Goal: Information Seeking & Learning: Compare options

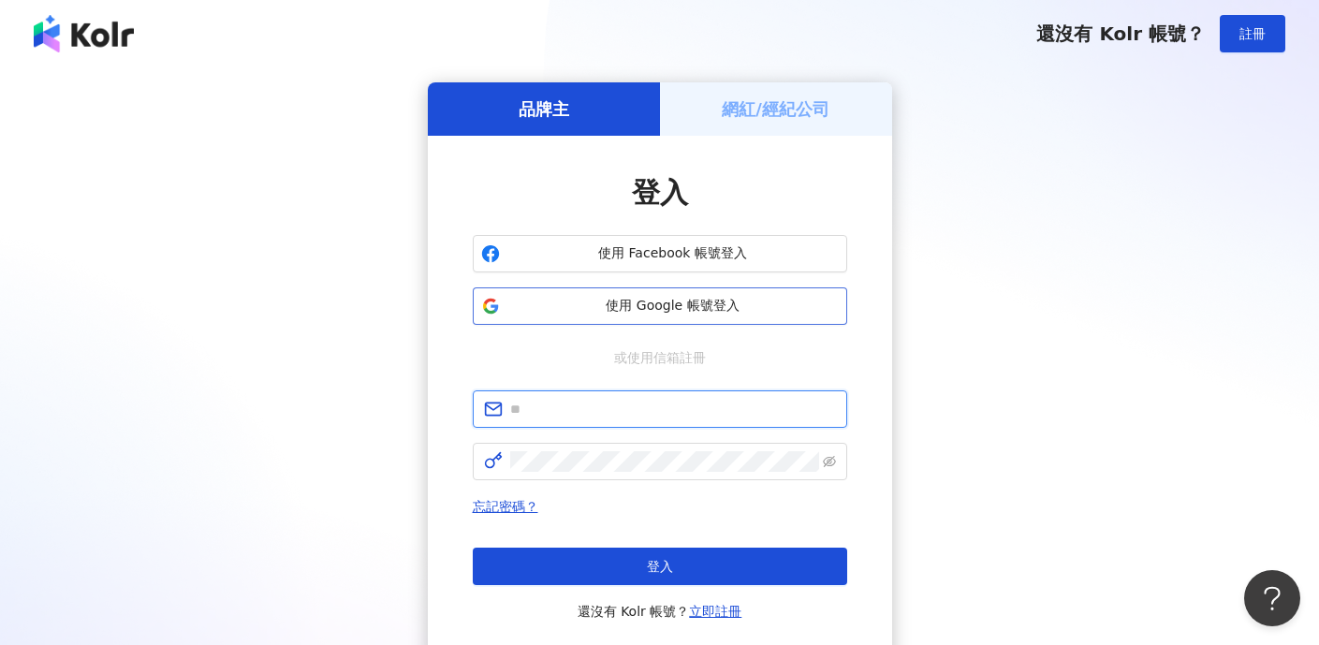
type input "**********"
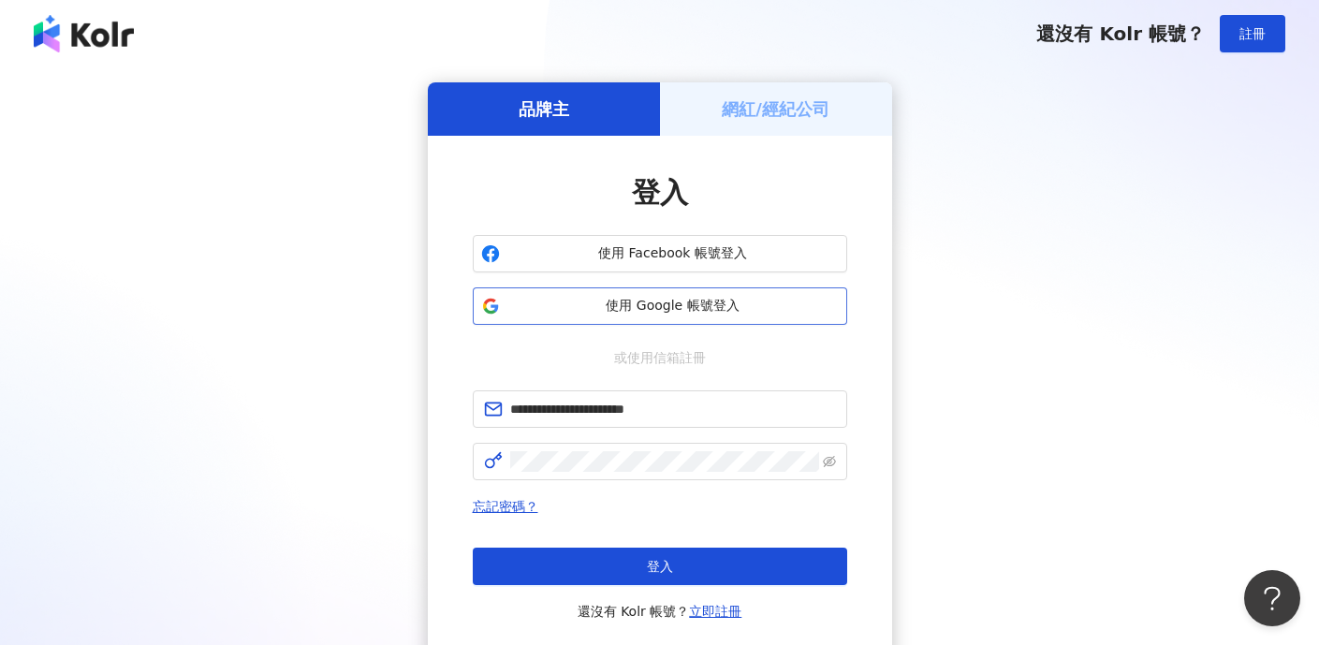
click at [617, 304] on span "使用 Google 帳號登入" at bounding box center [672, 306] width 331 height 19
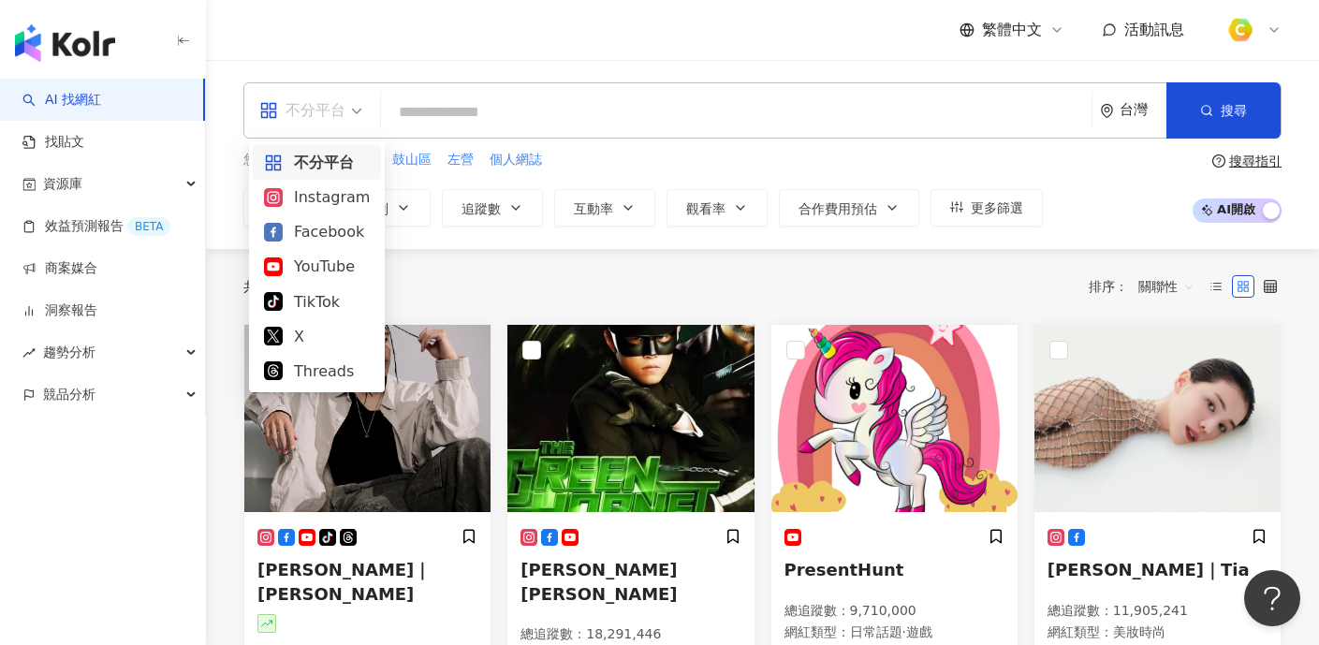
click at [324, 113] on div "不分平台" at bounding box center [302, 110] width 86 height 30
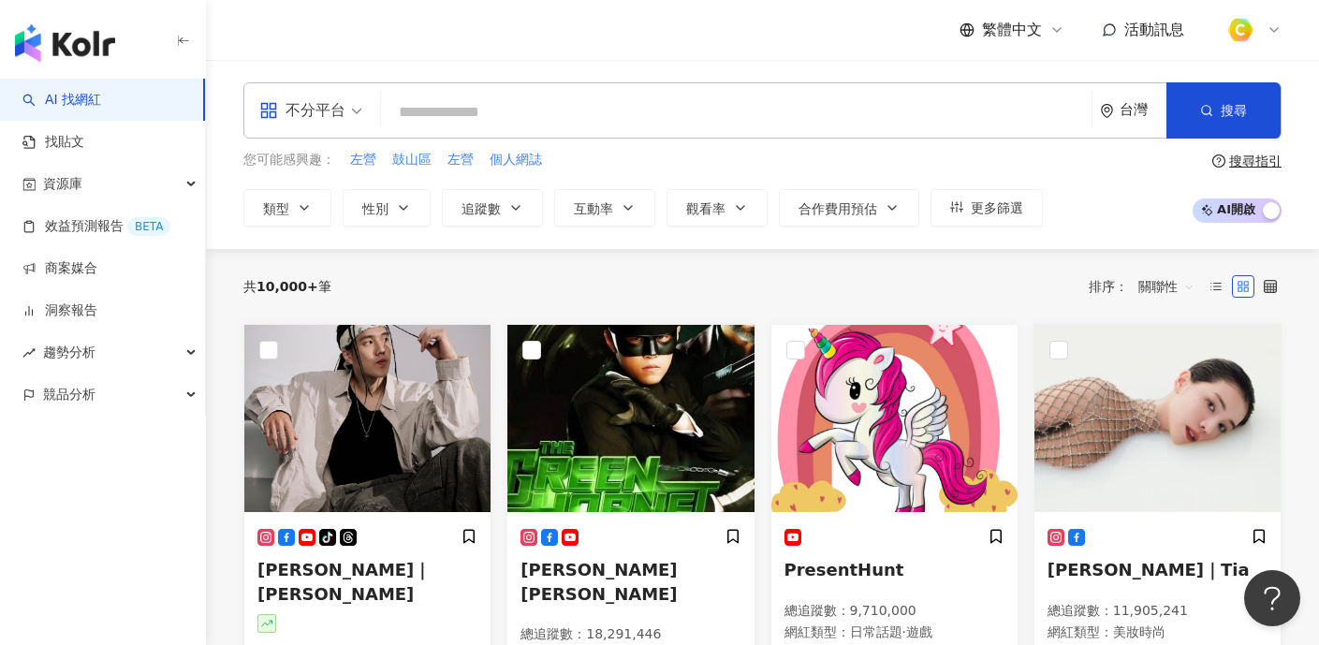
click at [322, 100] on div "不分平台" at bounding box center [302, 110] width 86 height 30
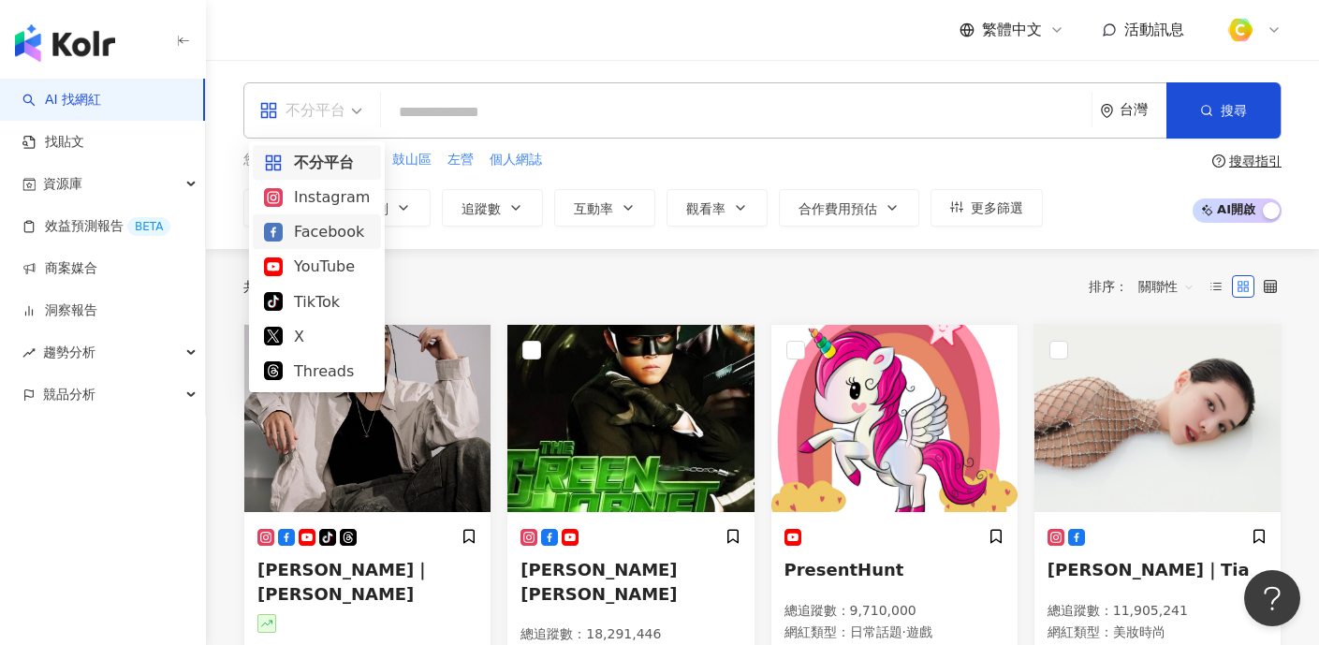
click at [306, 238] on div "Facebook" at bounding box center [317, 231] width 106 height 23
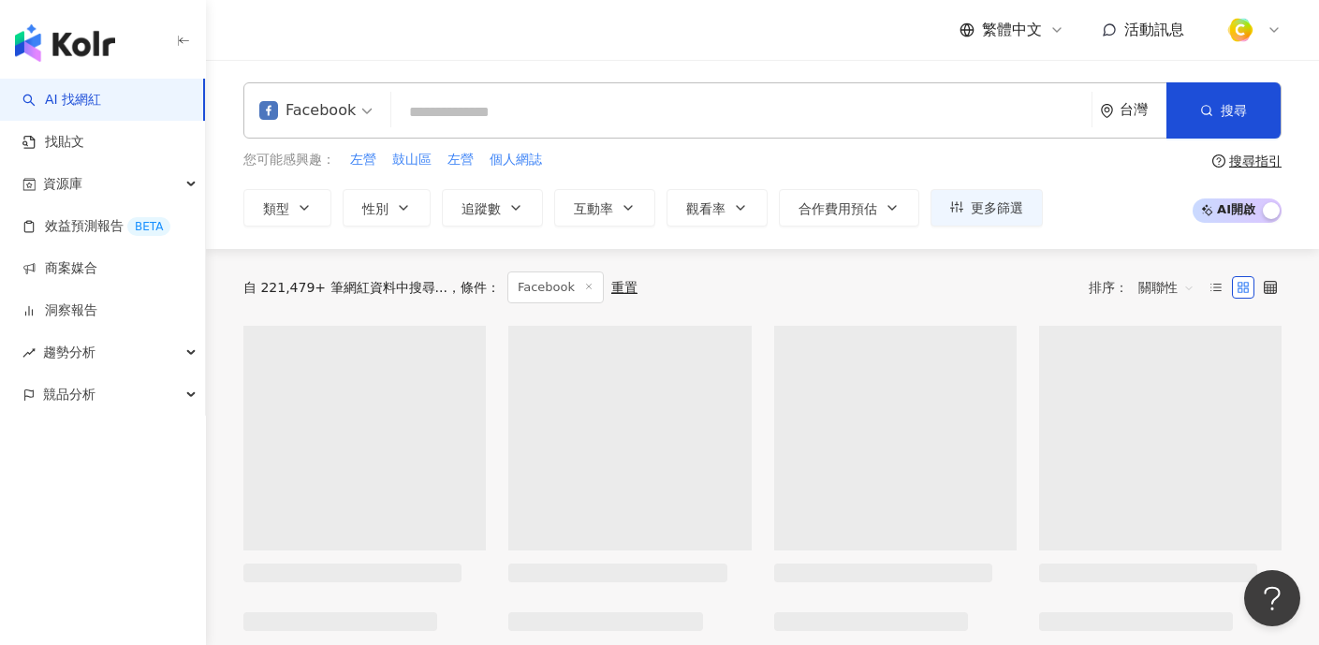
click at [430, 114] on input "search" at bounding box center [741, 113] width 685 height 36
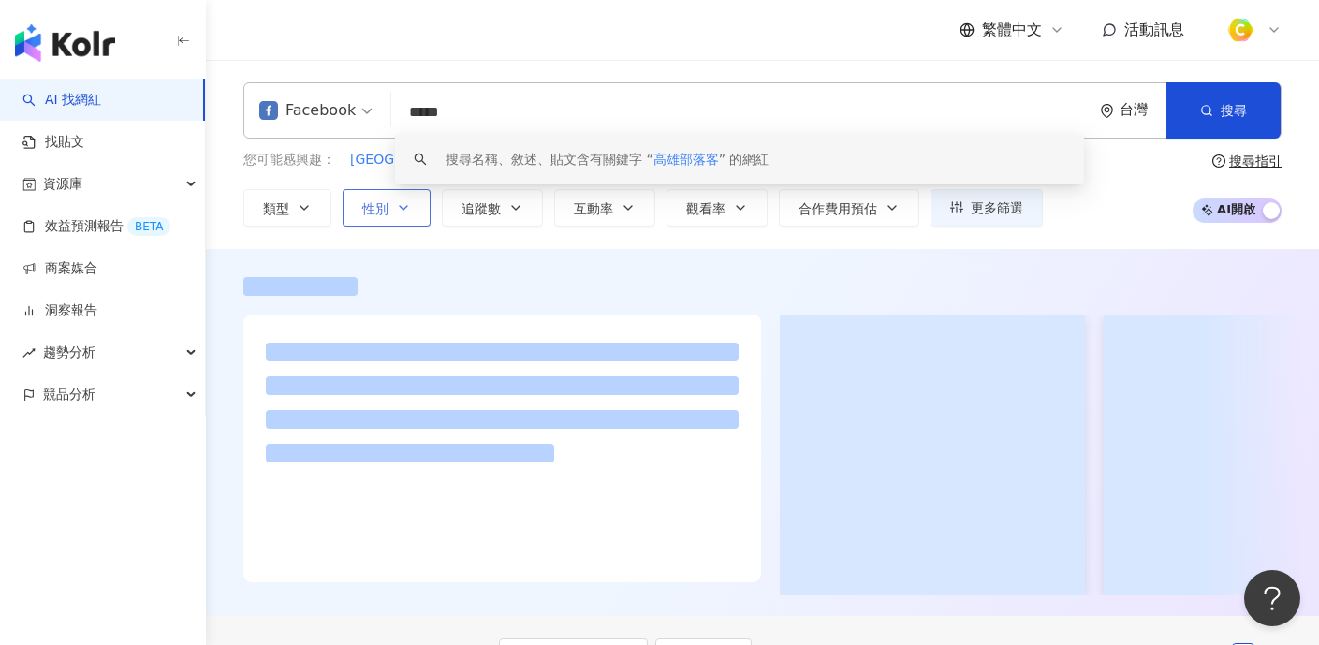
type input "*****"
click at [381, 193] on button "性別" at bounding box center [387, 207] width 88 height 37
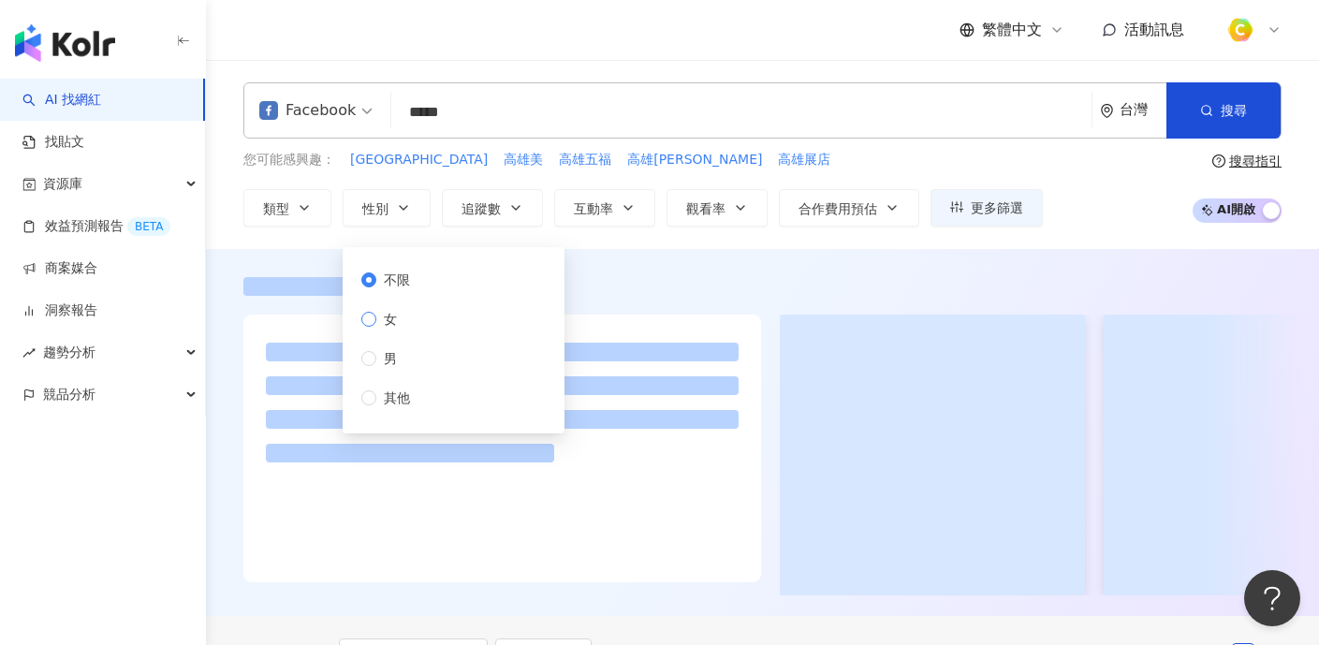
click at [398, 323] on span "女" at bounding box center [390, 319] width 28 height 21
click at [1137, 228] on div "Facebook ***** 台灣 搜尋 keyword 搜尋名稱、敘述、貼文含有關鍵字 “ 高雄部落客 ” 的網紅 您可能感興趣： 高雄市場 高雄美 高雄五…" at bounding box center [762, 154] width 1113 height 189
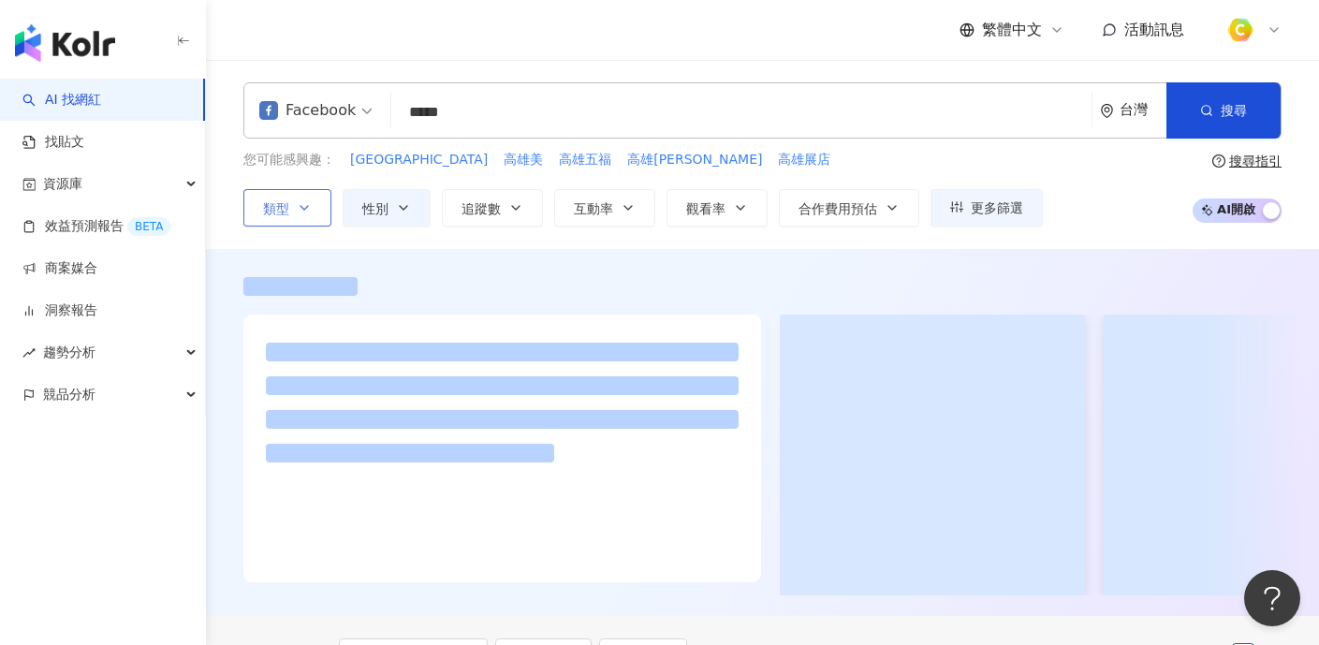
click at [302, 209] on icon "button" at bounding box center [304, 207] width 15 height 15
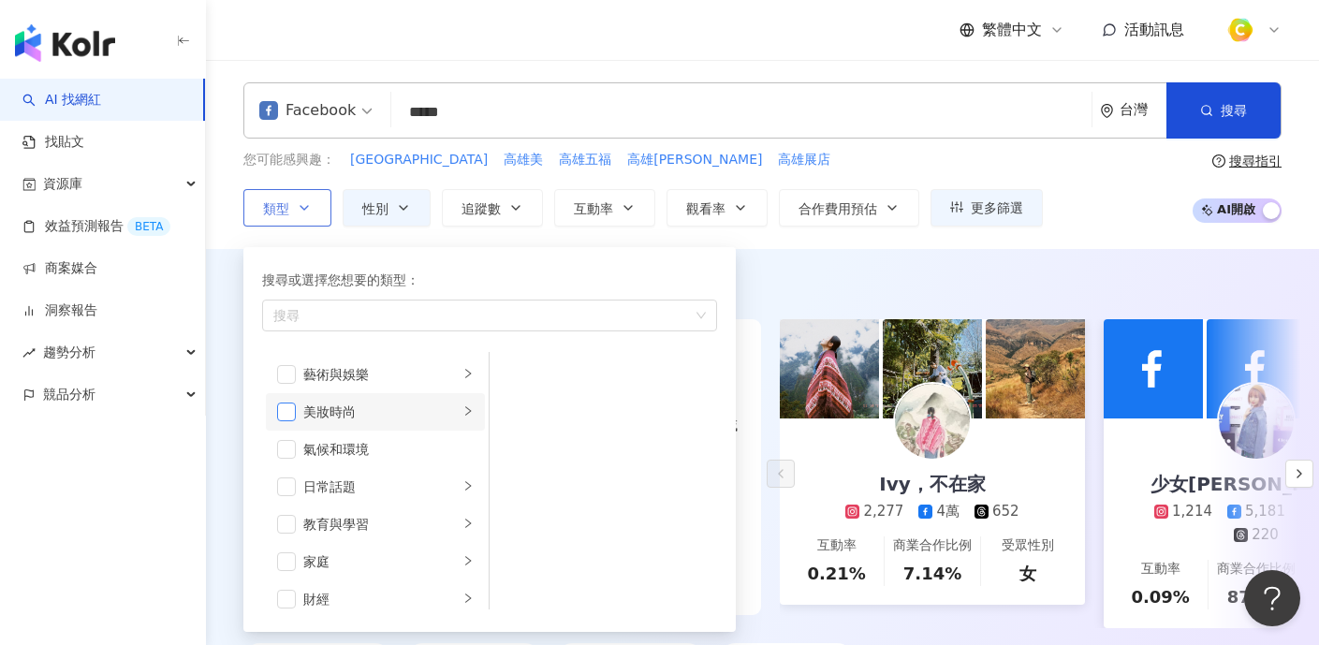
click at [287, 415] on span "button" at bounding box center [286, 412] width 19 height 19
click at [1113, 210] on div "您可能感興趣： 高雄市場 高雄美 高雄五福 高雄華榮 高雄展店 類型 搜尋或選擇您想要的類型： 美妝時尚 藝術與娛樂 美妝時尚 氣候和環境 日常話題 教育與學…" at bounding box center [762, 188] width 1038 height 77
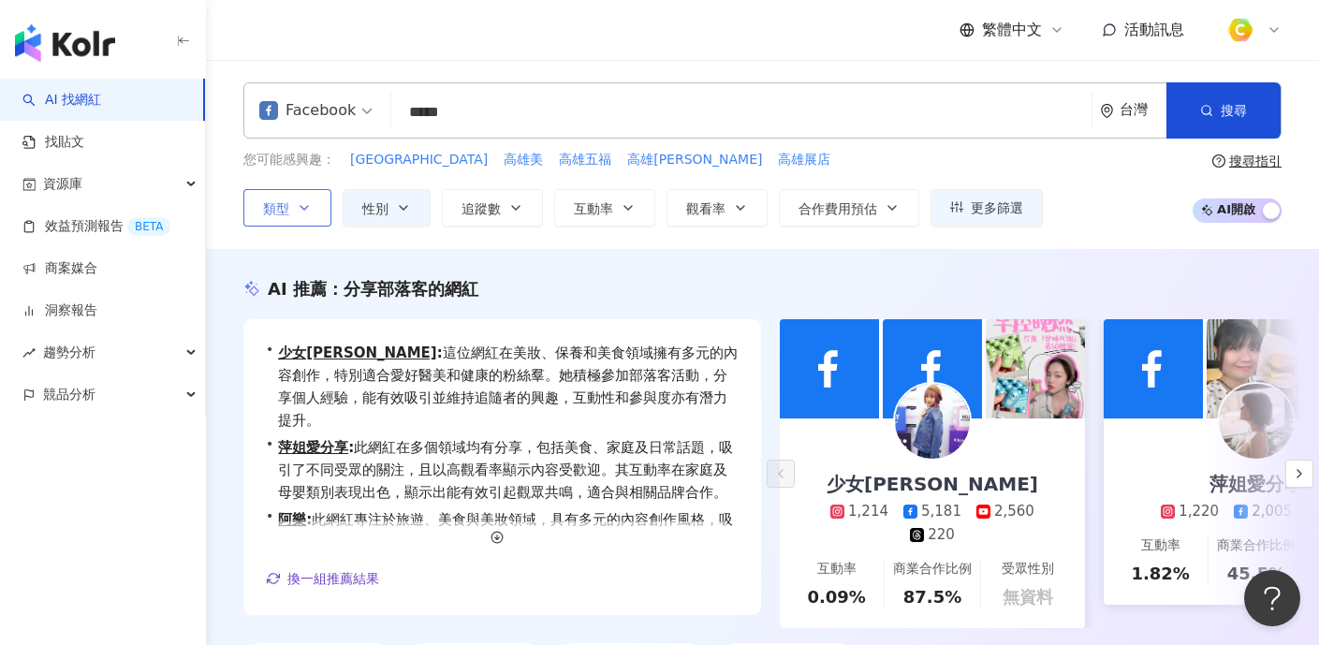
click at [262, 204] on button "類型" at bounding box center [287, 207] width 88 height 37
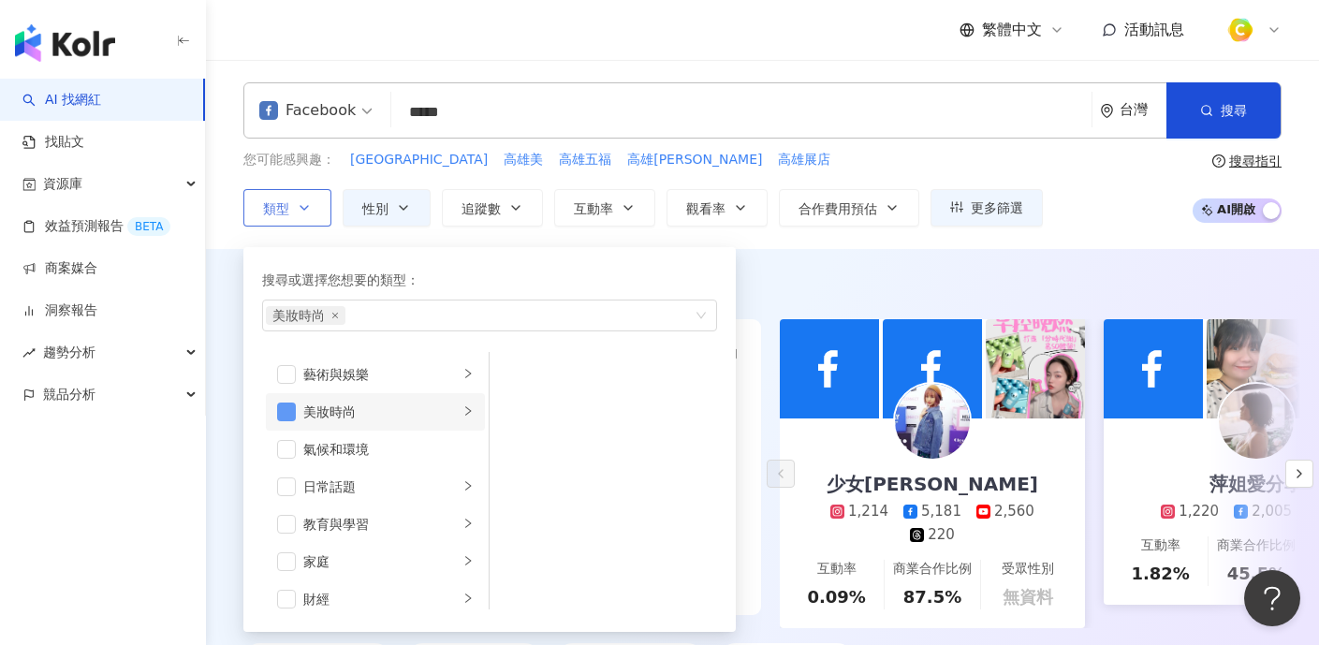
click at [288, 415] on span "button" at bounding box center [286, 412] width 19 height 19
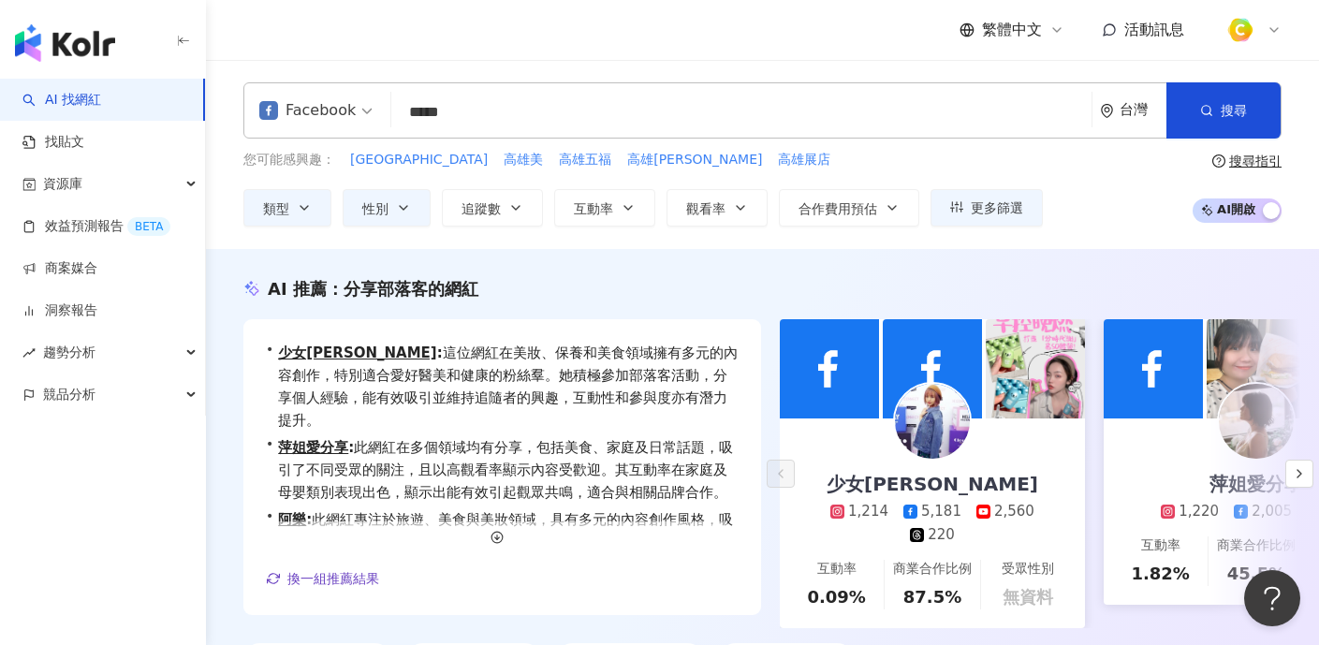
click at [1089, 169] on div "您可能感興趣： 高雄市場 高雄美 高雄五福 高雄華榮 高雄展店 類型 搜尋或選擇您想要的類型： 搜尋 藝術與娛樂 美妝時尚 氣候和環境 日常話題 教育與學習 …" at bounding box center [762, 188] width 1038 height 77
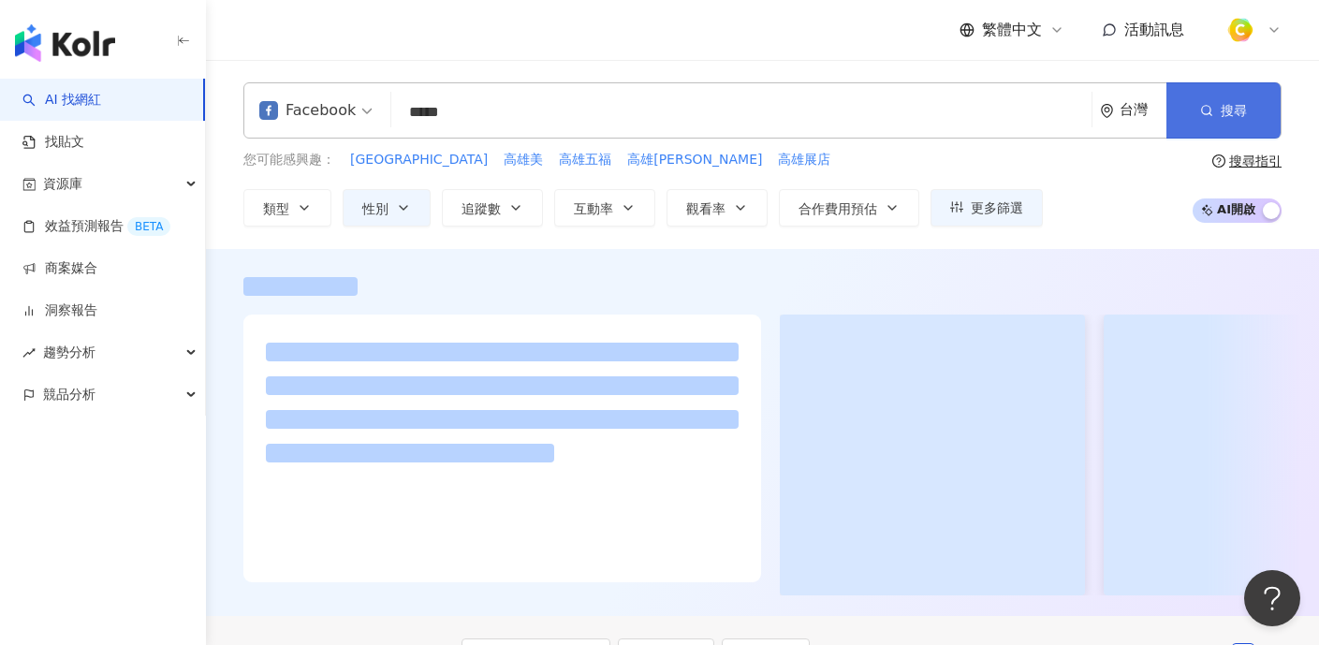
click at [1237, 102] on button "搜尋" at bounding box center [1224, 110] width 114 height 56
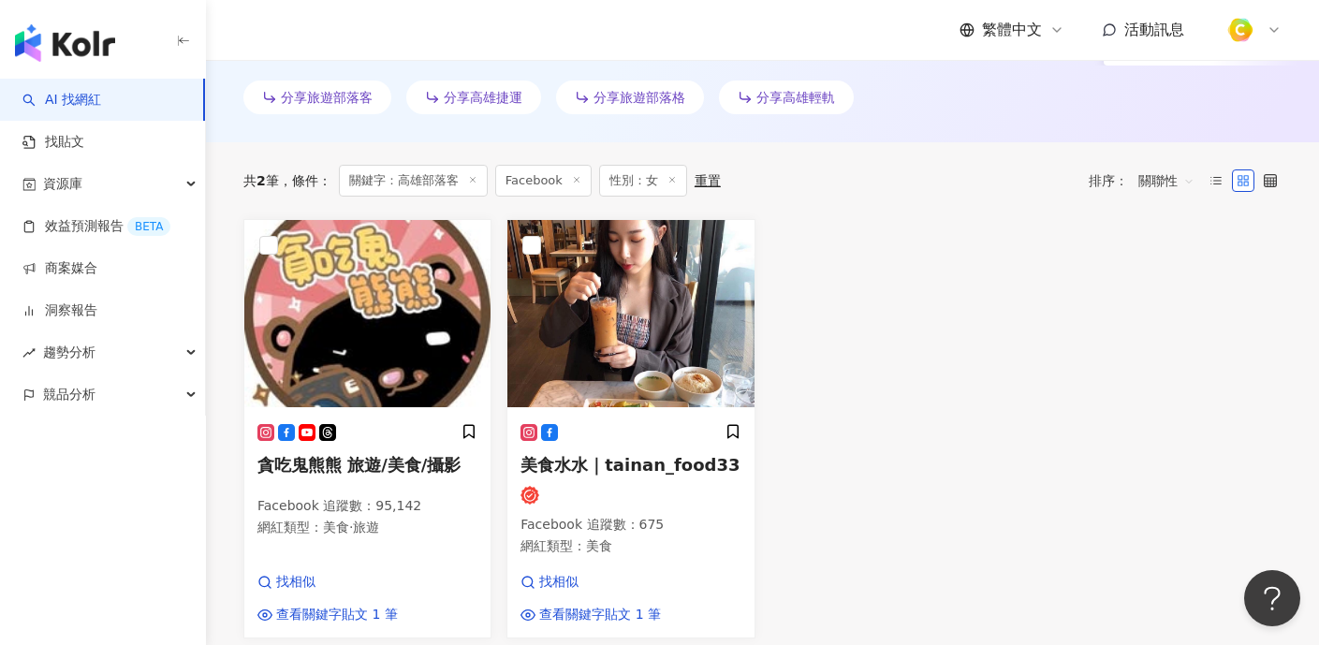
scroll to position [597, 0]
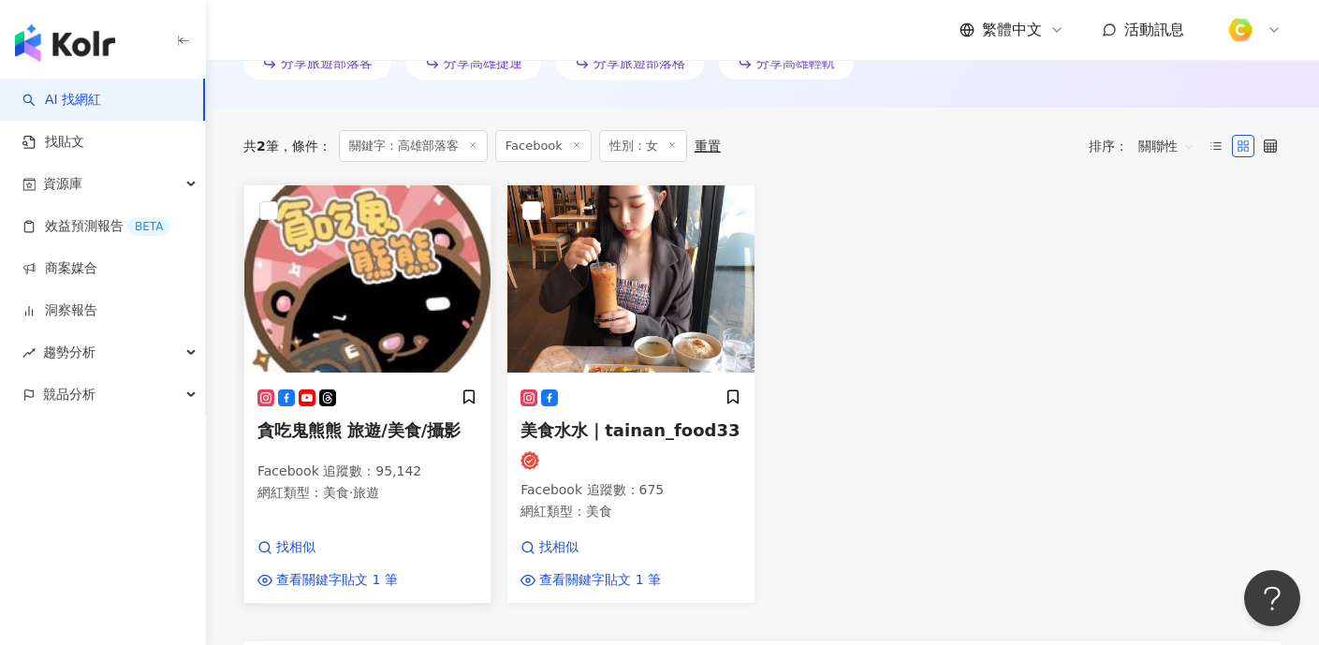
click at [401, 432] on h5 "貪吃鬼熊熊 旅遊/美食/攝影" at bounding box center [367, 429] width 220 height 23
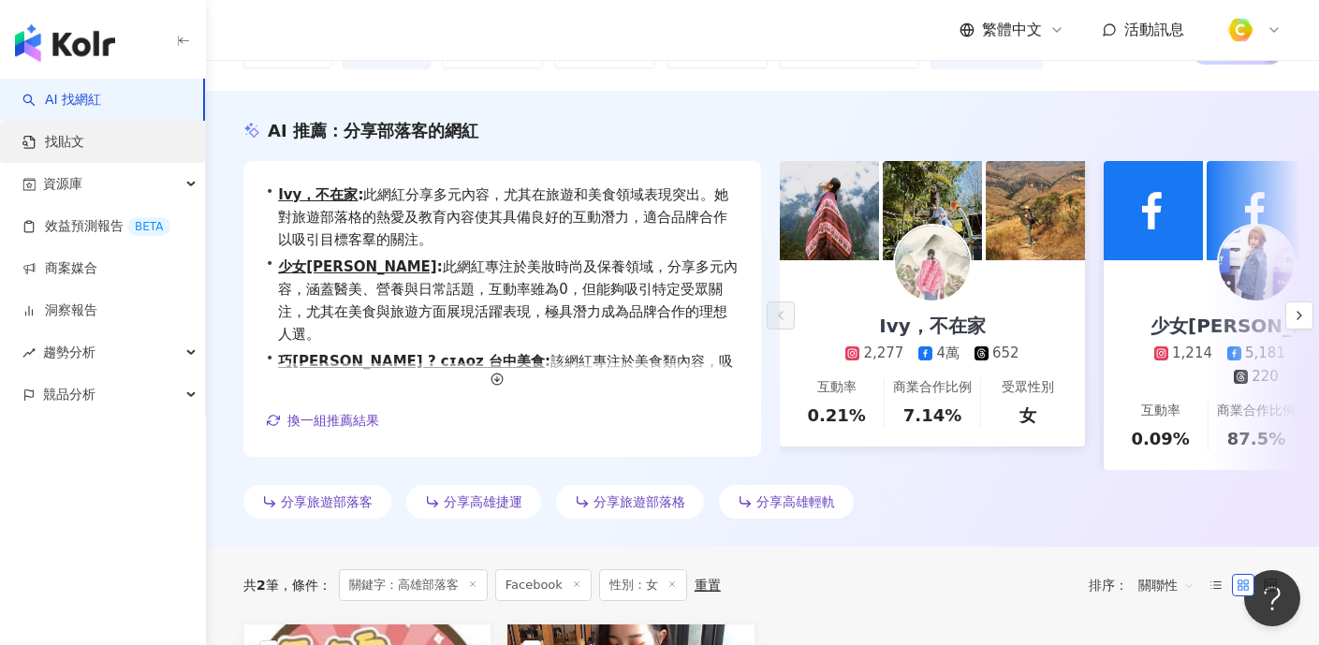
scroll to position [0, 0]
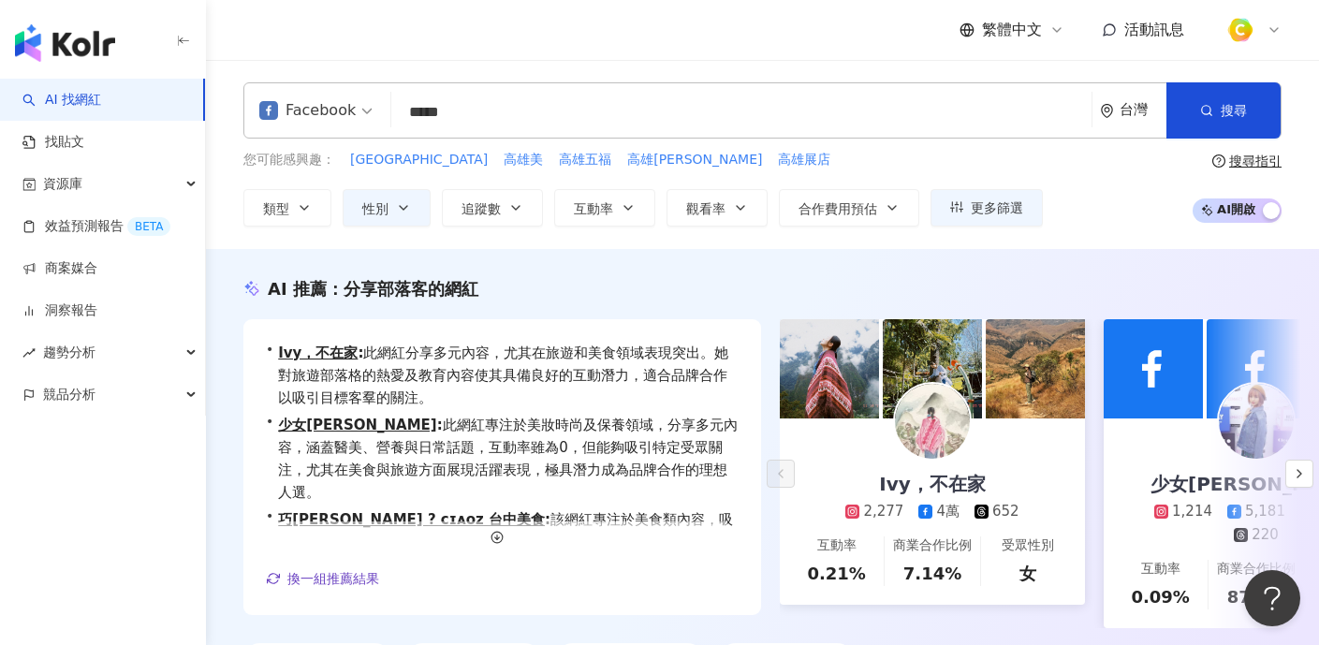
click at [491, 110] on input "*****" at bounding box center [741, 113] width 685 height 36
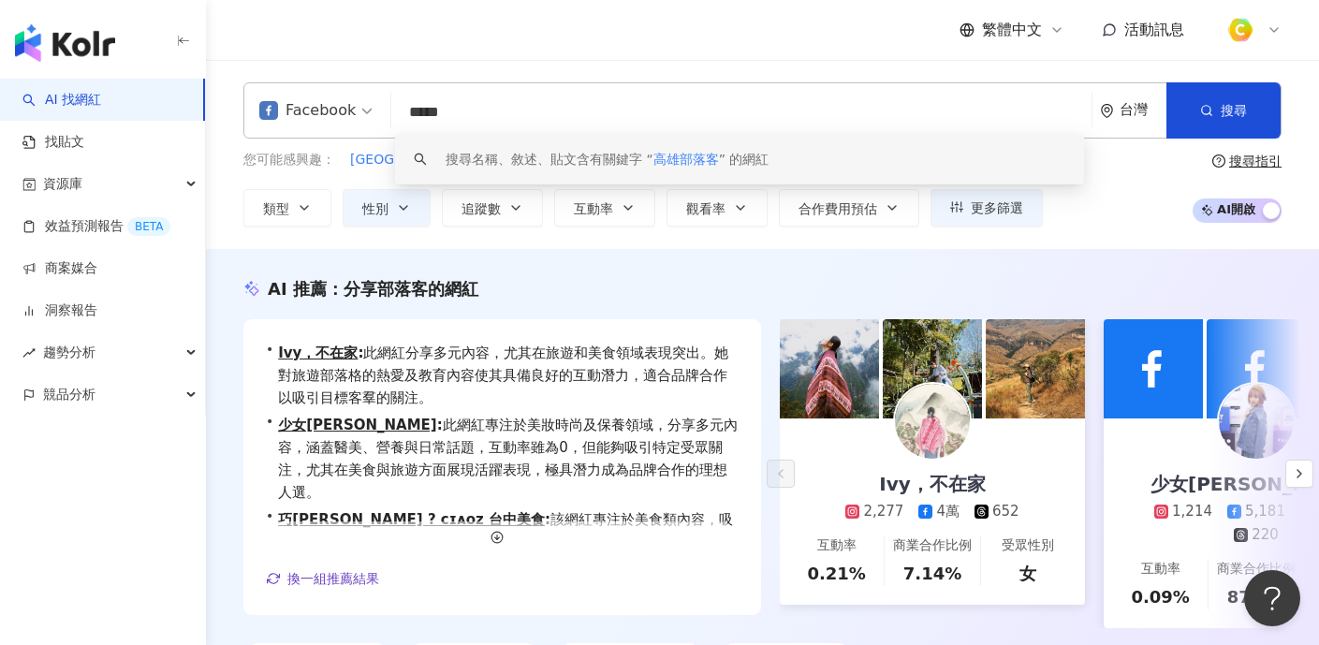
click at [443, 107] on input "*****" at bounding box center [741, 113] width 685 height 36
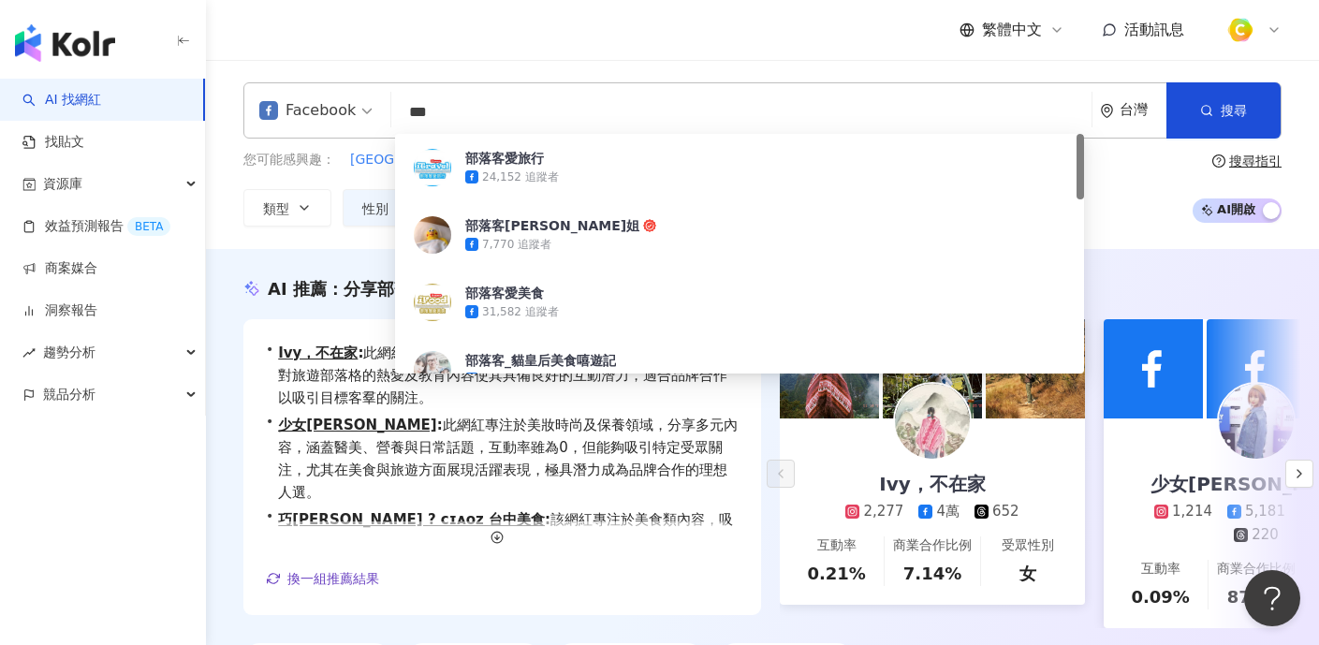
type input "***"
click at [735, 43] on div "繁體中文 活動訊息" at bounding box center [762, 30] width 1038 height 60
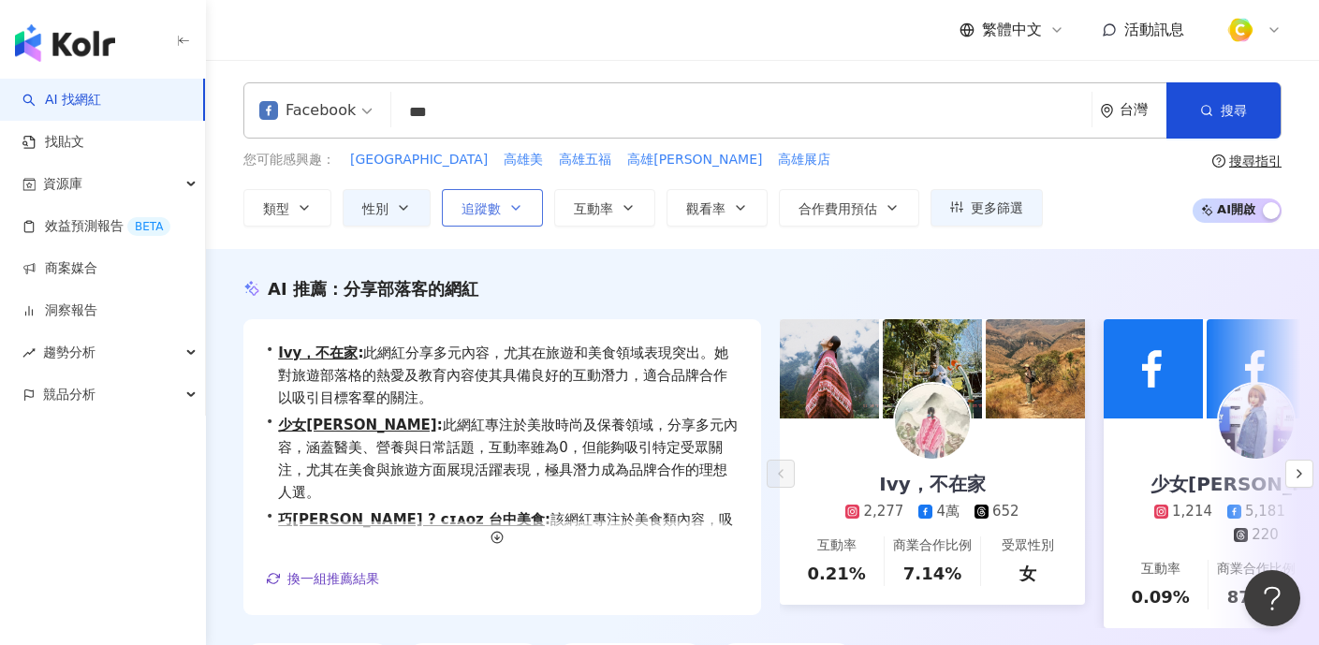
click at [503, 206] on button "追蹤數" at bounding box center [492, 207] width 101 height 37
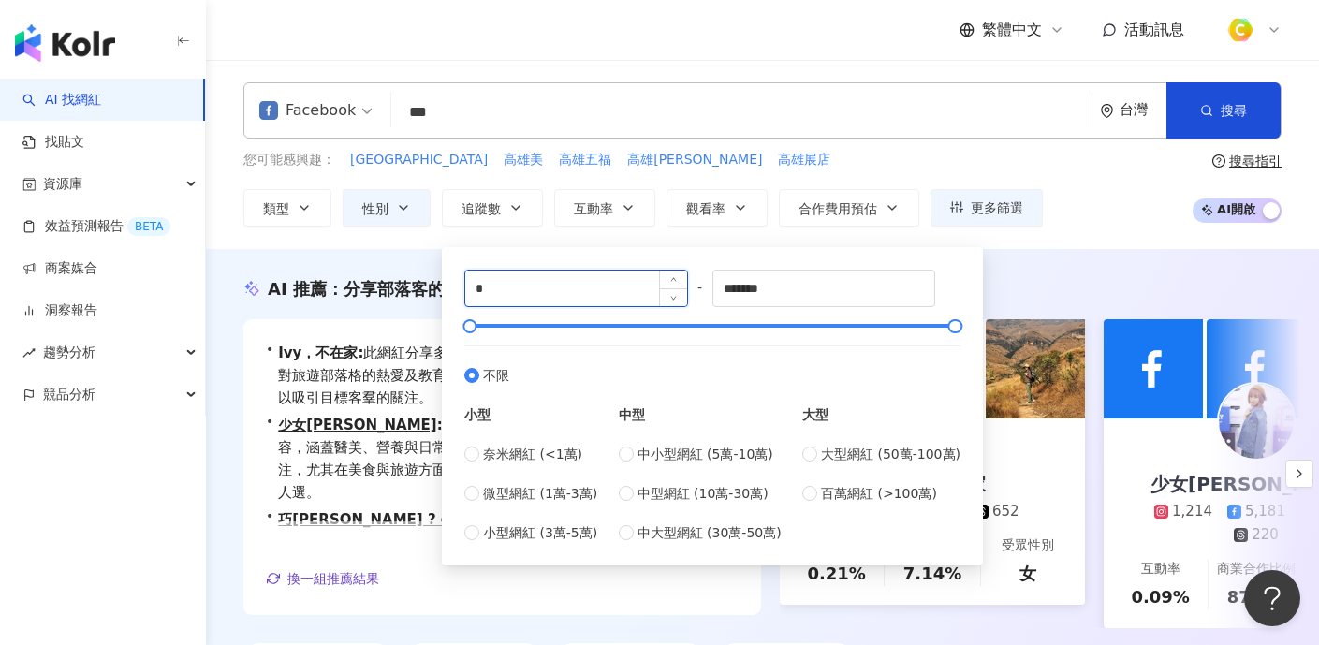
click at [576, 292] on input "*" at bounding box center [576, 289] width 222 height 36
type input "*****"
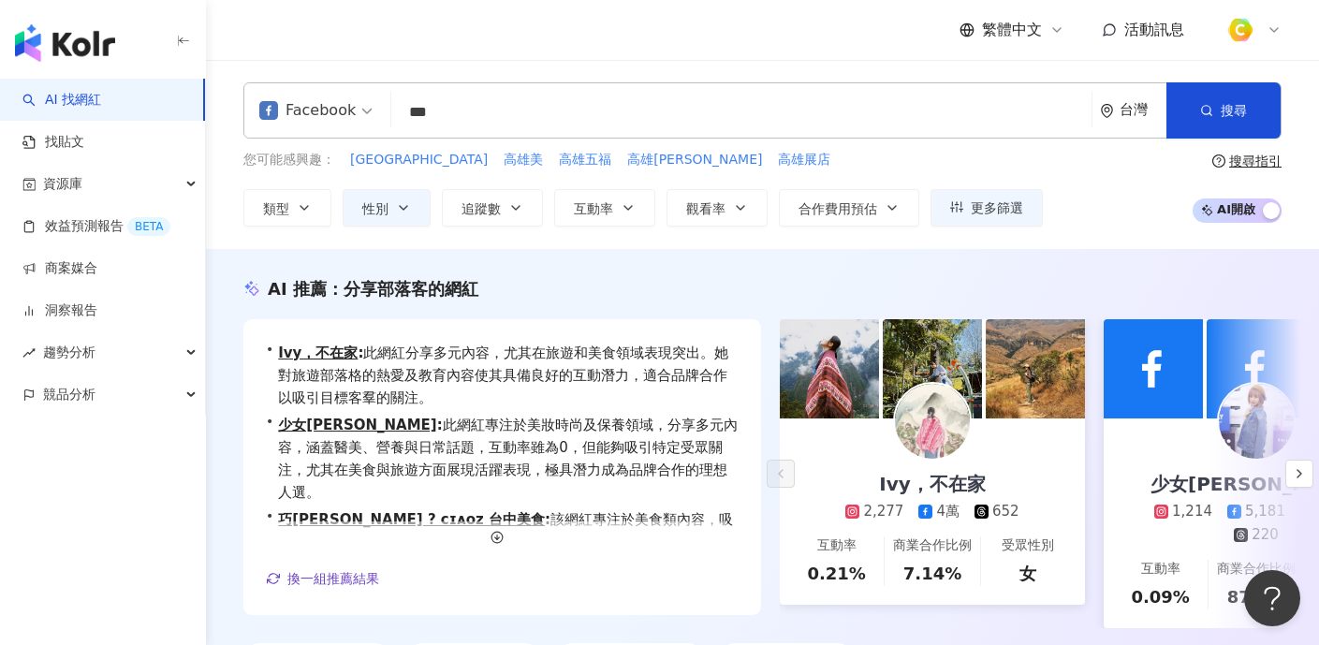
click at [1088, 199] on div "您可能感興趣： 高雄市場 高雄美 高雄五福 高雄華榮 高雄展店 類型 性別 追蹤數 互動率 觀看率 合作費用預估 更多篩選 不限 女 男 其他 ***** -…" at bounding box center [762, 188] width 1038 height 77
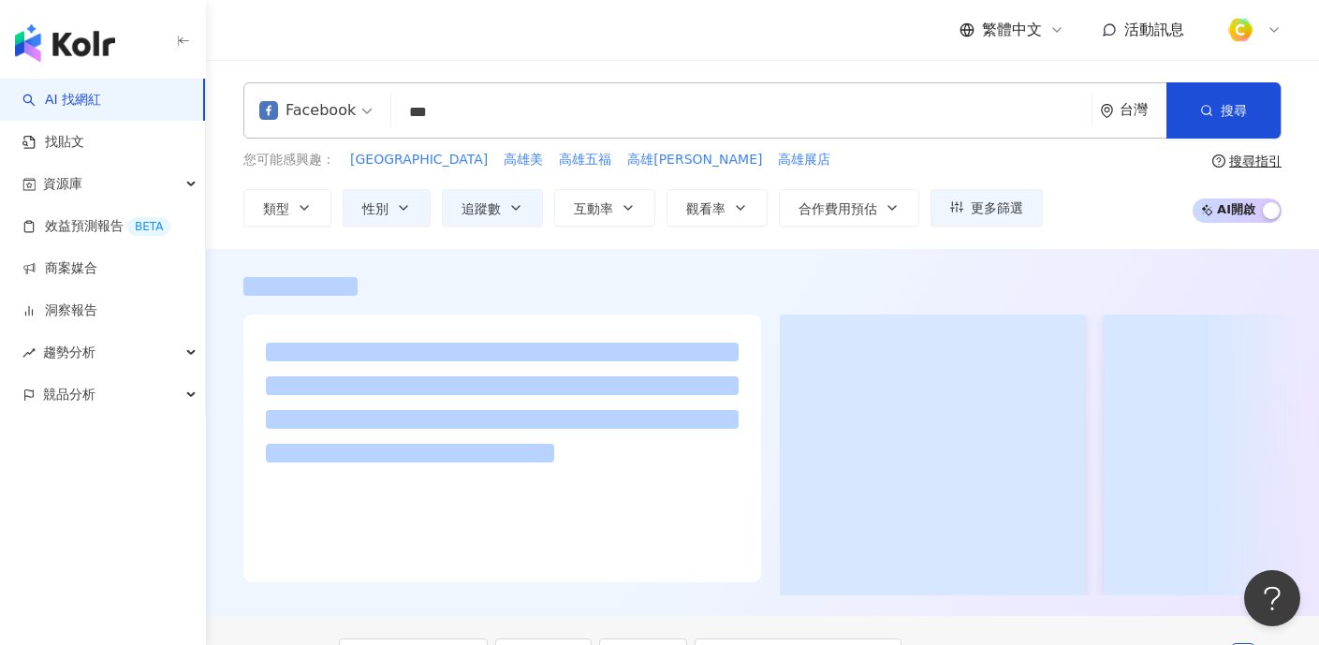
click at [489, 118] on input "***" at bounding box center [741, 113] width 685 height 36
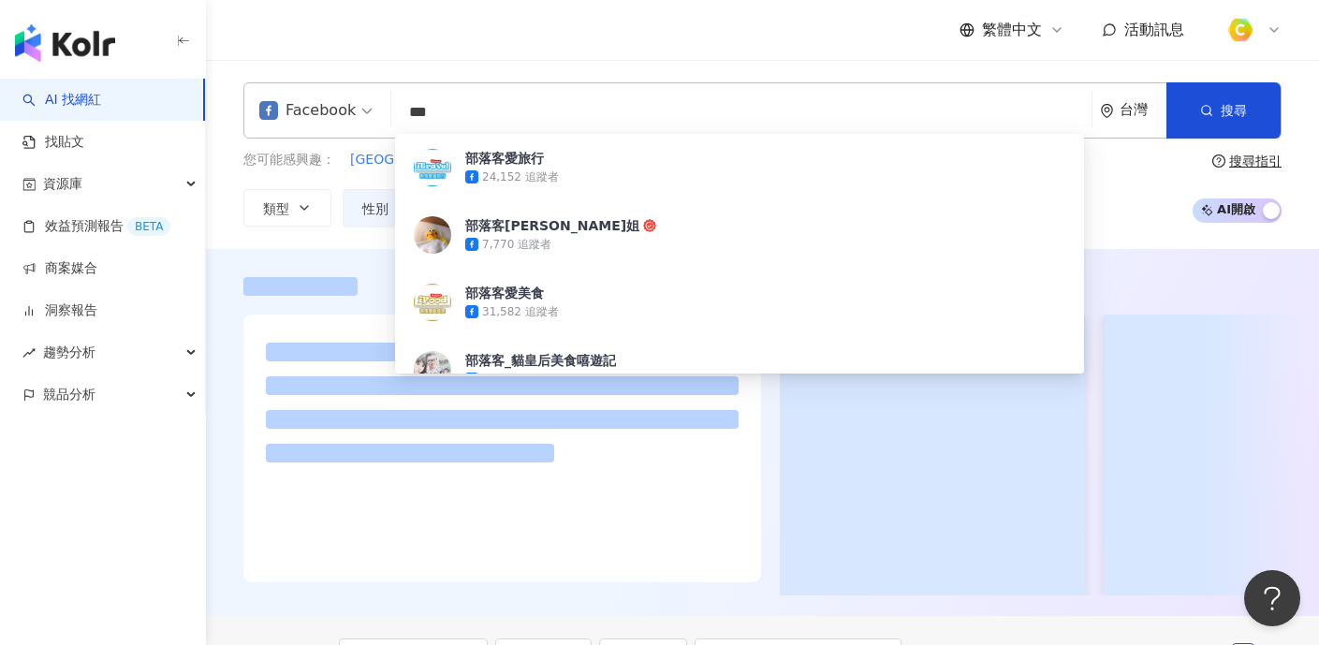
click at [778, 47] on div "繁體中文 活動訊息" at bounding box center [762, 30] width 1038 height 60
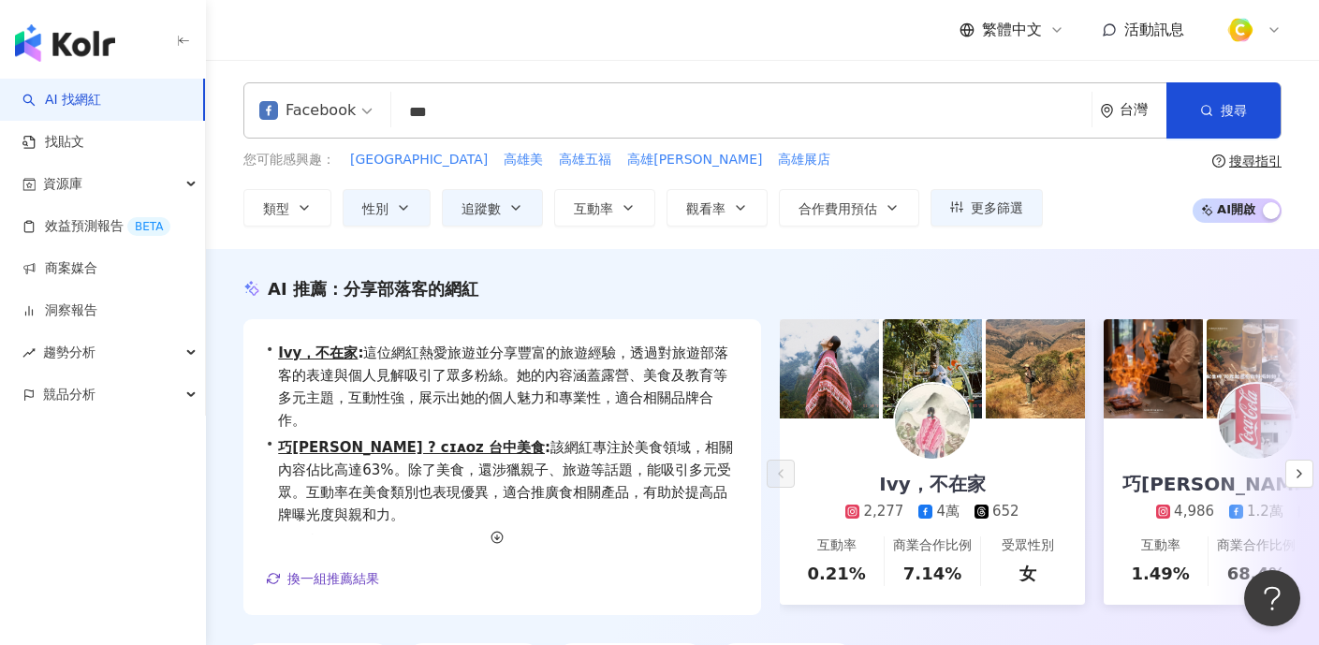
click at [495, 105] on input "***" at bounding box center [741, 113] width 685 height 36
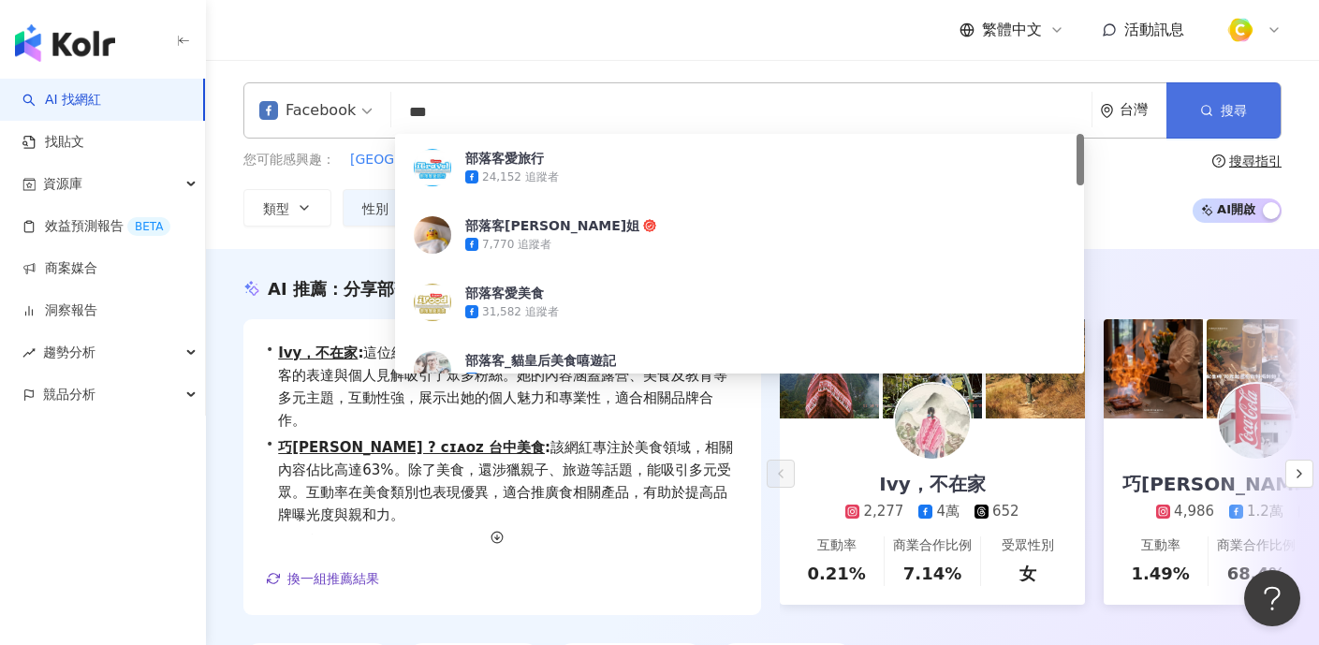
click at [1219, 121] on button "搜尋" at bounding box center [1224, 110] width 114 height 56
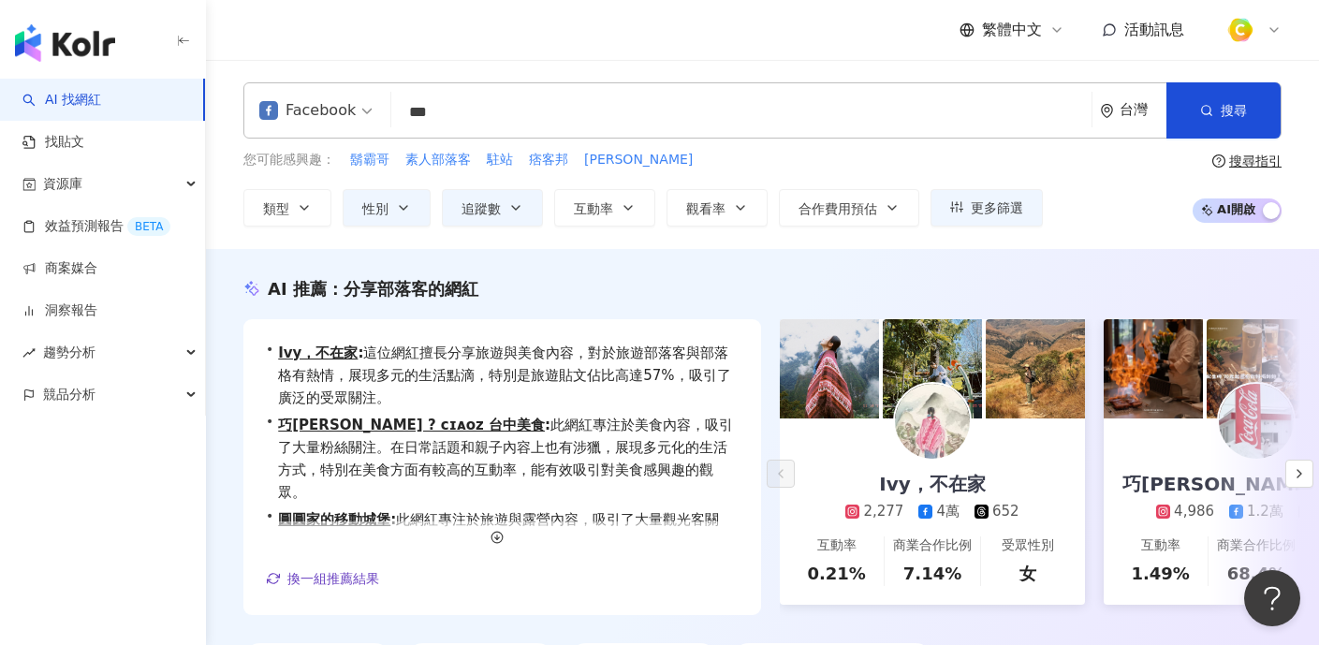
click at [577, 110] on input "***" at bounding box center [741, 113] width 685 height 36
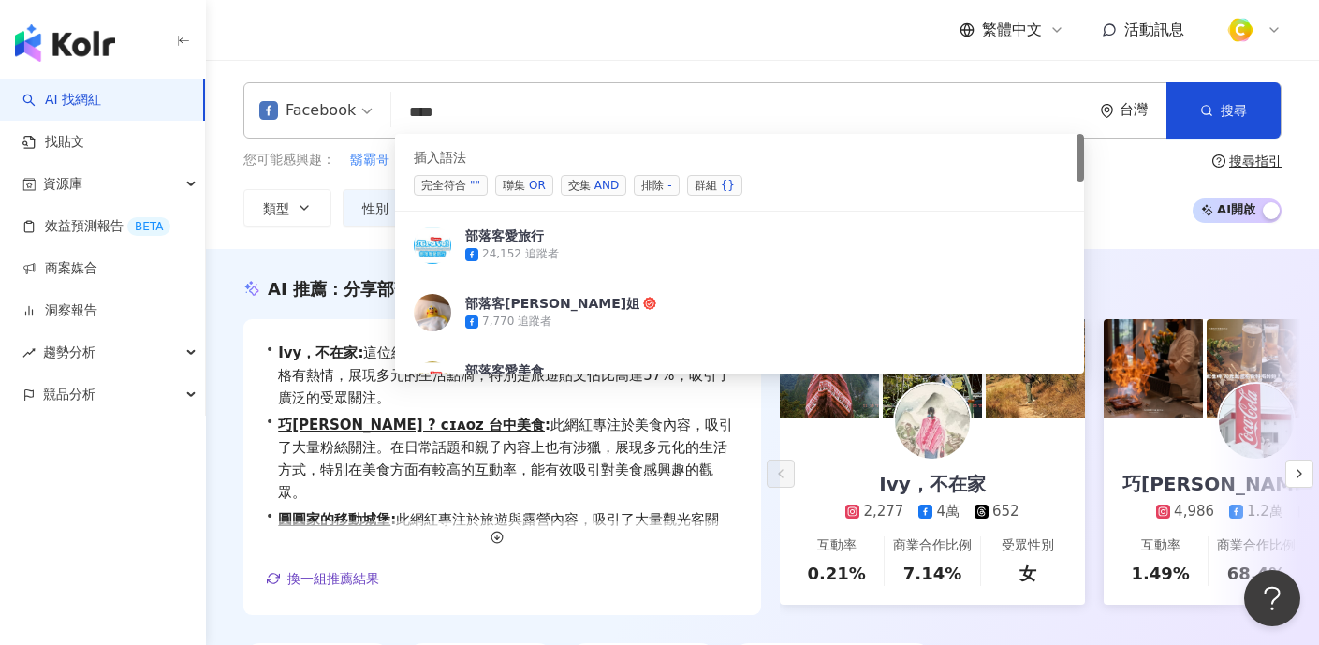
click at [532, 182] on div "OR" at bounding box center [537, 185] width 17 height 19
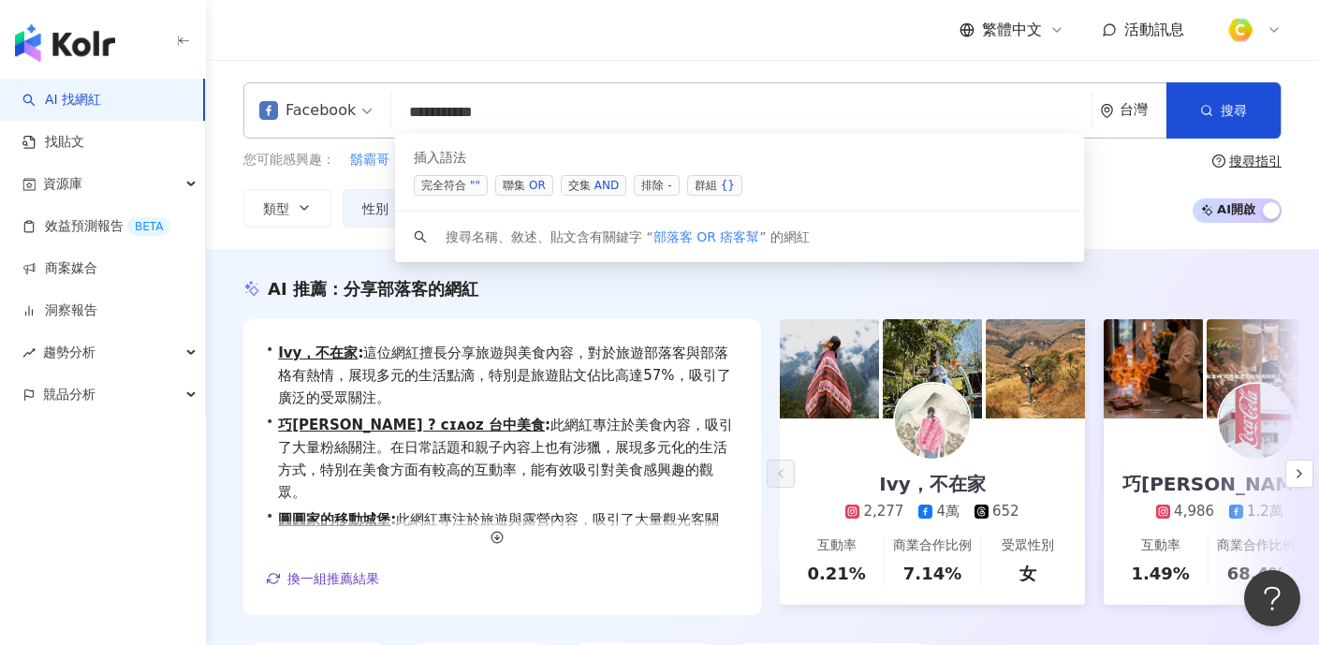
click at [530, 178] on div "OR" at bounding box center [537, 185] width 17 height 19
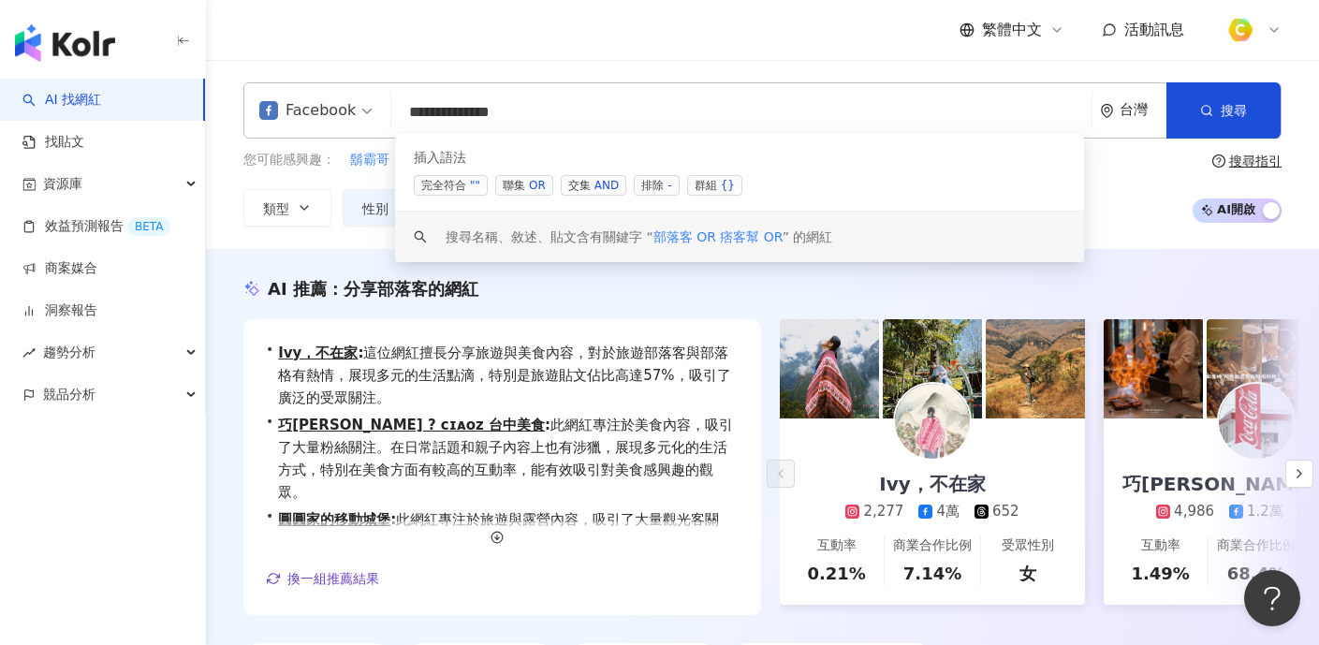
click at [227, 209] on div "**********" at bounding box center [762, 154] width 1113 height 144
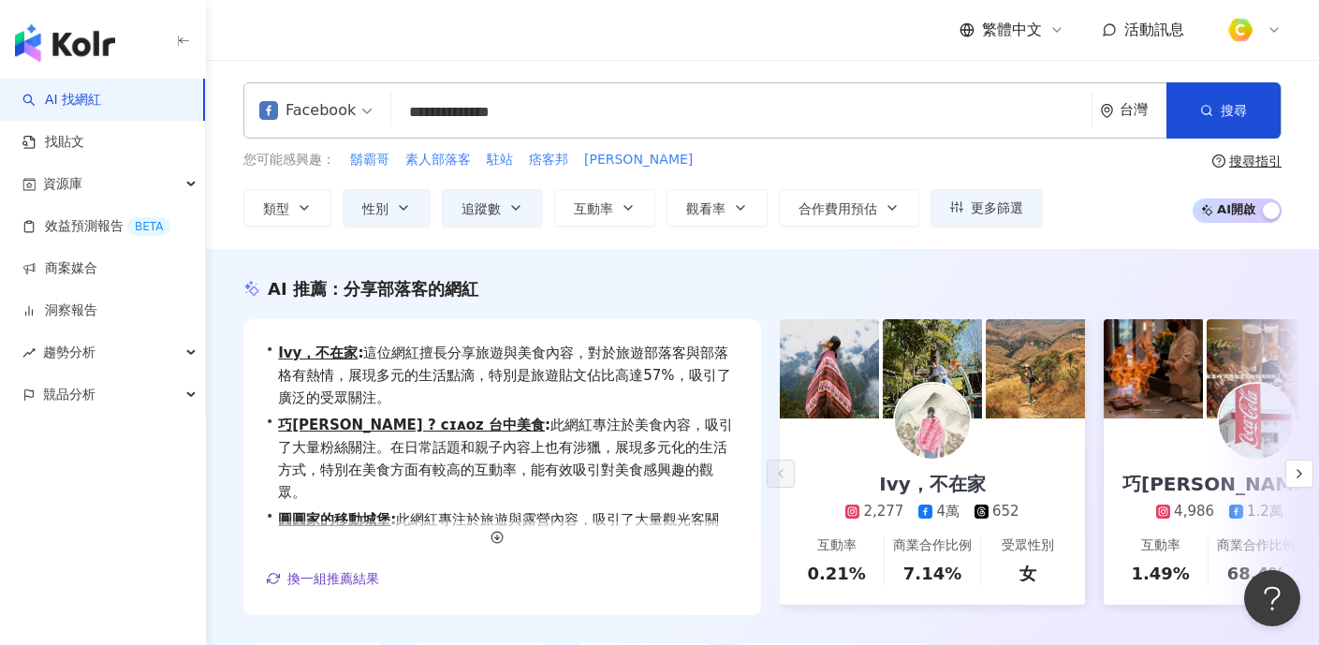
click at [630, 112] on input "**********" at bounding box center [741, 113] width 685 height 36
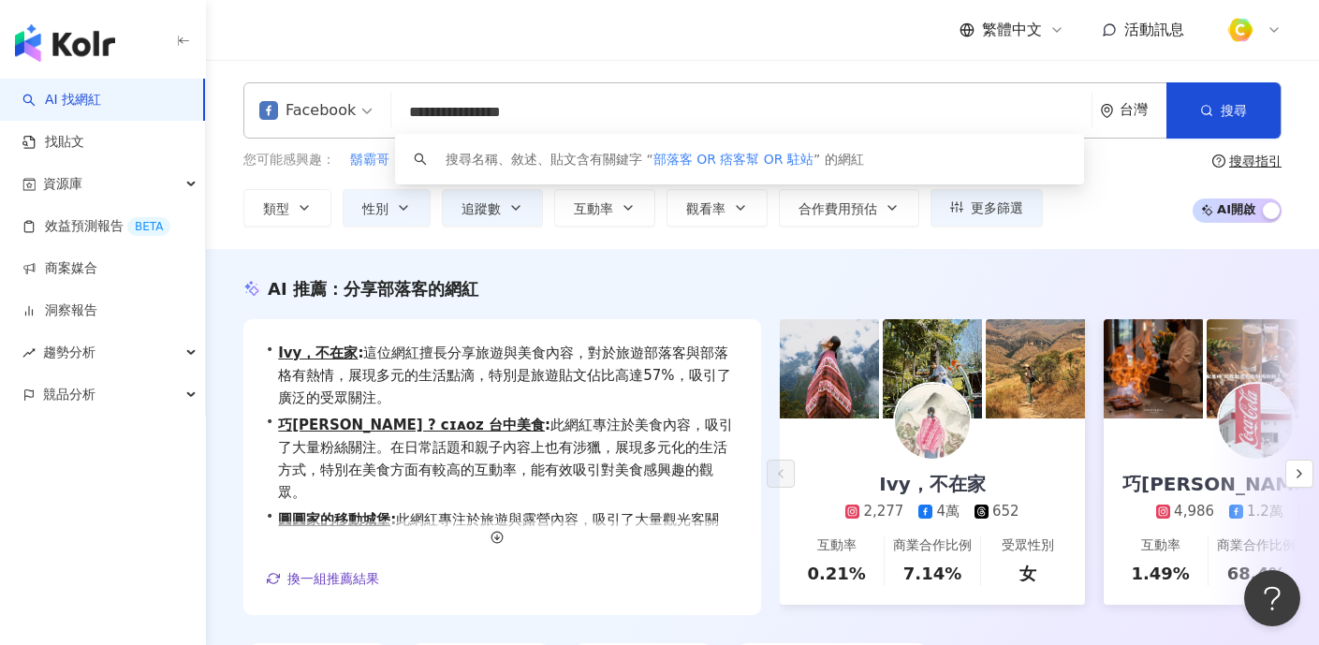
type input "**********"
click at [1132, 168] on div "您可能感興趣： 鬍霸哥 素人部落客 駐站 痞客邦 曼蒂凱瑞 類型 性別 追蹤數 互動率 觀看率 合作費用預估 更多篩選 不限 女 男 其他 ***** - *…" at bounding box center [762, 188] width 1038 height 77
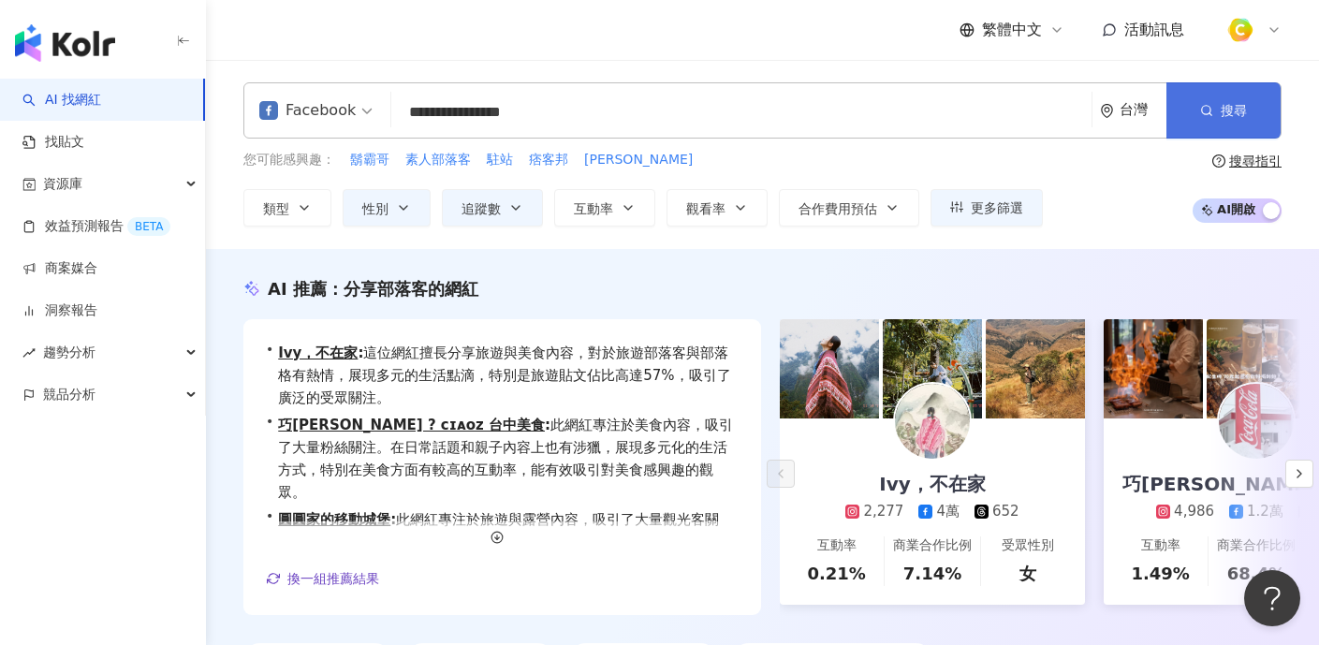
click at [1201, 100] on button "搜尋" at bounding box center [1224, 110] width 114 height 56
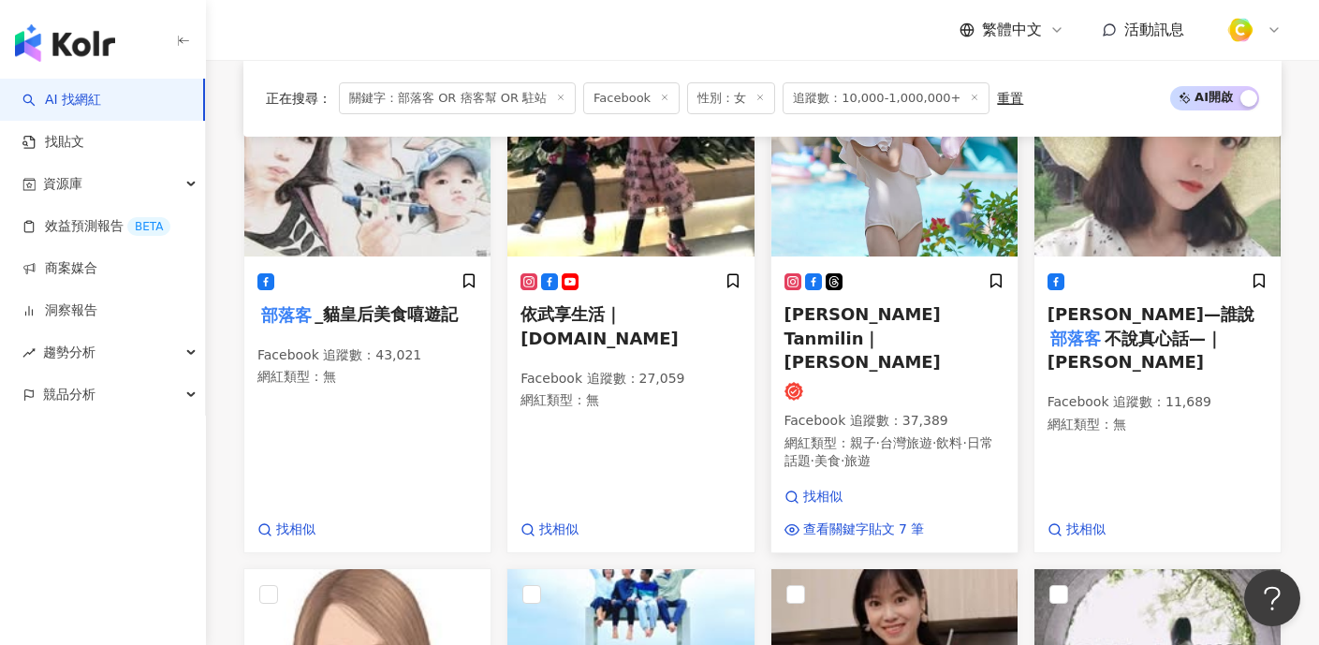
scroll to position [523, 0]
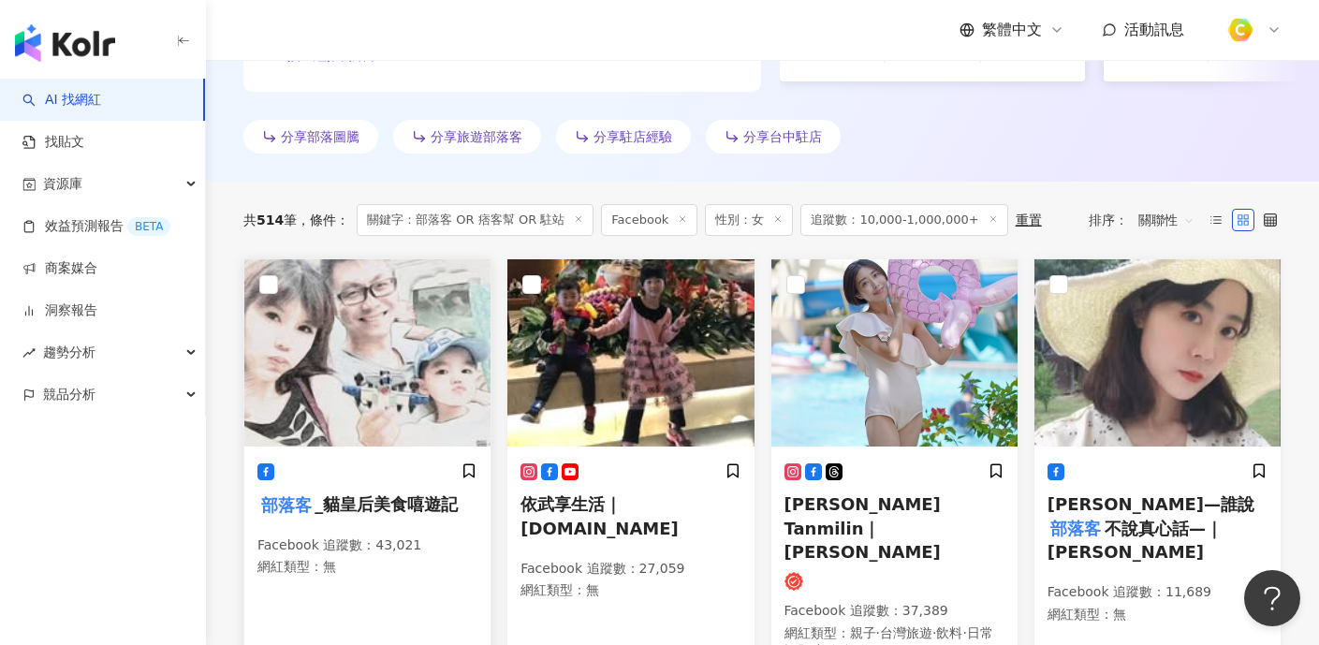
click at [372, 514] on span "_貓皇后美食嘻遊記" at bounding box center [386, 504] width 143 height 20
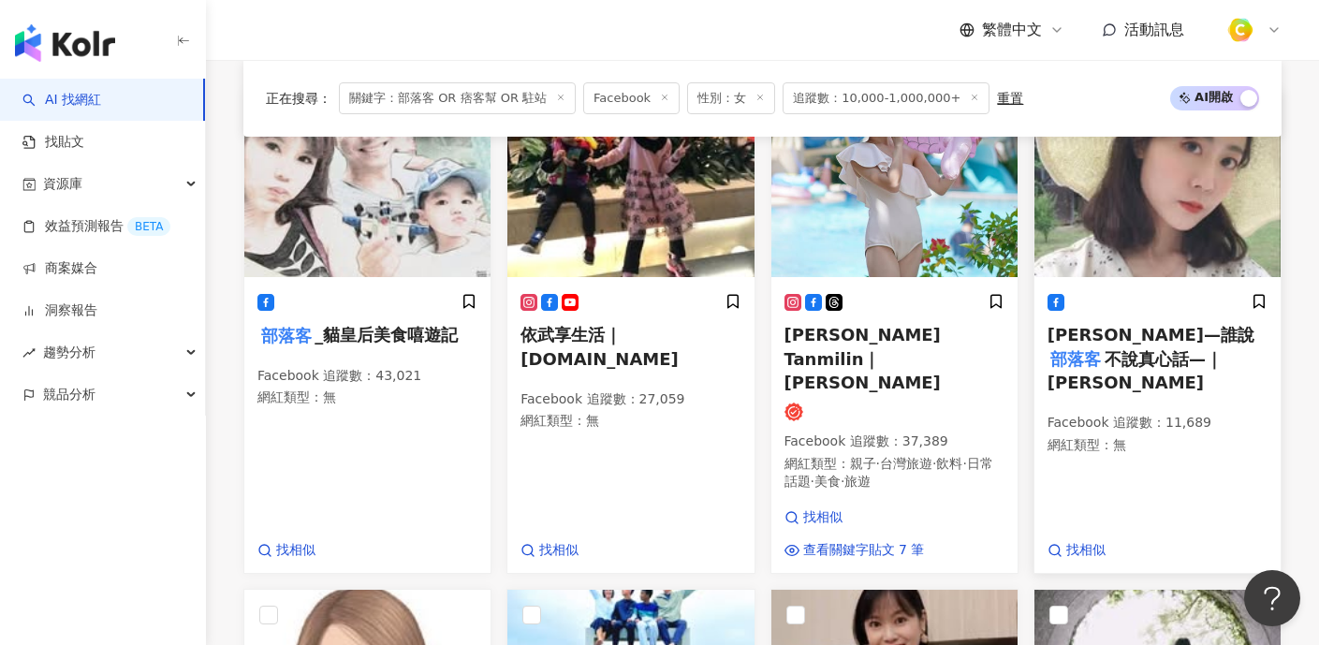
scroll to position [702, 0]
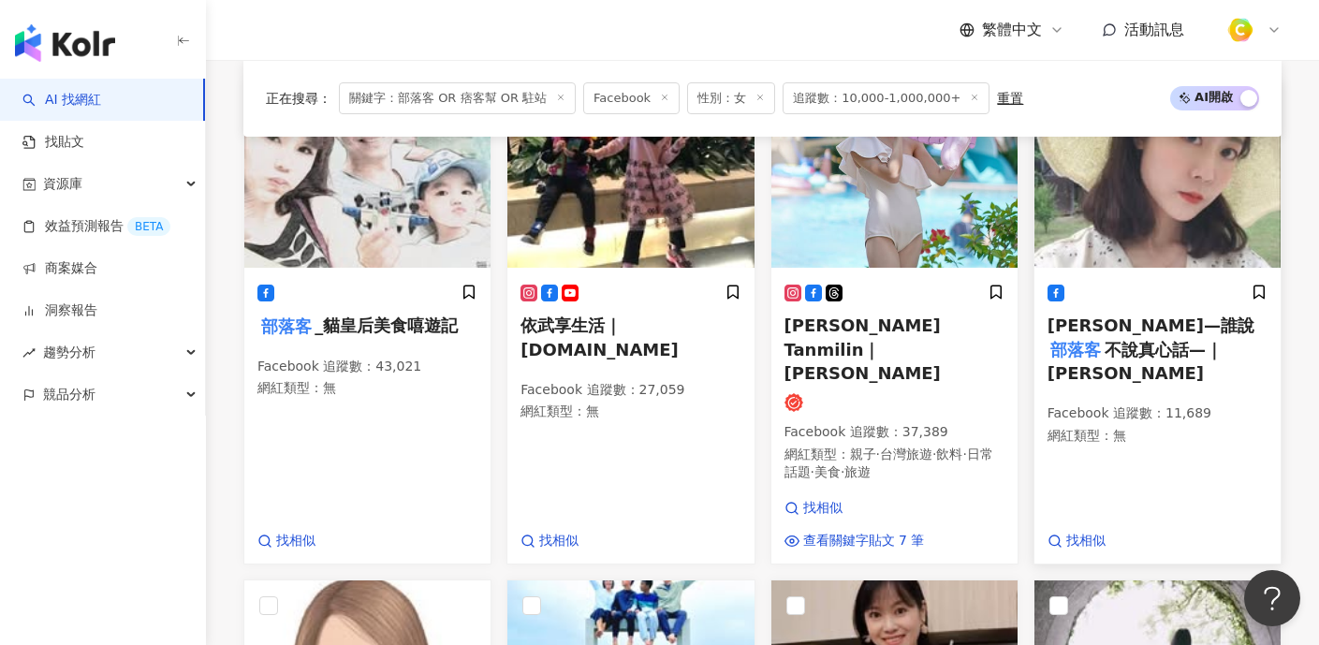
click at [1108, 335] on span "諾薇亞Novia—誰說" at bounding box center [1151, 326] width 207 height 20
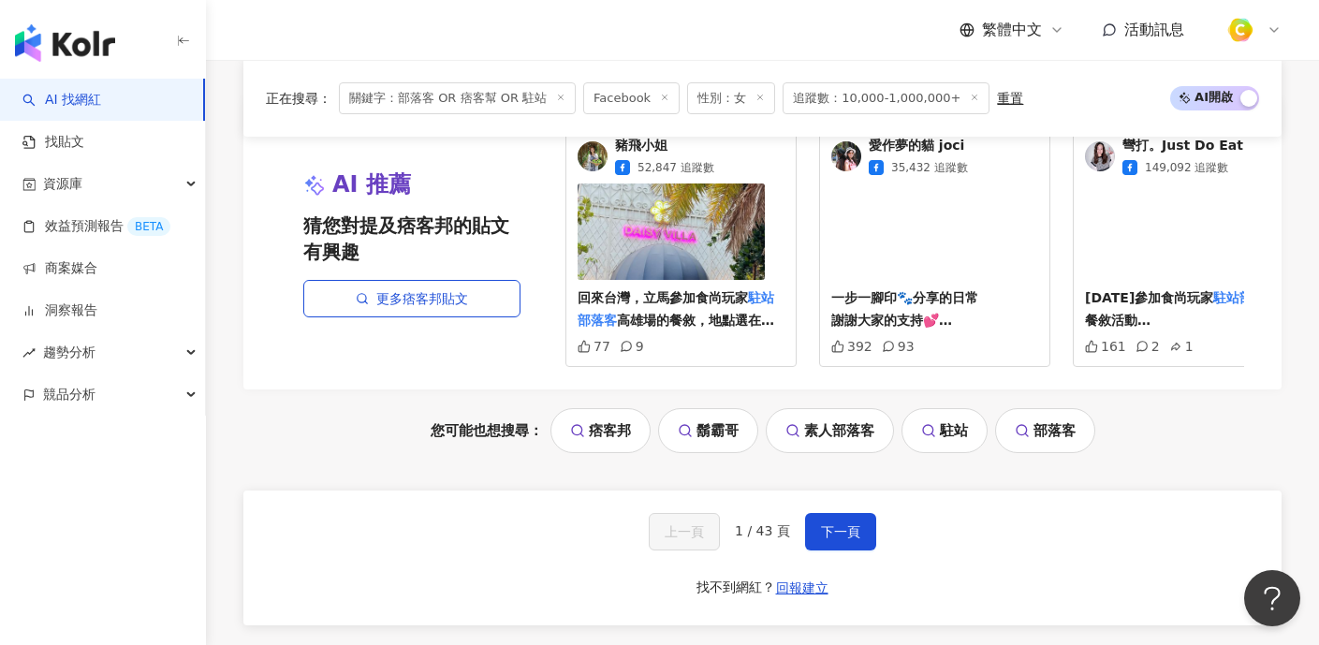
scroll to position [2317, 0]
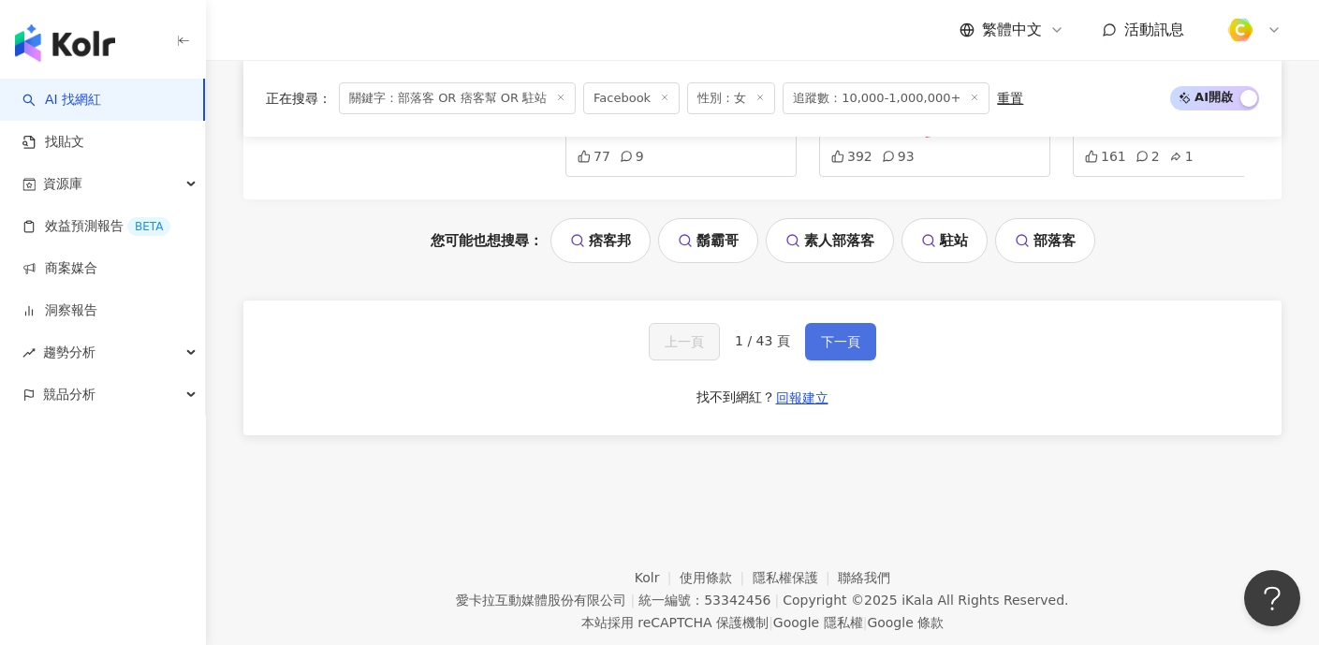
click at [850, 323] on button "下一頁" at bounding box center [840, 341] width 71 height 37
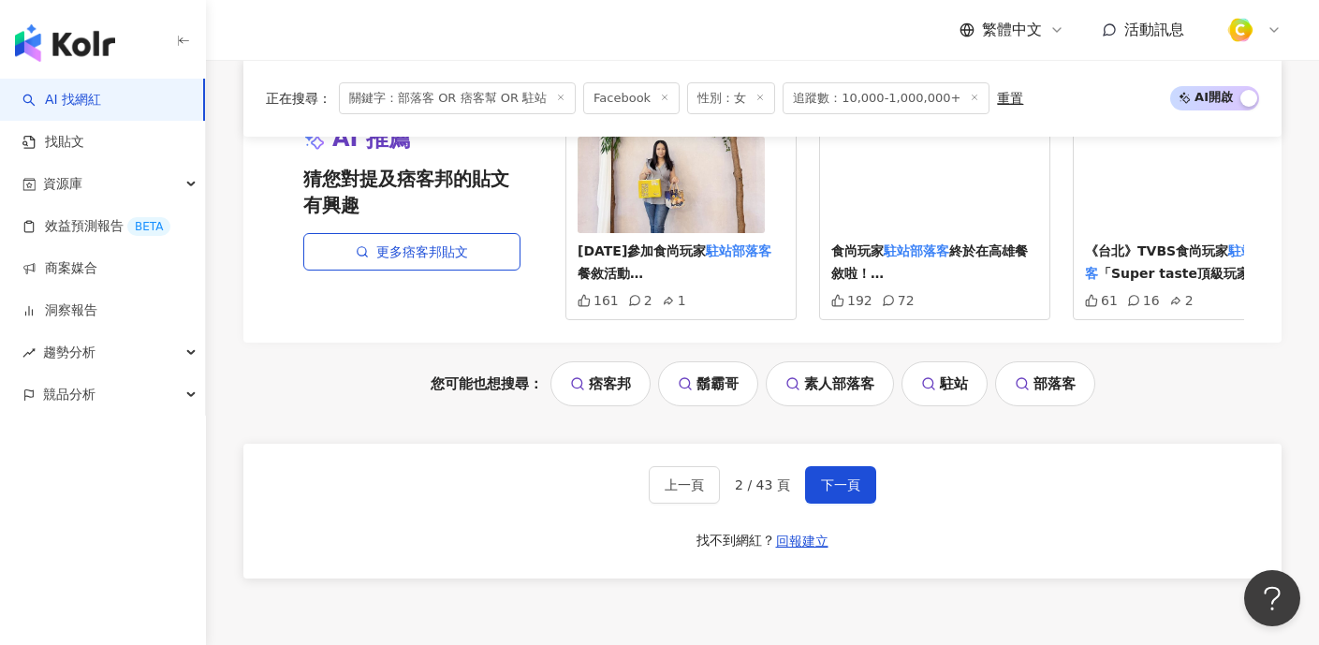
scroll to position [2326, 0]
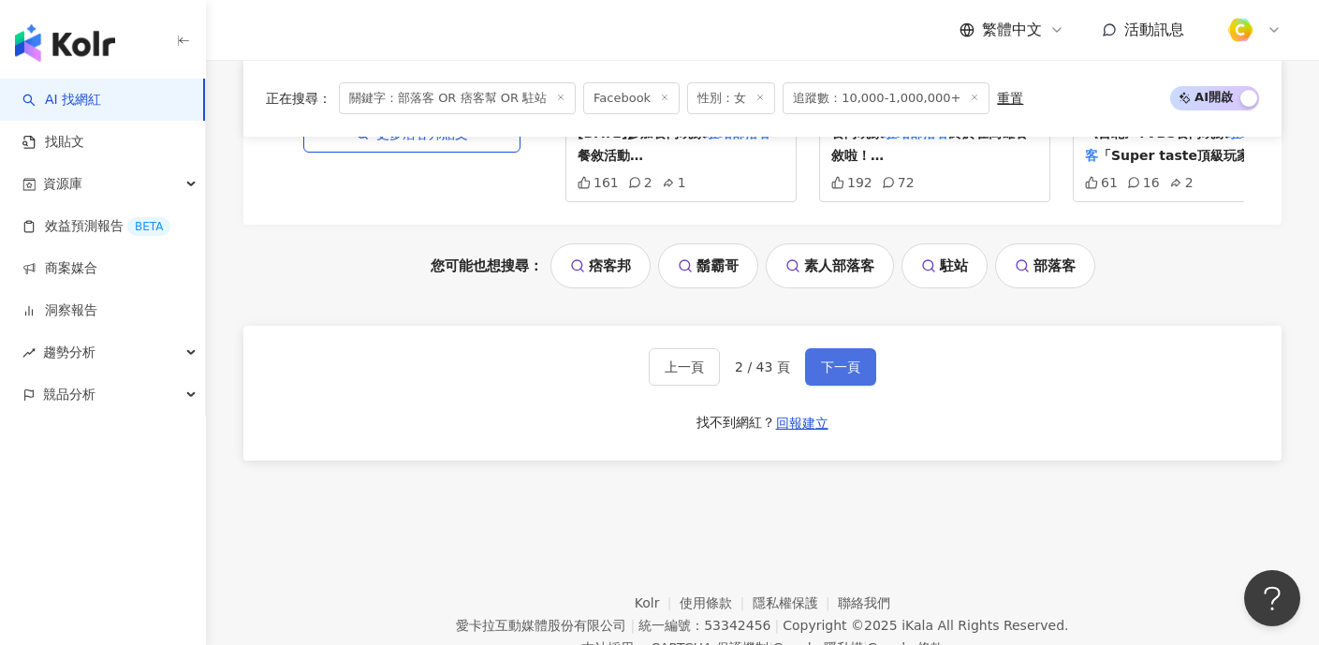
click at [864, 348] on button "下一頁" at bounding box center [840, 366] width 71 height 37
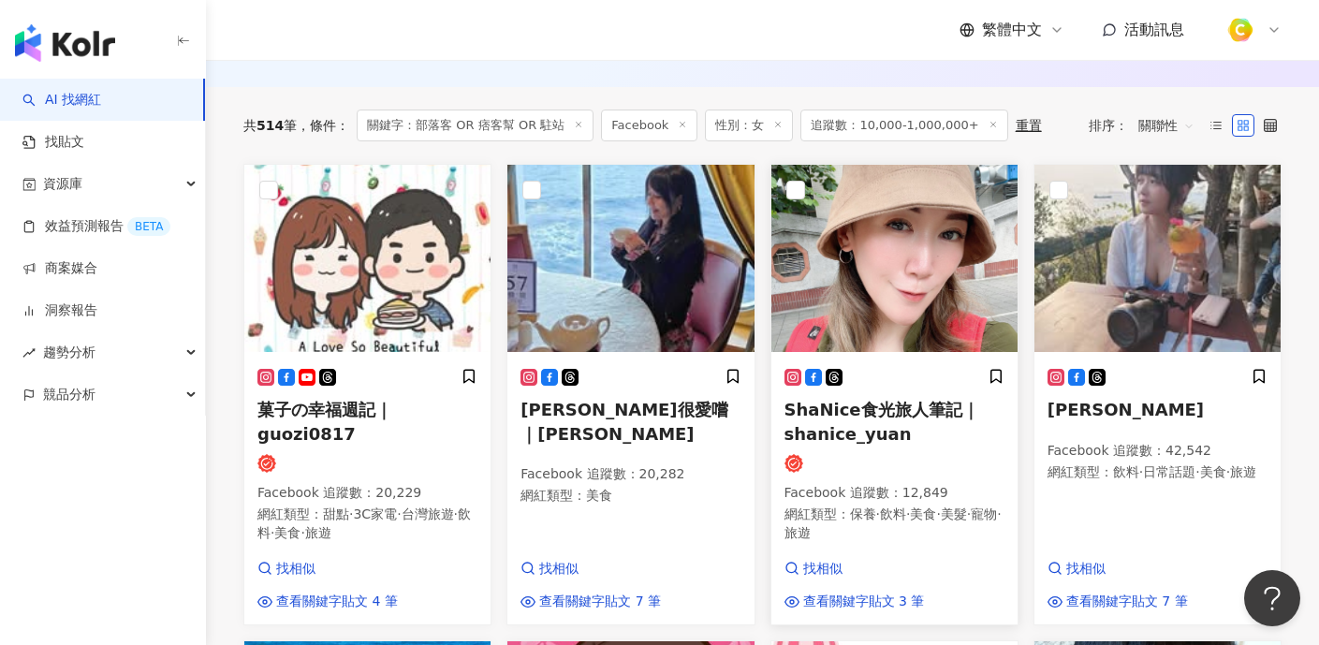
scroll to position [621, 0]
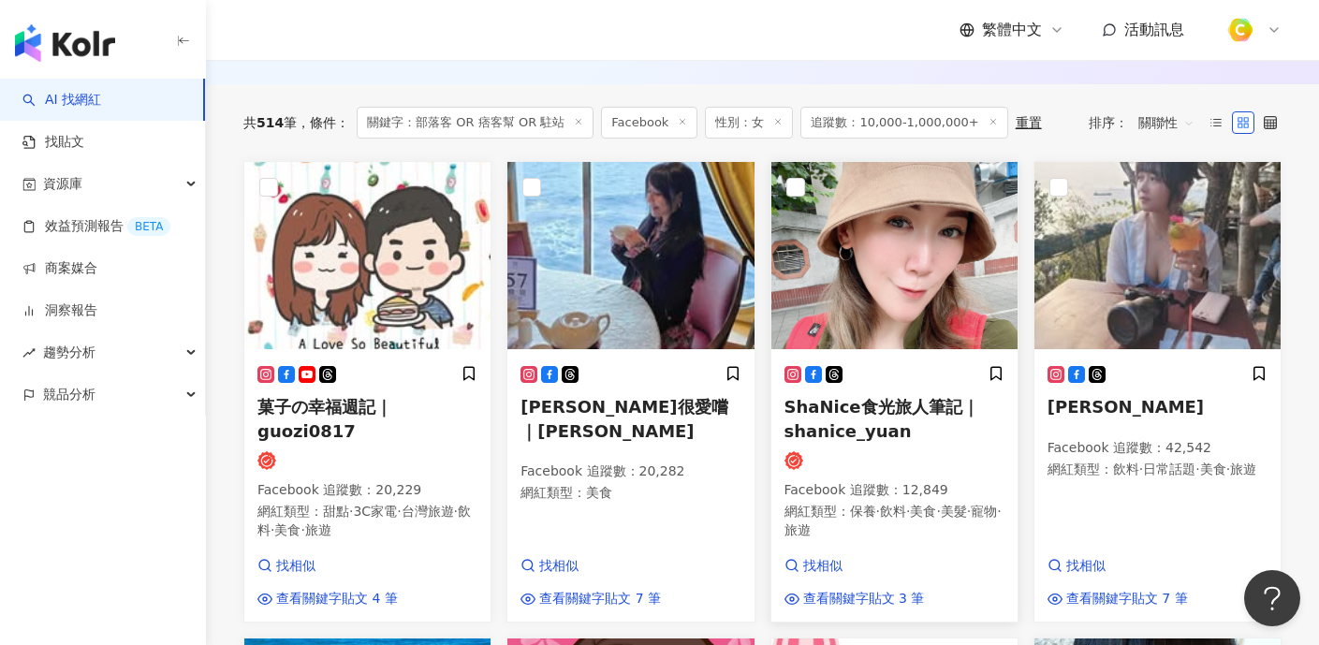
click at [860, 413] on span "ShaNice食光旅人筆記｜shanice_yuan" at bounding box center [882, 418] width 195 height 43
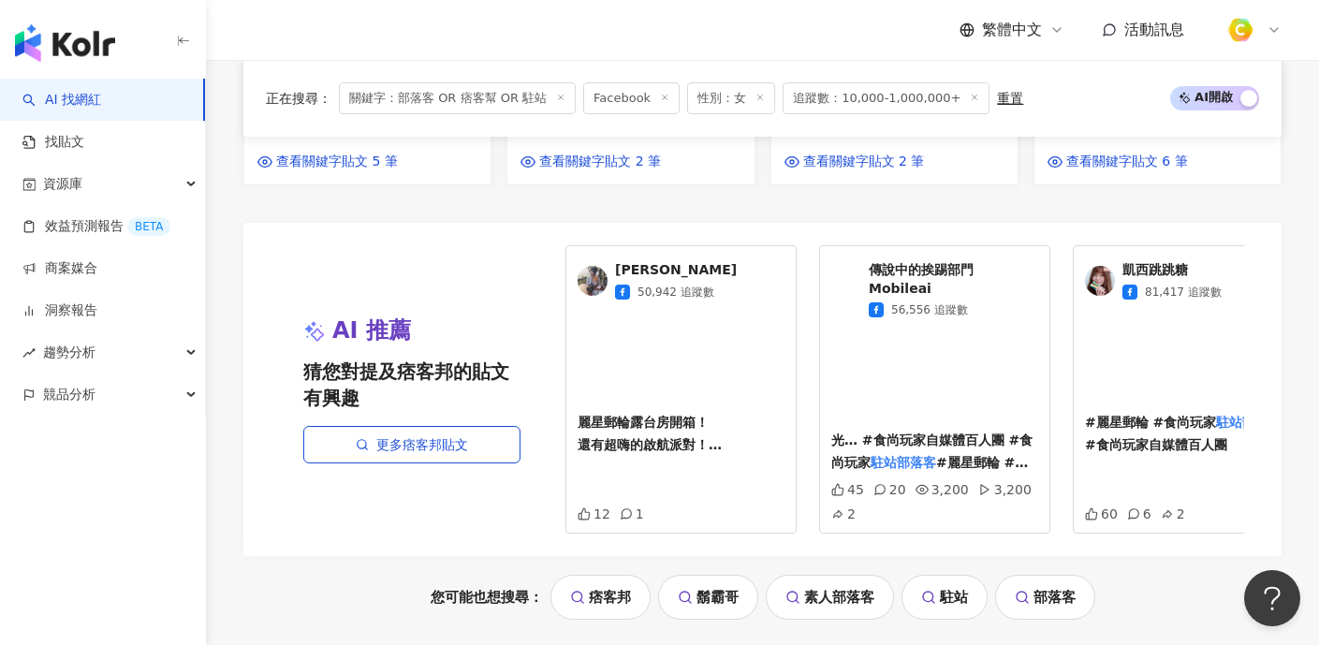
scroll to position [2384, 0]
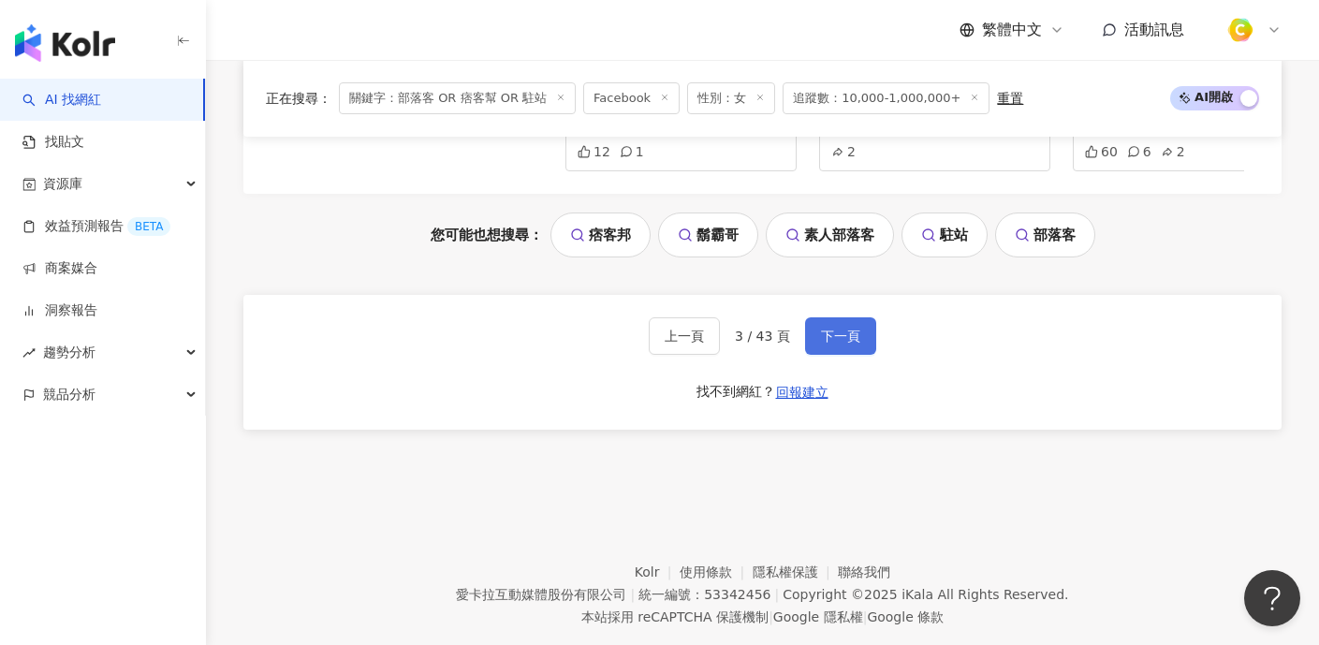
click at [850, 317] on button "下一頁" at bounding box center [840, 335] width 71 height 37
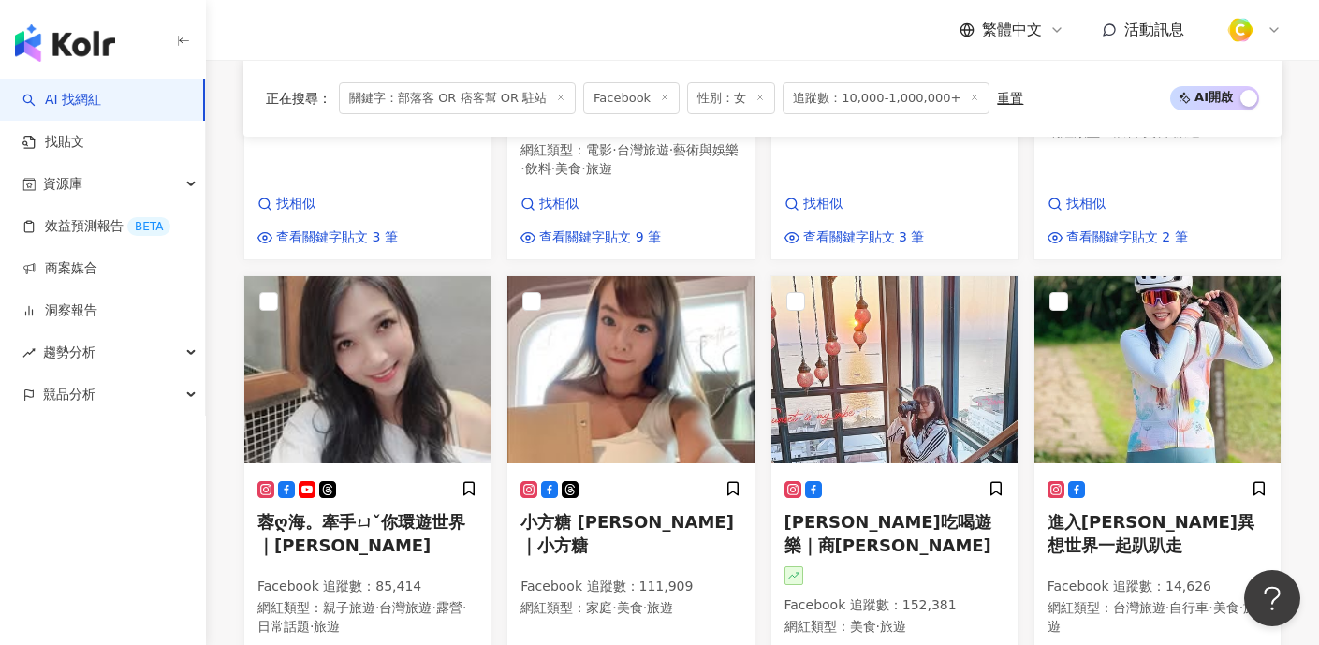
scroll to position [1507, 0]
click at [423, 358] on img at bounding box center [367, 368] width 246 height 187
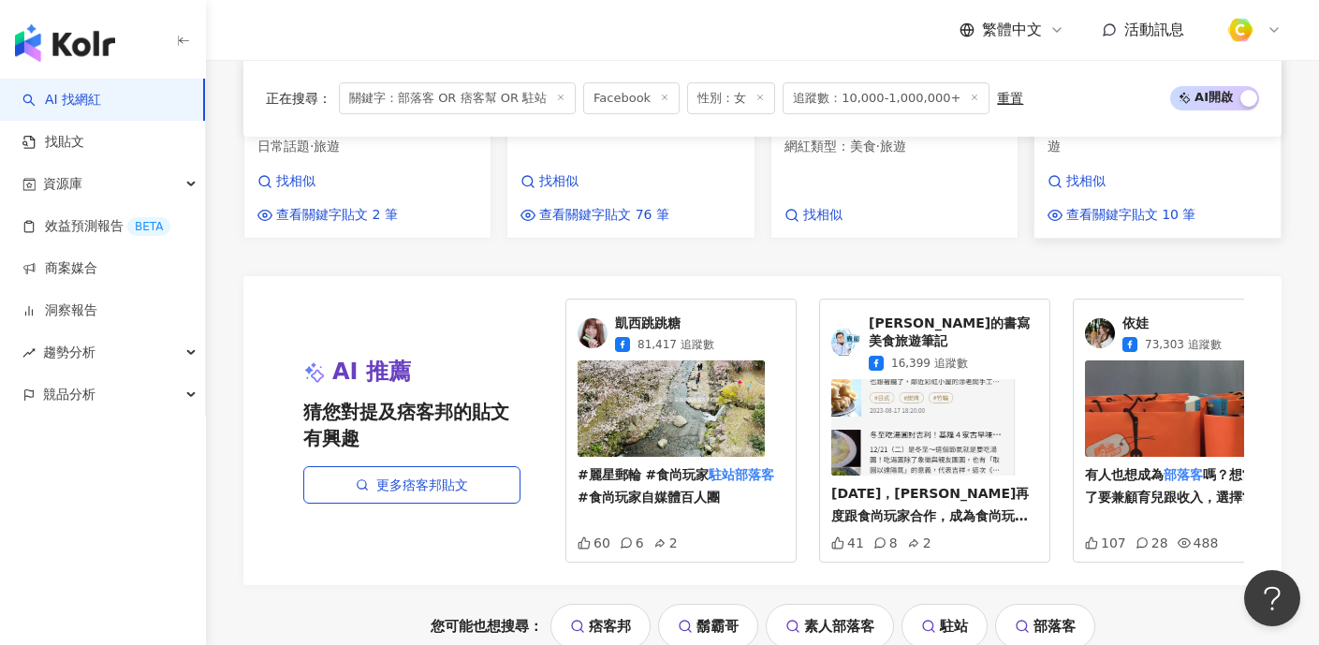
scroll to position [2069, 0]
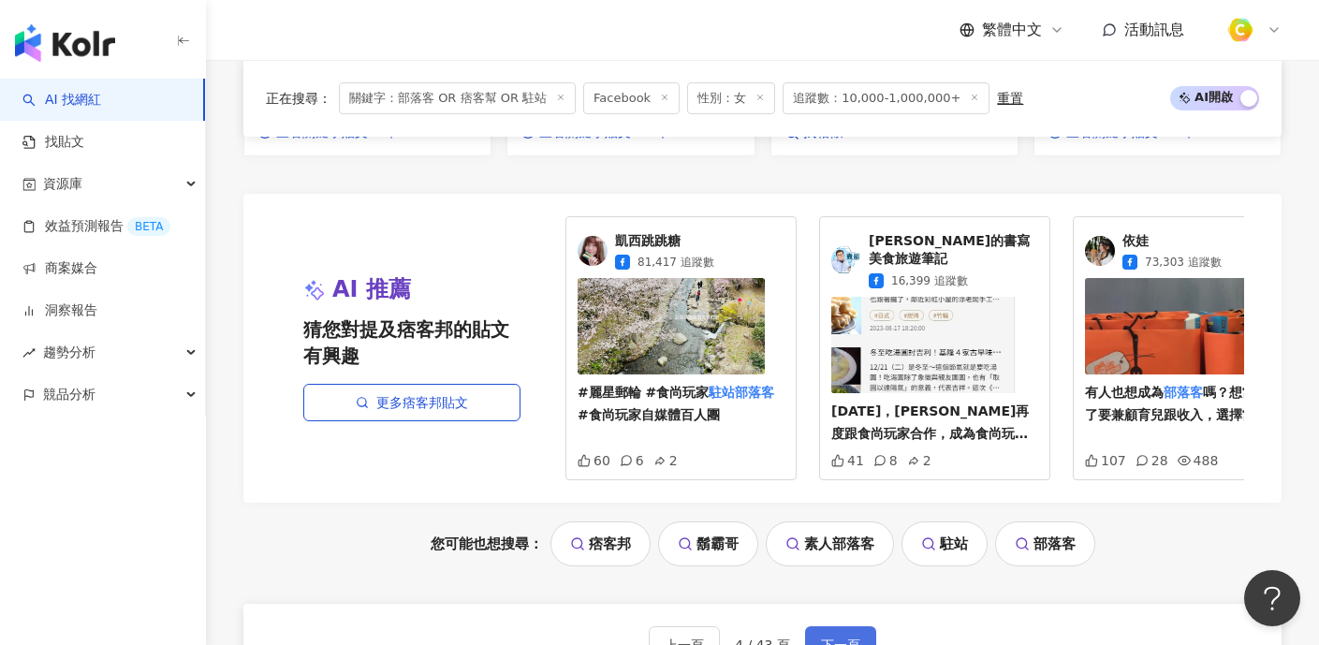
click at [825, 638] on span "下一頁" at bounding box center [840, 645] width 39 height 15
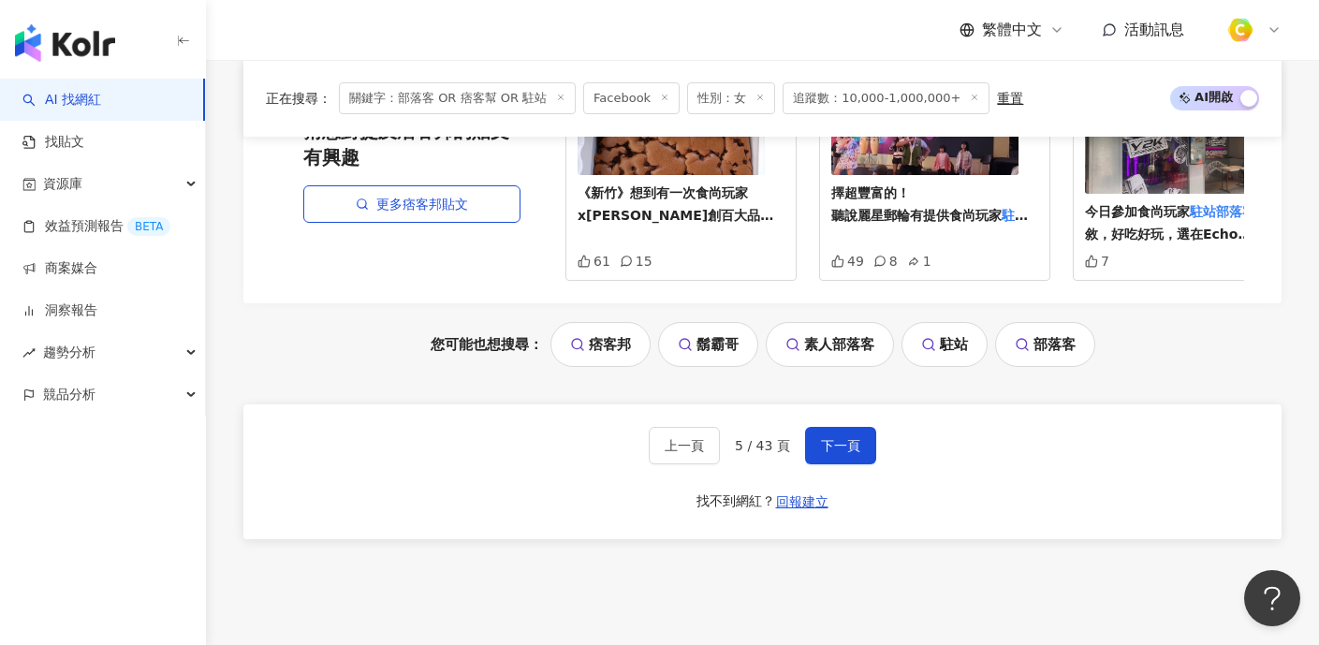
scroll to position [2248, 0]
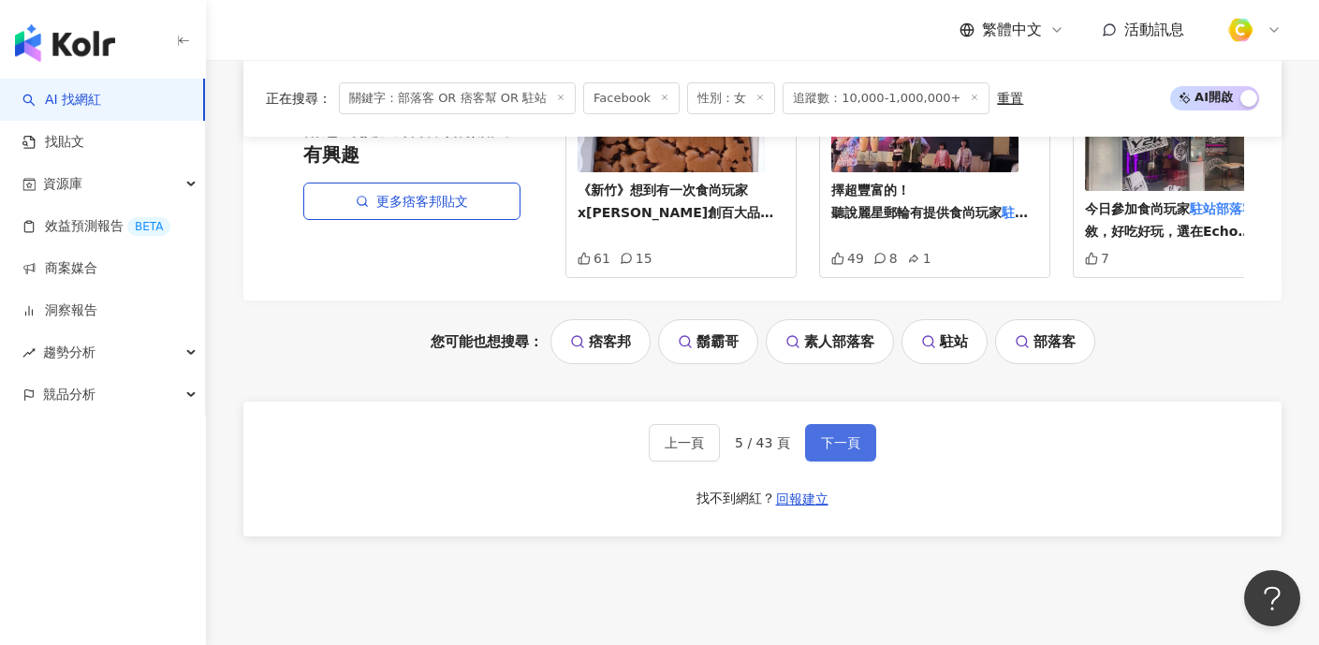
click at [841, 439] on button "下一頁" at bounding box center [840, 442] width 71 height 37
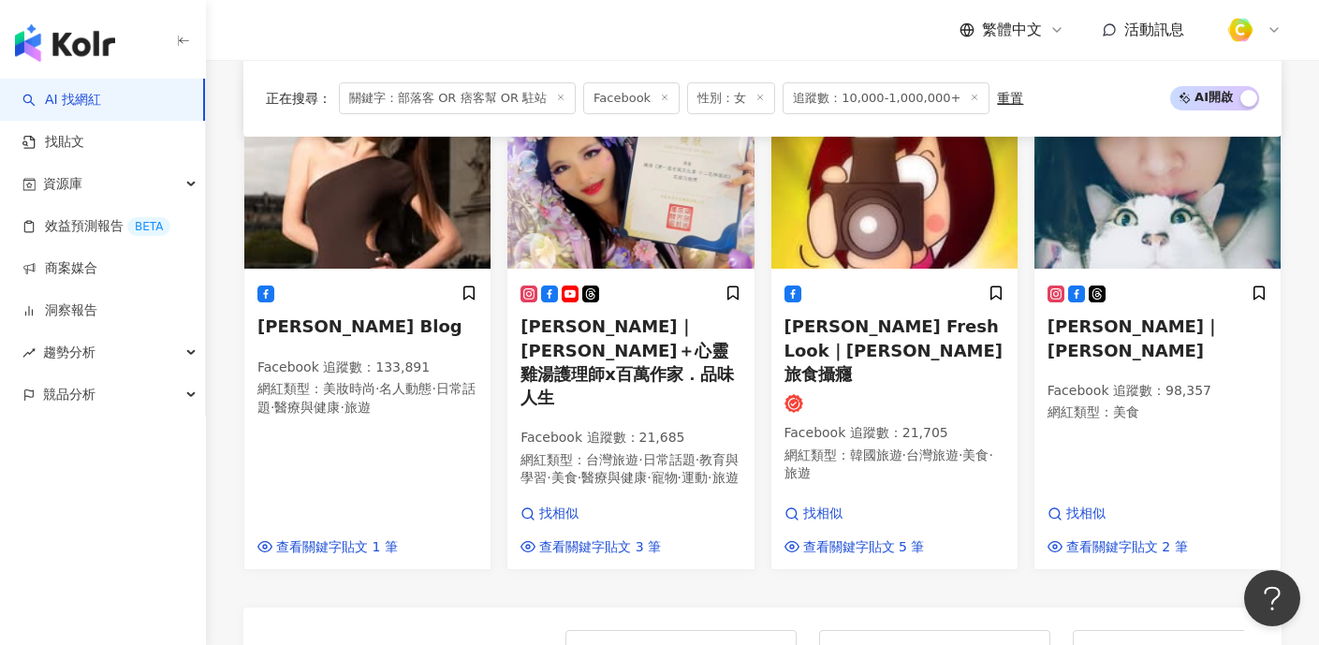
scroll to position [2068, 0]
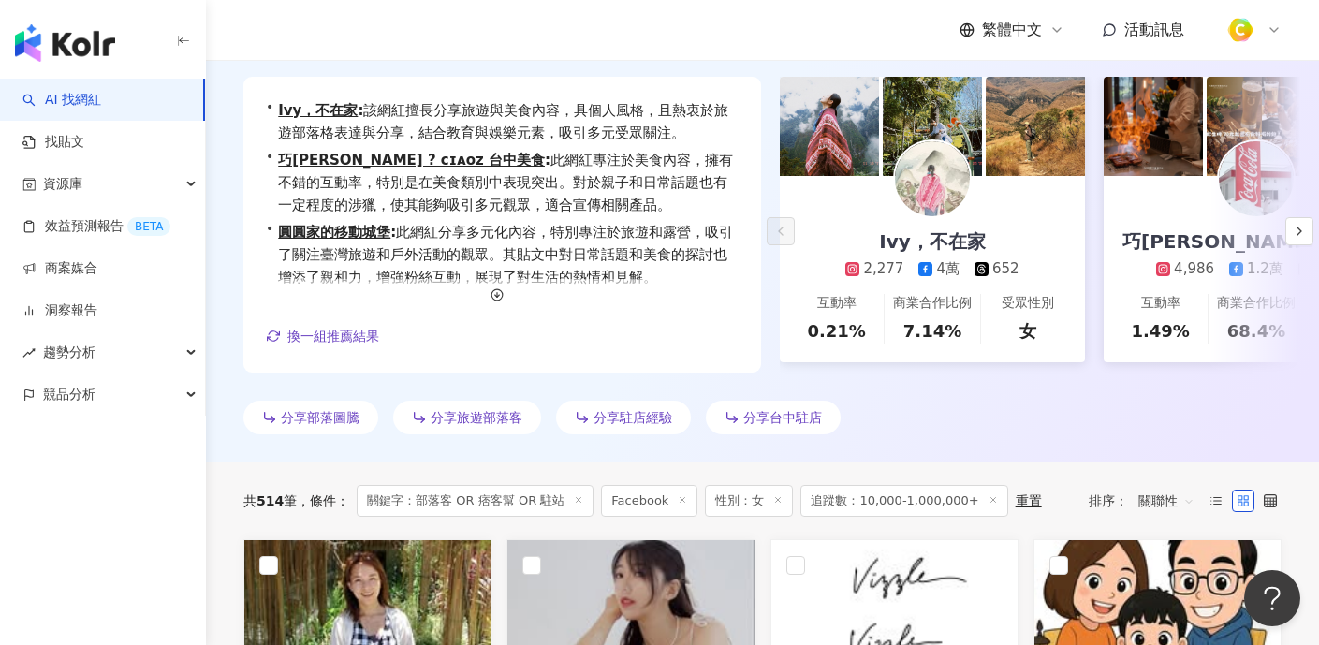
scroll to position [535, 0]
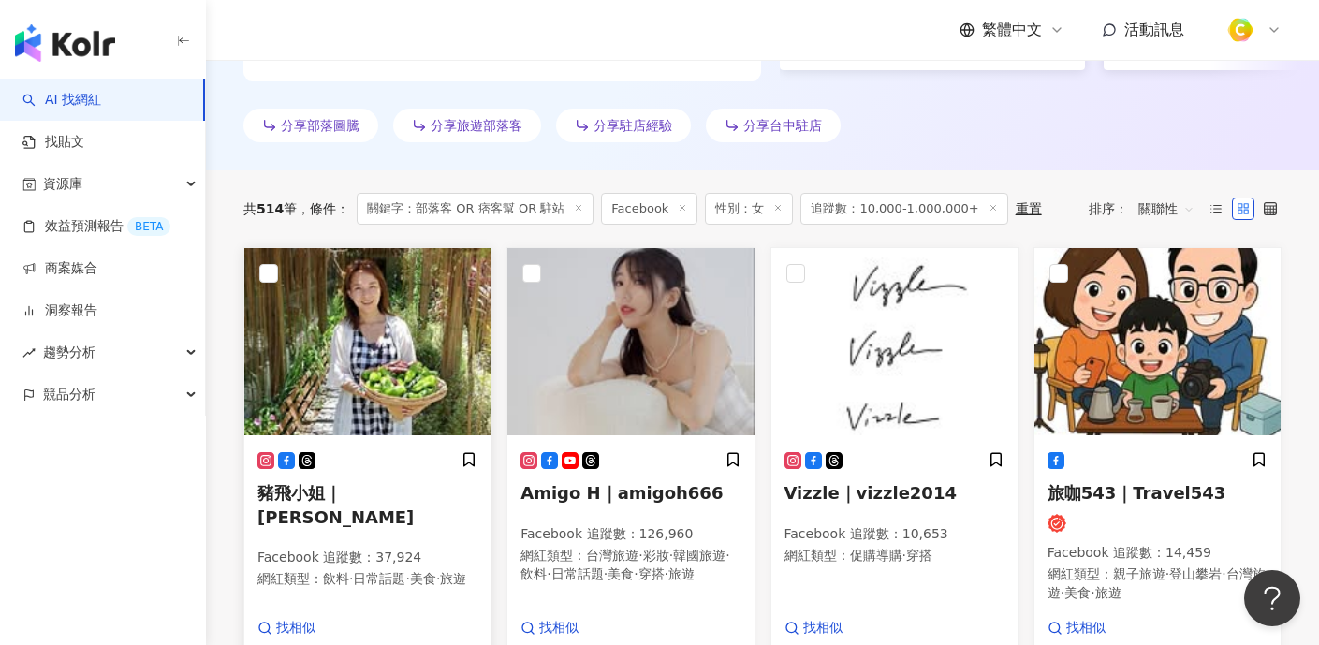
click at [380, 312] on img at bounding box center [367, 341] width 246 height 187
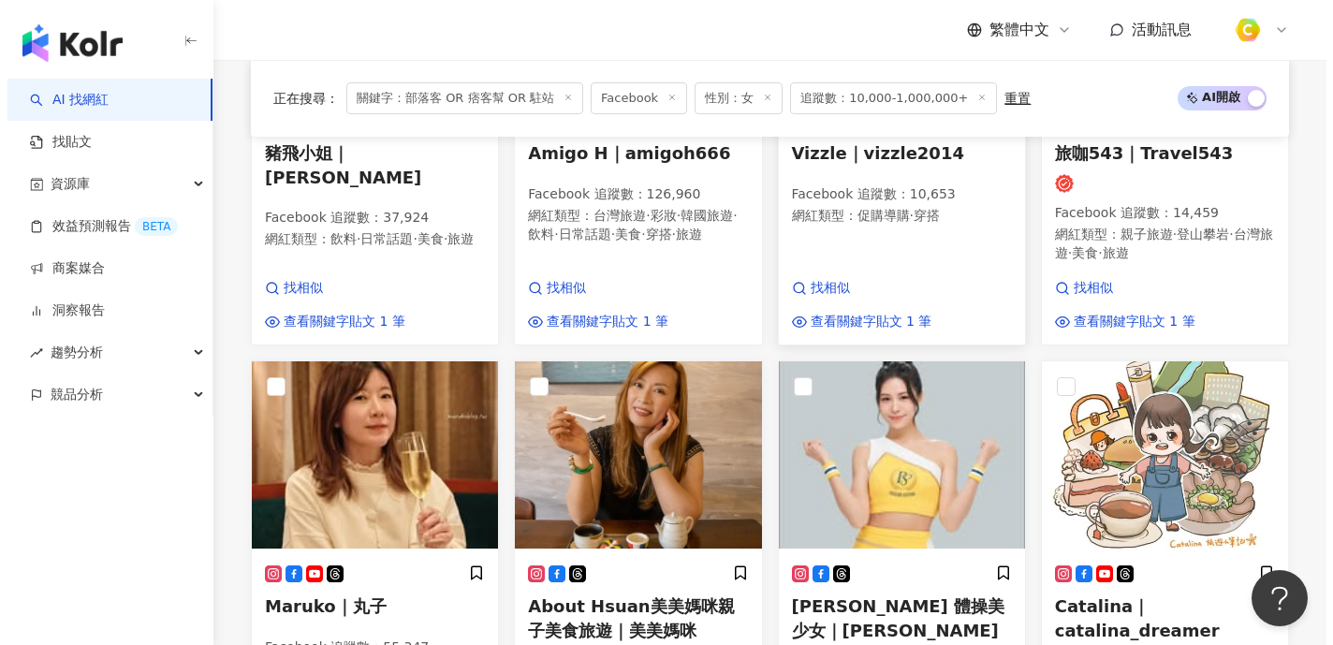
scroll to position [899, 0]
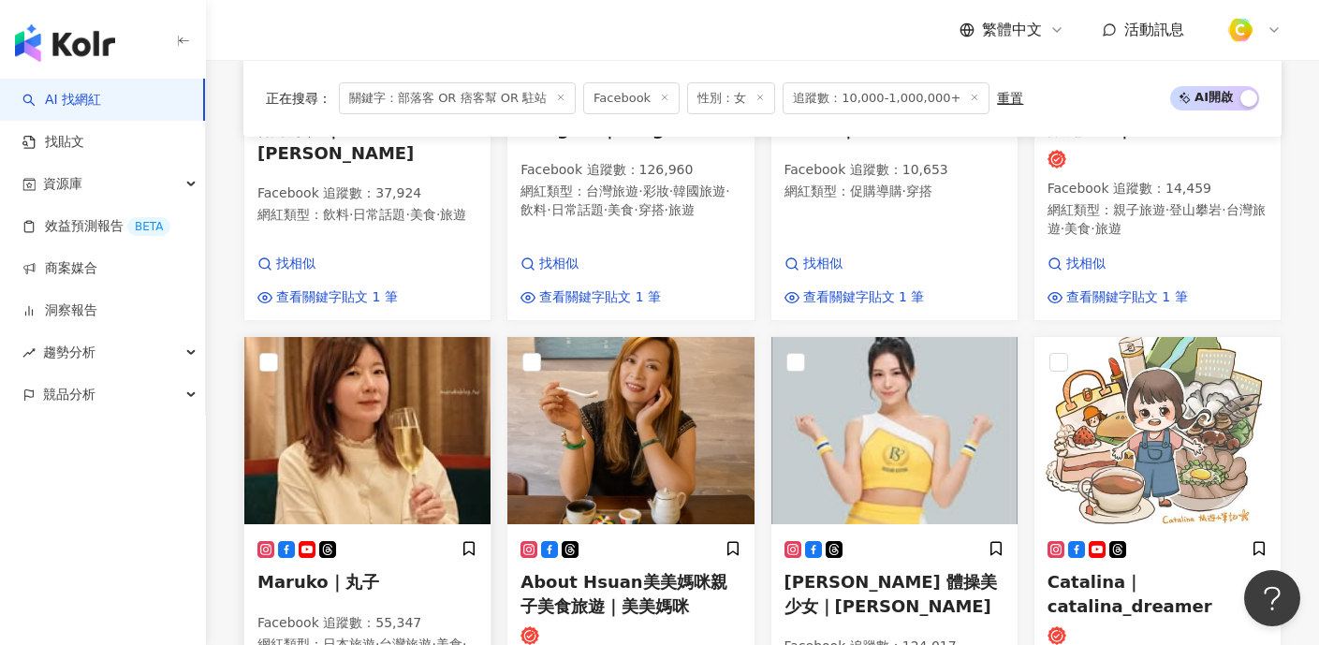
click at [373, 392] on img at bounding box center [367, 430] width 246 height 187
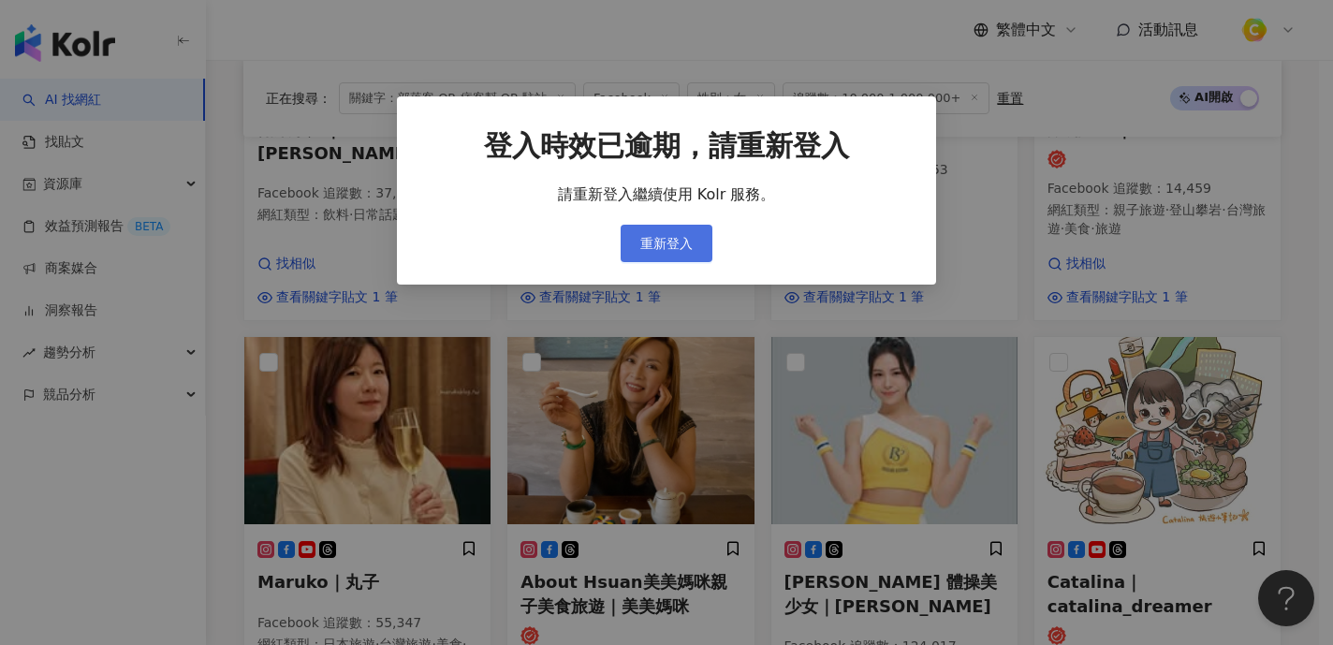
click at [695, 248] on button "重新登入" at bounding box center [667, 243] width 92 height 37
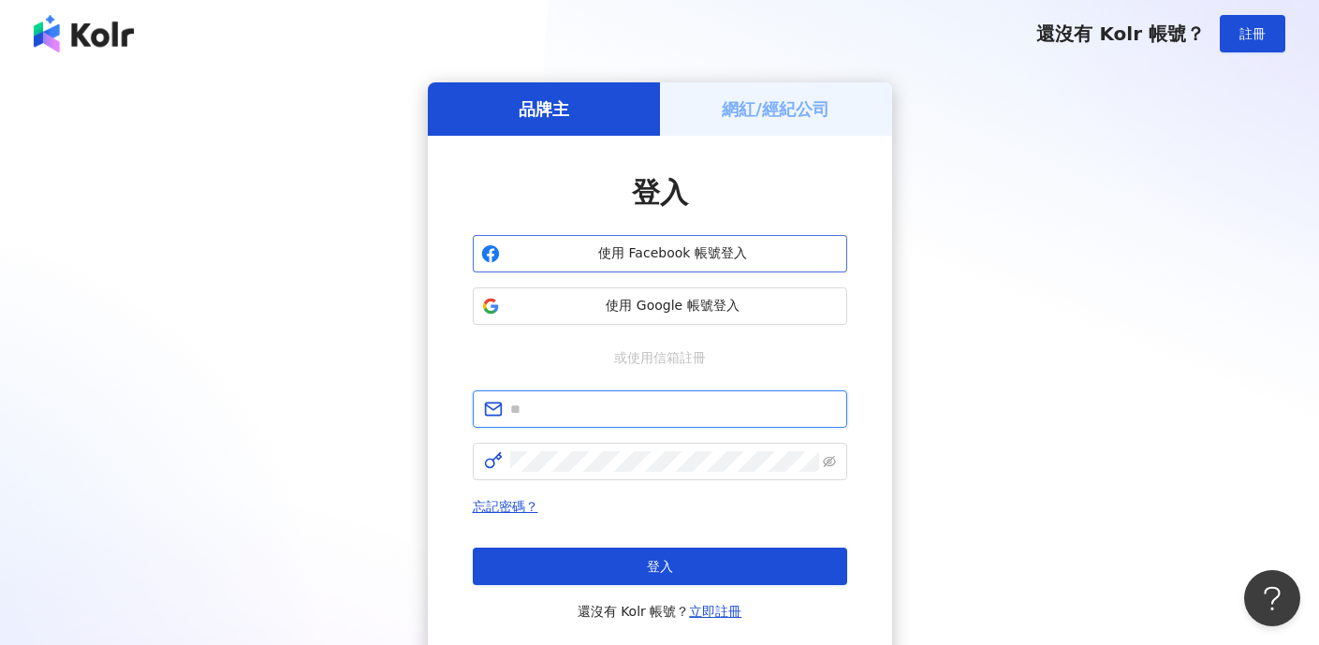
type input "**********"
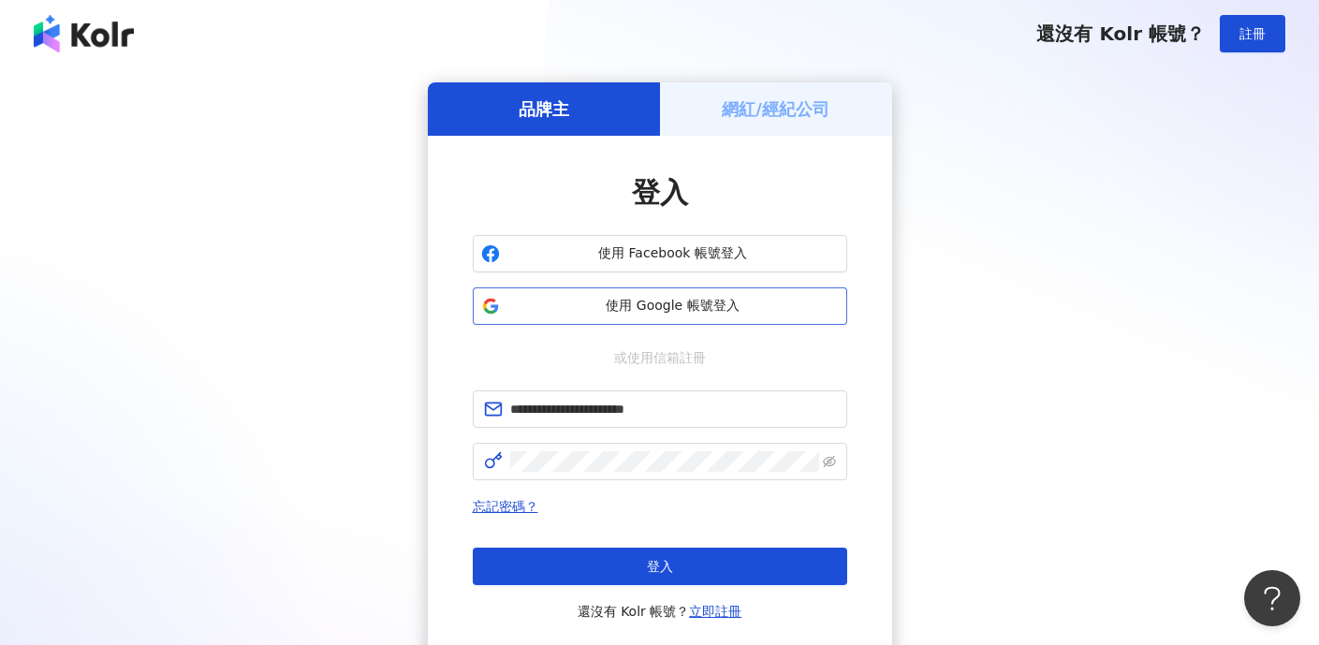
click at [686, 313] on span "使用 Google 帳號登入" at bounding box center [672, 306] width 331 height 19
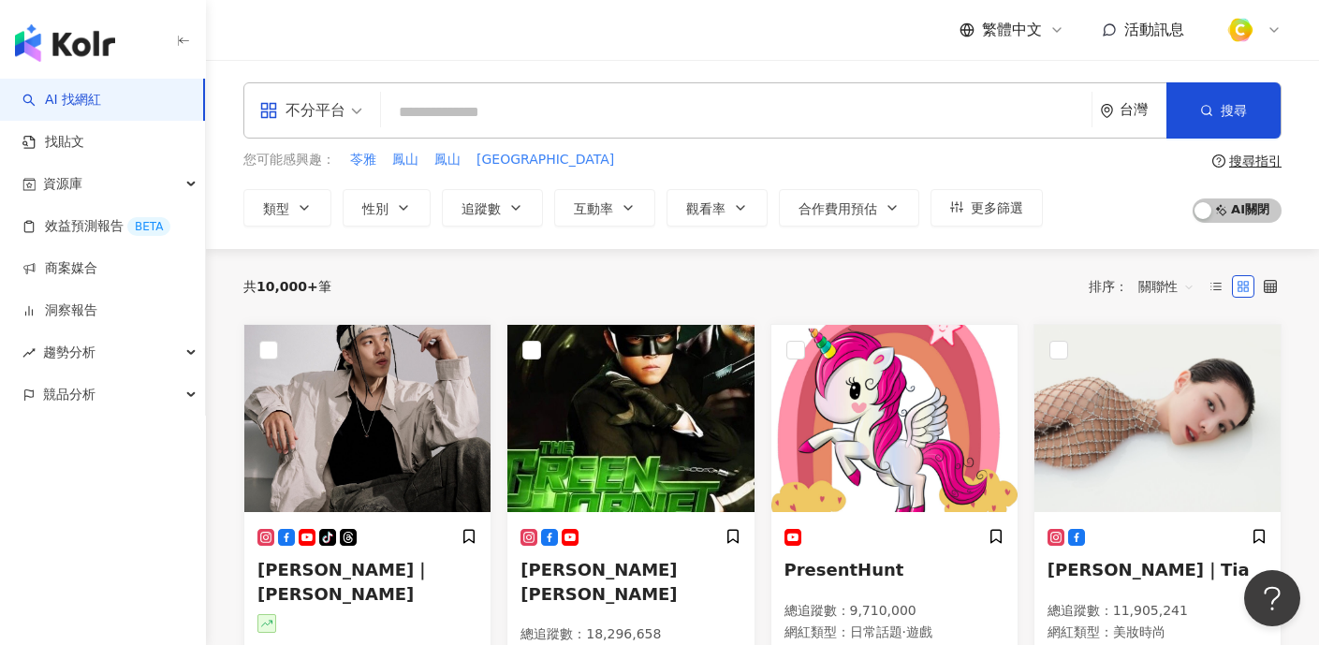
click at [343, 112] on div "不分平台" at bounding box center [302, 110] width 86 height 30
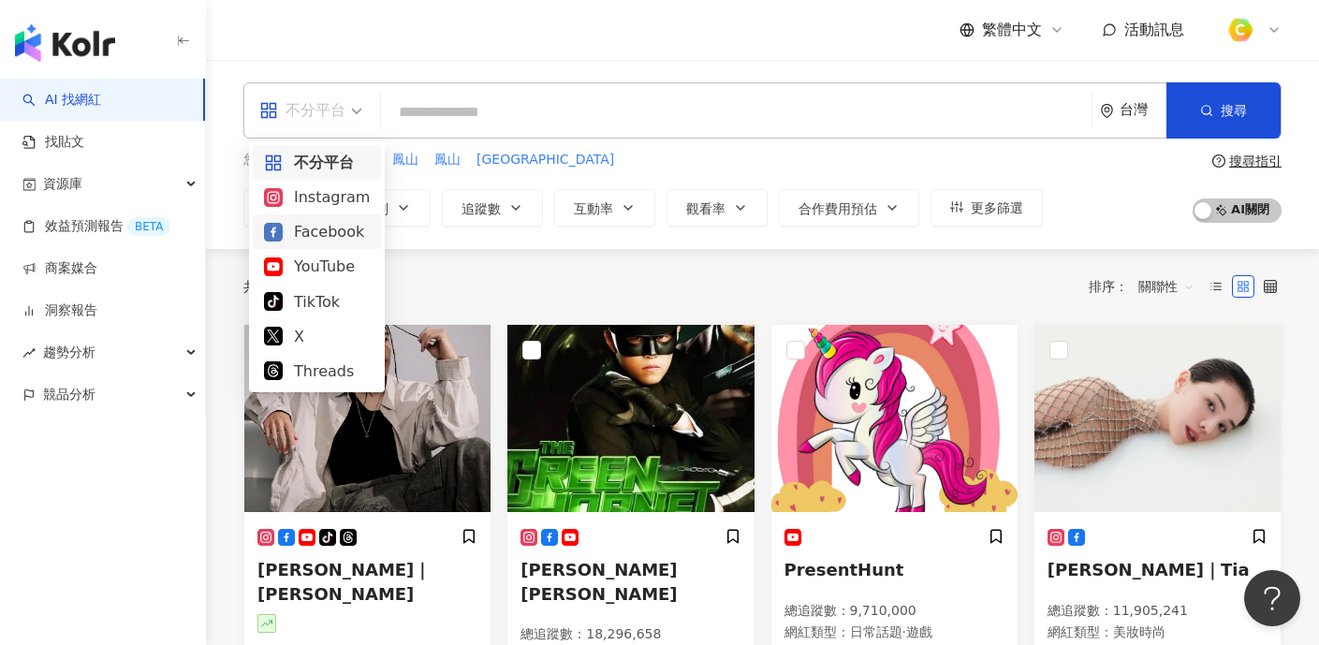
click at [321, 236] on div "Facebook" at bounding box center [317, 231] width 106 height 23
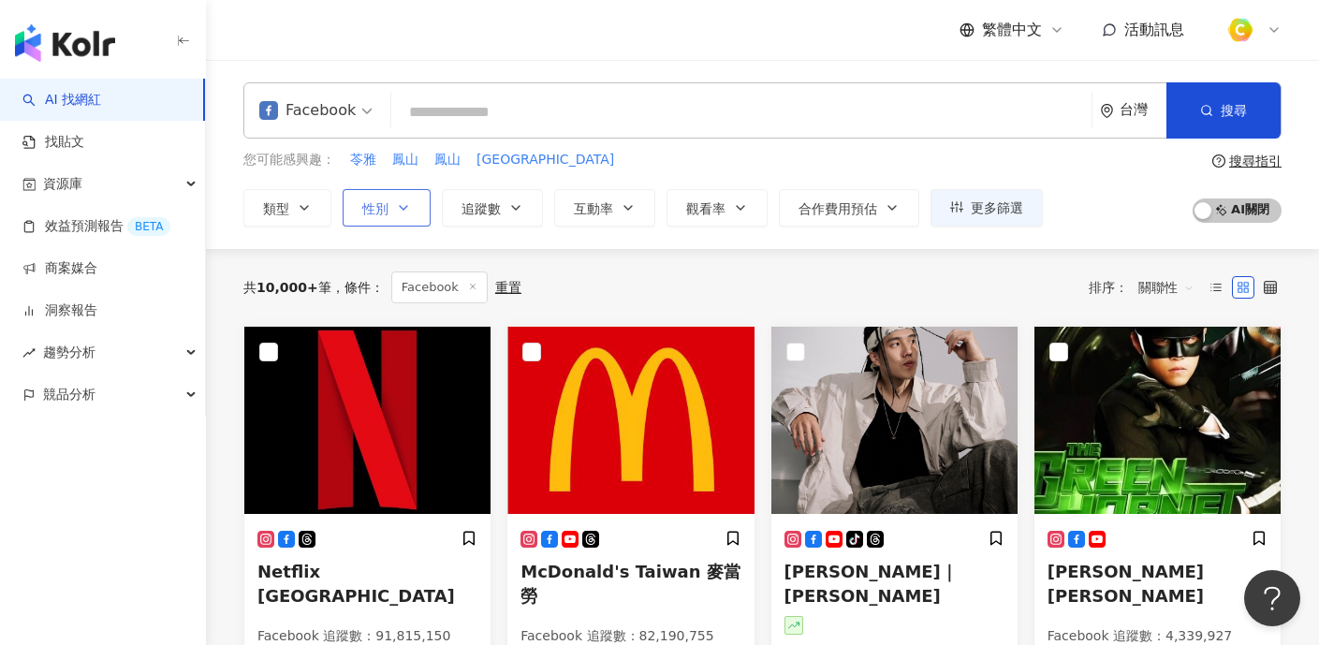
click at [412, 223] on button "性別" at bounding box center [387, 207] width 88 height 37
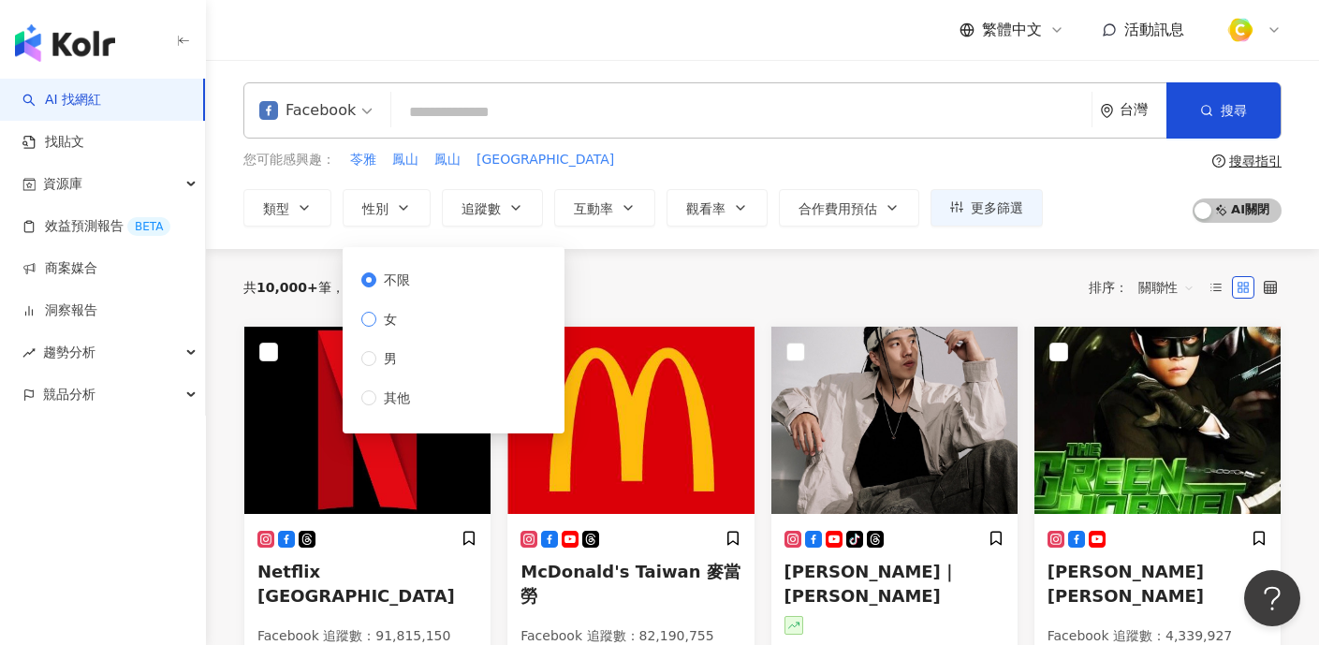
click at [404, 327] on label "女" at bounding box center [389, 319] width 56 height 21
click at [475, 113] on input "search" at bounding box center [741, 113] width 685 height 36
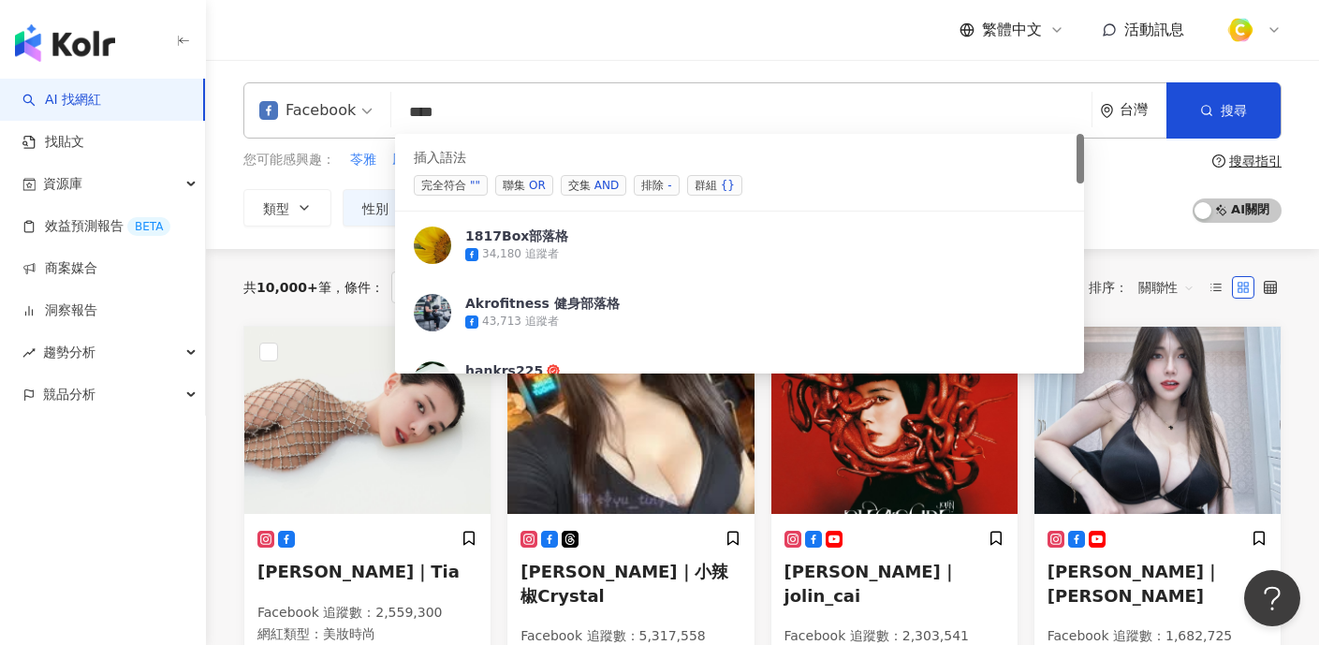
click at [512, 185] on span "聯集 OR" at bounding box center [524, 185] width 58 height 21
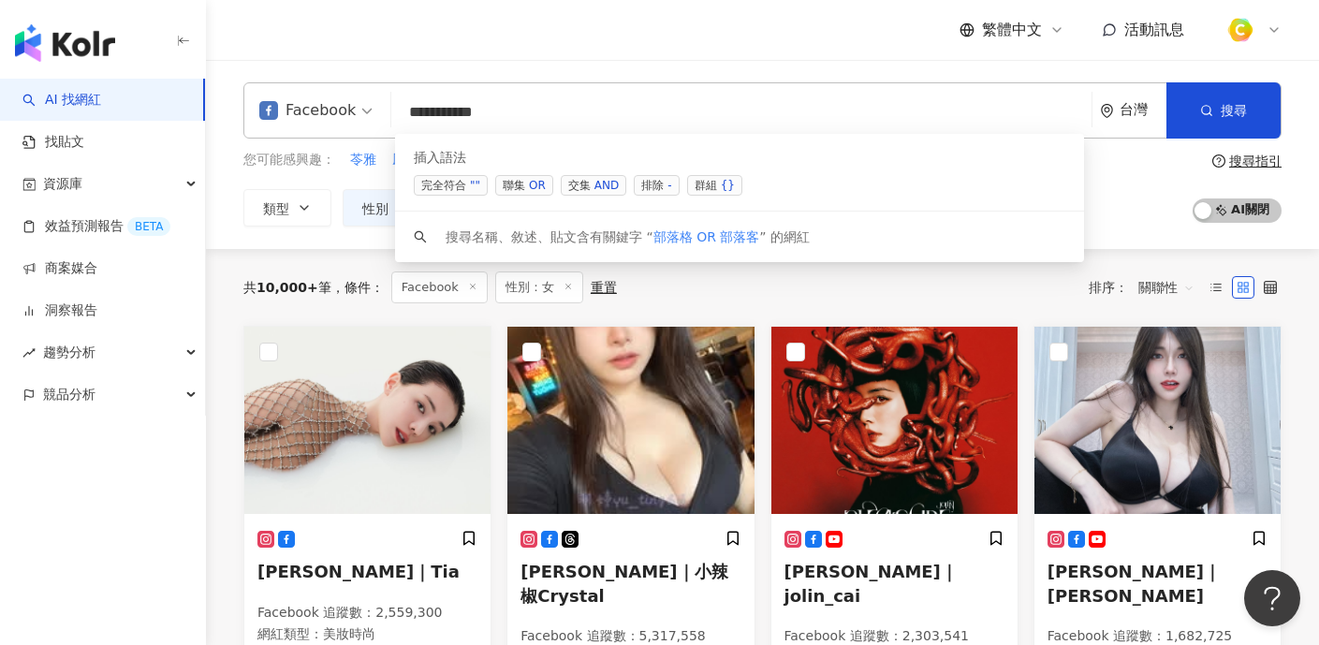
click at [511, 186] on span "聯集 OR" at bounding box center [524, 185] width 58 height 21
click at [536, 185] on div "OR" at bounding box center [537, 185] width 17 height 19
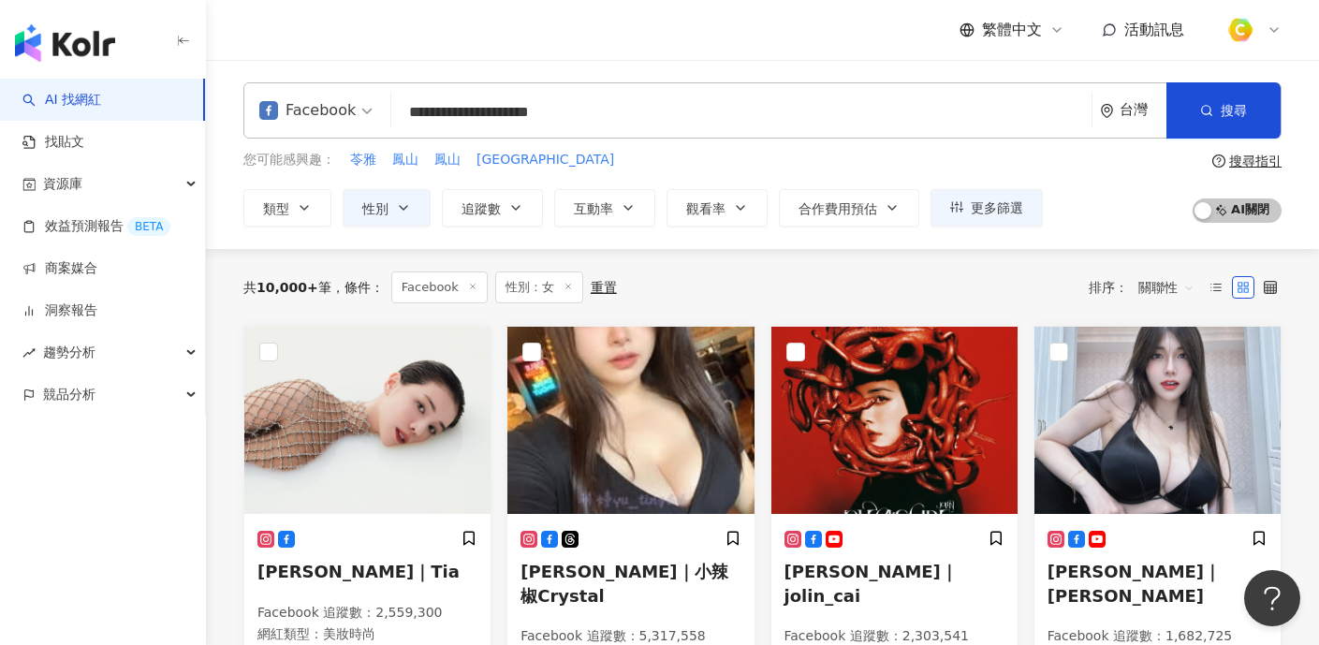
click at [1125, 212] on div "您可能感興趣： 苓雅 鳳山 鳳山 苓雅區 類型 性別 追蹤數 互動率 觀看率 合作費用預估 更多篩選 不限 女 男 其他 搜尋指引 AI 開啟 AI 關閉" at bounding box center [762, 188] width 1038 height 77
click at [770, 117] on input "**********" at bounding box center [741, 113] width 685 height 36
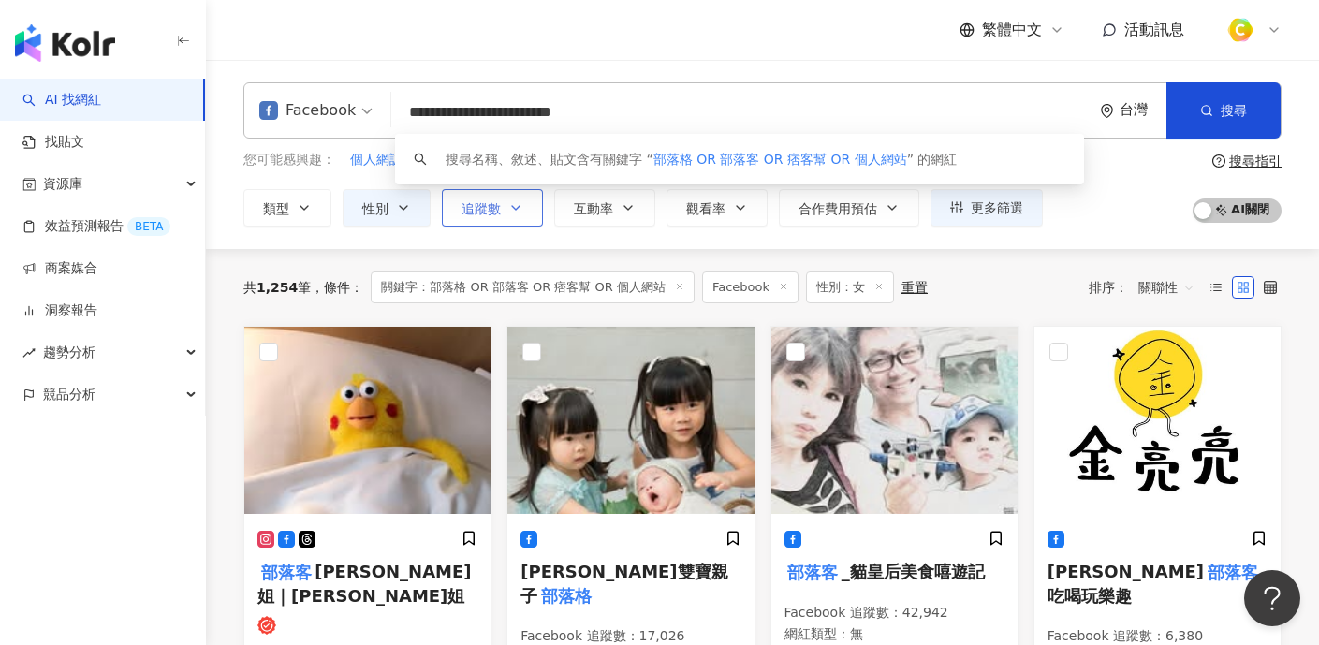
type input "**********"
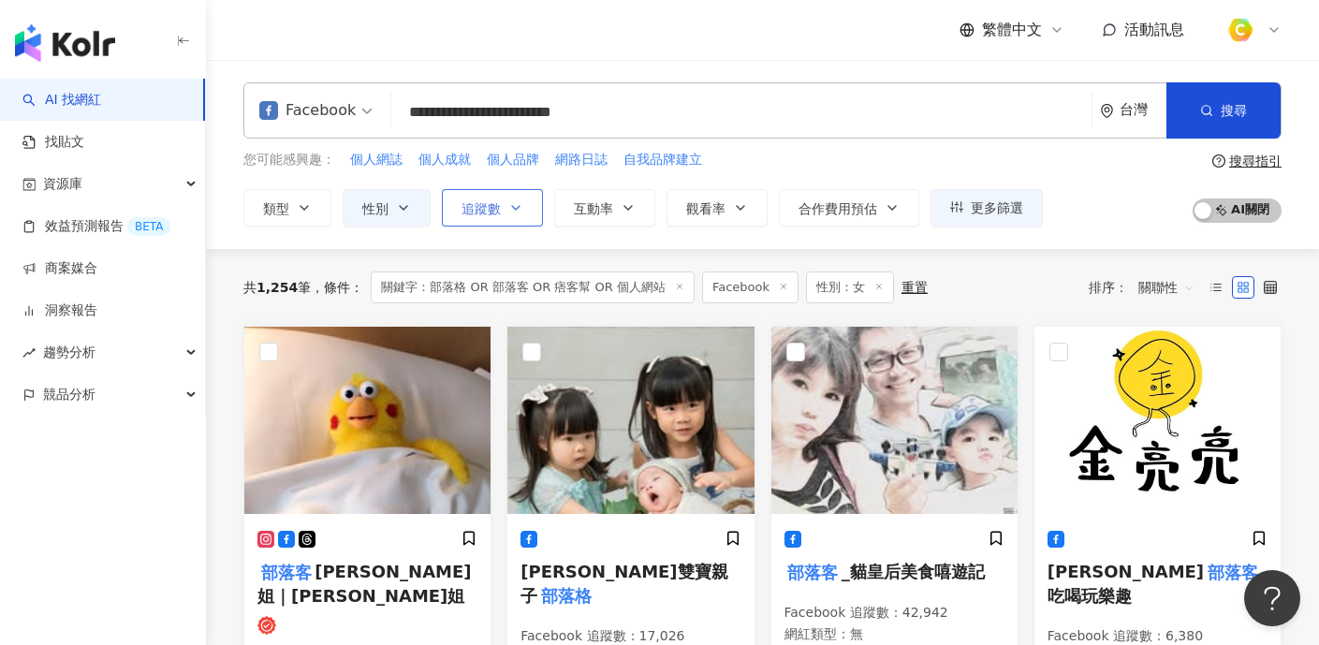
click at [478, 203] on span "追蹤數" at bounding box center [481, 208] width 39 height 15
click at [1126, 229] on div "**********" at bounding box center [762, 154] width 1113 height 189
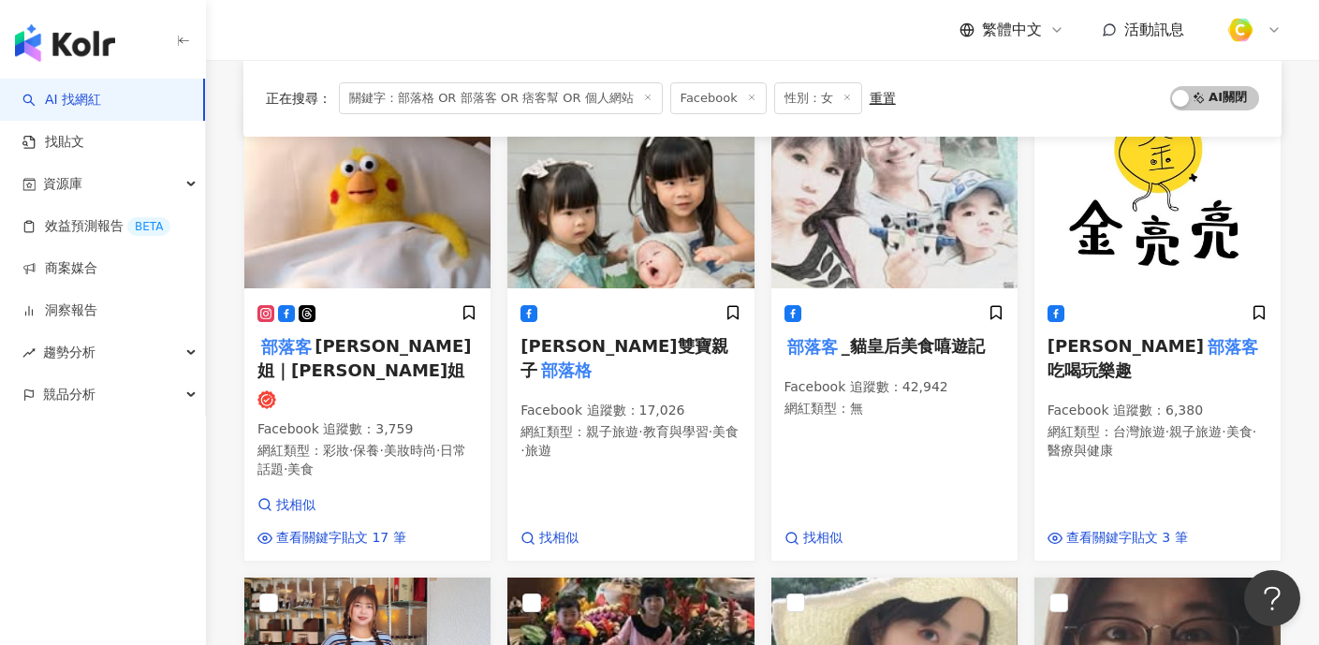
scroll to position [16, 0]
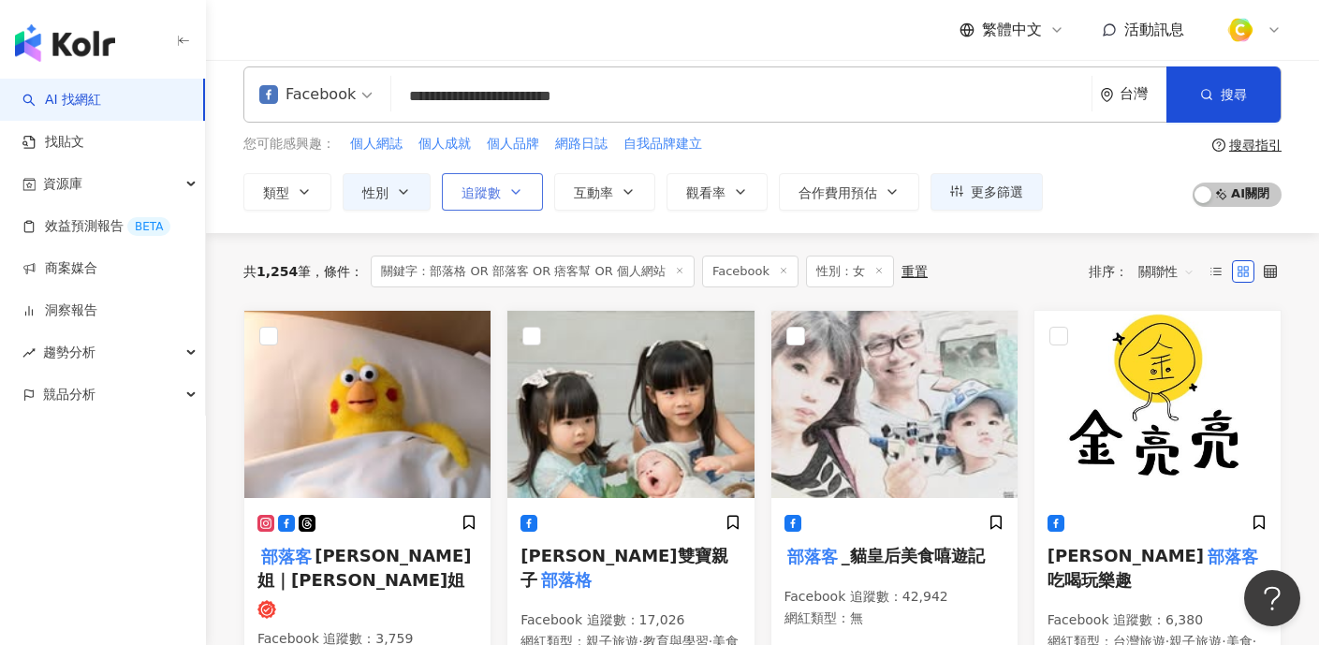
click at [457, 195] on button "追蹤數" at bounding box center [492, 191] width 101 height 37
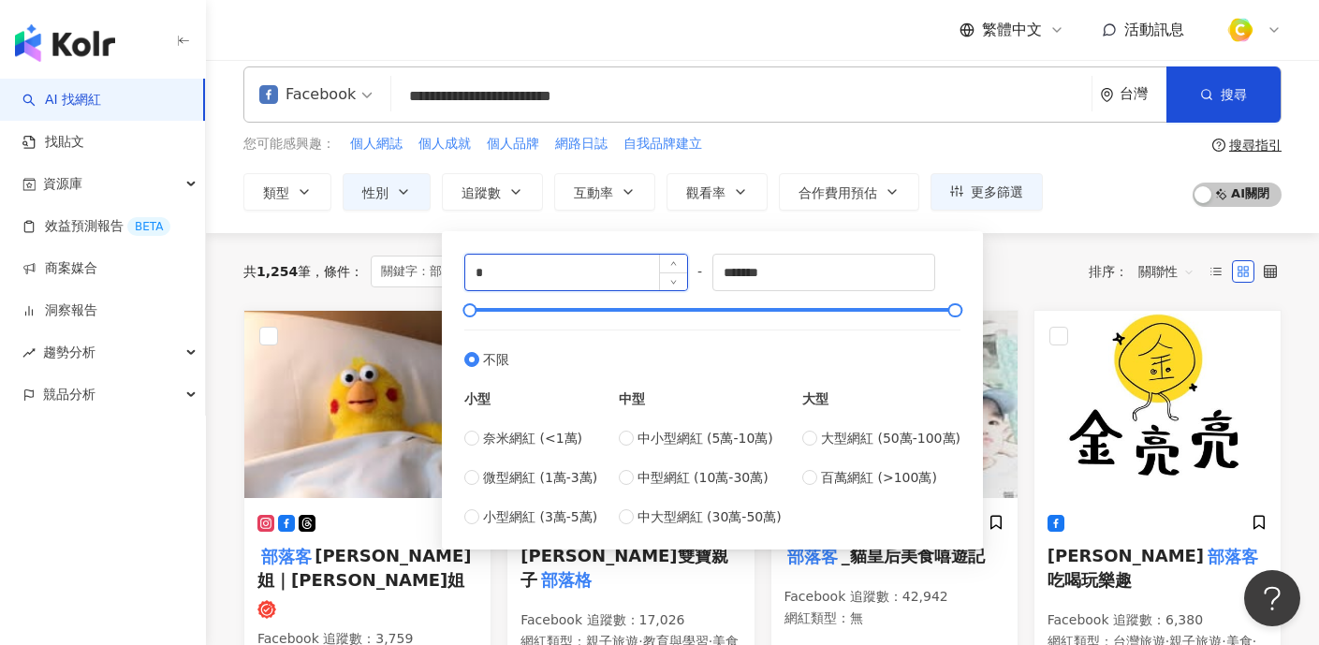
click at [530, 277] on input "*" at bounding box center [576, 273] width 222 height 36
type input "*****"
click at [1109, 195] on div "您可能感興趣： 個人網誌 個人成就 個人品牌 網路日誌 自我品牌建立 類型 性別 追蹤數 互動率 觀看率 合作費用預估 更多篩選 不限 女 男 其他 ****…" at bounding box center [762, 172] width 1038 height 77
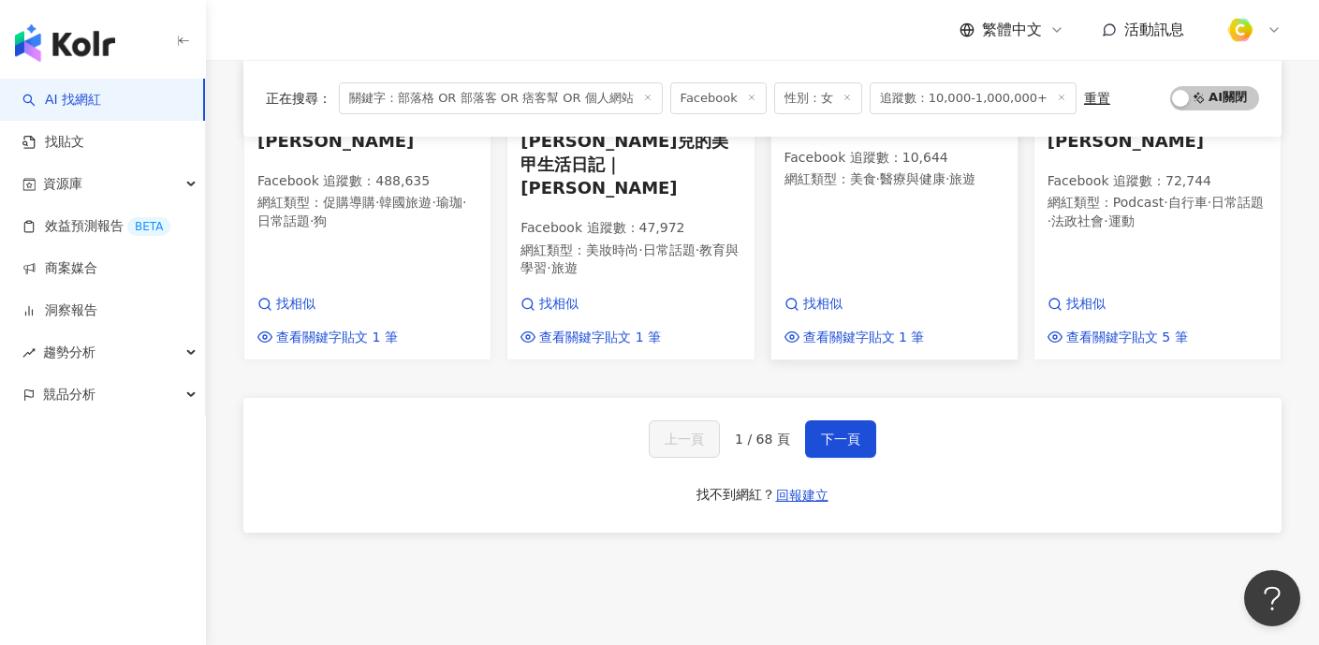
scroll to position [1202, 0]
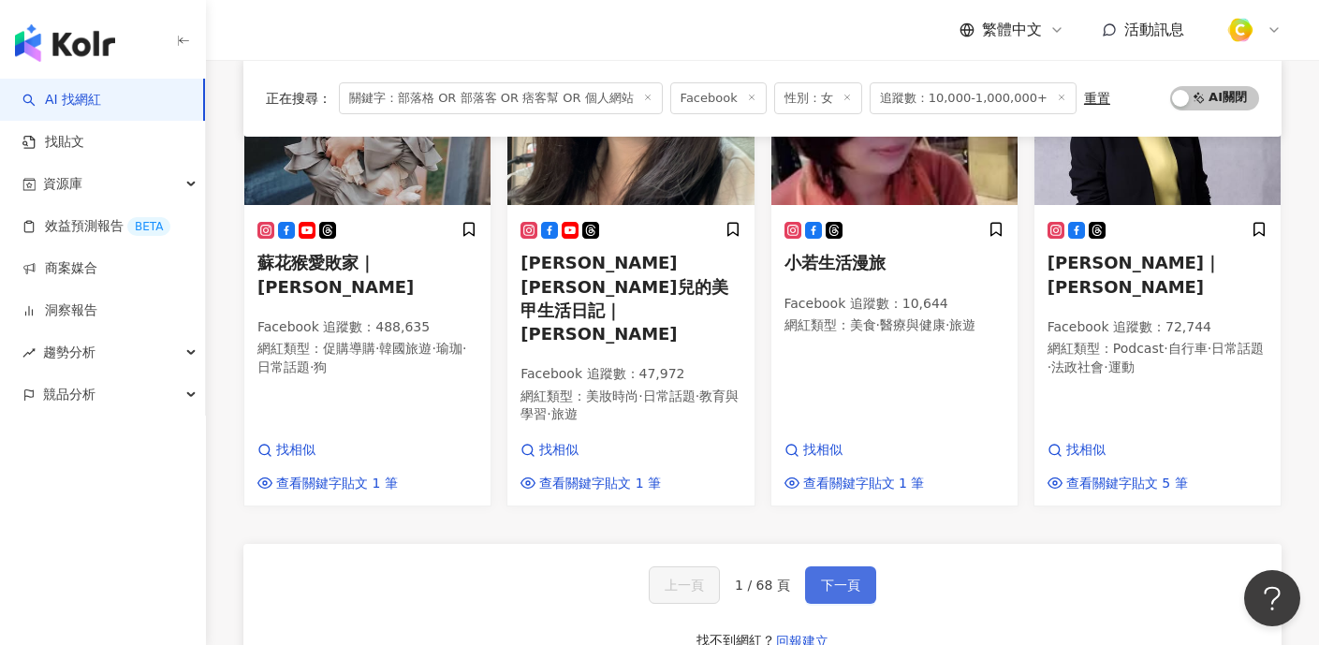
click at [830, 578] on span "下一頁" at bounding box center [840, 585] width 39 height 15
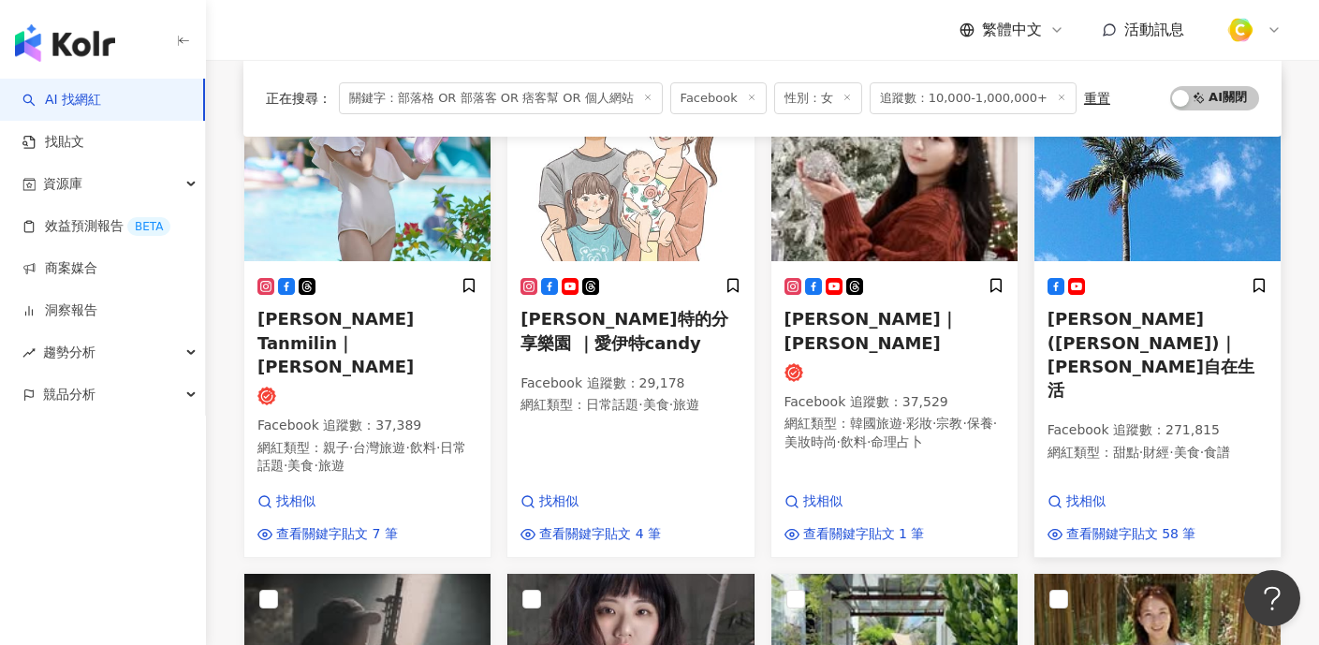
scroll to position [257, 0]
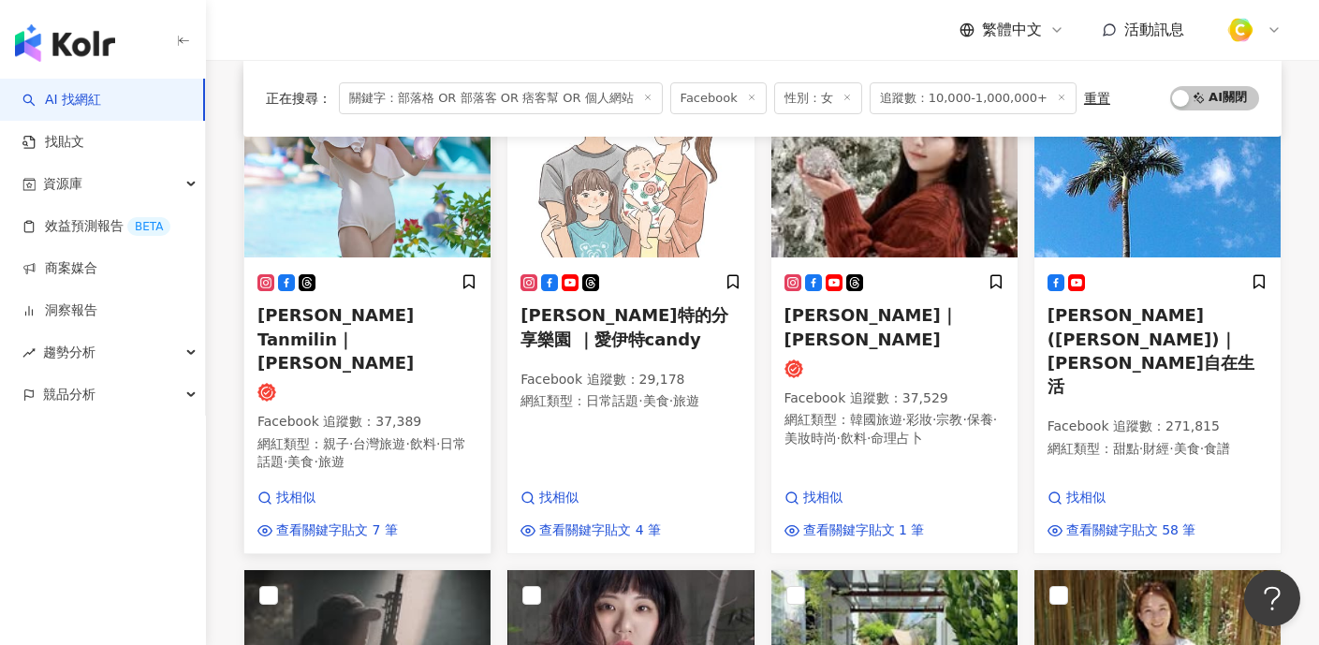
click at [368, 227] on img at bounding box center [367, 163] width 246 height 187
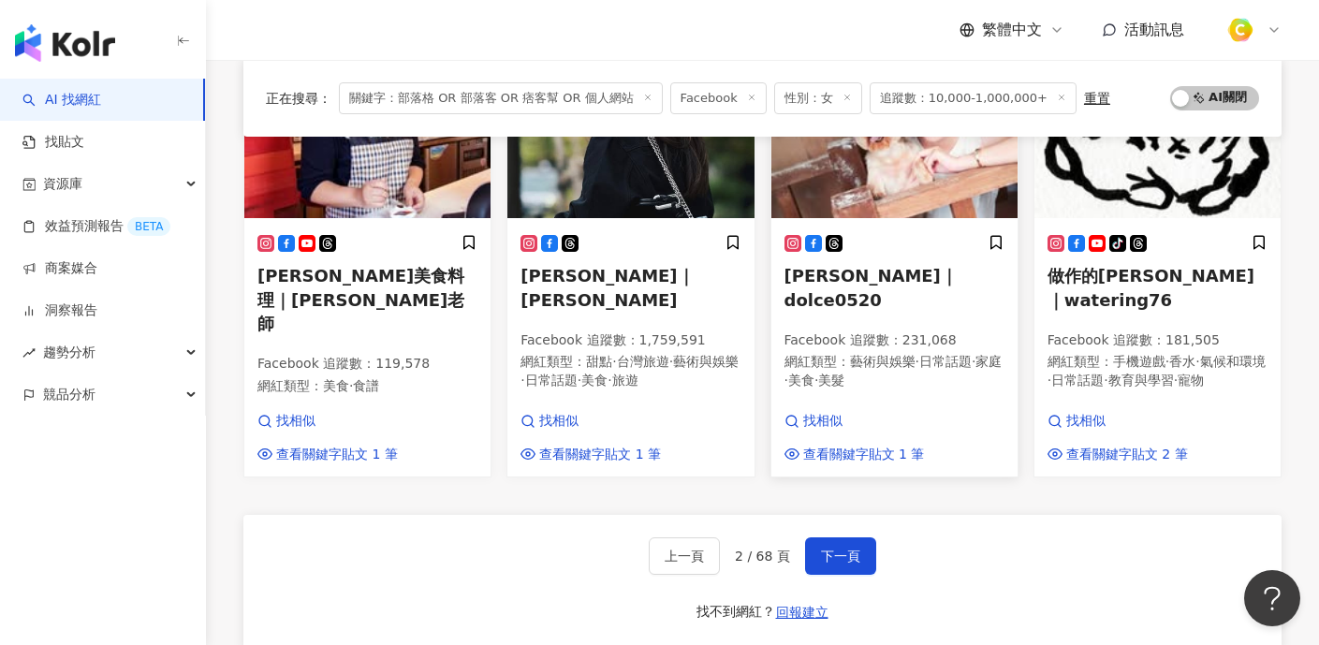
scroll to position [1336, 0]
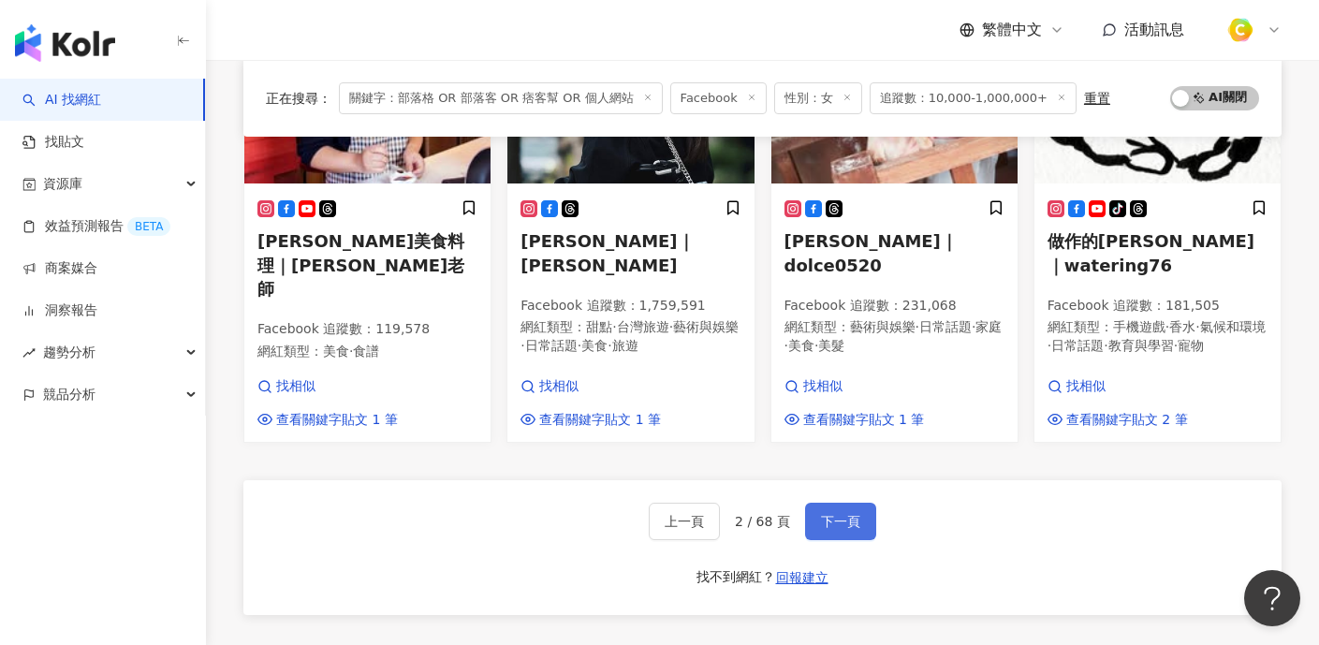
click at [833, 503] on button "下一頁" at bounding box center [840, 521] width 71 height 37
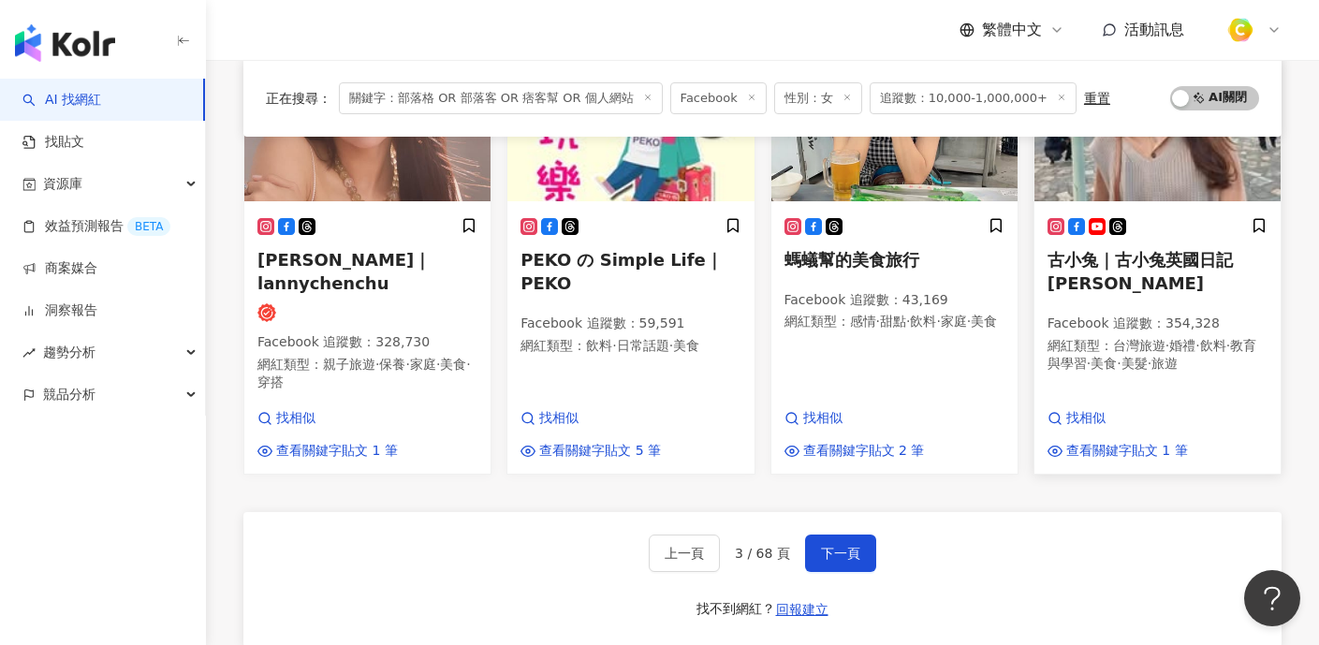
scroll to position [1299, 0]
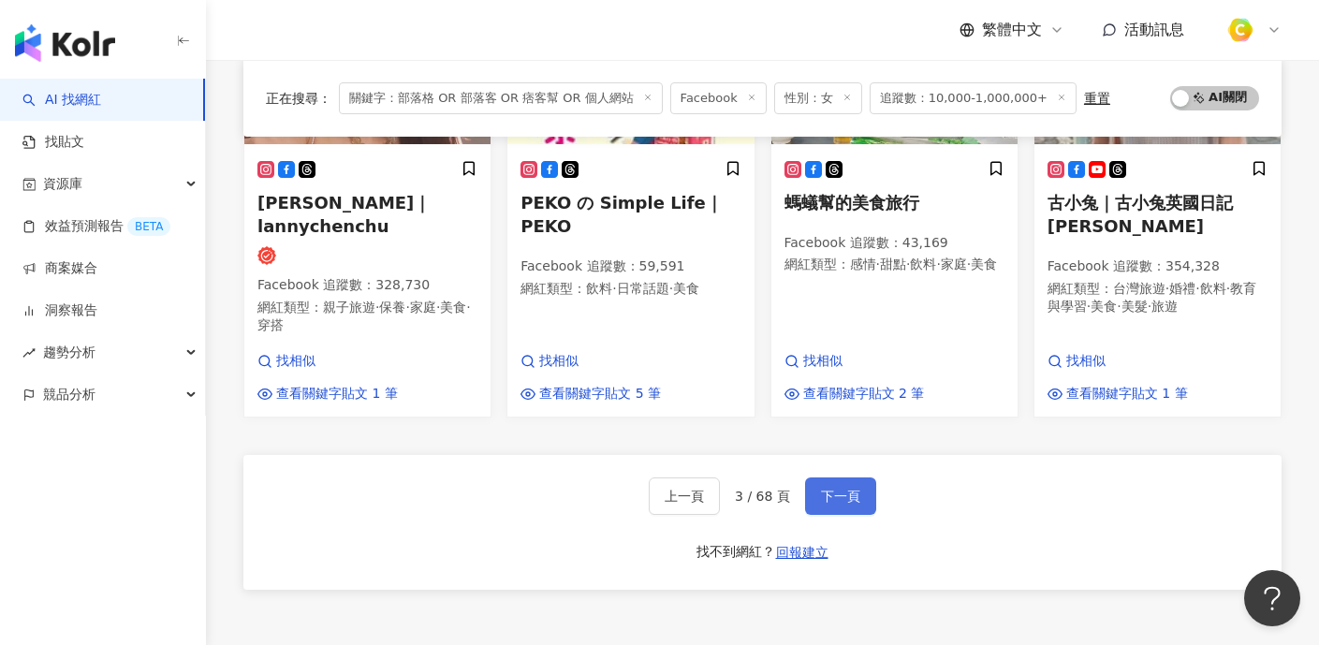
click at [832, 489] on span "下一頁" at bounding box center [840, 496] width 39 height 15
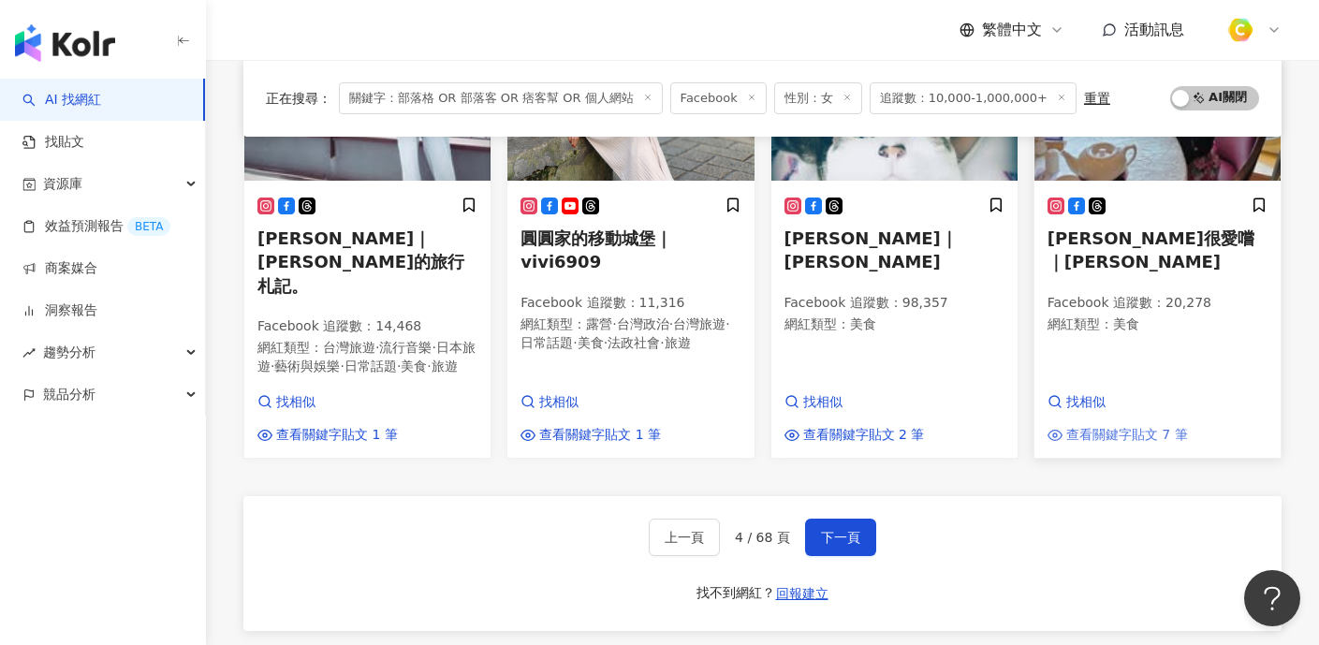
scroll to position [1454, 0]
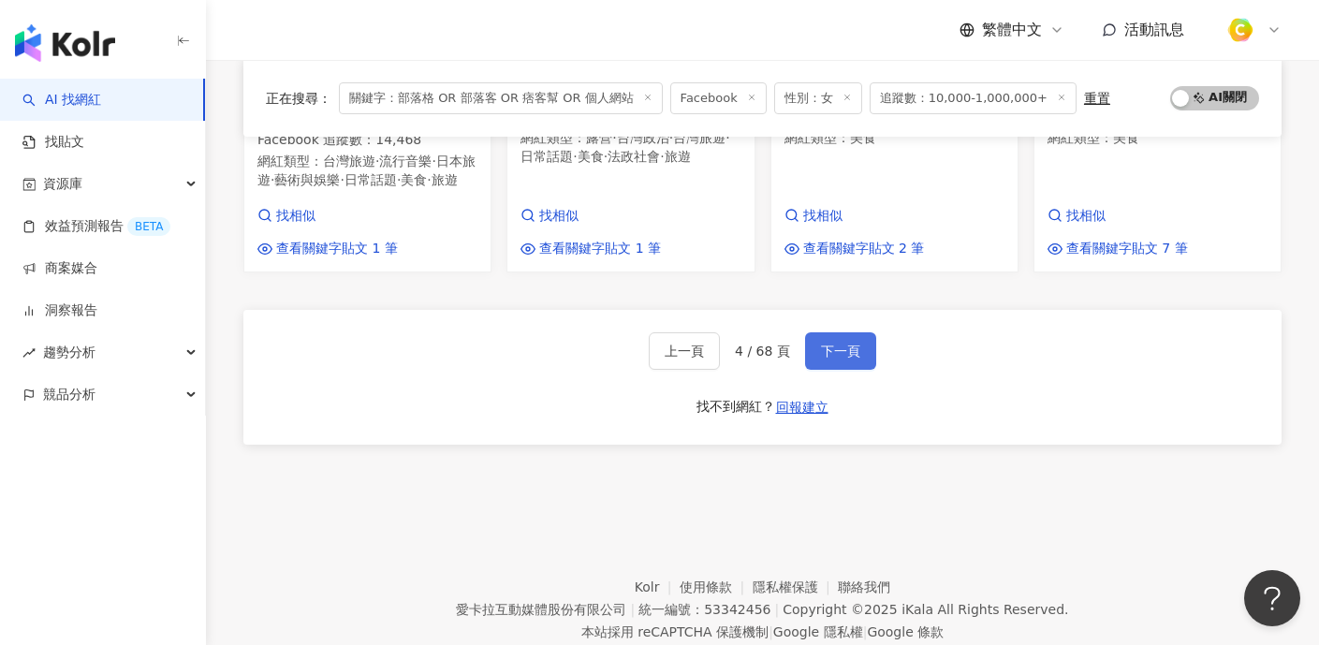
click at [829, 344] on span "下一頁" at bounding box center [840, 351] width 39 height 15
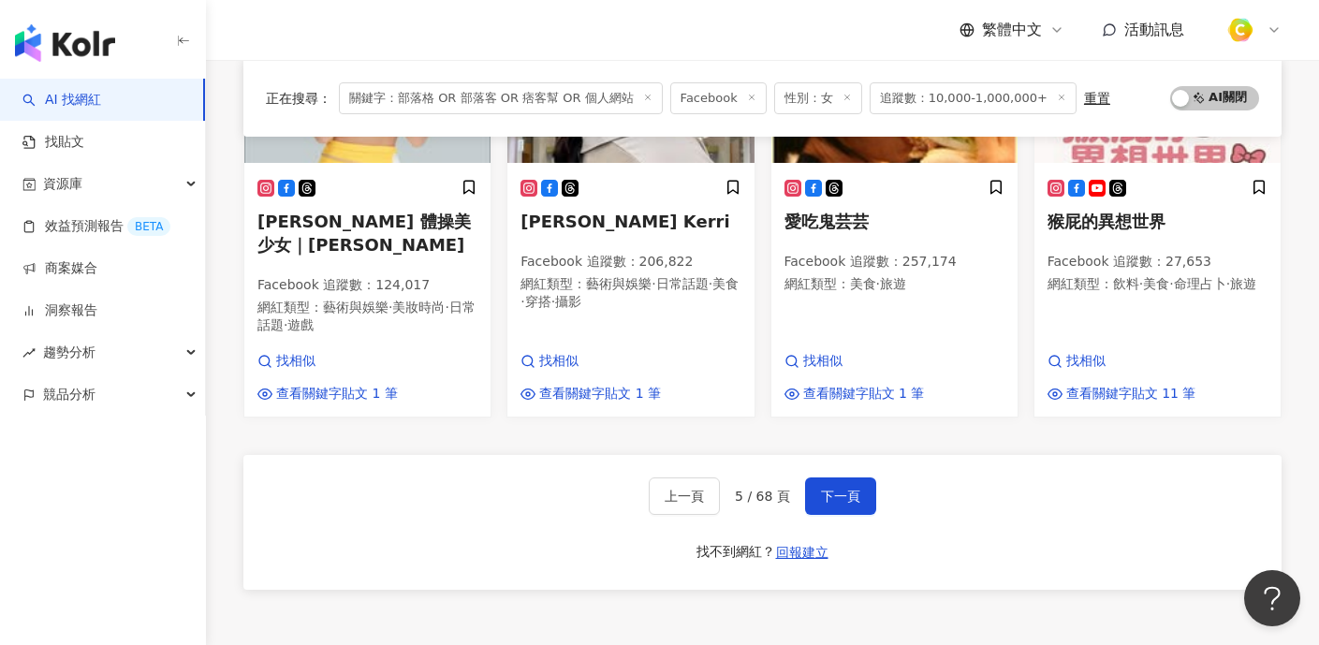
scroll to position [1350, 0]
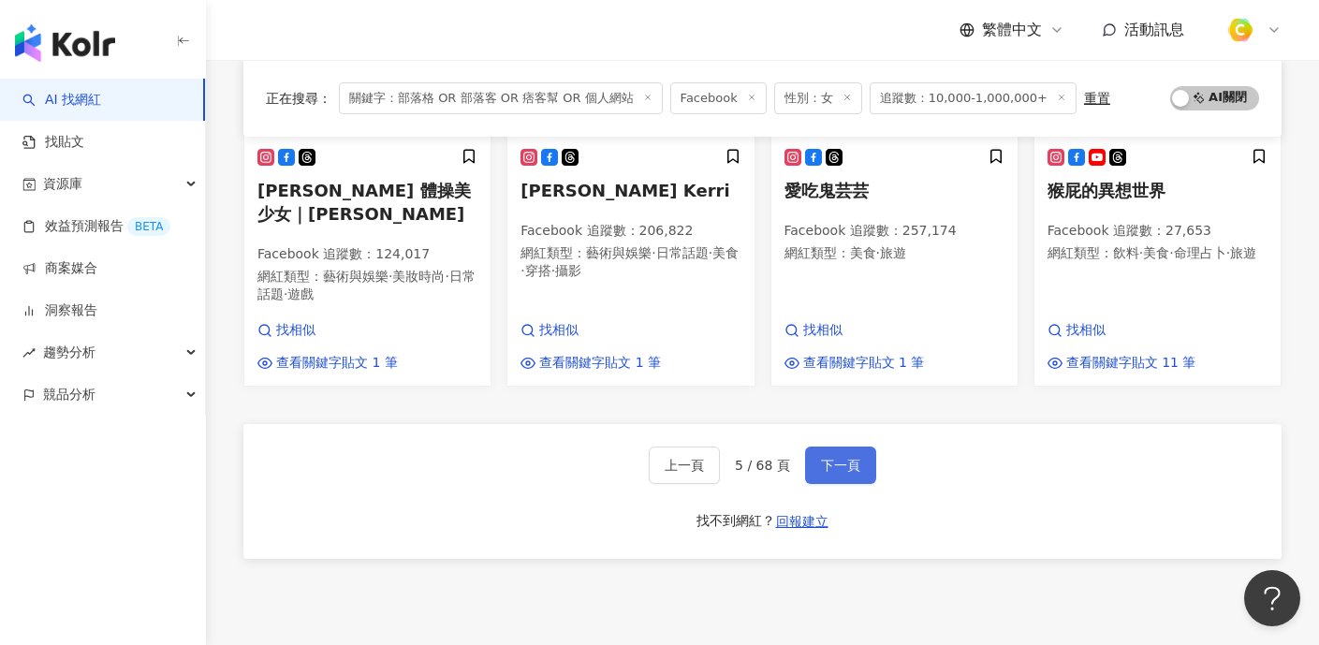
click at [856, 447] on button "下一頁" at bounding box center [840, 465] width 71 height 37
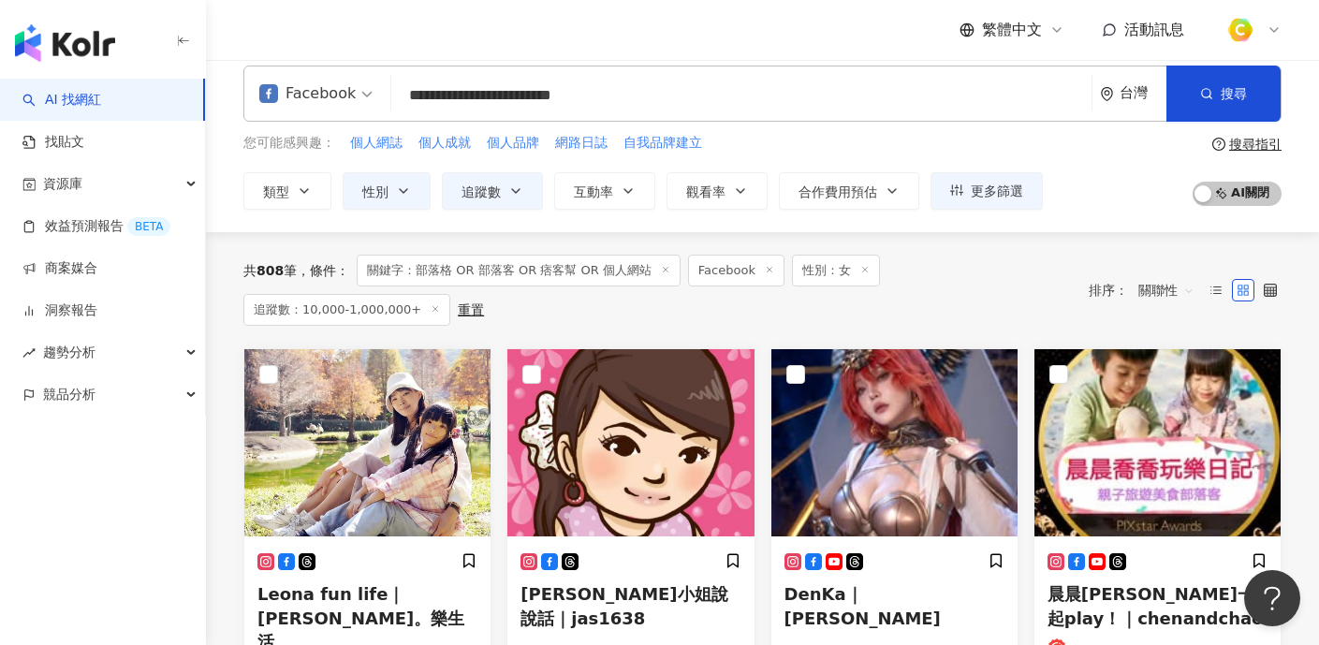
scroll to position [39, 0]
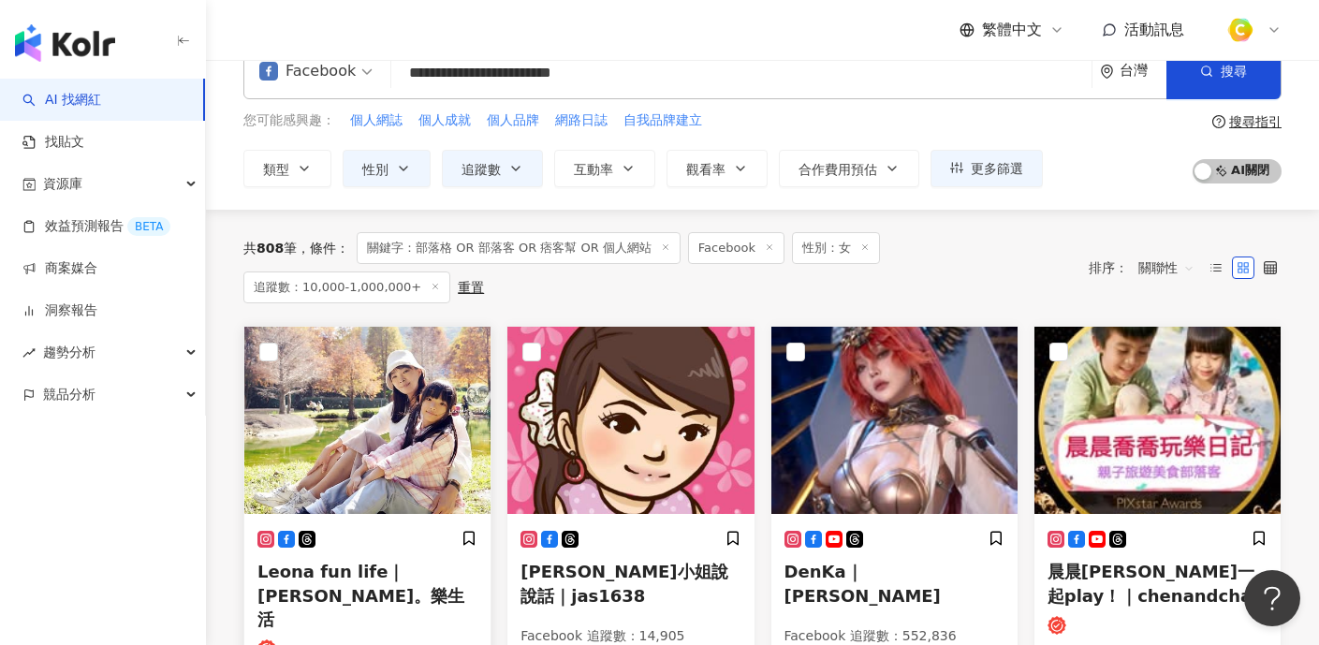
click at [433, 401] on img at bounding box center [367, 420] width 246 height 187
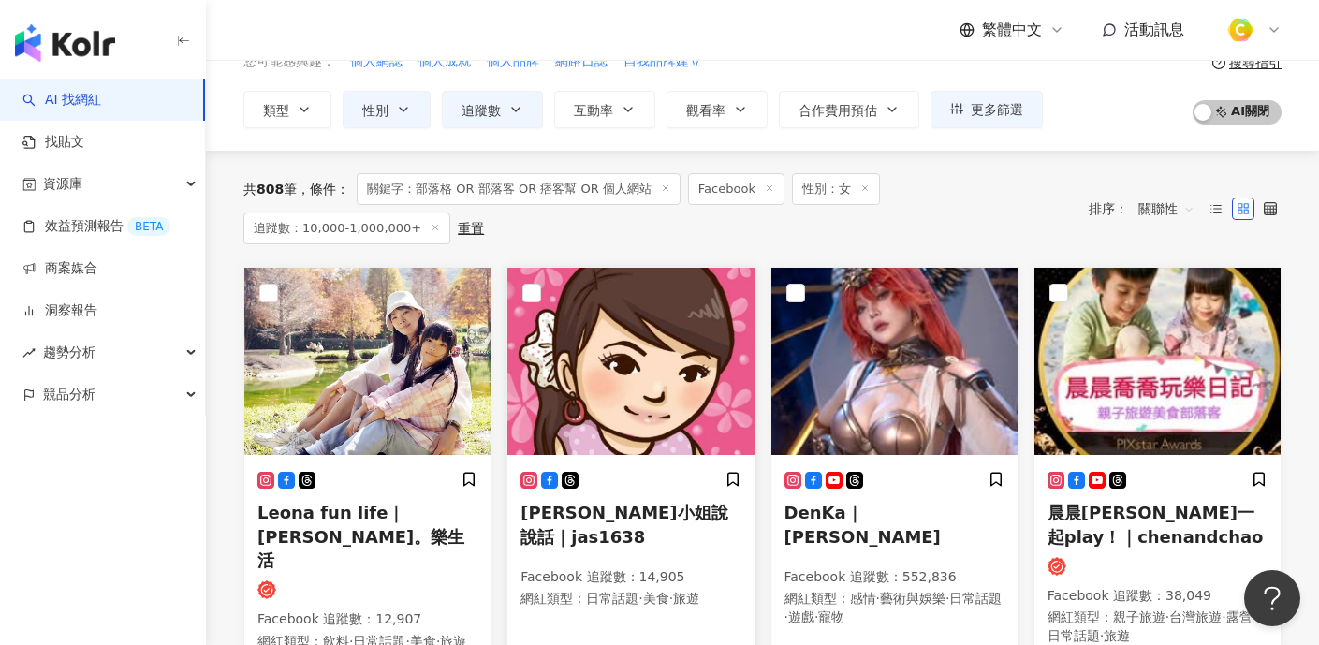
scroll to position [98, 0]
click at [647, 353] on img at bounding box center [630, 361] width 246 height 187
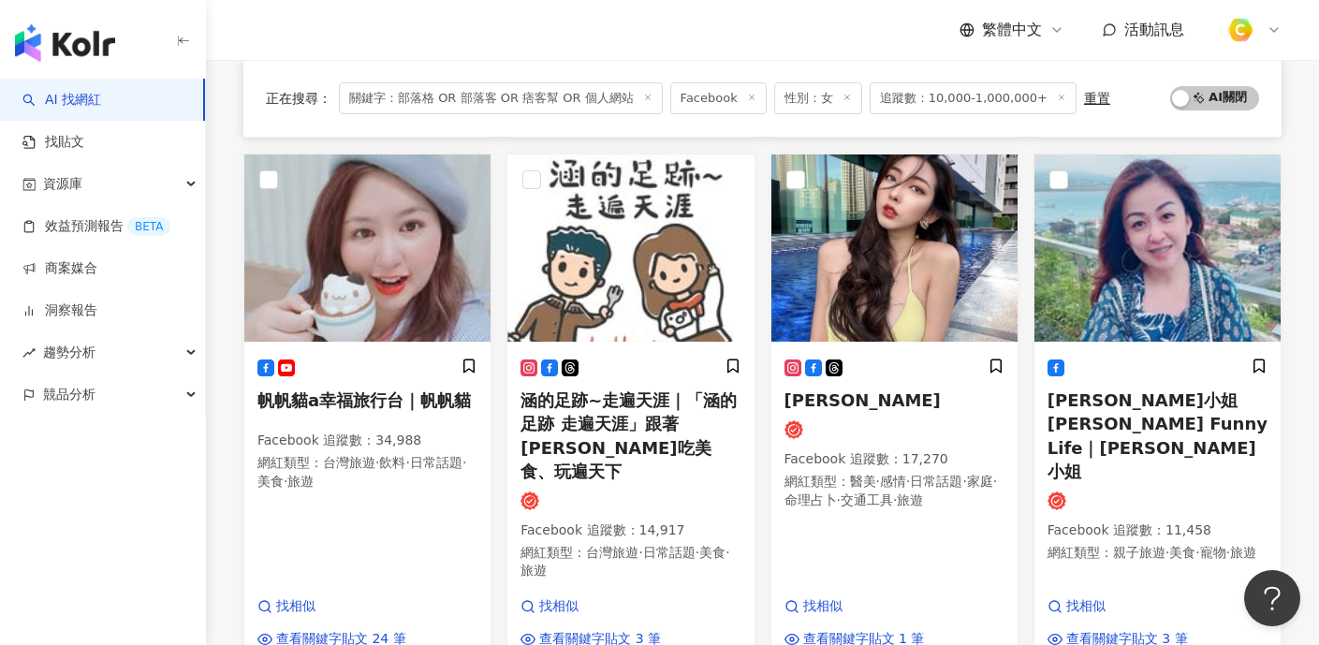
scroll to position [467, 0]
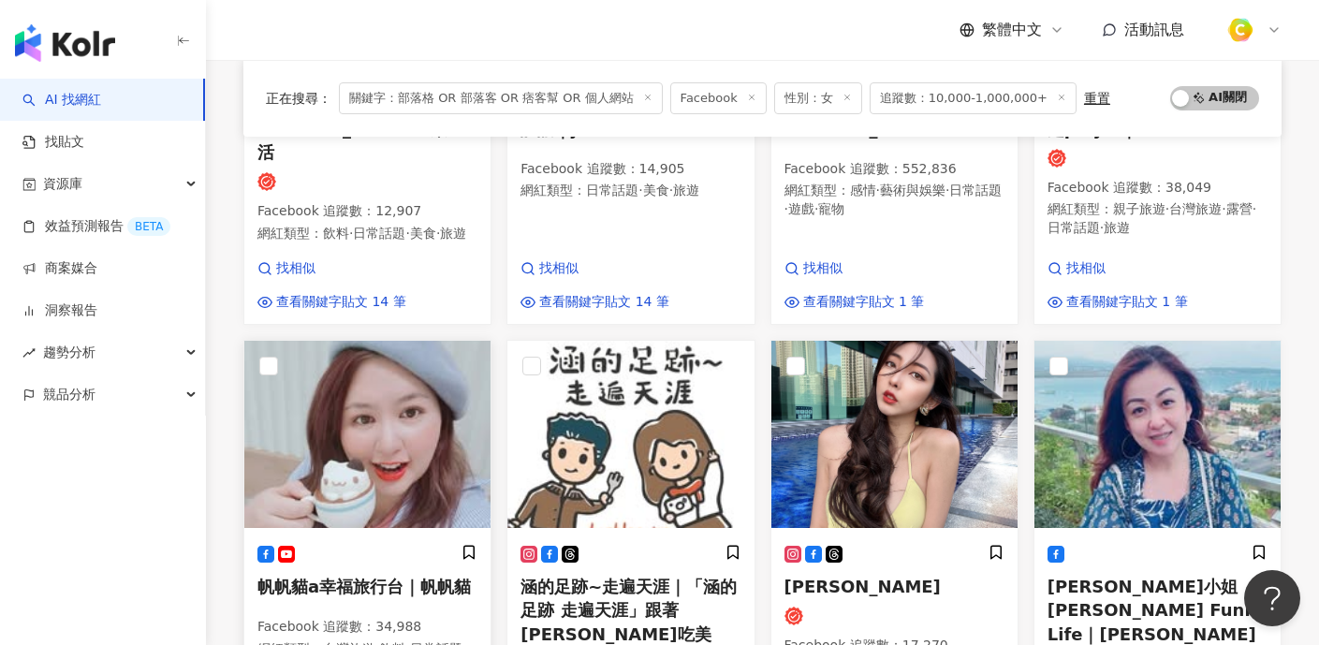
click at [410, 433] on img at bounding box center [367, 434] width 246 height 187
click at [455, 400] on img at bounding box center [367, 434] width 246 height 187
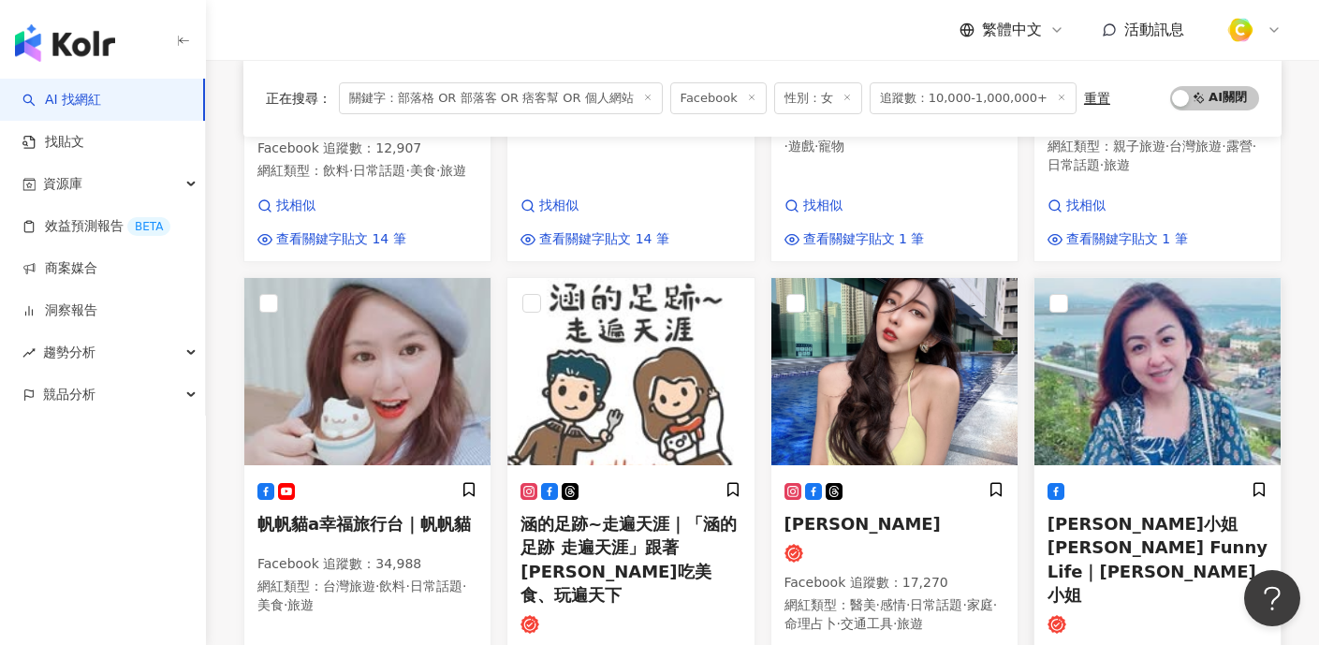
scroll to position [564, 0]
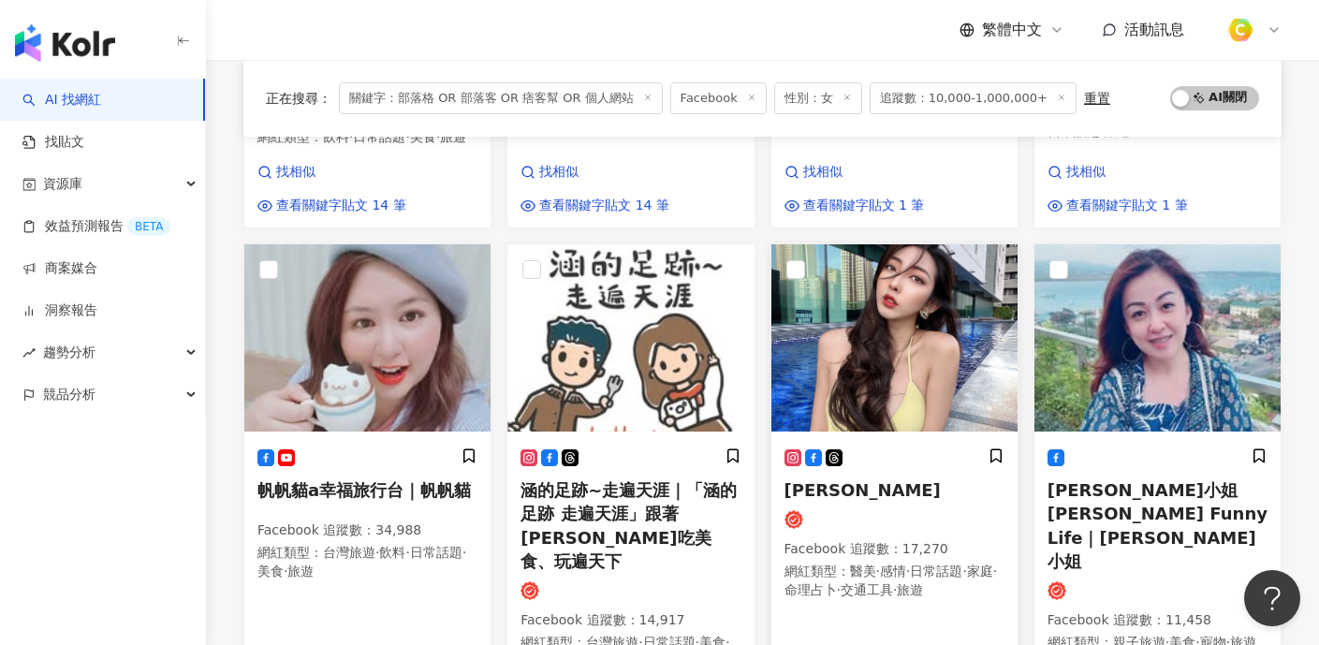
click at [947, 337] on img at bounding box center [894, 337] width 246 height 187
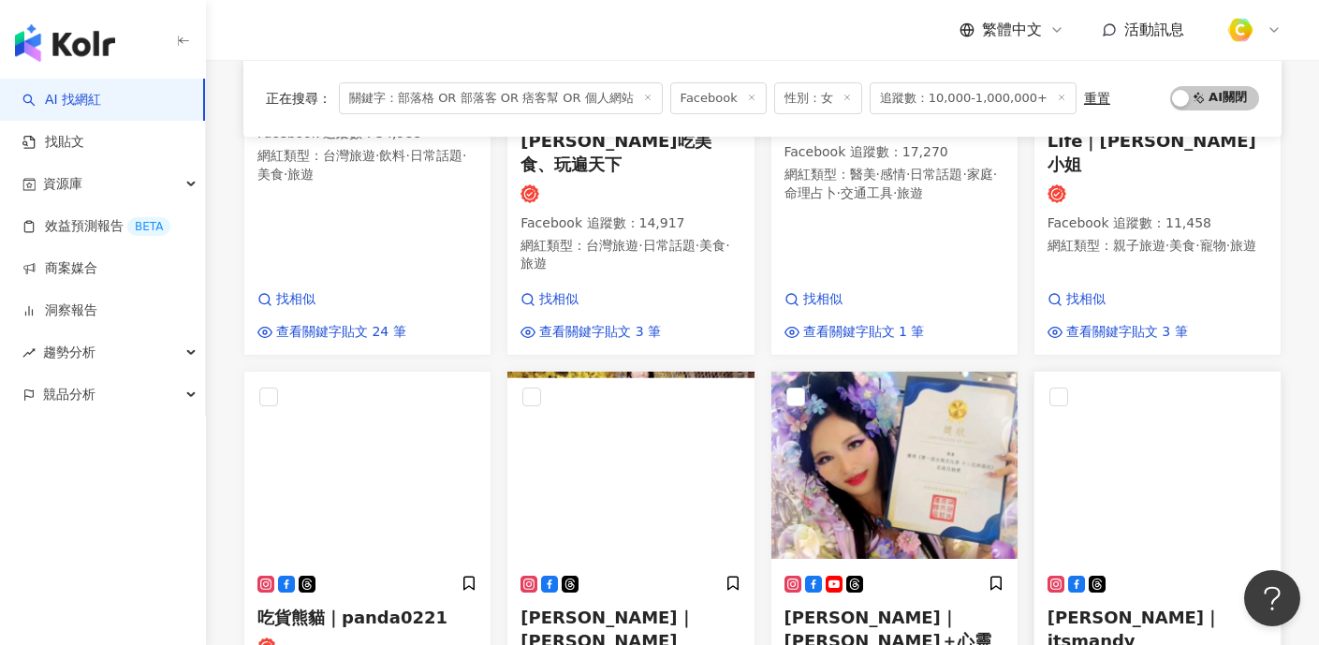
scroll to position [1045, 0]
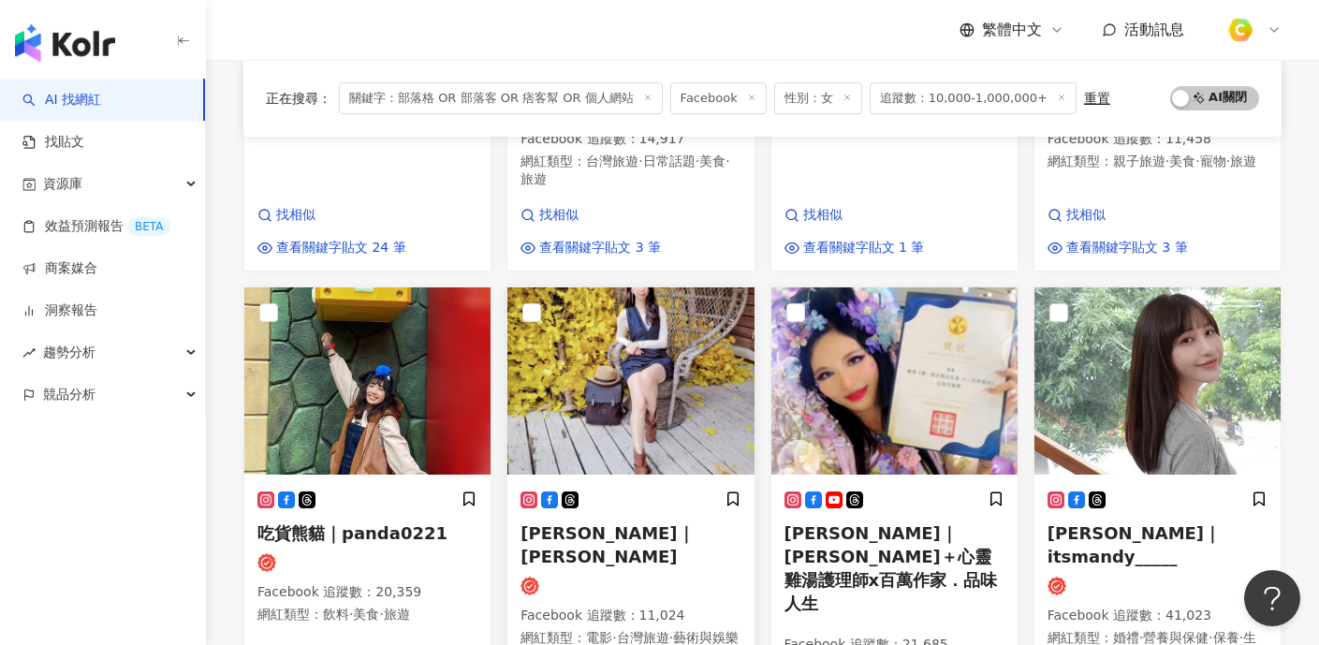
click at [656, 367] on img at bounding box center [630, 380] width 246 height 187
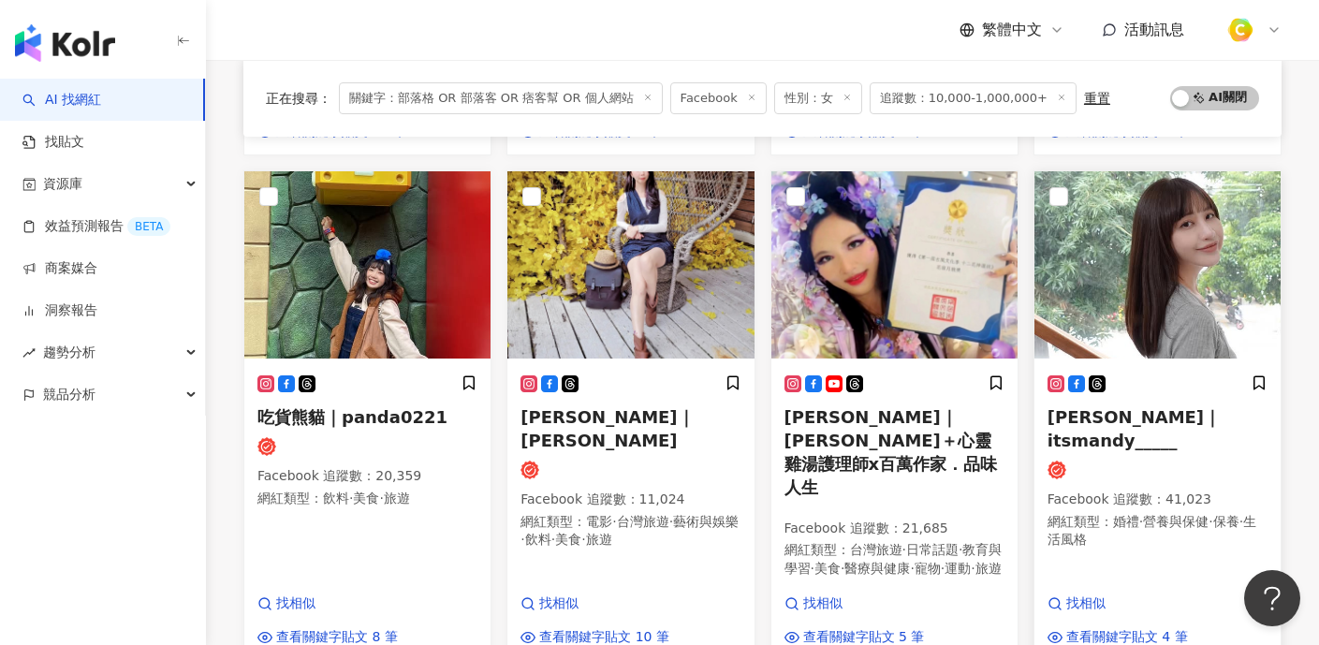
scroll to position [1189, 0]
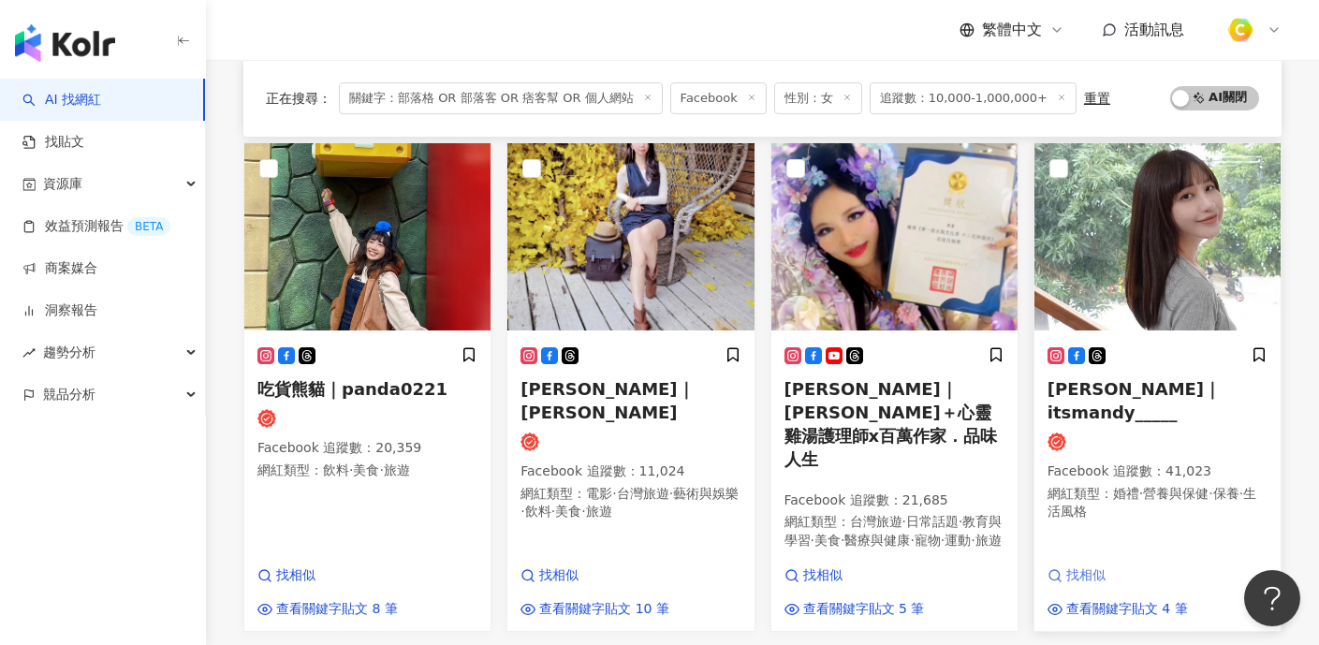
click at [1082, 566] on span "找相似" at bounding box center [1085, 575] width 39 height 19
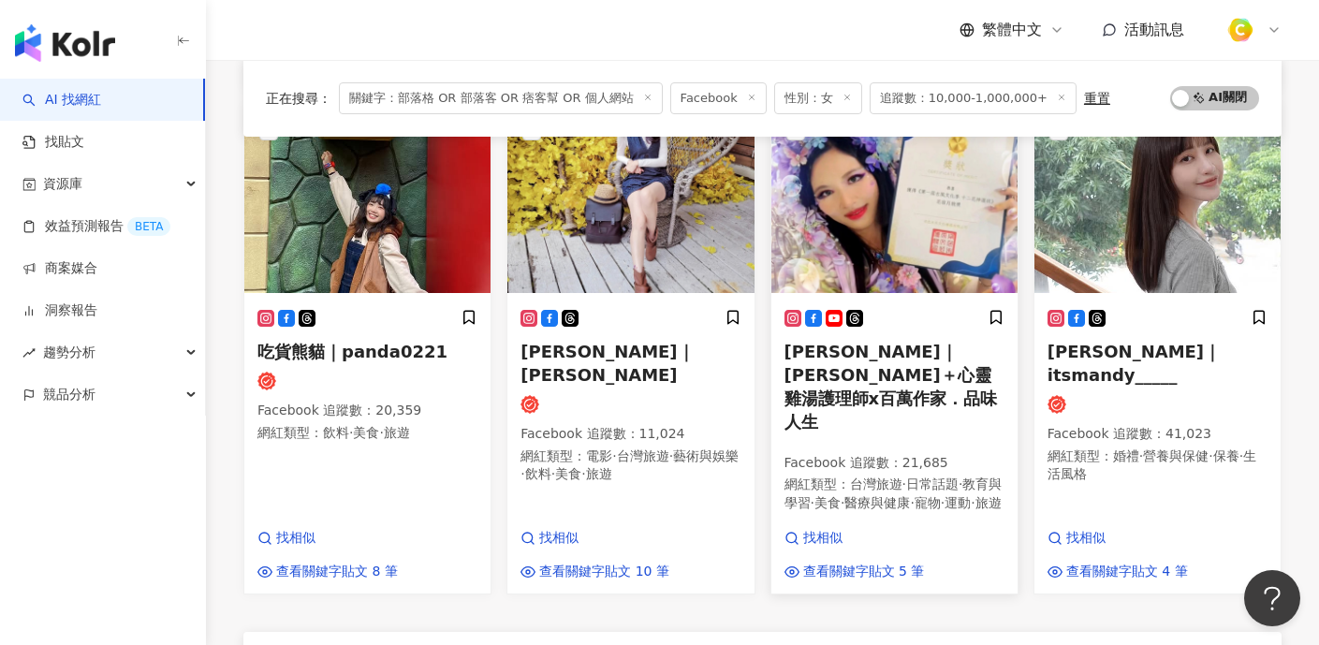
scroll to position [1245, 0]
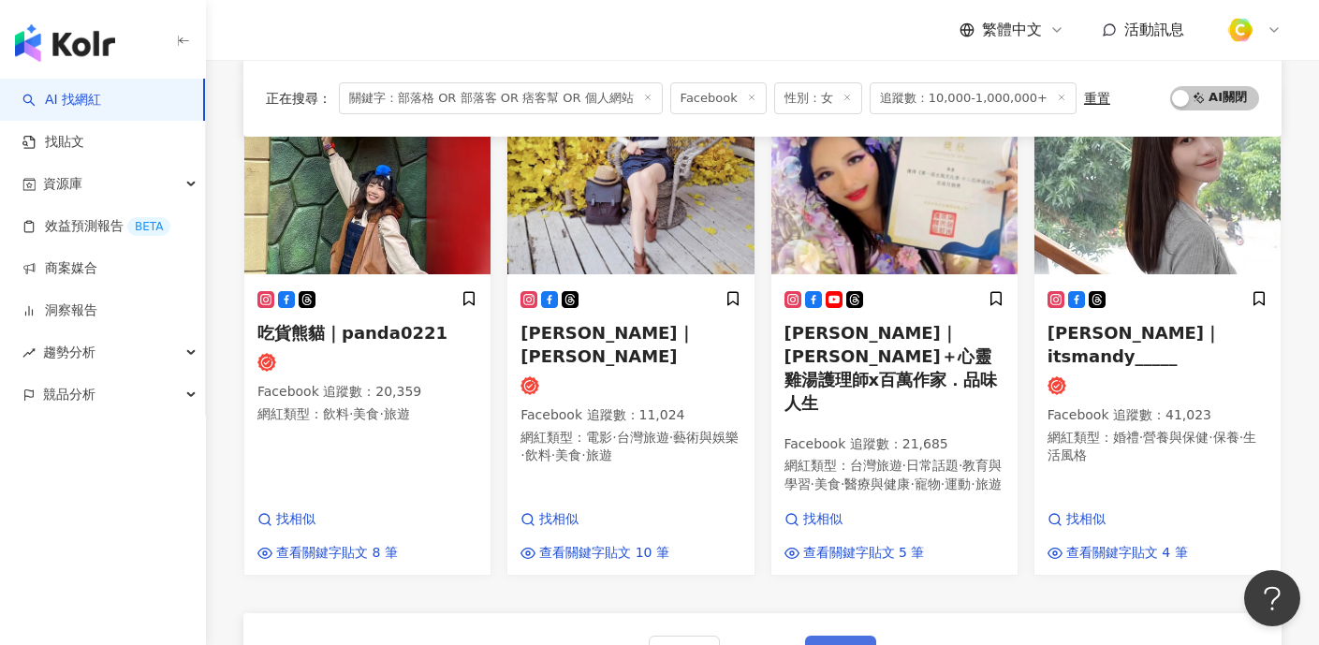
click at [828, 644] on span "下一頁" at bounding box center [840, 654] width 39 height 15
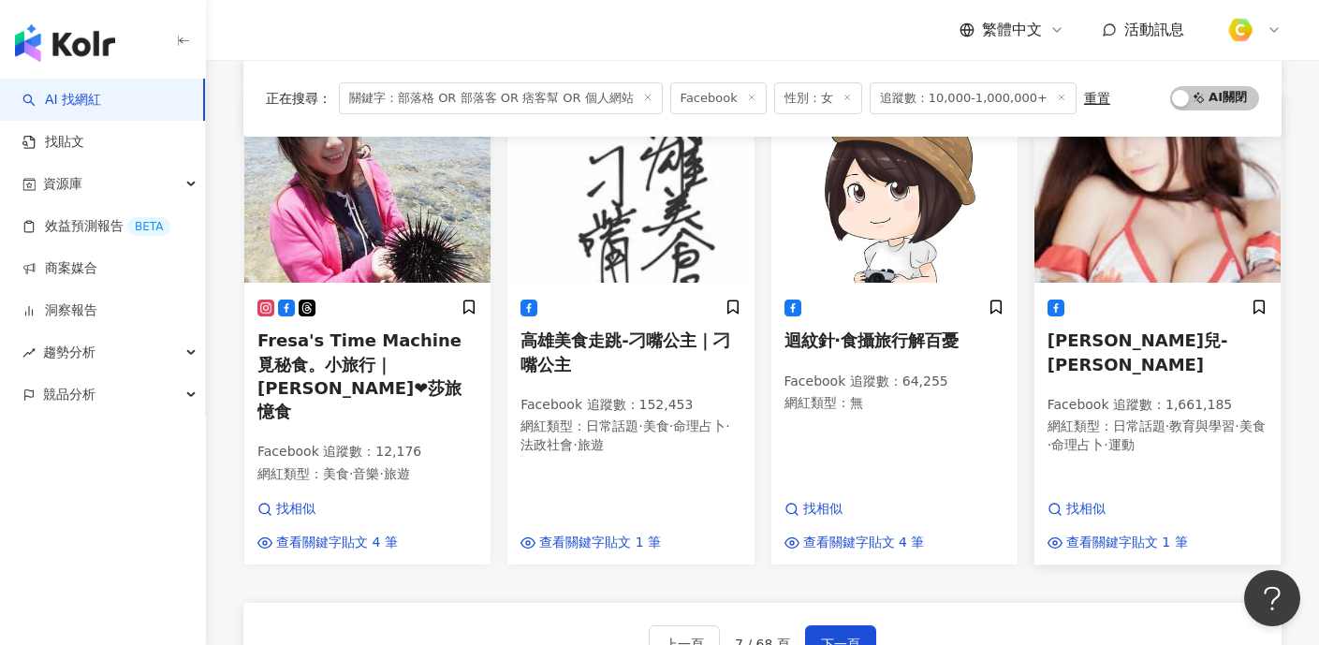
scroll to position [964, 0]
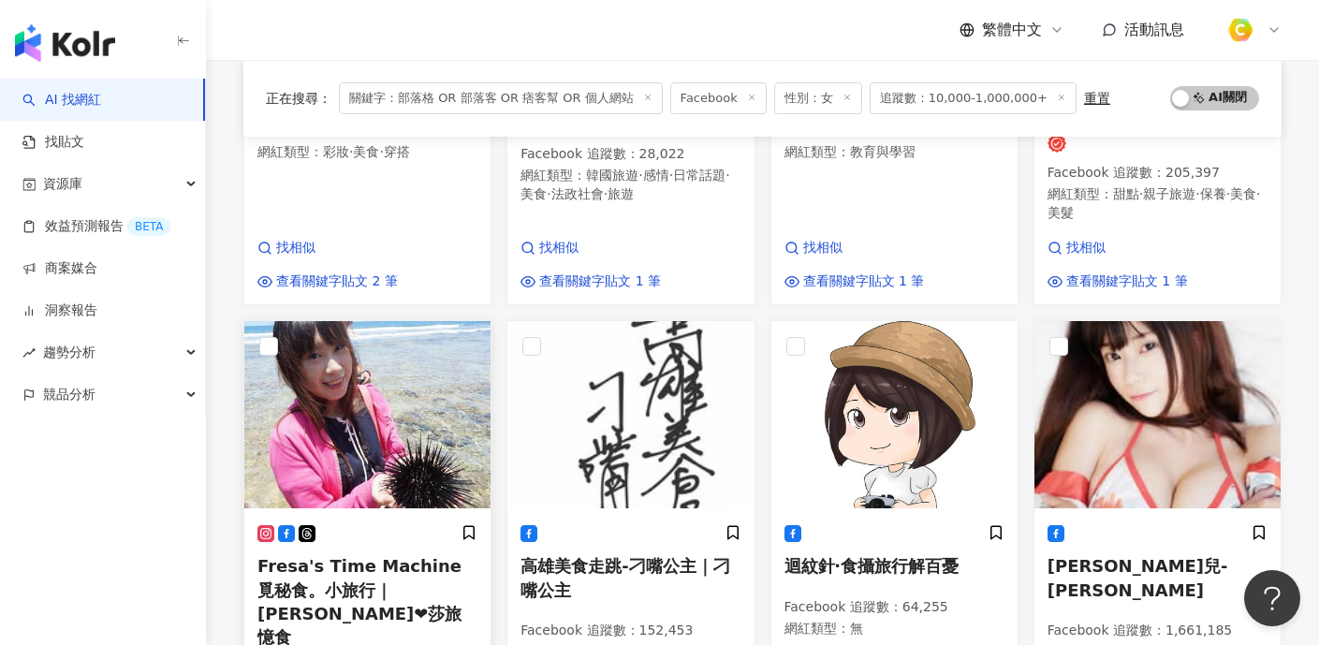
click at [435, 433] on img at bounding box center [367, 414] width 246 height 187
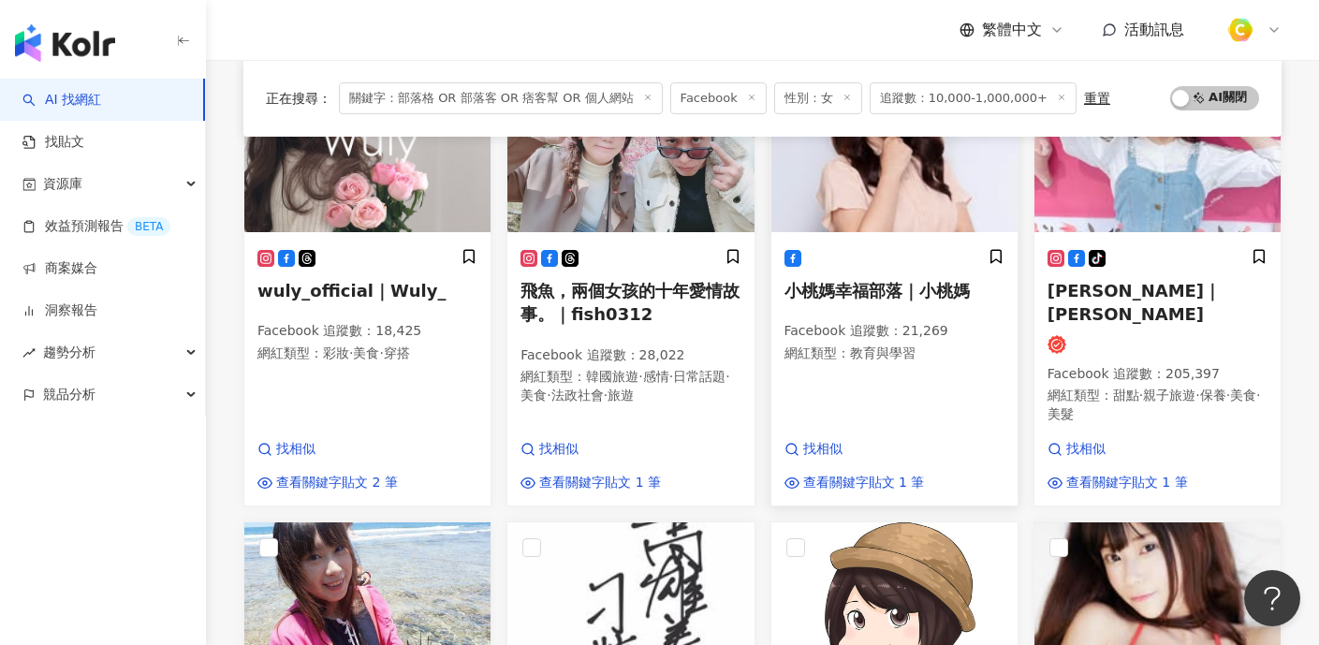
scroll to position [594, 0]
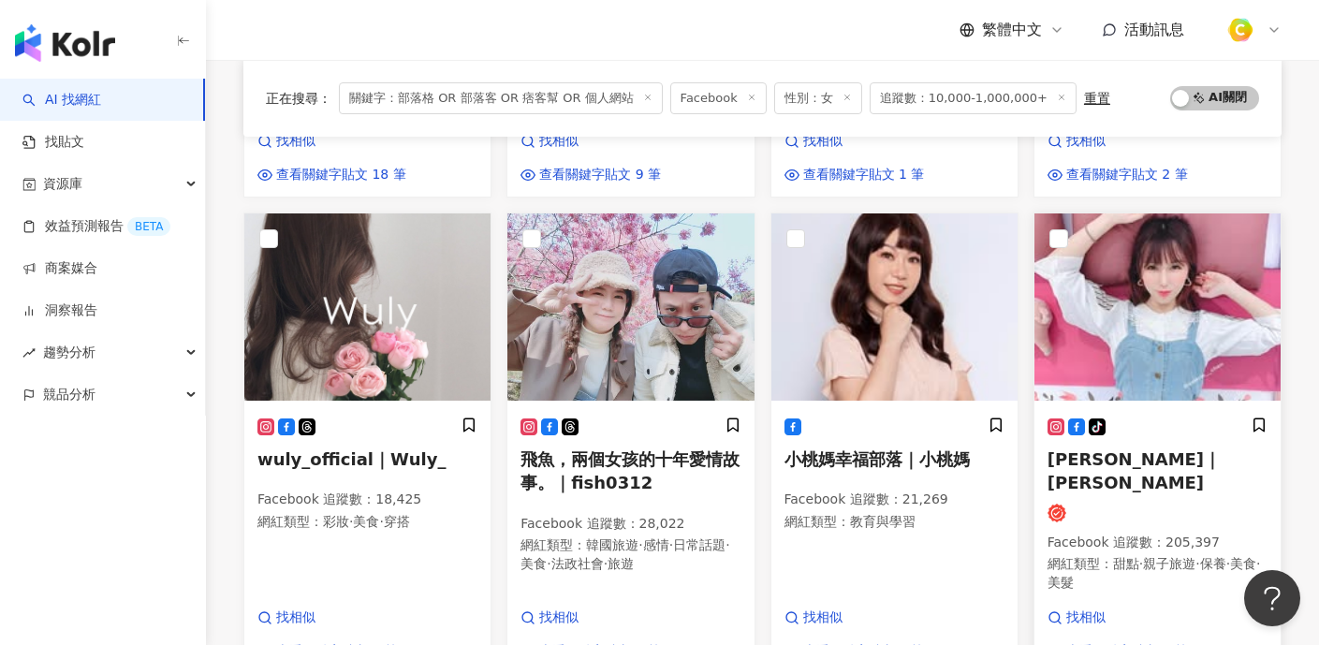
click at [1165, 301] on img at bounding box center [1158, 306] width 246 height 187
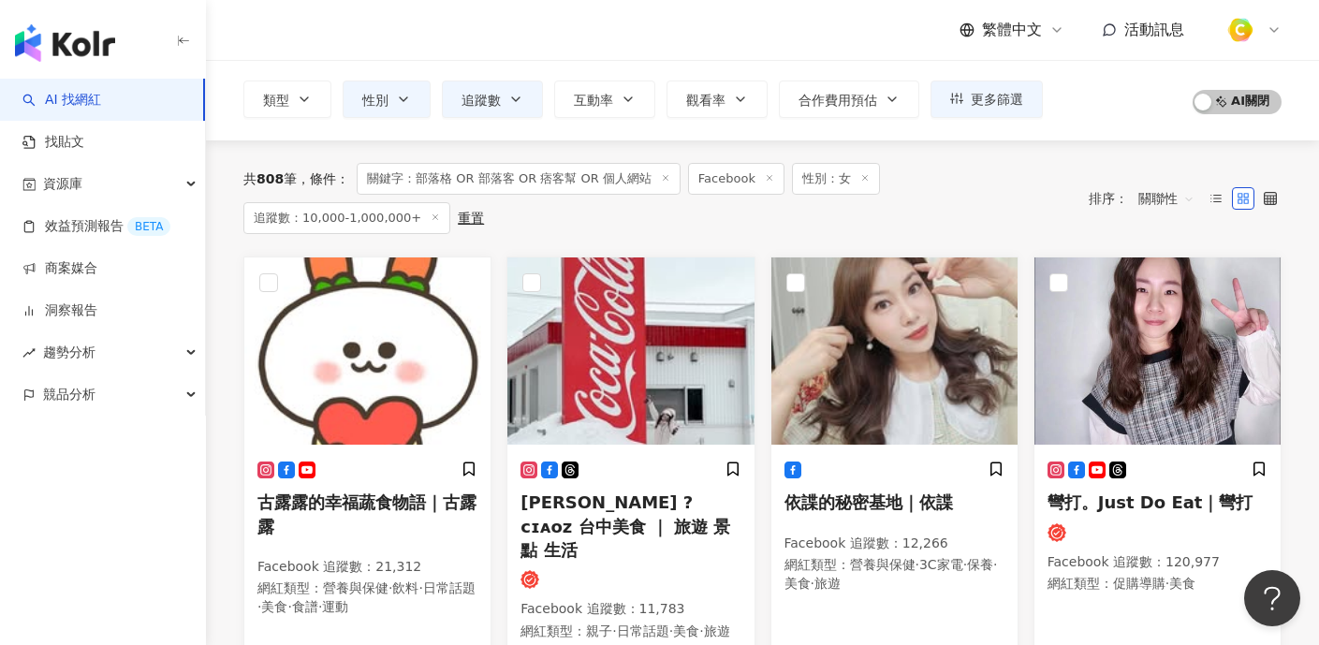
scroll to position [74, 0]
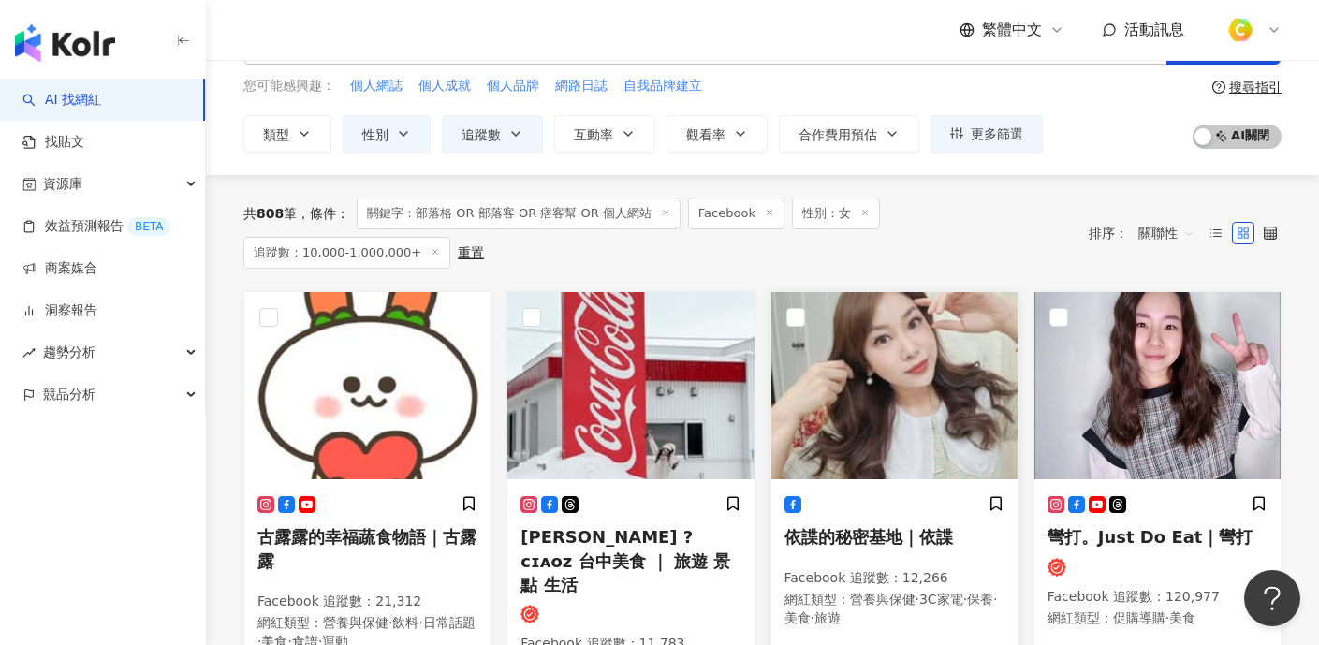
click at [925, 404] on img at bounding box center [894, 385] width 246 height 187
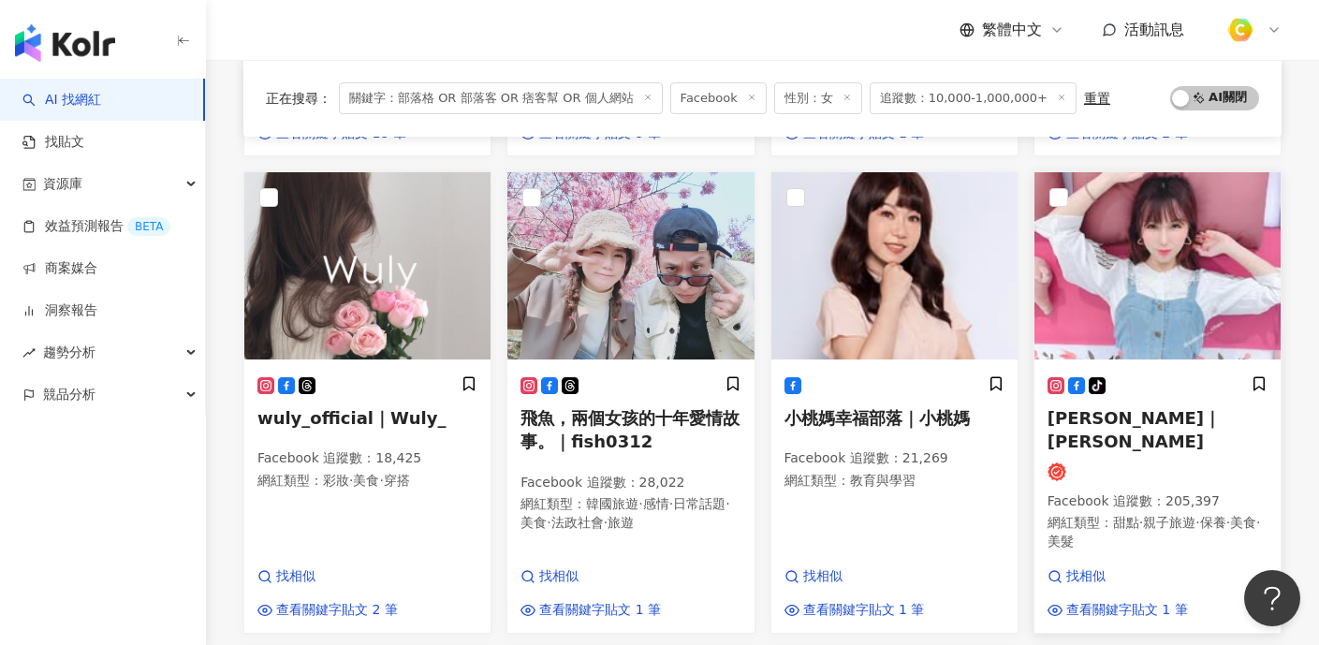
scroll to position [606, 0]
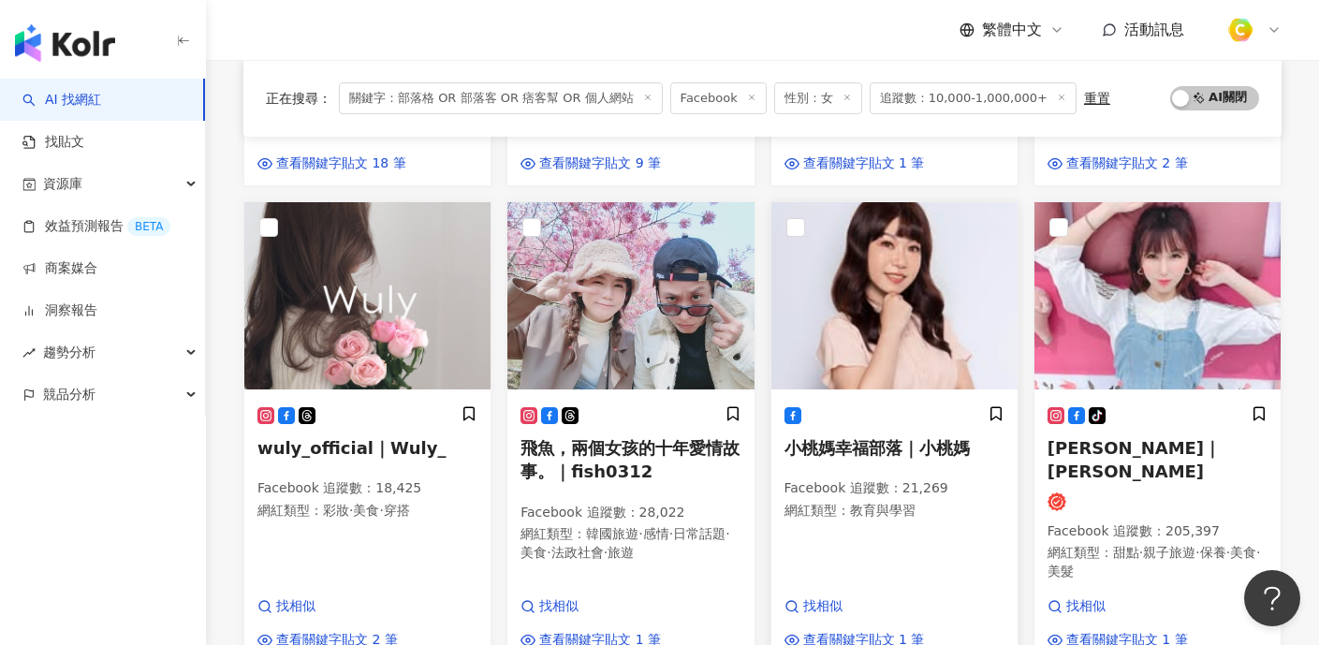
click at [900, 310] on img at bounding box center [894, 295] width 246 height 187
click at [1143, 313] on img at bounding box center [1158, 295] width 246 height 187
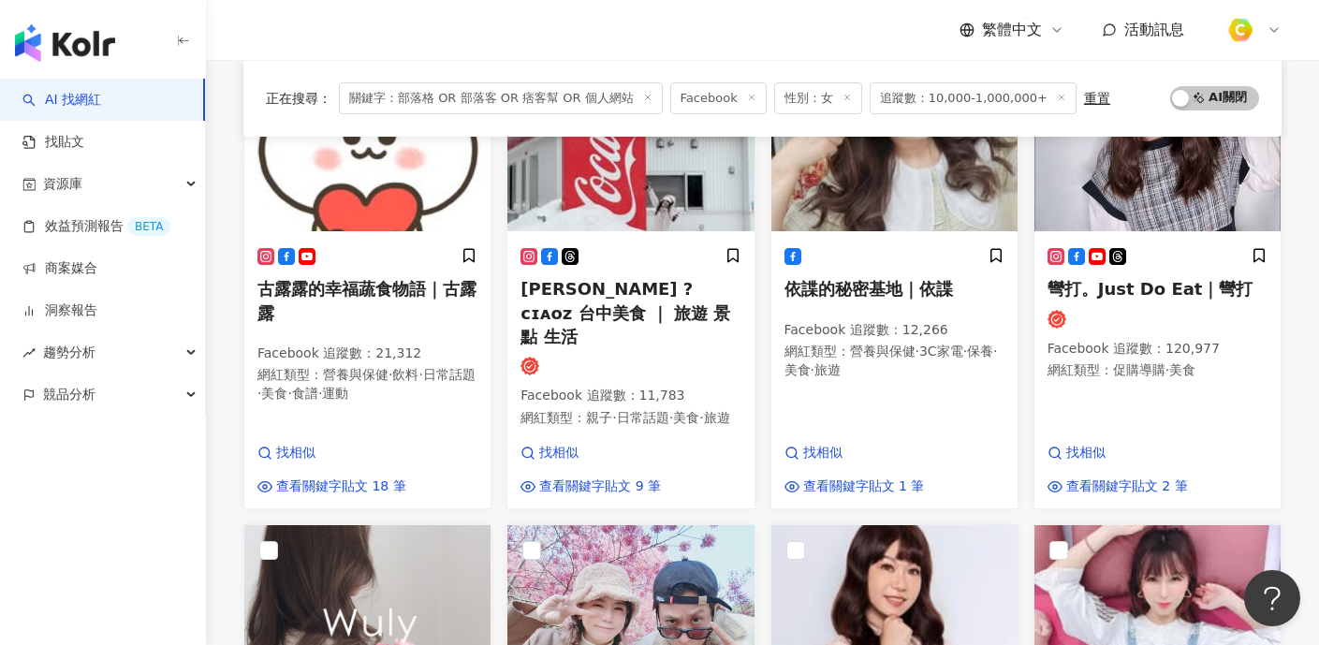
scroll to position [0, 0]
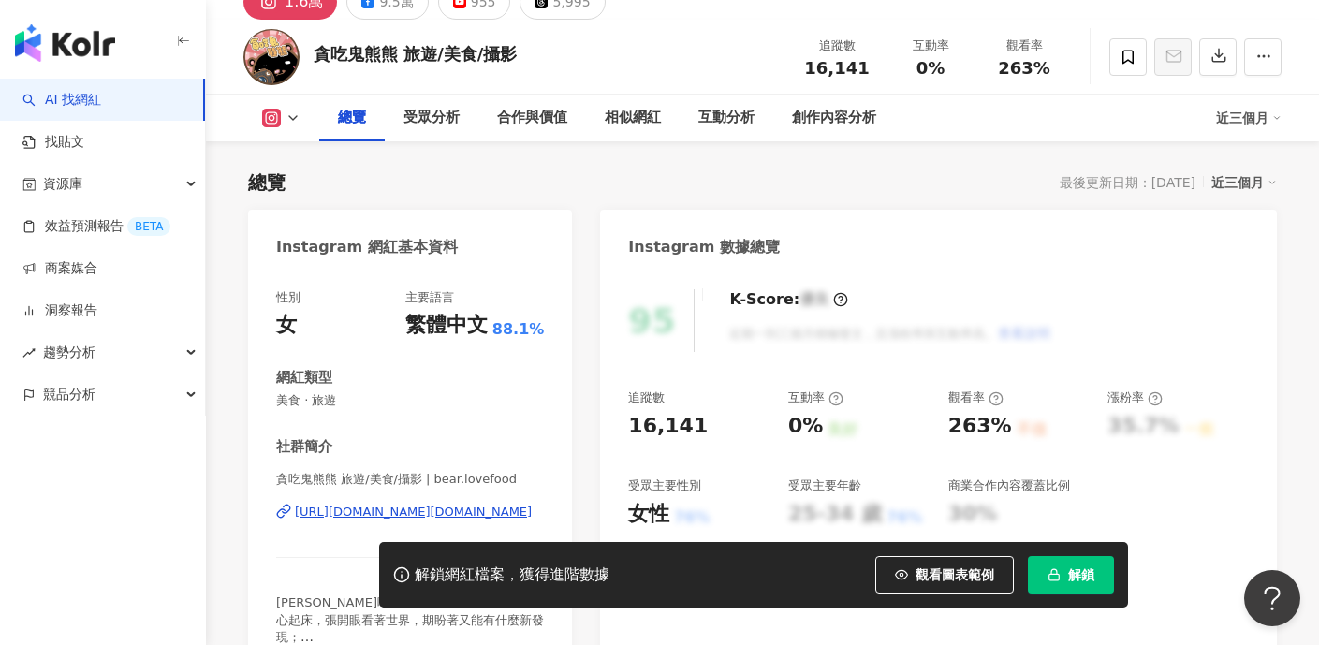
scroll to position [104, 0]
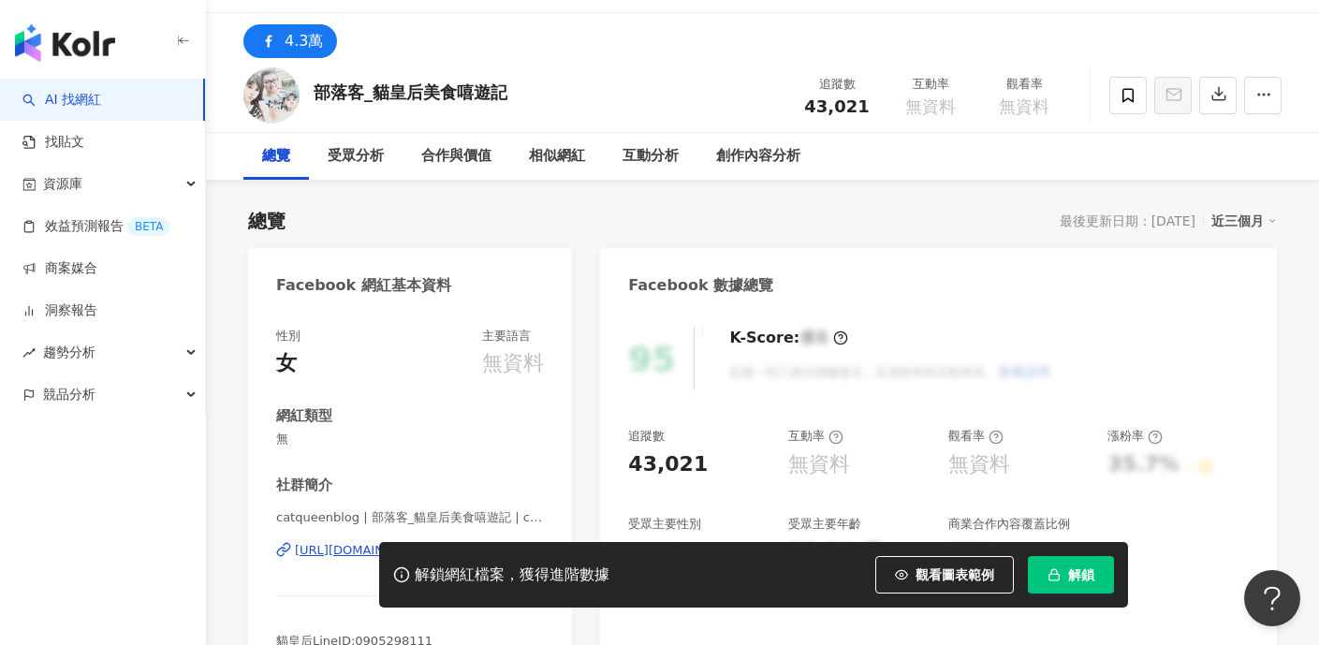
scroll to position [306, 0]
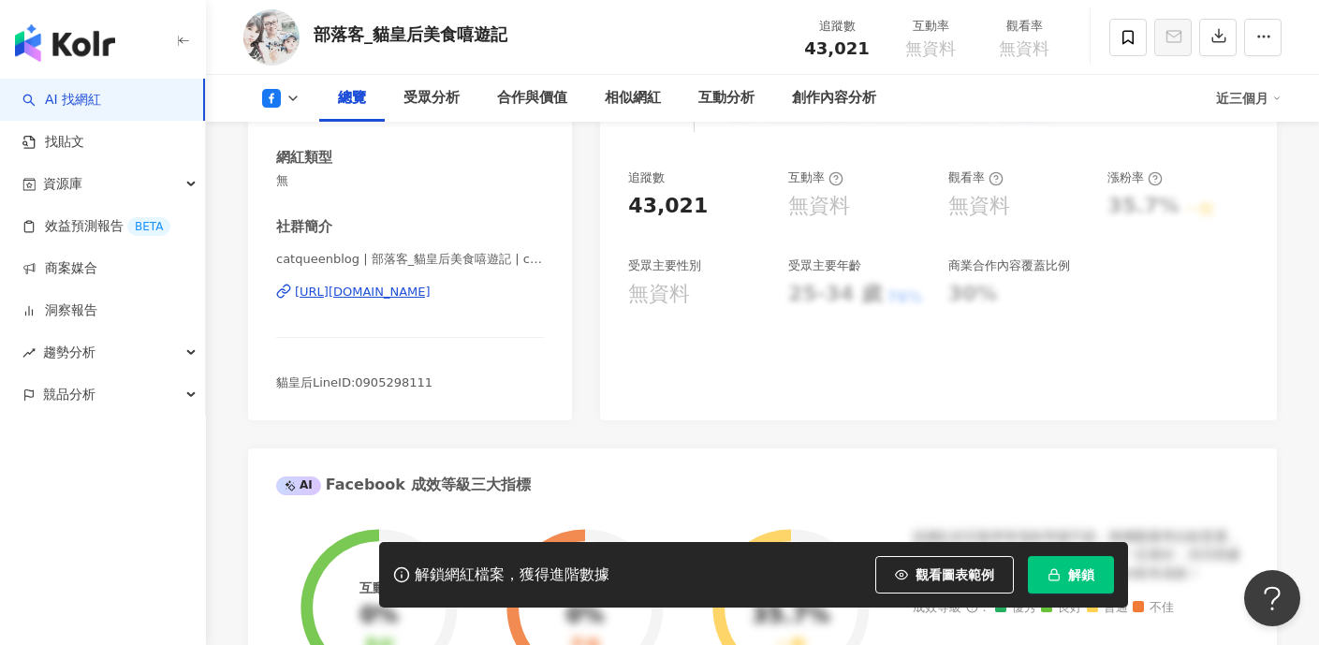
click at [402, 293] on div "https://www.facebook.com/207024086777007" at bounding box center [363, 292] width 136 height 17
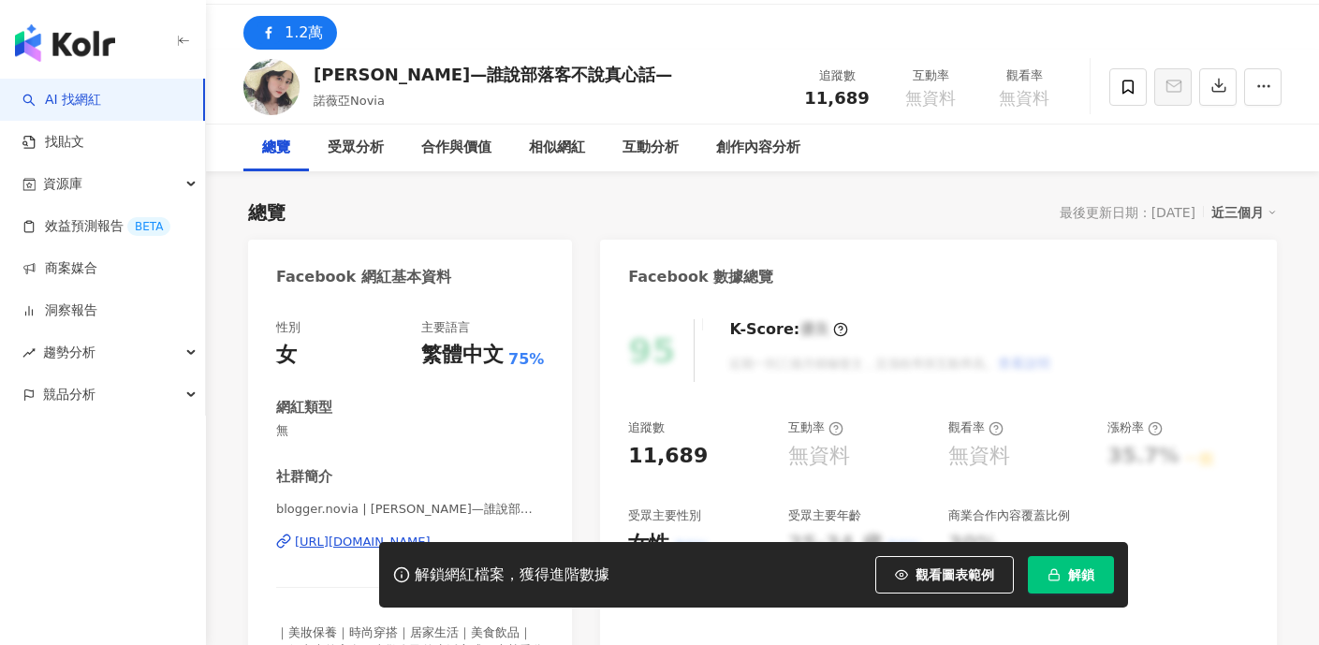
click at [317, 537] on div "https://www.facebook.com/685517951623176" at bounding box center [363, 542] width 136 height 17
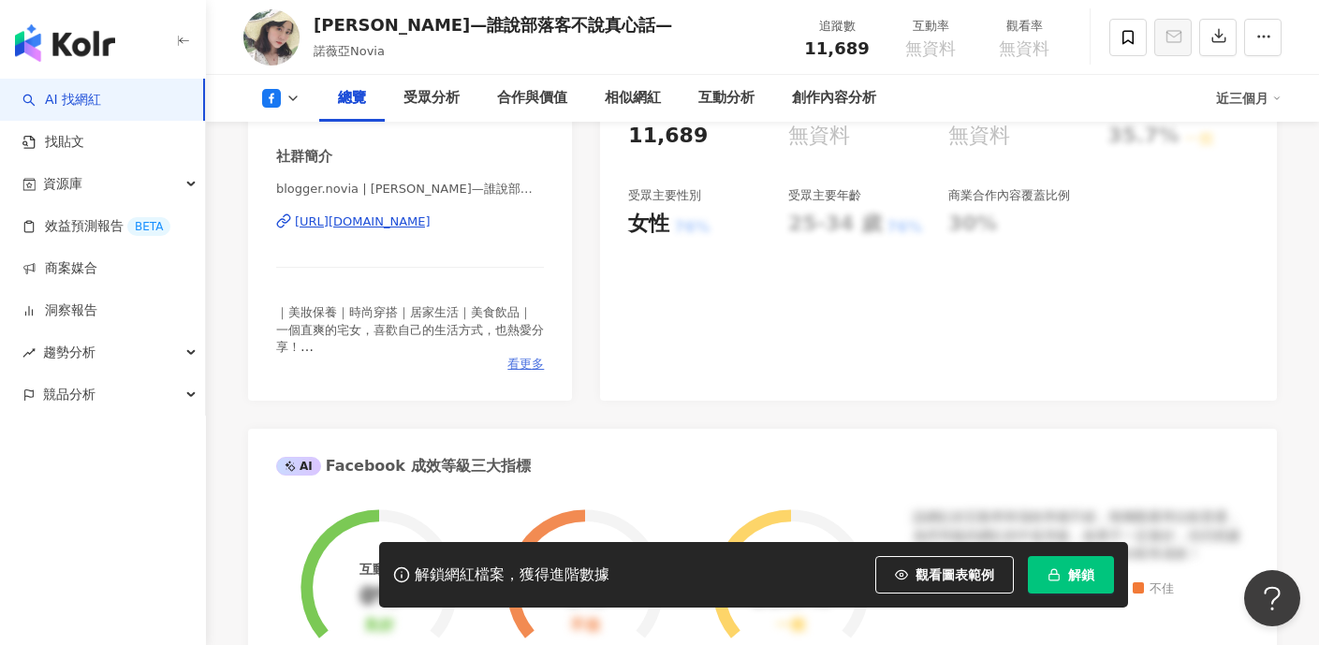
click at [523, 364] on span "看更多" at bounding box center [525, 364] width 37 height 17
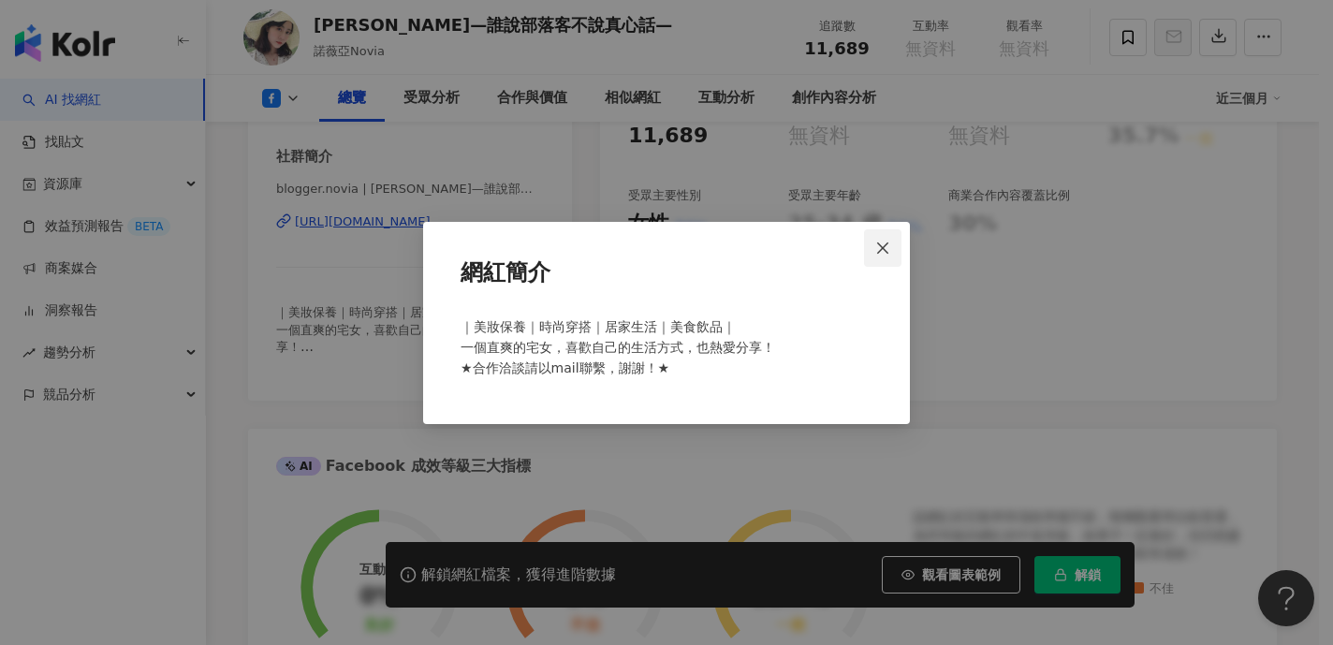
click at [886, 242] on icon "close" at bounding box center [882, 248] width 15 height 15
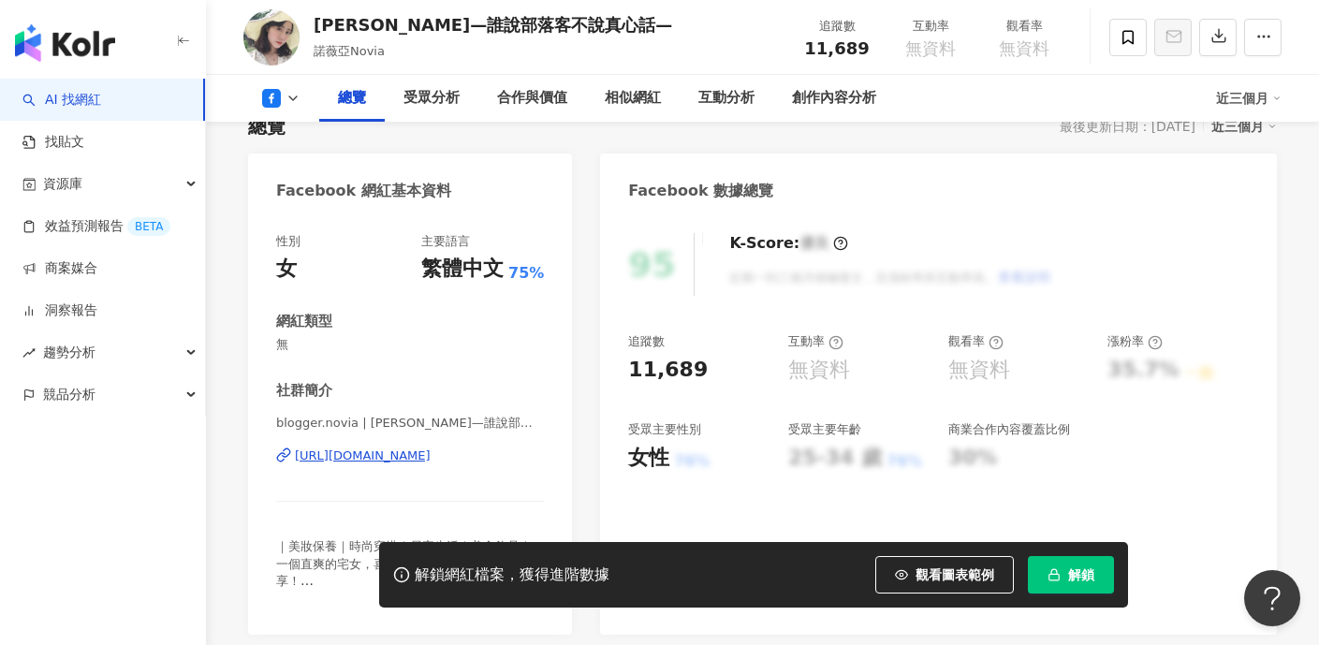
scroll to position [85, 0]
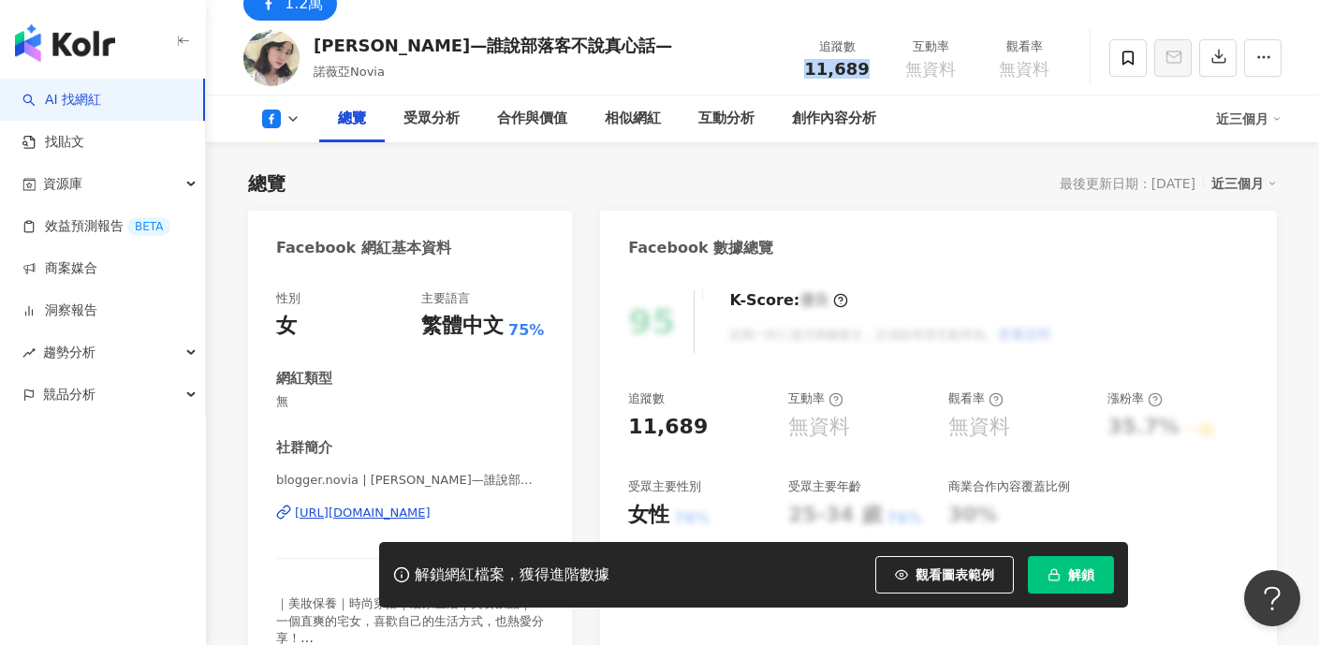
drag, startPoint x: 800, startPoint y: 63, endPoint x: 863, endPoint y: 70, distance: 63.2
click at [863, 70] on div "追蹤數 11,689" at bounding box center [837, 57] width 94 height 40
copy span "11,689"
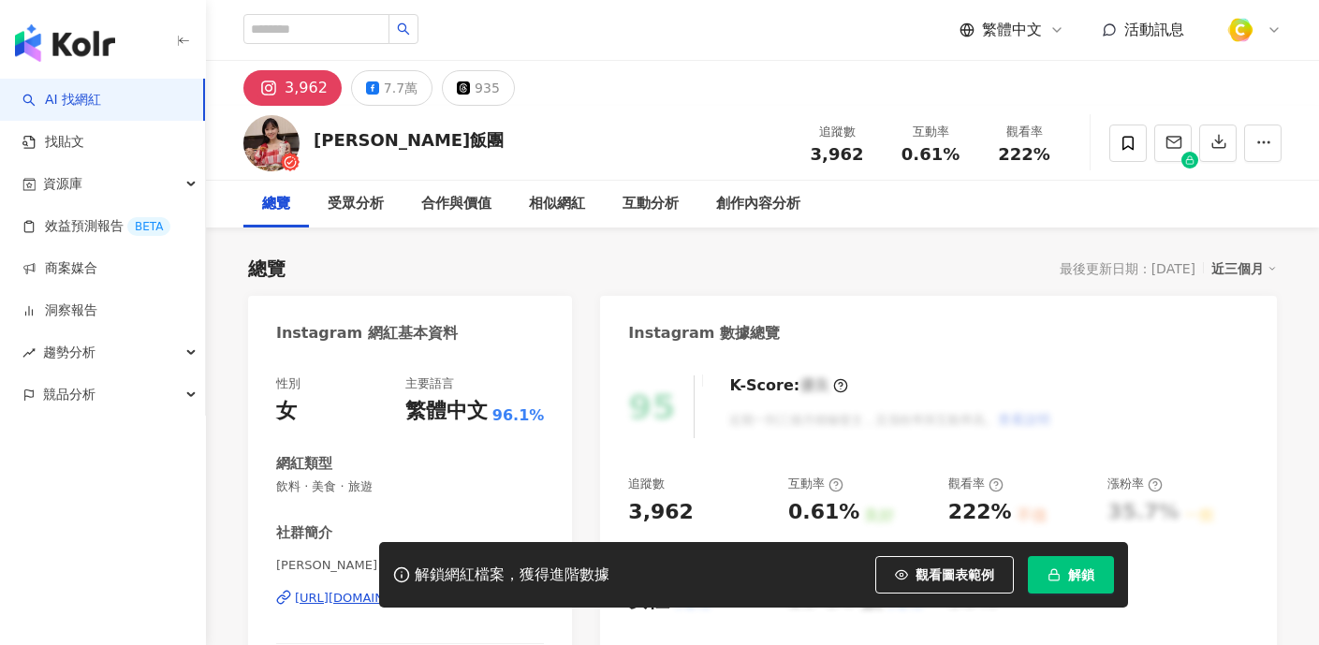
click at [947, 568] on span "觀看圖表範例" at bounding box center [955, 574] width 79 height 15
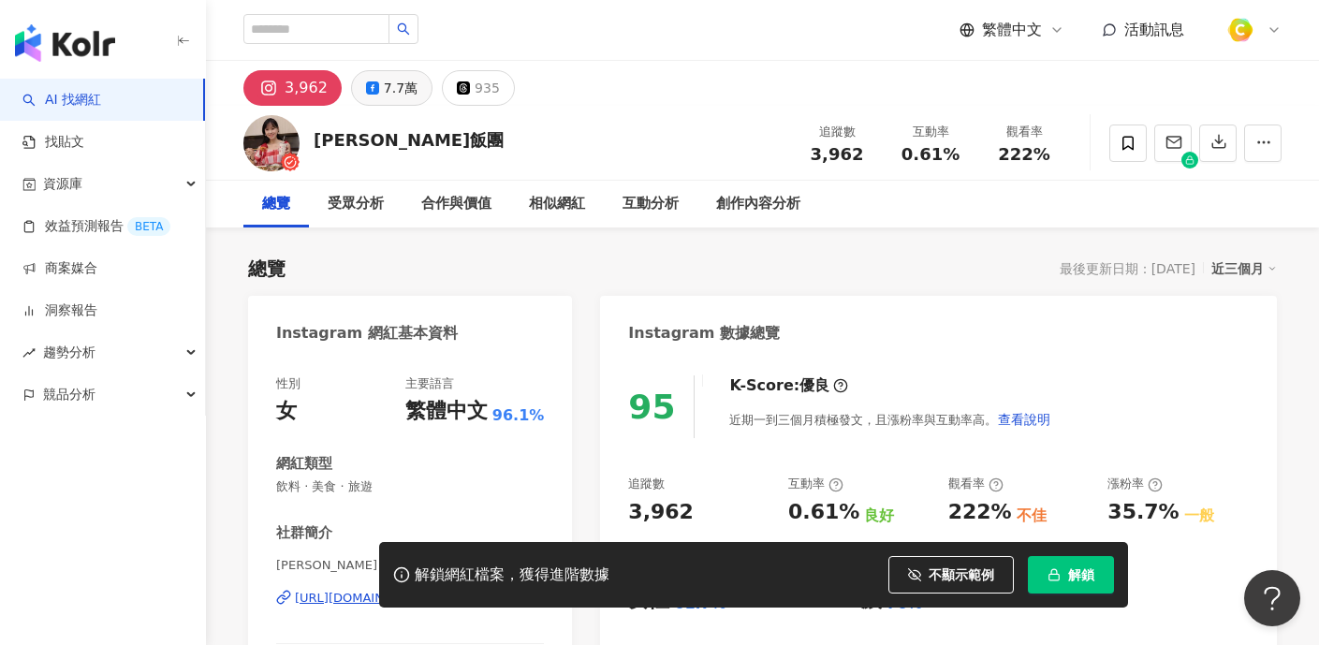
click at [384, 83] on div "7.7萬" at bounding box center [401, 88] width 34 height 26
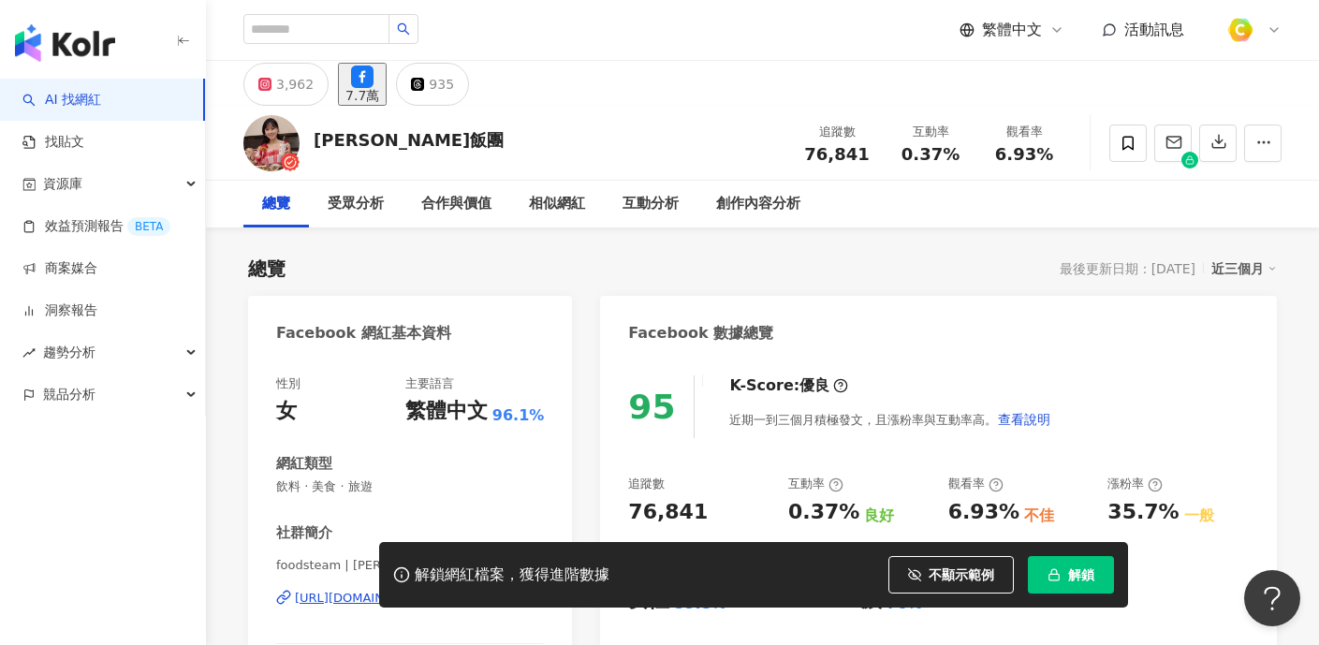
click at [425, 590] on div "[URL][DOMAIN_NAME]" at bounding box center [363, 598] width 136 height 17
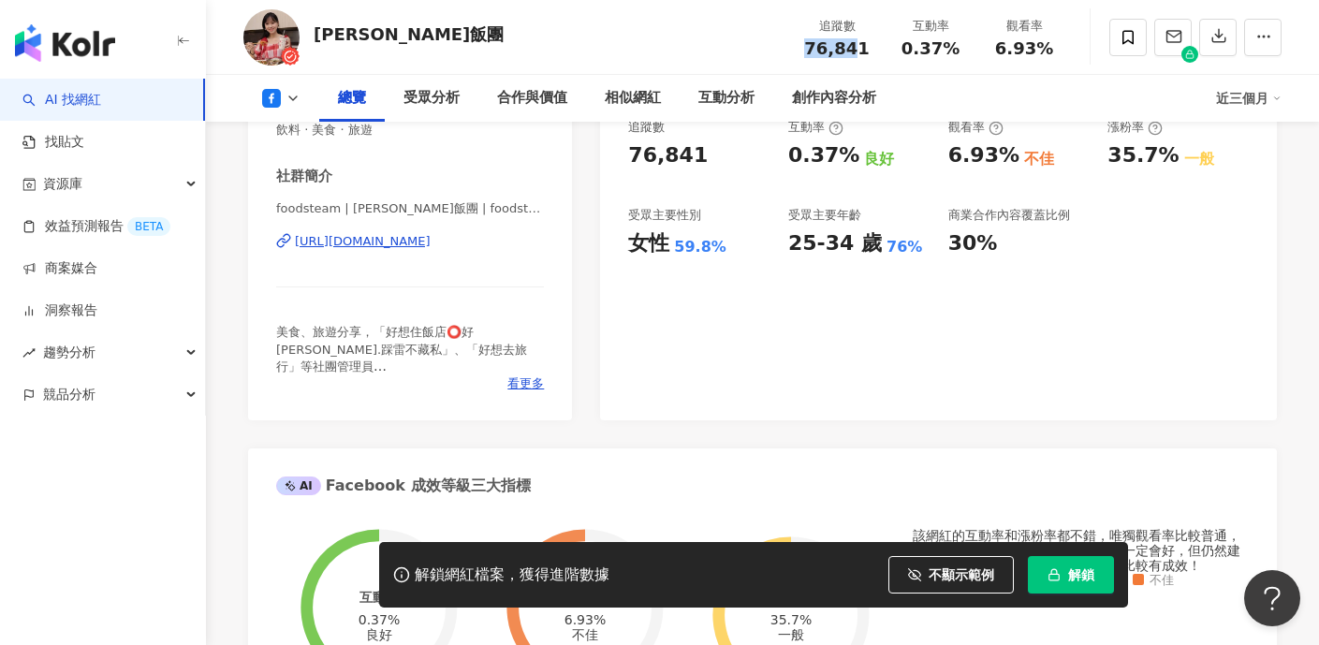
drag, startPoint x: 805, startPoint y: 45, endPoint x: 858, endPoint y: 43, distance: 52.5
click at [858, 43] on div "76,841" at bounding box center [836, 48] width 71 height 19
click at [820, 28] on div "追蹤數" at bounding box center [836, 26] width 71 height 19
drag, startPoint x: 815, startPoint y: 43, endPoint x: 878, endPoint y: 43, distance: 62.7
click at [878, 43] on div "追蹤數 76,841" at bounding box center [837, 37] width 94 height 40
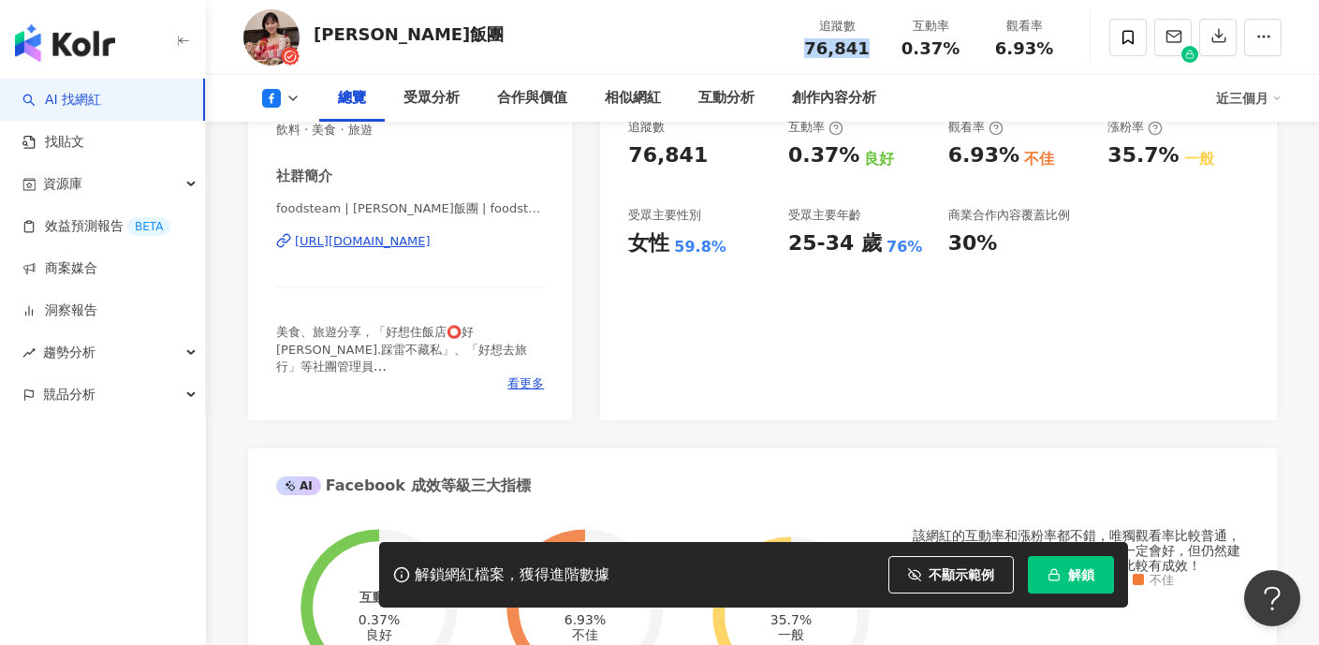
copy span "76,841"
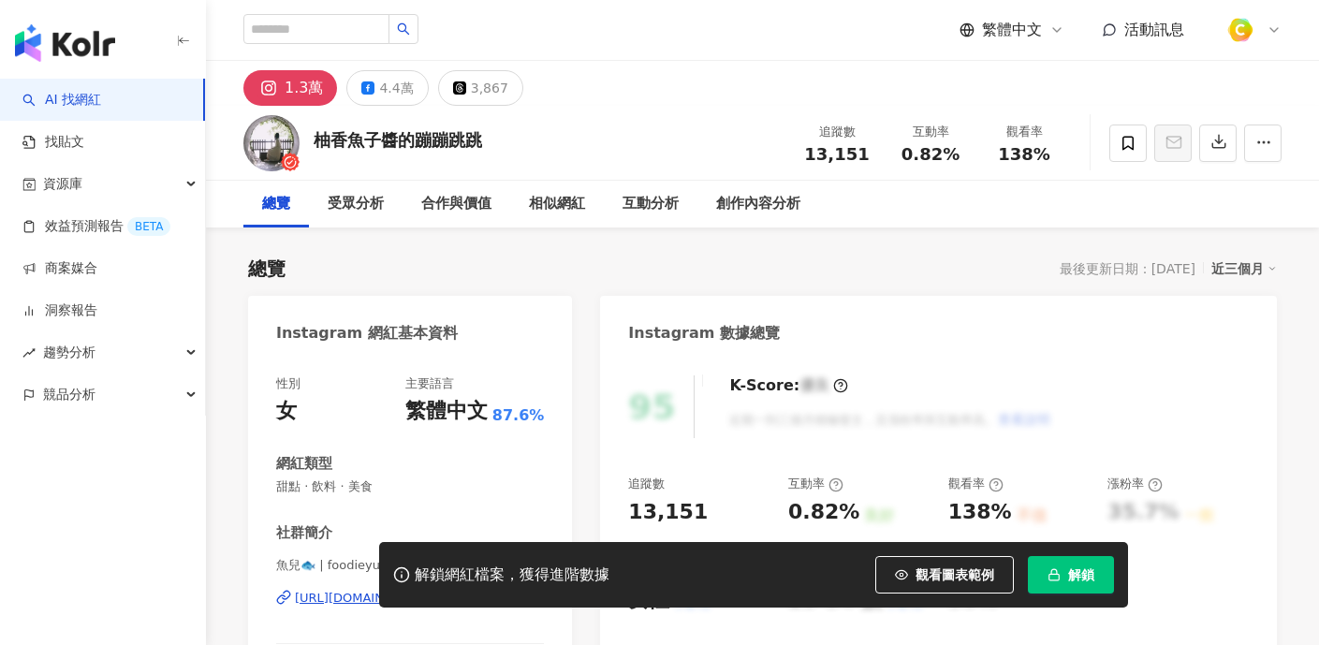
click at [961, 580] on span "觀看圖表範例" at bounding box center [955, 574] width 79 height 15
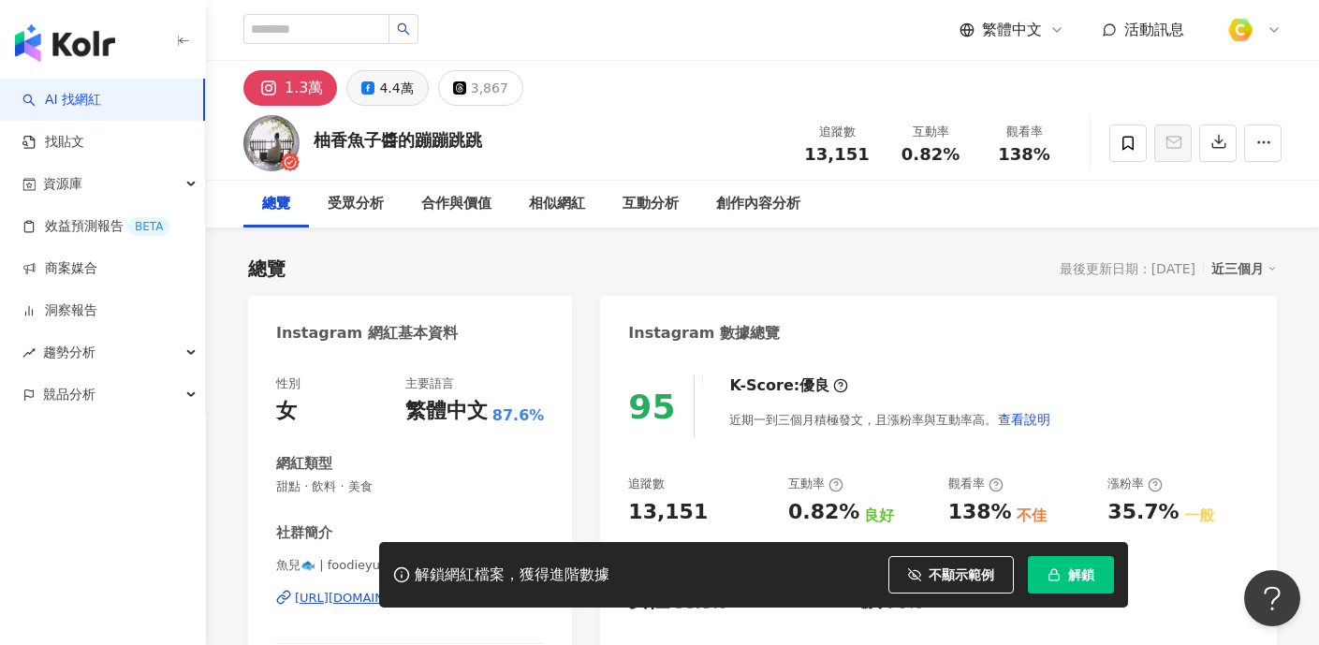
click at [379, 83] on div "4.4萬" at bounding box center [396, 88] width 34 height 26
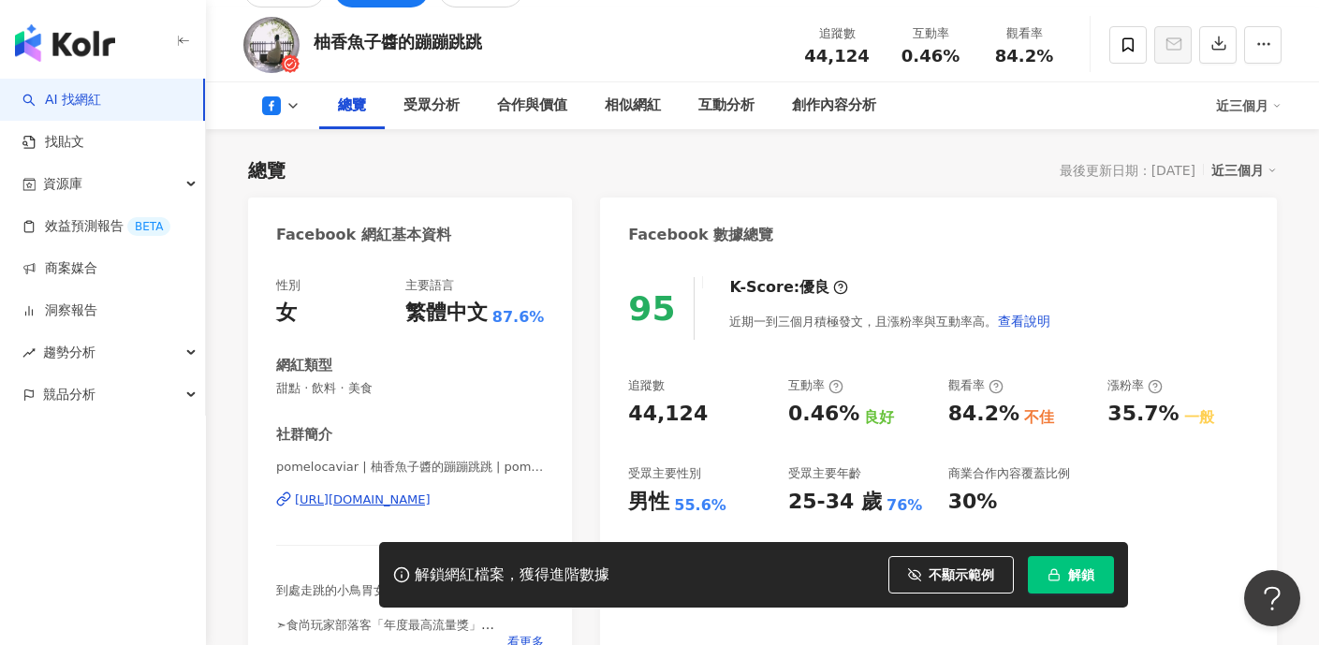
scroll to position [177, 0]
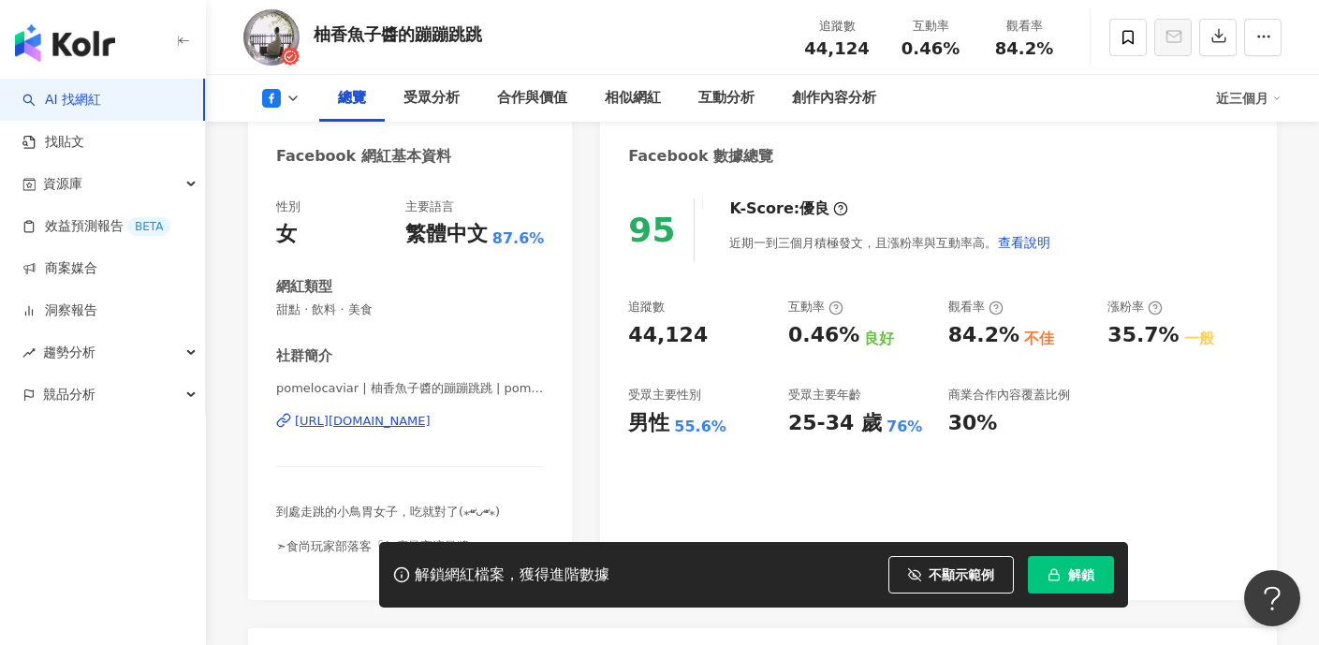
click at [431, 419] on div "https://www.facebook.com/1813285192323348" at bounding box center [363, 421] width 136 height 17
click at [833, 39] on span "44,124" at bounding box center [836, 48] width 65 height 20
drag, startPoint x: 820, startPoint y: 45, endPoint x: 868, endPoint y: 50, distance: 48.0
click at [868, 50] on div "44,124" at bounding box center [836, 48] width 71 height 19
copy span "44,124"
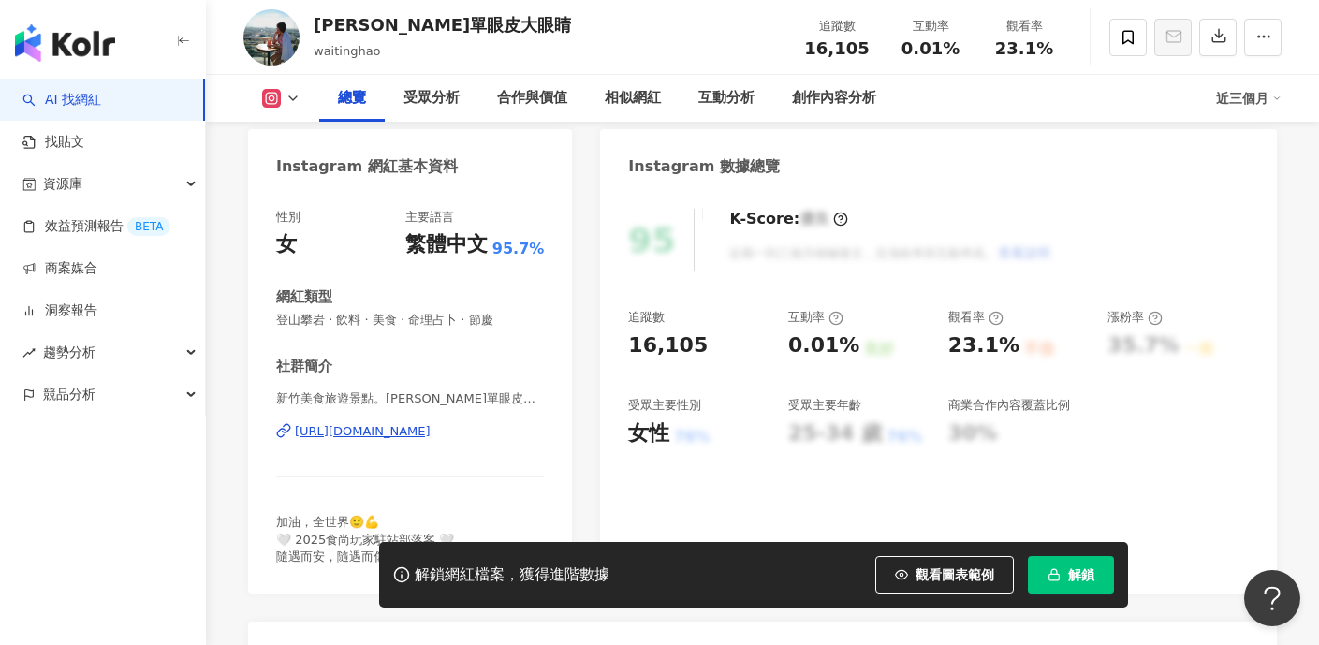
scroll to position [178, 0]
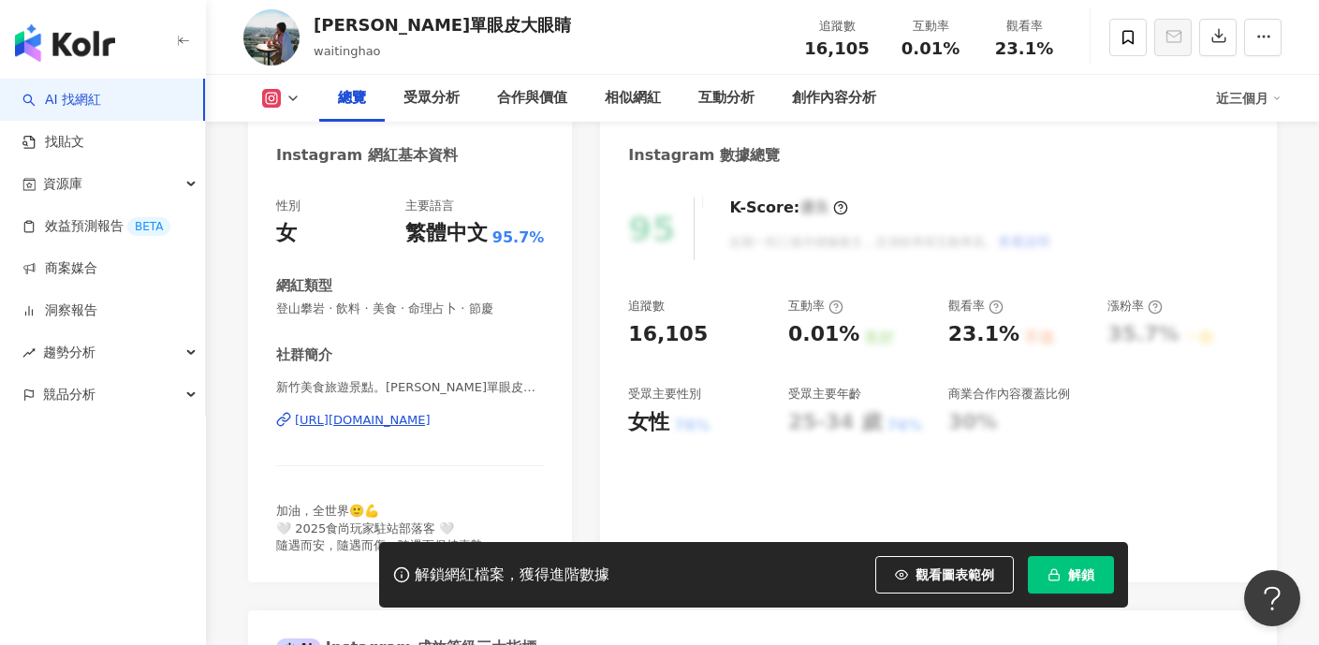
click at [405, 416] on div "[URL][DOMAIN_NAME]" at bounding box center [363, 420] width 136 height 17
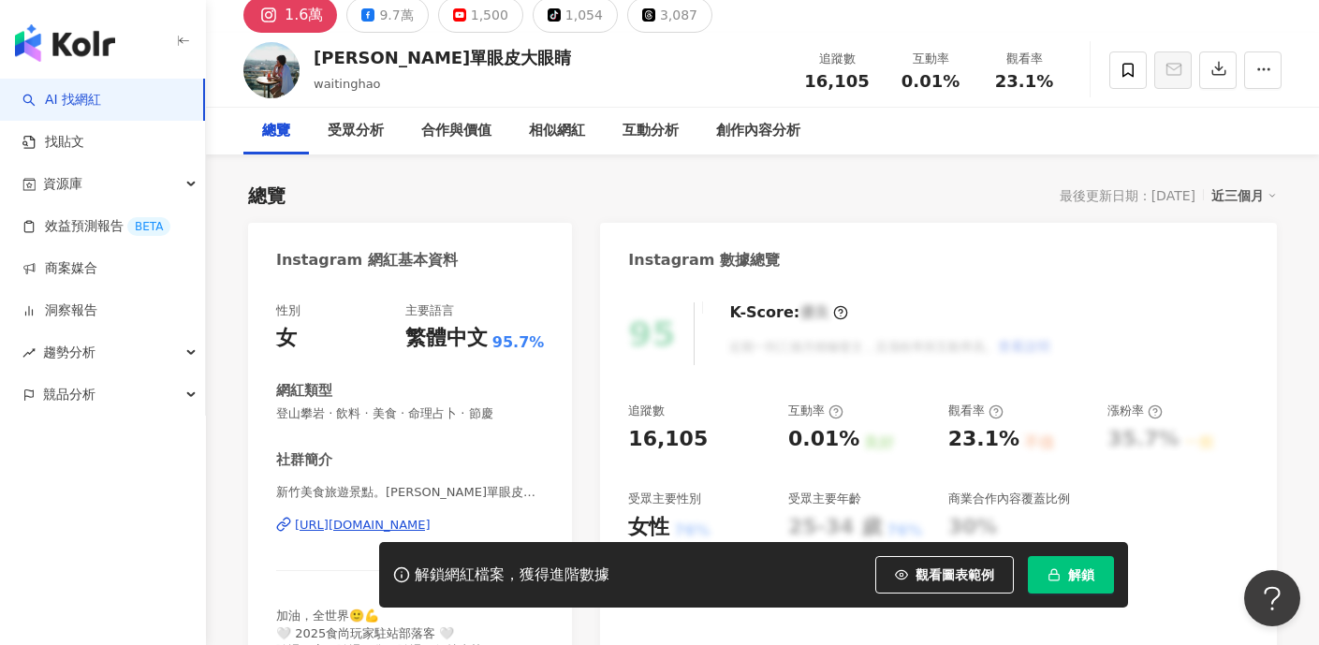
scroll to position [0, 0]
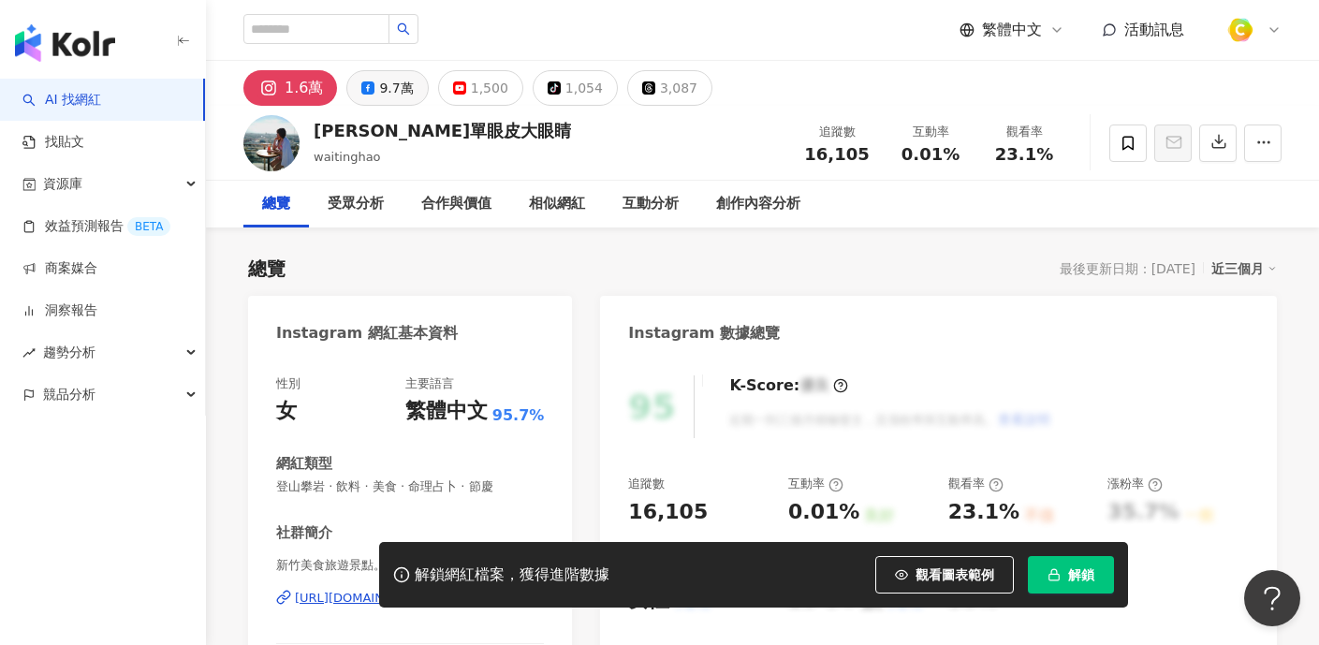
click at [362, 92] on icon at bounding box center [367, 87] width 13 height 13
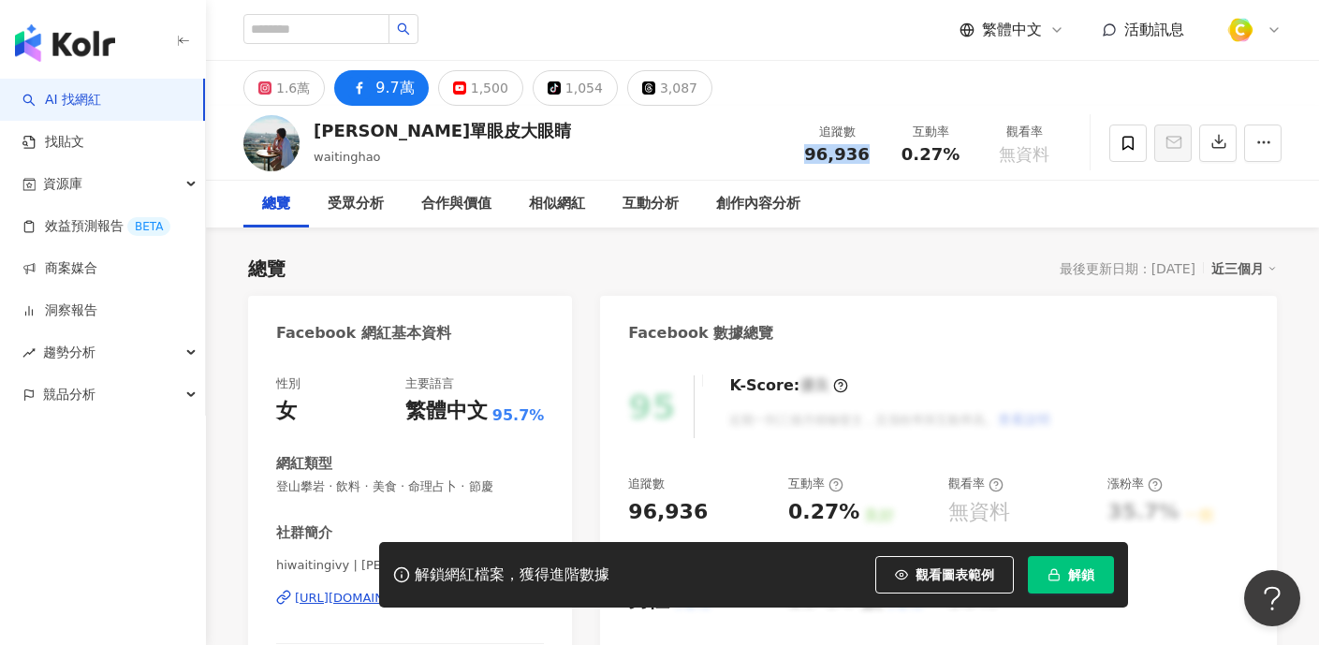
drag, startPoint x: 814, startPoint y: 153, endPoint x: 536, endPoint y: 21, distance: 307.0
click at [873, 155] on div "追蹤數 96,936" at bounding box center [837, 143] width 94 height 40
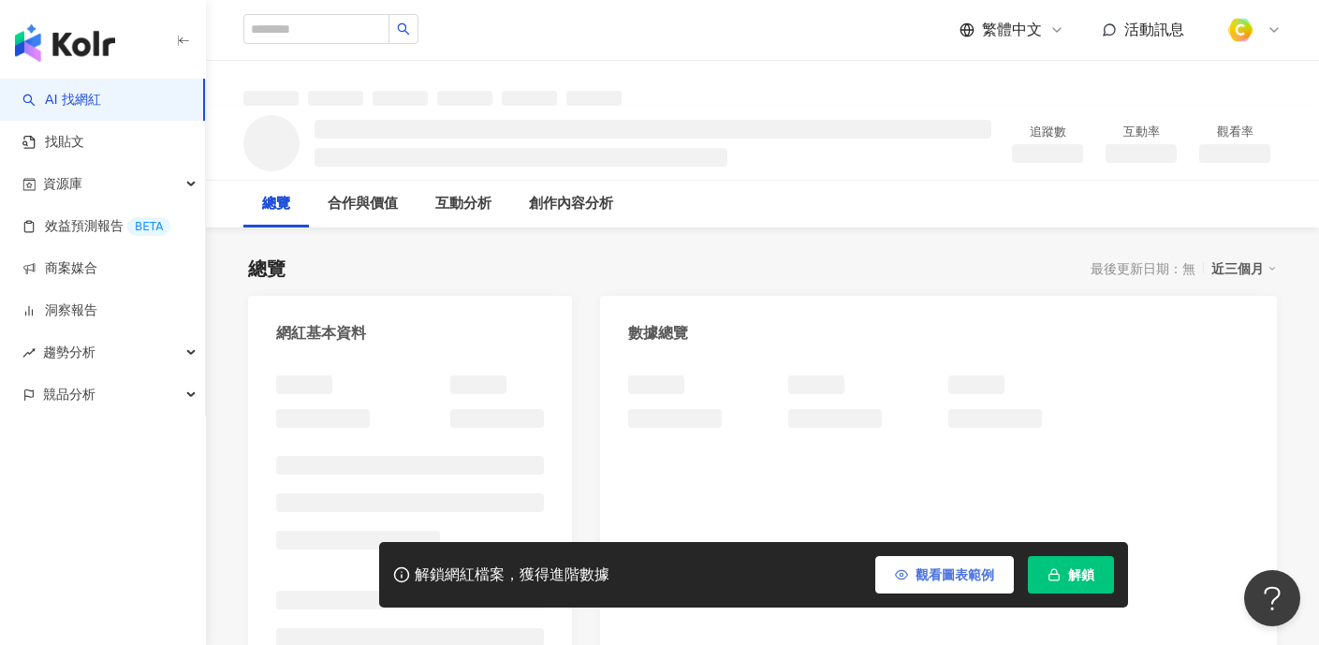
click at [924, 580] on span "觀看圖表範例" at bounding box center [955, 574] width 79 height 15
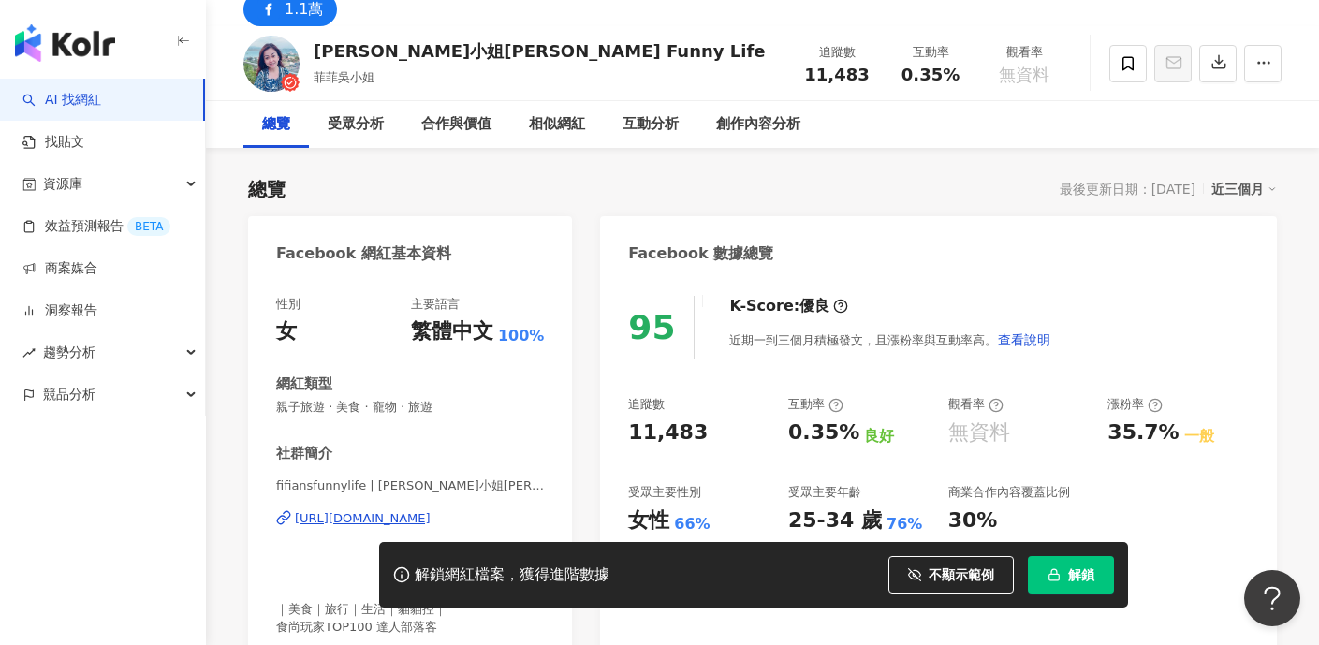
scroll to position [99, 0]
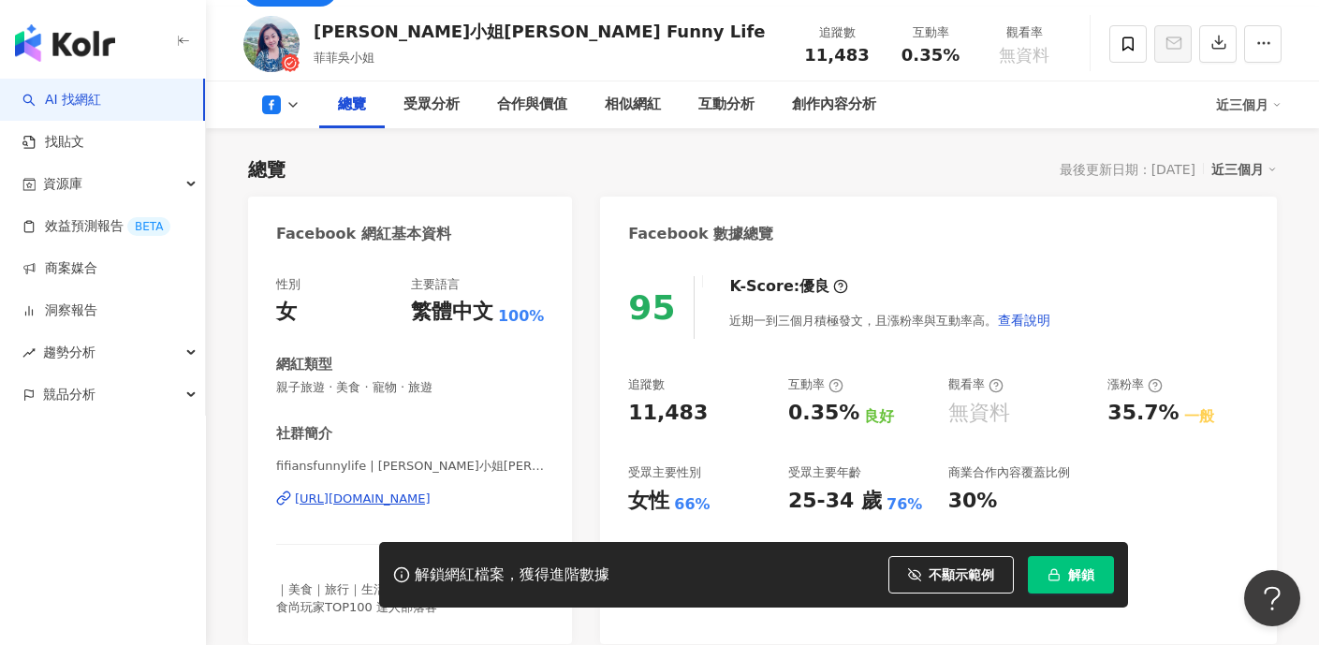
click at [347, 499] on div "[URL][DOMAIN_NAME]" at bounding box center [363, 499] width 136 height 17
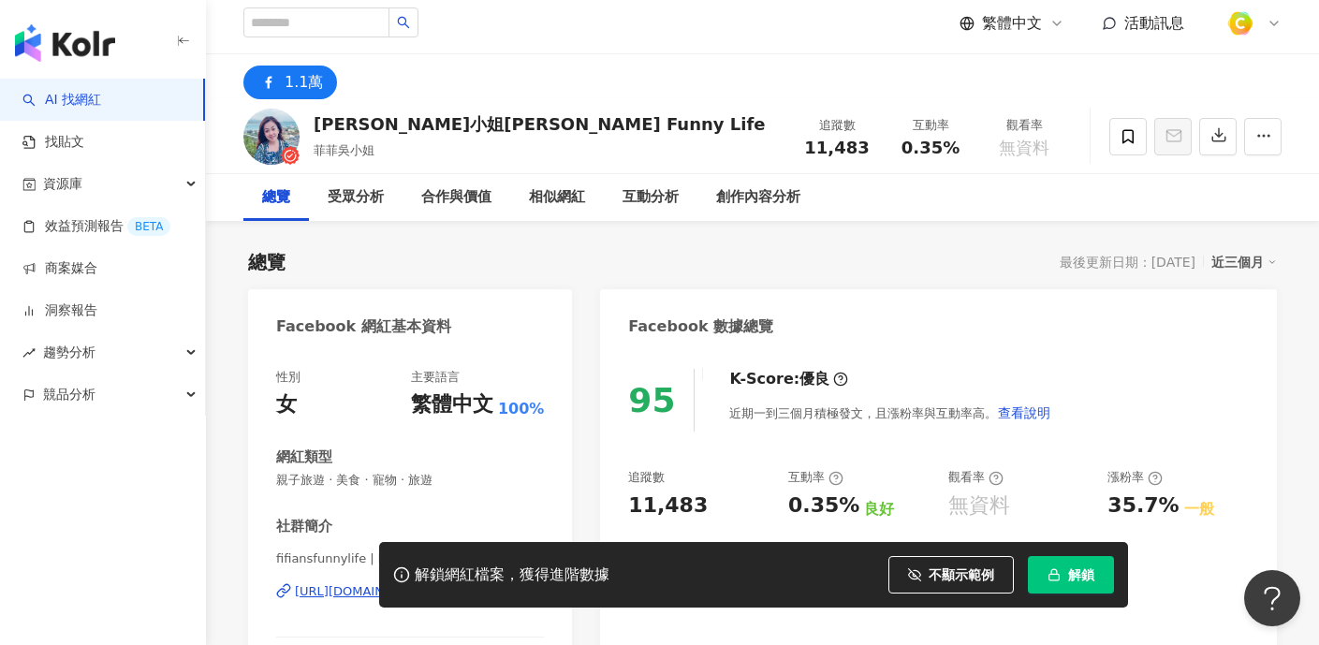
scroll to position [0, 0]
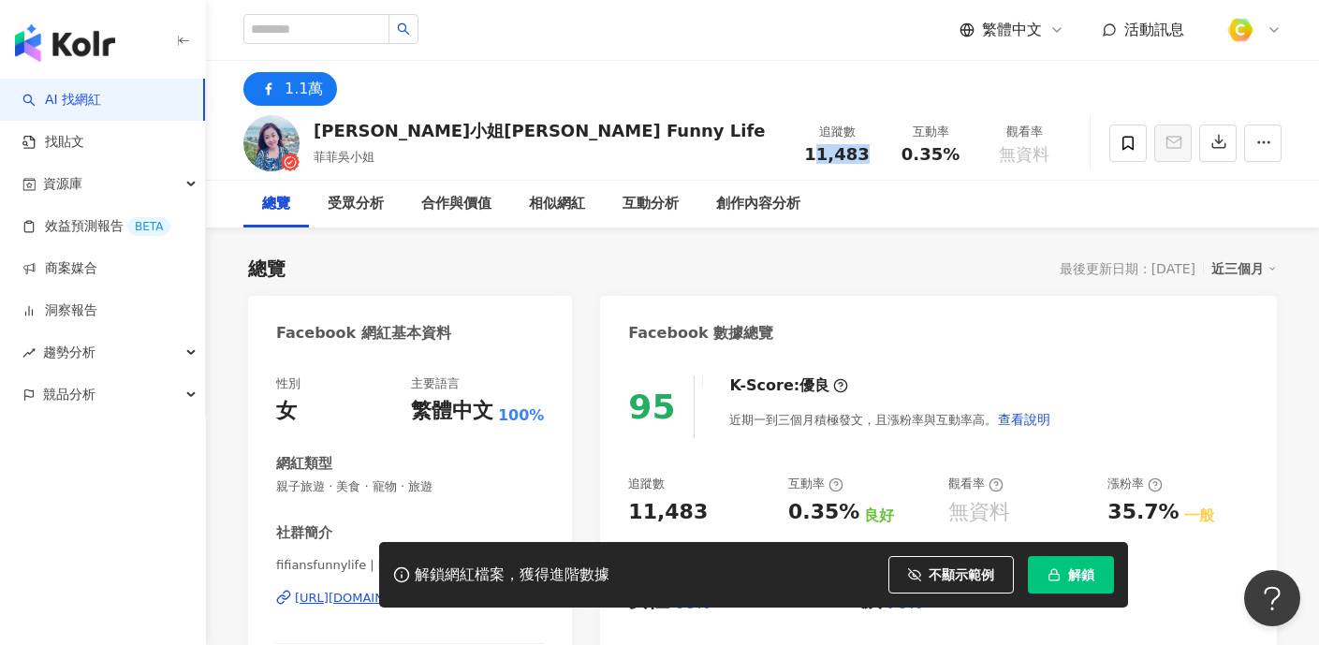
drag, startPoint x: 815, startPoint y: 154, endPoint x: 883, endPoint y: 157, distance: 67.5
click at [883, 157] on div "追蹤數 11,483 互動率 0.35% 觀看率 無資料" at bounding box center [930, 142] width 281 height 55
drag, startPoint x: 808, startPoint y: 149, endPoint x: 870, endPoint y: 149, distance: 61.8
click at [870, 149] on div "11,483" at bounding box center [836, 154] width 71 height 19
copy span "11,483"
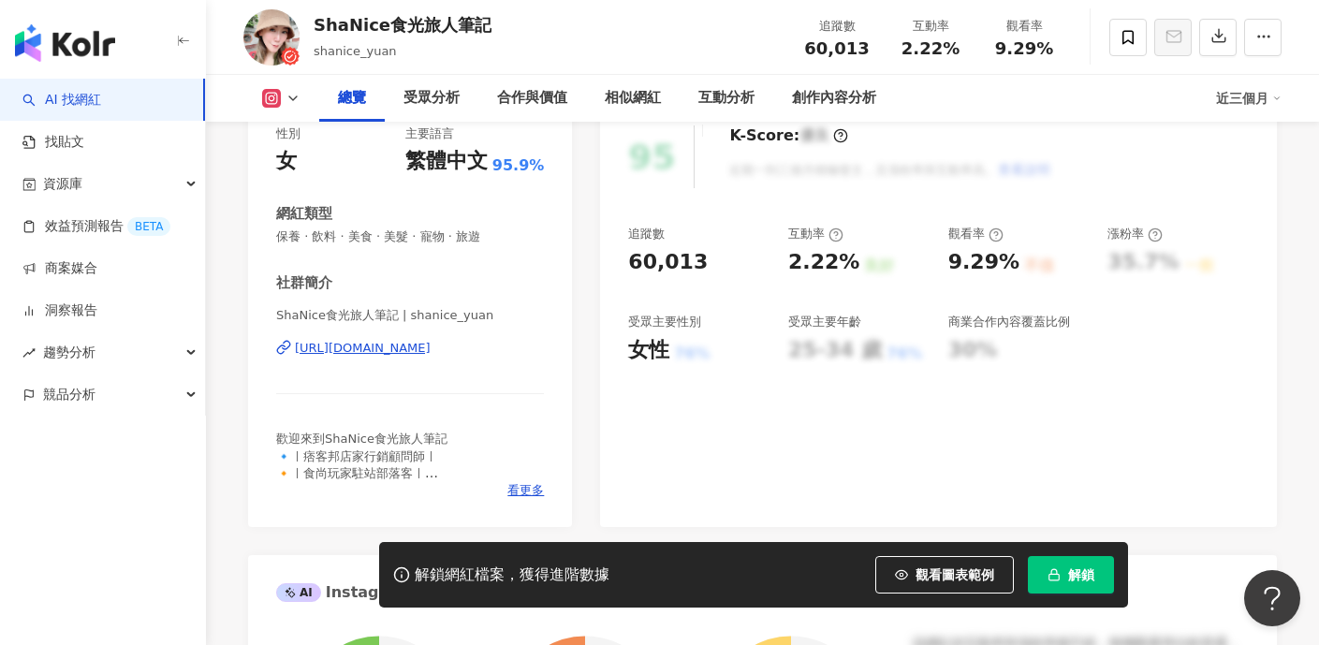
scroll to position [272, 0]
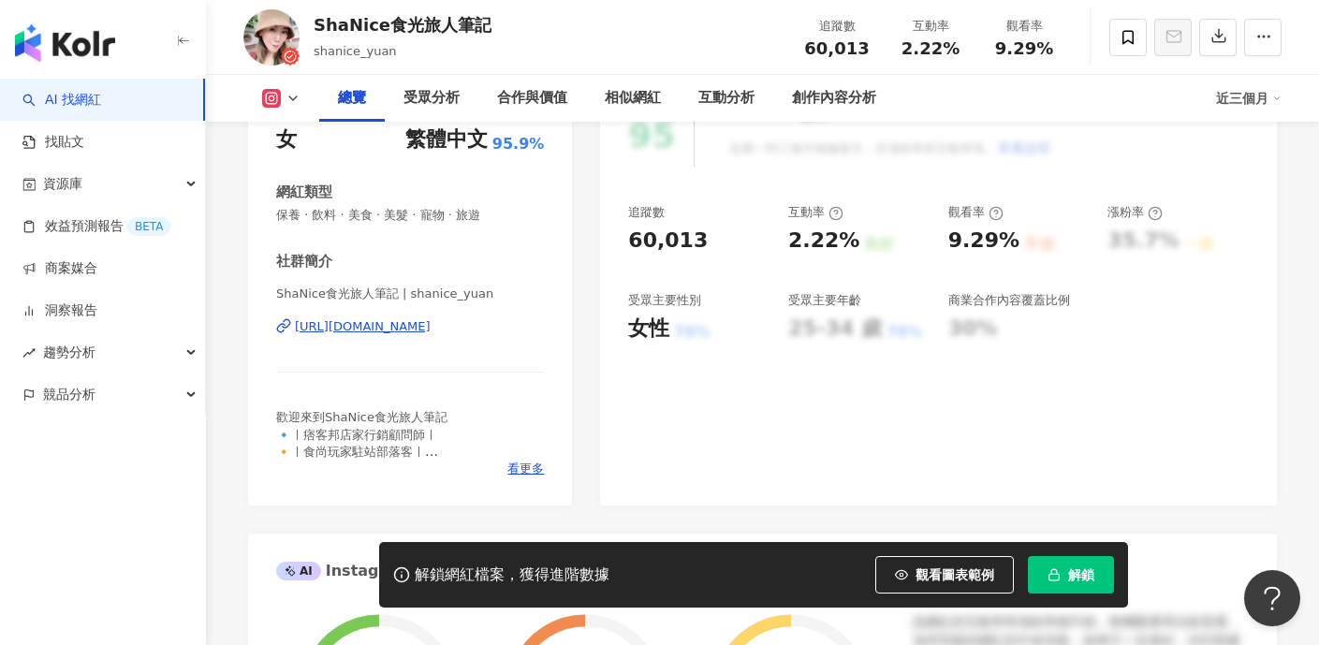
click at [420, 325] on div "https://www.instagram.com/shanice_yuan/" at bounding box center [363, 326] width 136 height 17
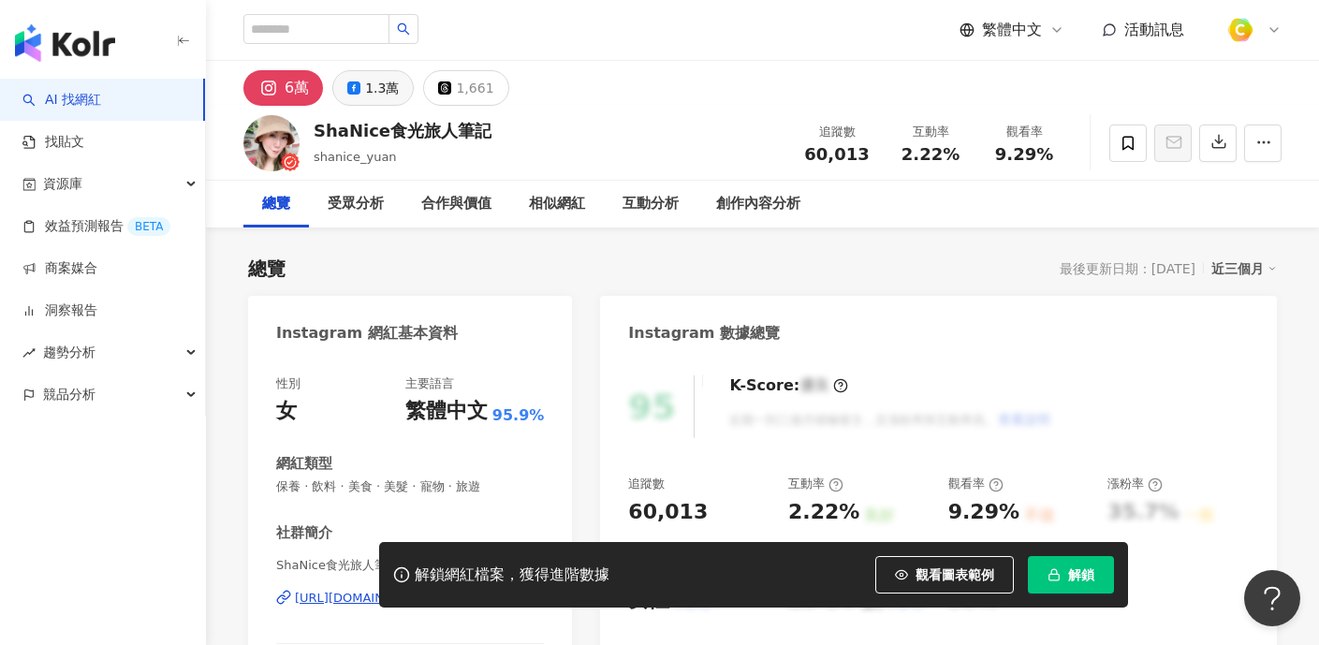
click at [389, 83] on div "1.3萬" at bounding box center [382, 88] width 34 height 26
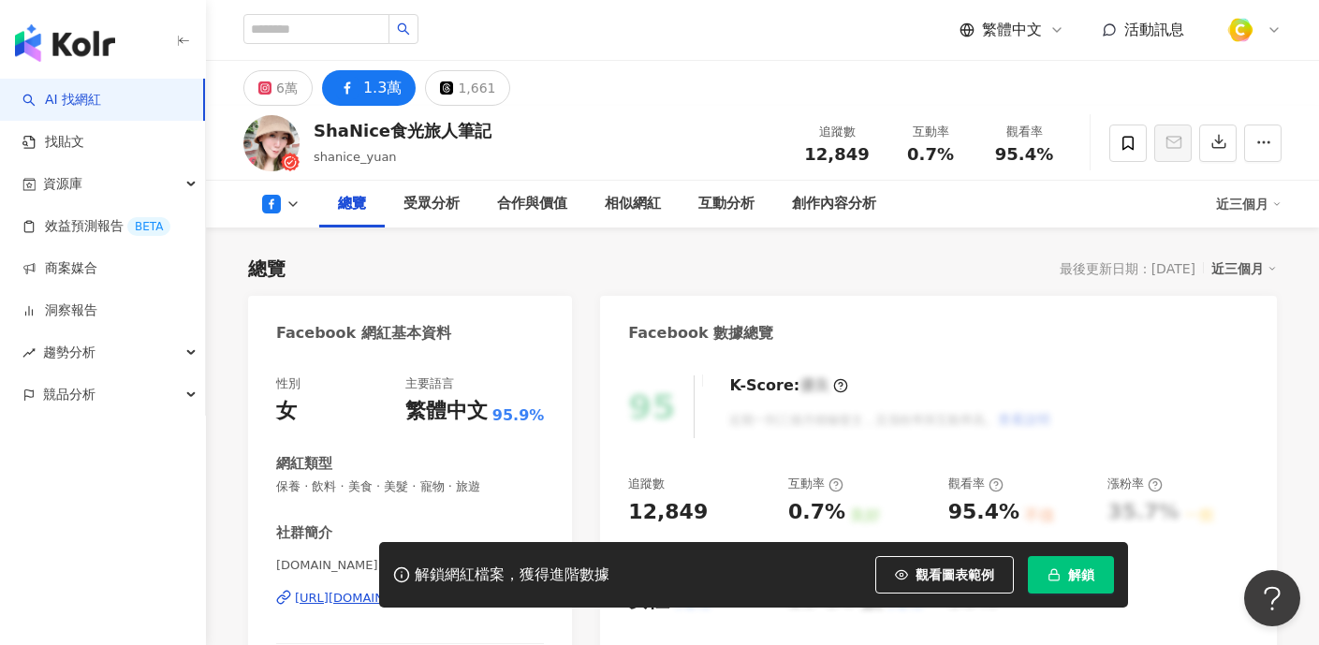
scroll to position [200, 0]
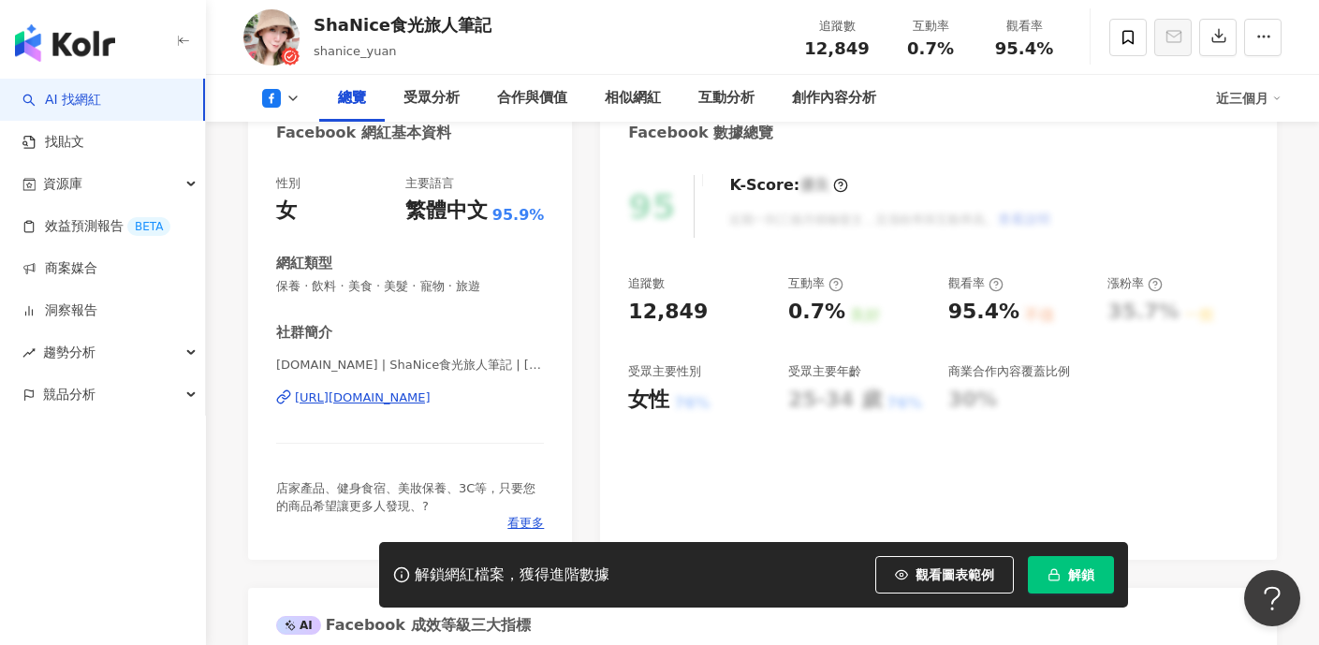
click at [406, 396] on div "https://www.facebook.com/358337081463235" at bounding box center [363, 397] width 136 height 17
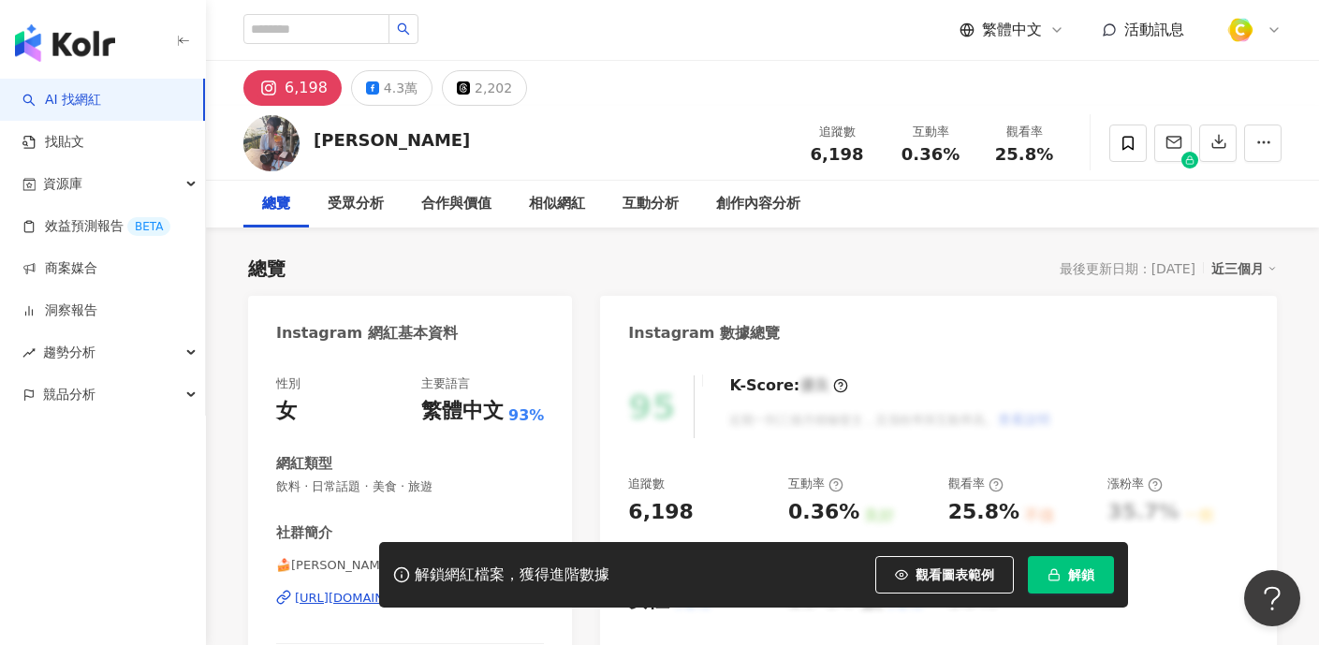
click at [917, 565] on button "觀看圖表範例" at bounding box center [944, 574] width 139 height 37
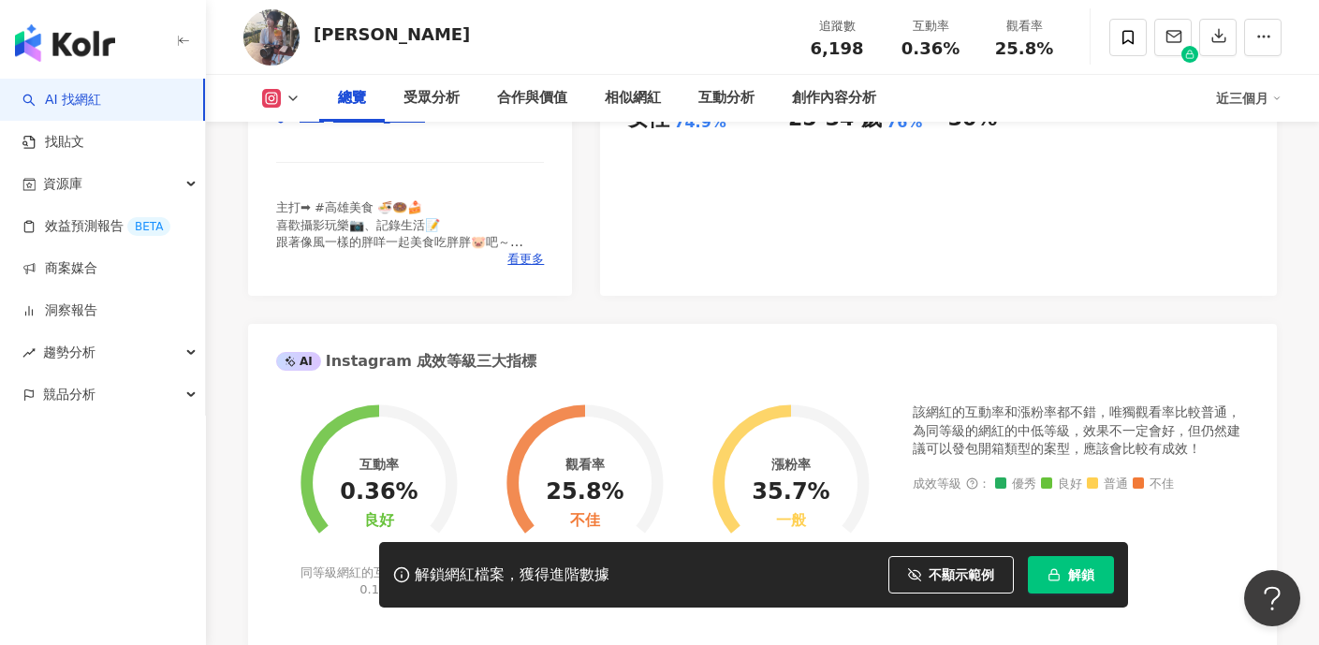
scroll to position [469, 0]
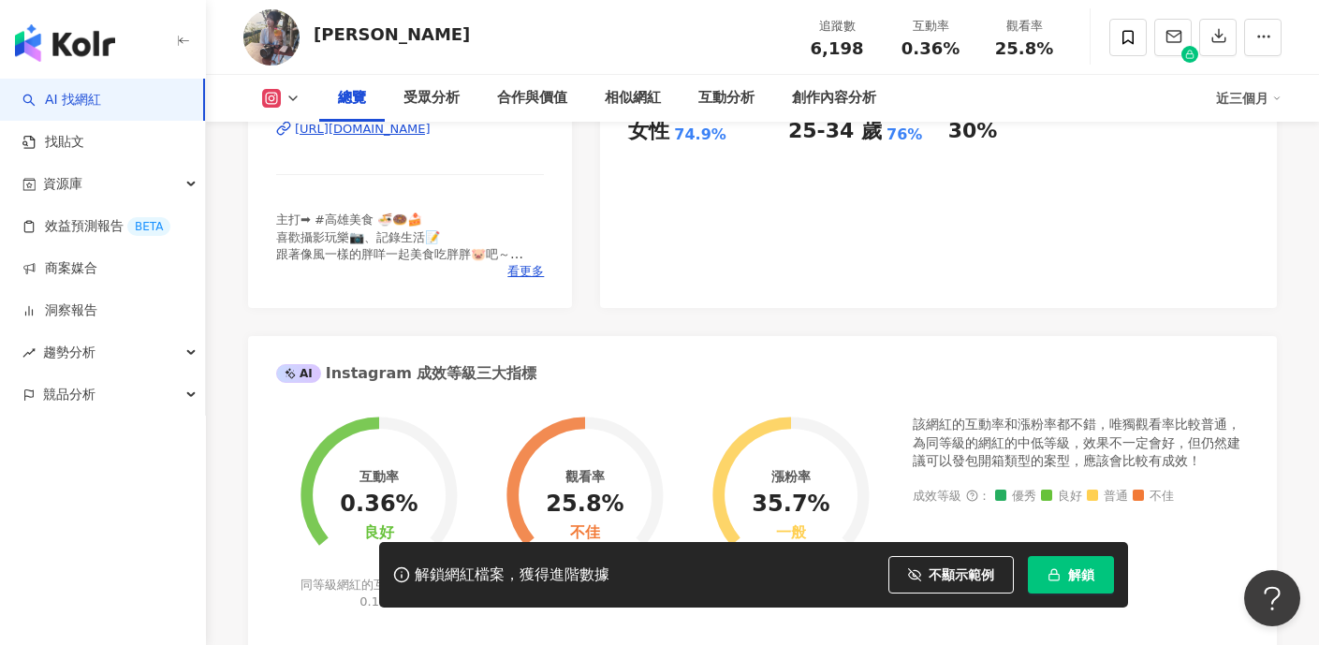
click at [371, 138] on div "[URL][DOMAIN_NAME]" at bounding box center [363, 129] width 136 height 17
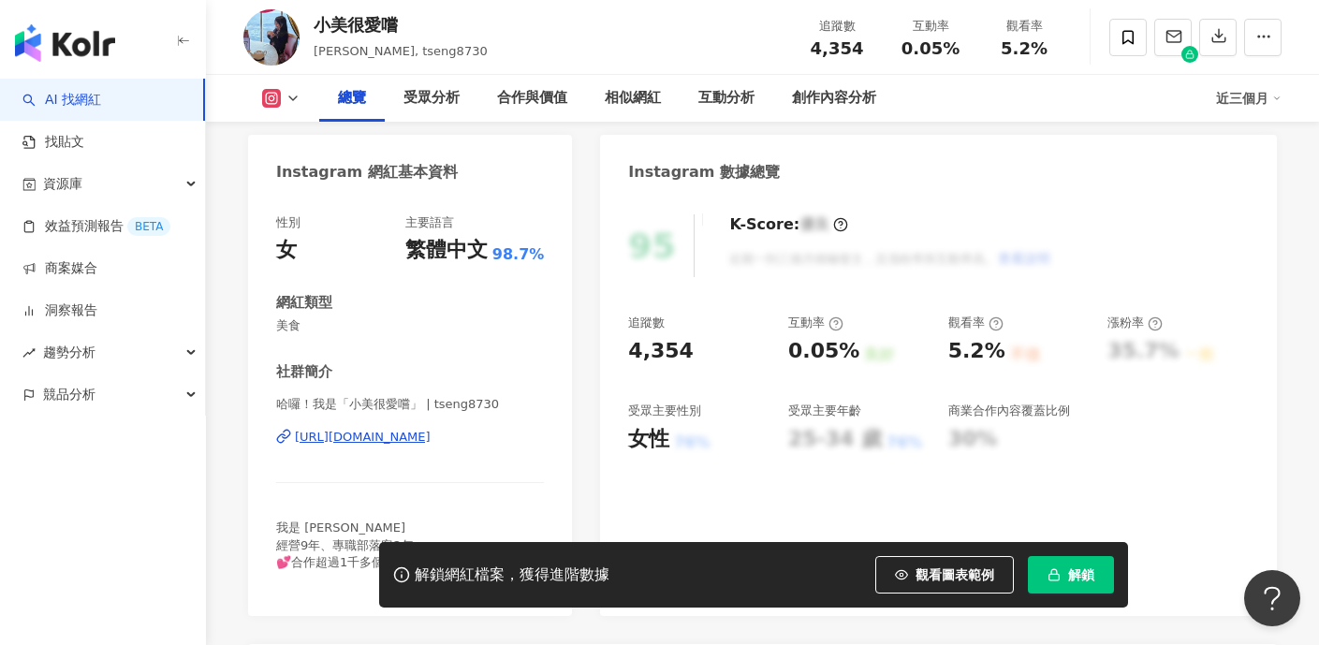
scroll to position [187, 0]
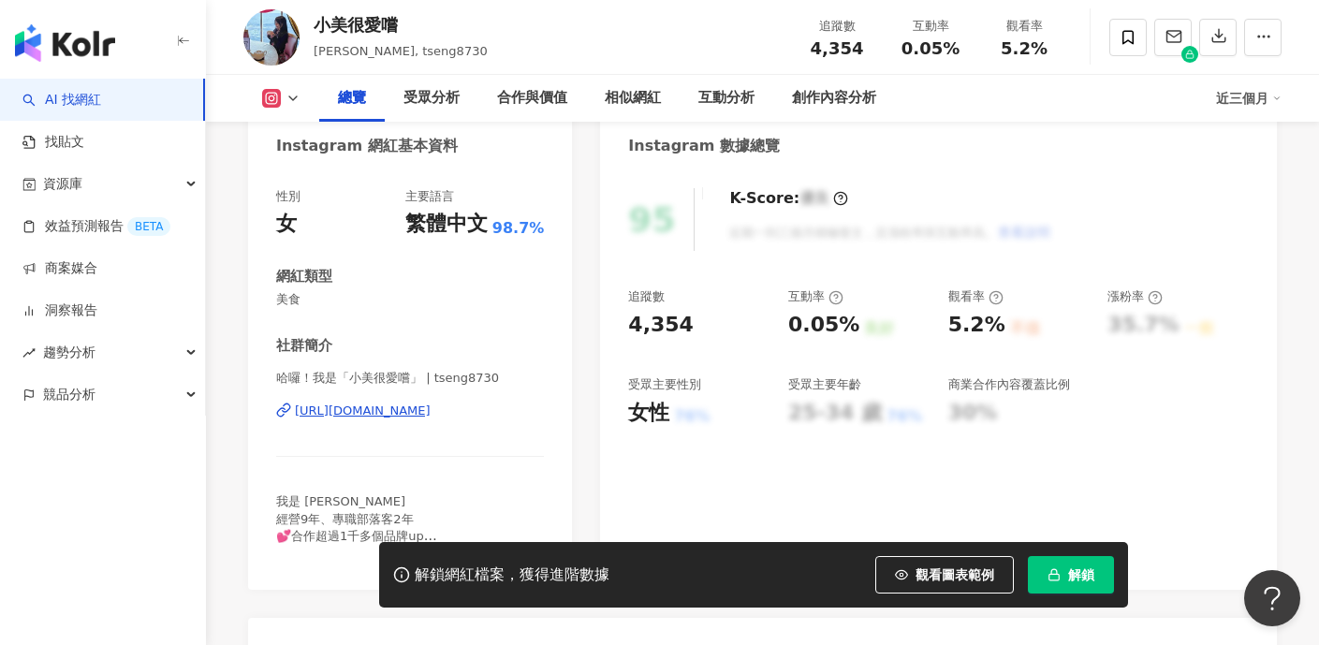
click at [388, 408] on div "https://www.instagram.com/tseng8730/" at bounding box center [363, 411] width 136 height 17
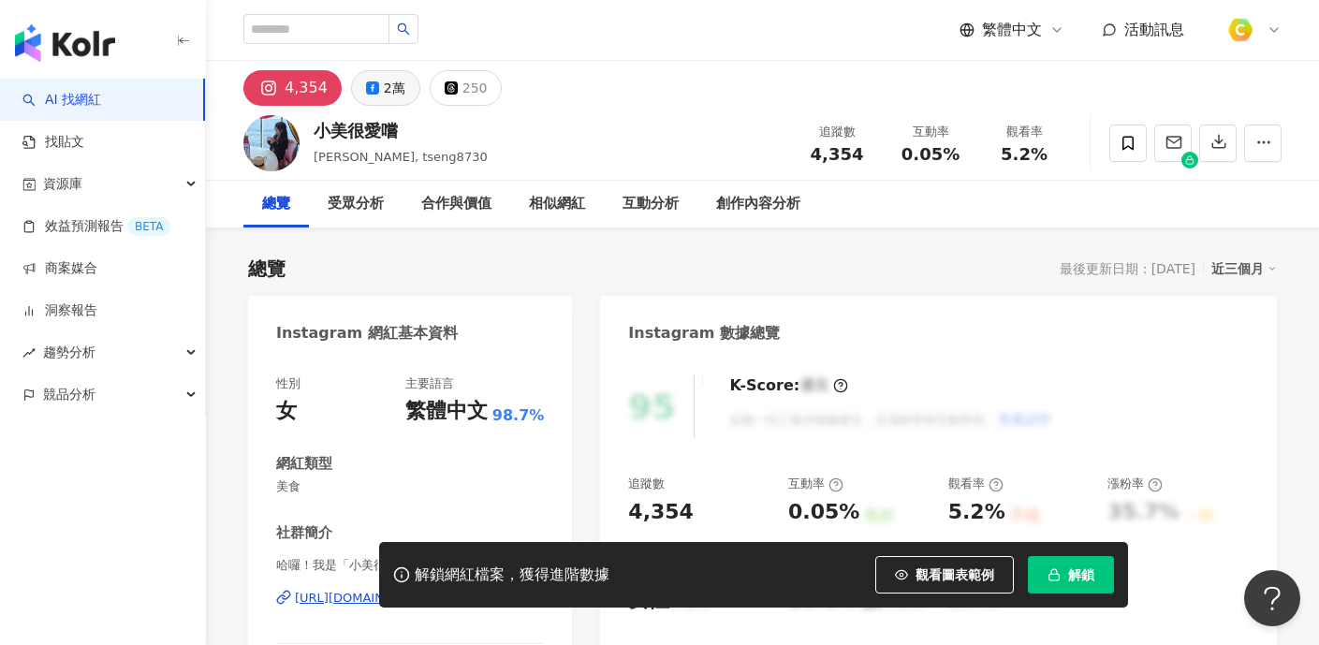
click at [386, 95] on div "2萬" at bounding box center [395, 88] width 22 height 26
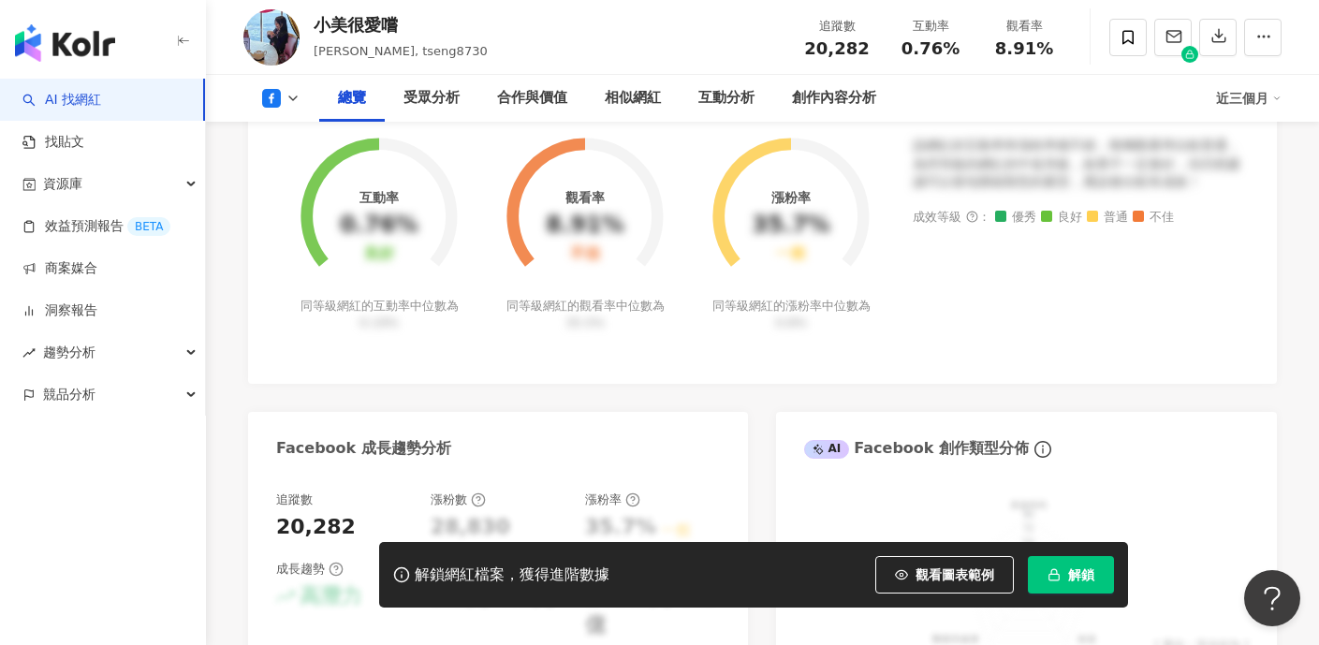
scroll to position [217, 0]
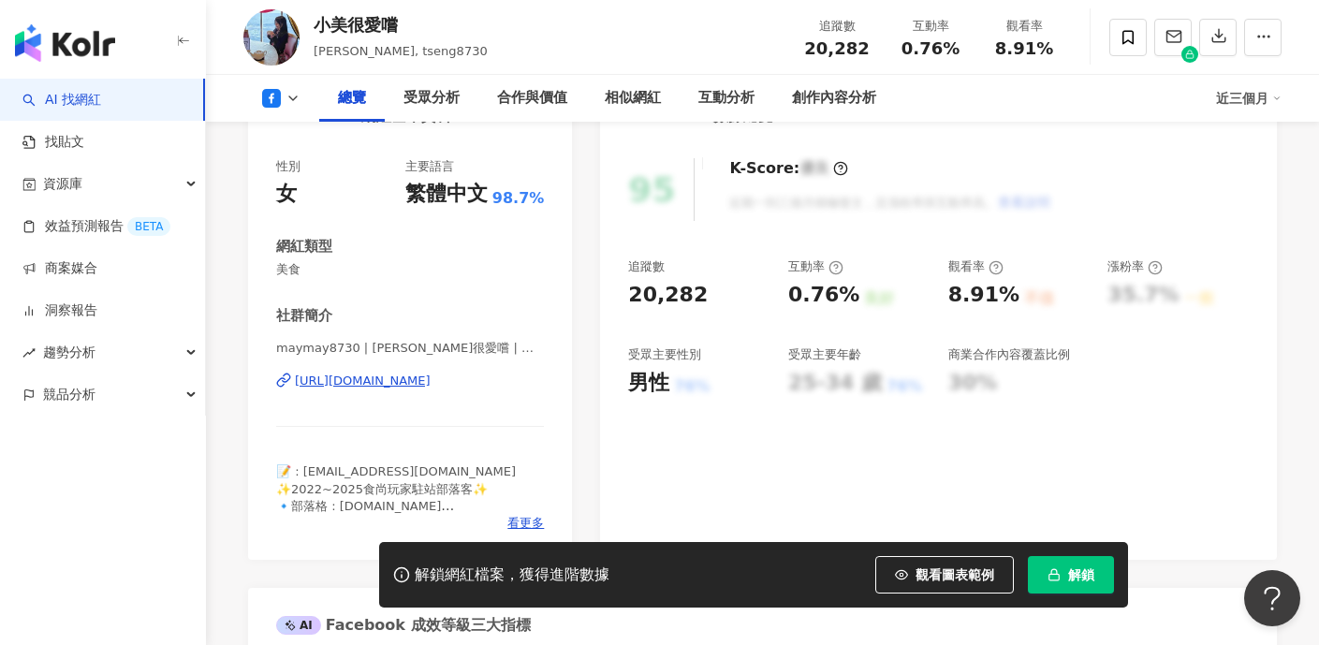
click at [382, 375] on div "https://www.facebook.com/1521971574776198" at bounding box center [363, 381] width 136 height 17
drag, startPoint x: 320, startPoint y: 22, endPoint x: 340, endPoint y: 23, distance: 19.7
click at [340, 23] on div "小美很愛嚐" at bounding box center [401, 24] width 174 height 23
copy div "小美"
drag, startPoint x: 806, startPoint y: 51, endPoint x: 866, endPoint y: 51, distance: 59.9
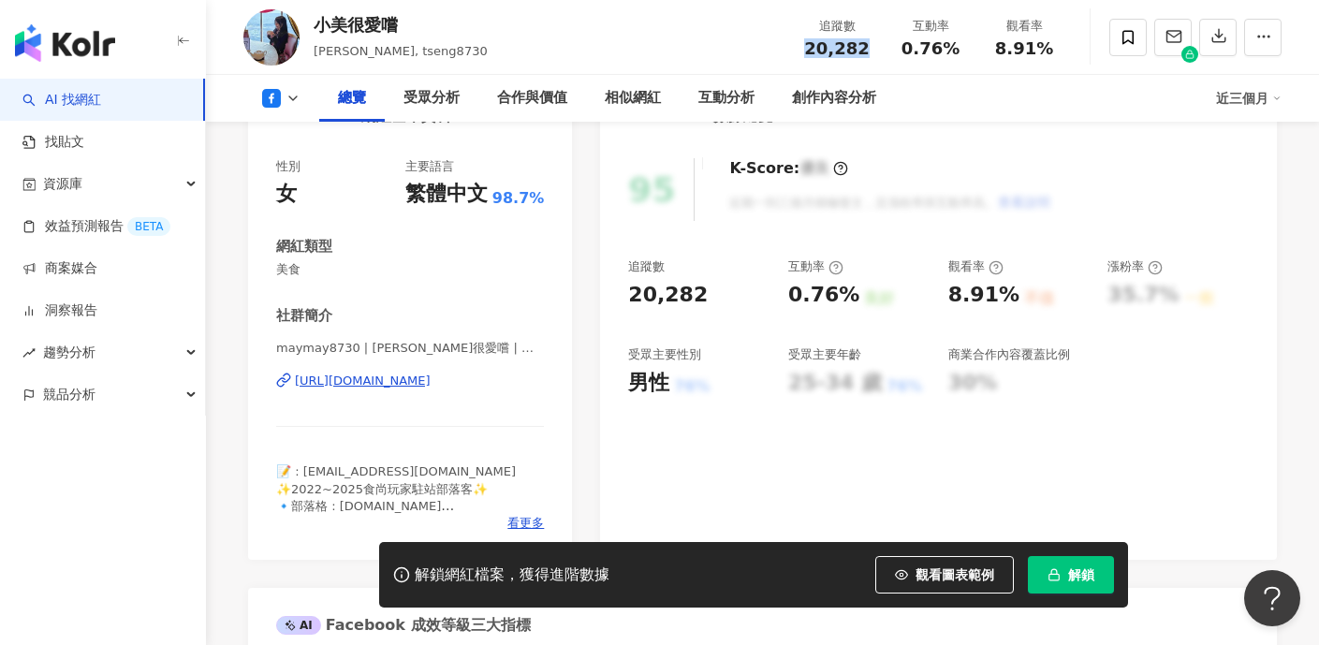
click at [866, 51] on div "20,282" at bounding box center [836, 48] width 71 height 19
copy span "20,282"
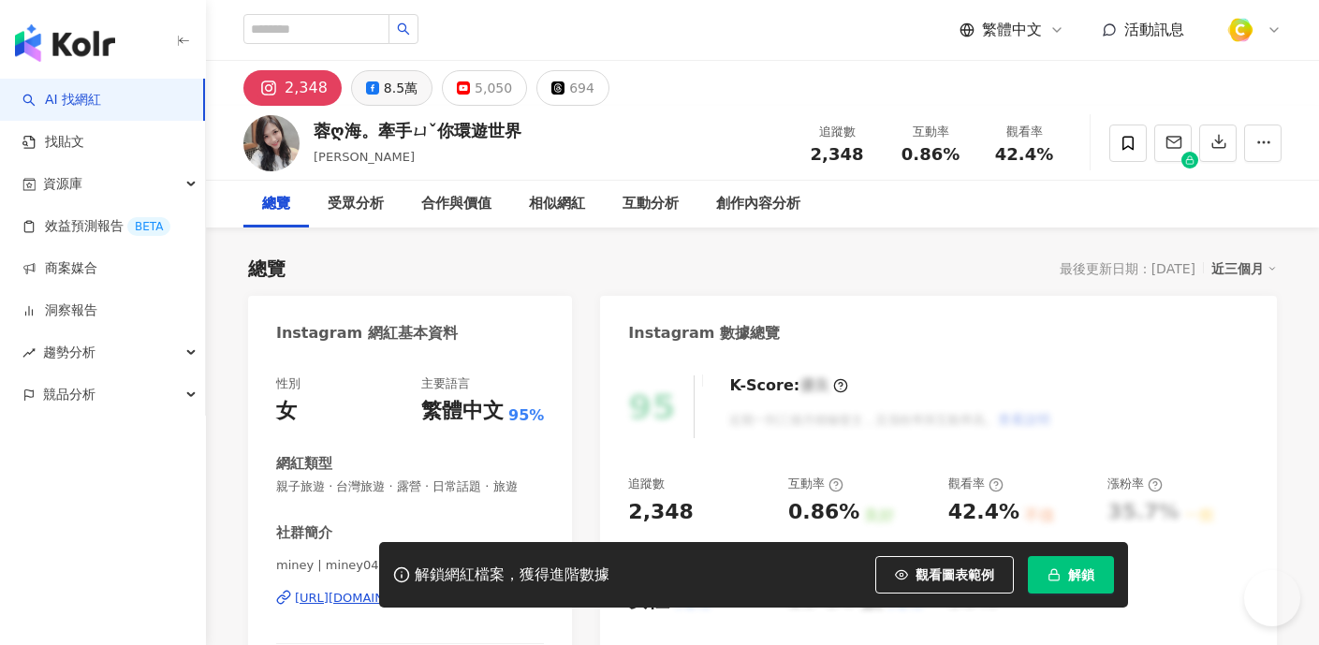
click at [392, 82] on div "8.5萬" at bounding box center [401, 88] width 34 height 26
click at [392, 93] on div "8.5萬" at bounding box center [401, 88] width 34 height 26
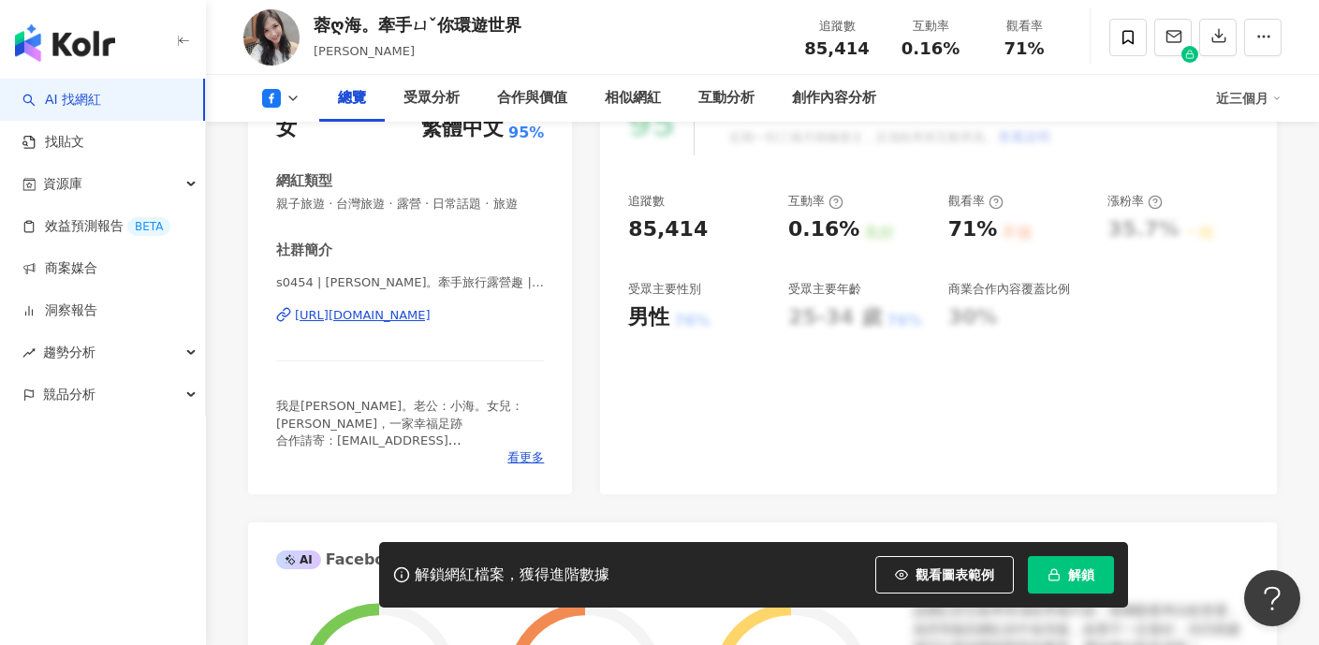
scroll to position [286, 0]
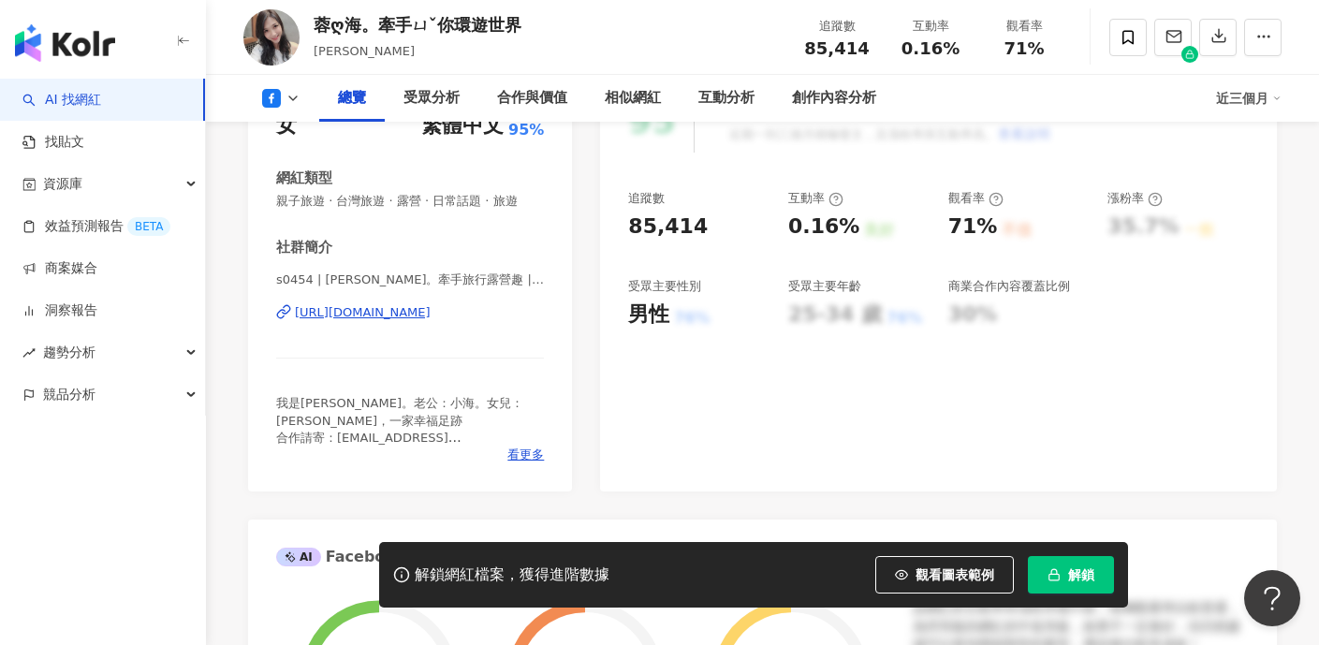
click at [401, 308] on div "https://www.facebook.com/380370548696161" at bounding box center [363, 312] width 136 height 17
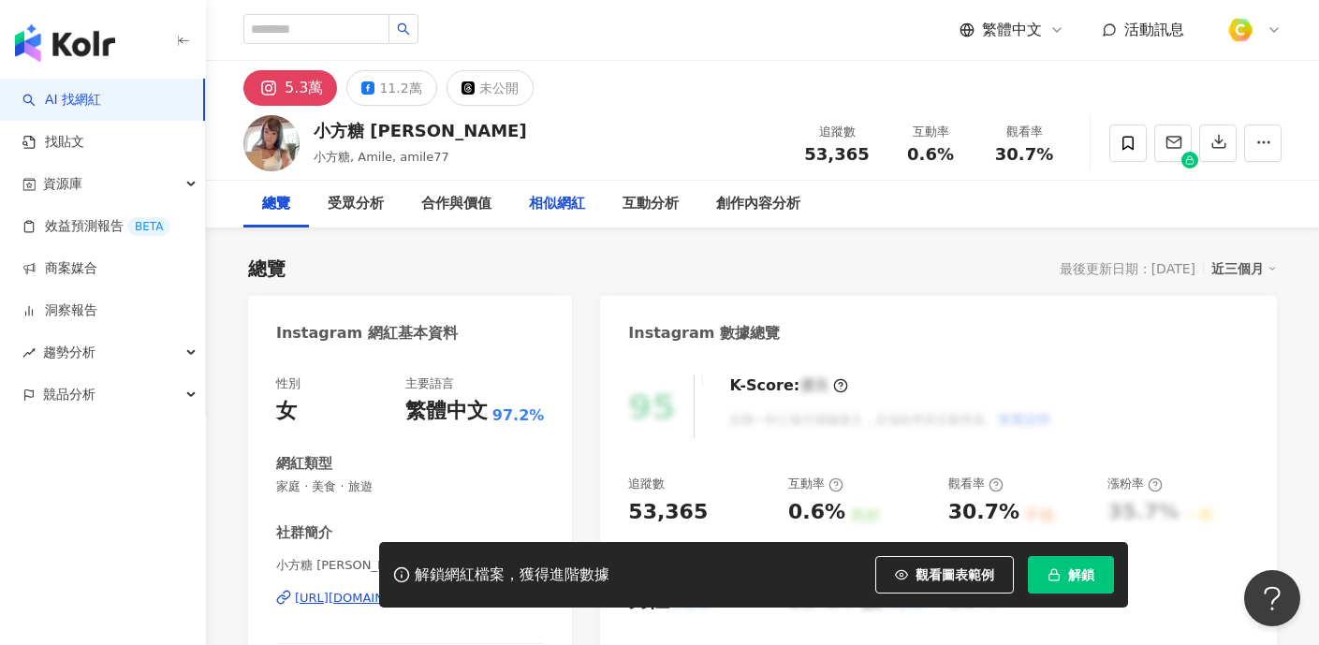
click at [380, 81] on div "11.2萬" at bounding box center [400, 88] width 42 height 26
click at [396, 89] on div "11.2萬" at bounding box center [400, 88] width 42 height 26
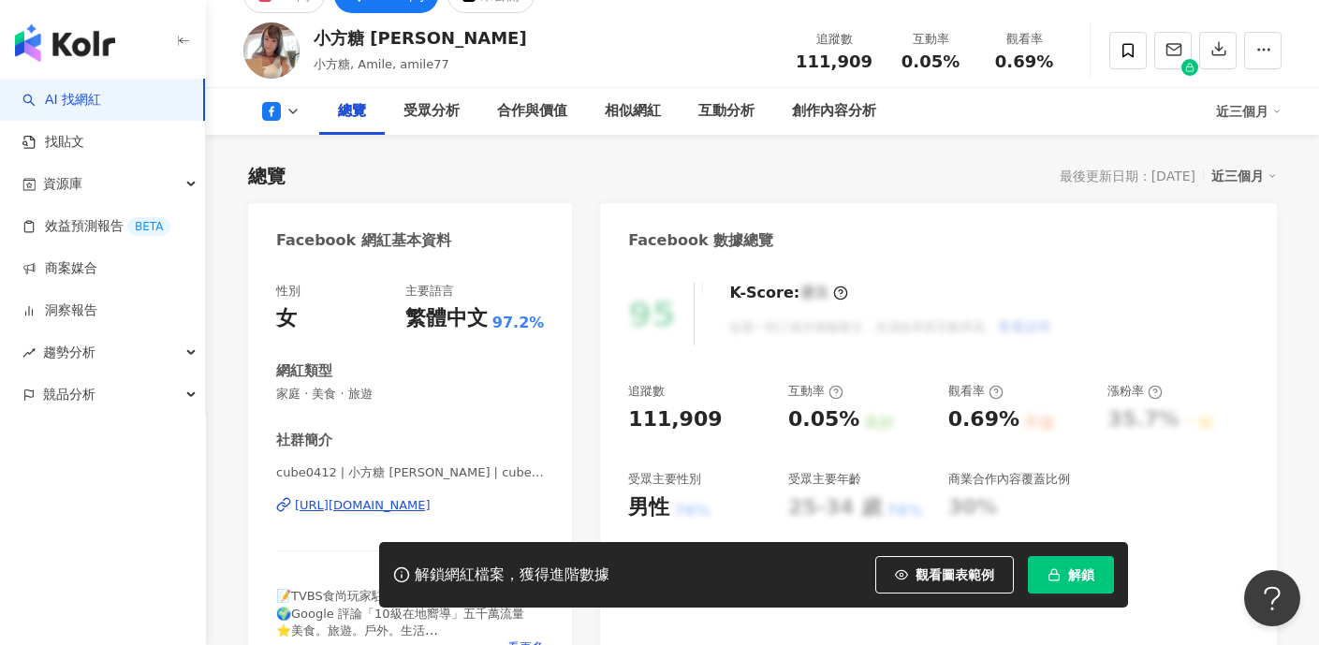
scroll to position [95, 0]
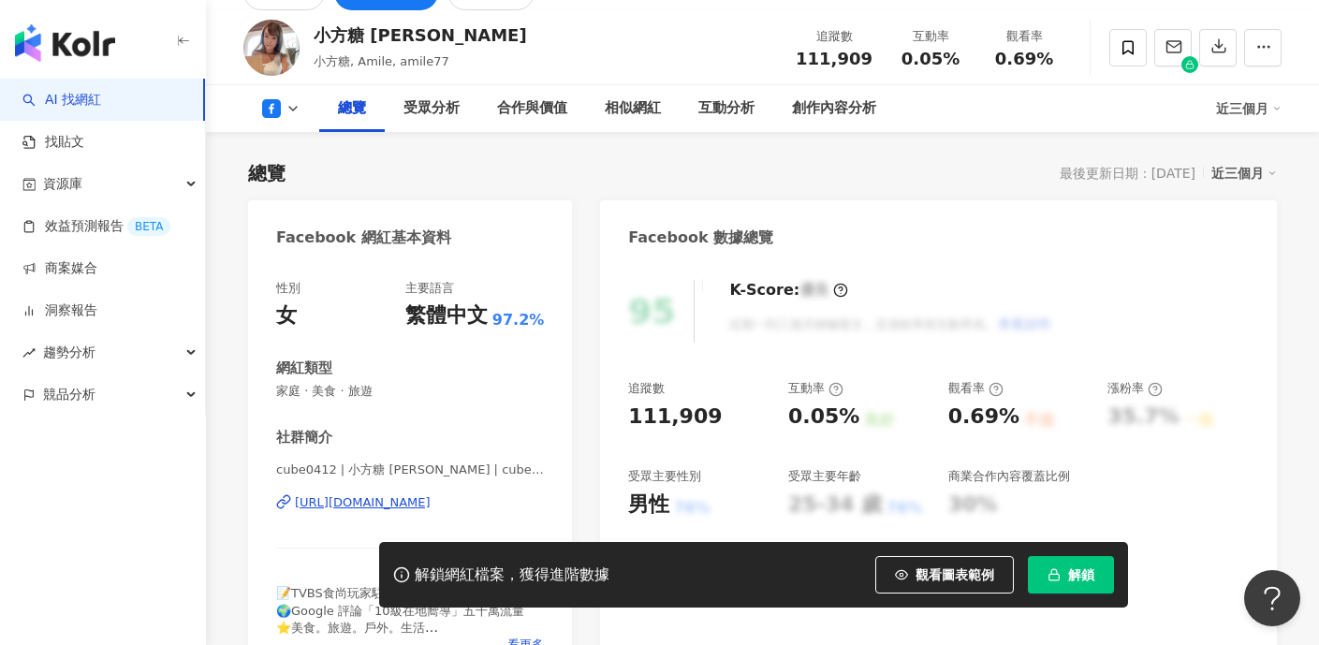
drag, startPoint x: 403, startPoint y: 506, endPoint x: 1080, endPoint y: 34, distance: 825.9
click at [403, 506] on div "https://www.facebook.com/140104093026623" at bounding box center [363, 502] width 136 height 17
drag, startPoint x: 807, startPoint y: 54, endPoint x: 877, endPoint y: 57, distance: 70.3
click at [877, 57] on div "追蹤數 111,909" at bounding box center [834, 47] width 99 height 40
copy span "111,909"
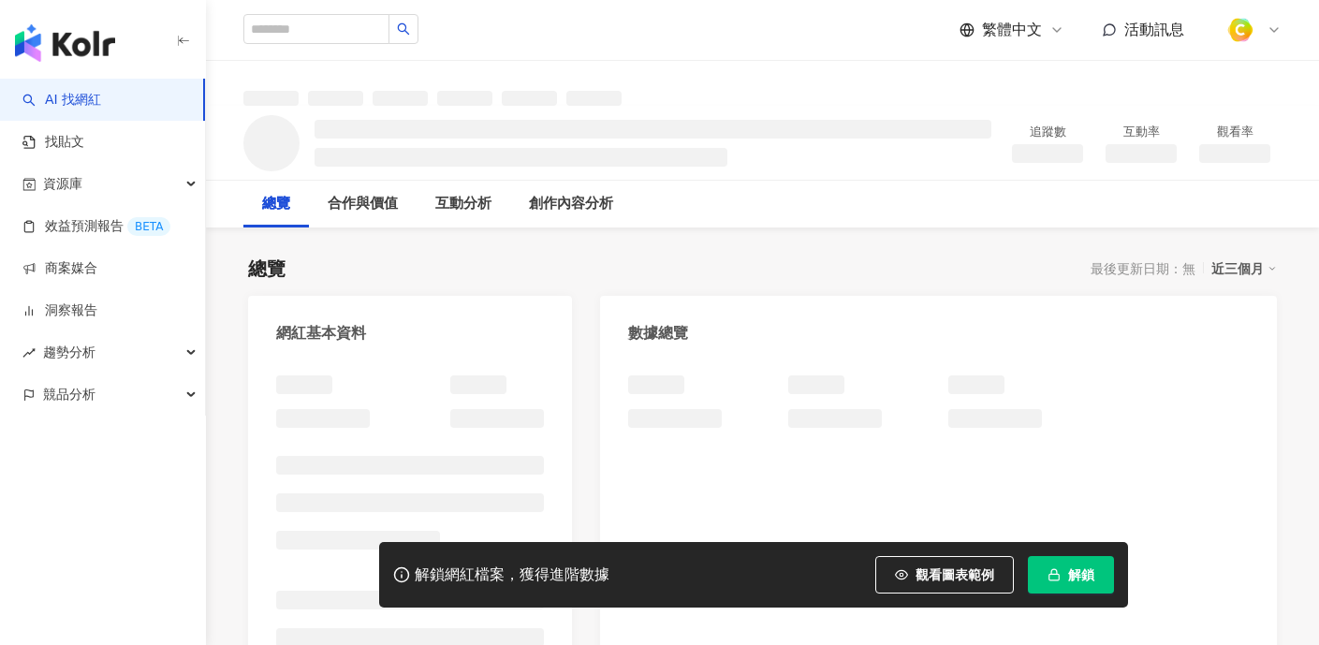
click at [967, 587] on button "觀看圖表範例" at bounding box center [944, 574] width 139 height 37
click at [968, 580] on span "觀看圖表範例" at bounding box center [955, 574] width 79 height 15
click at [960, 577] on span "觀看圖表範例" at bounding box center [955, 574] width 79 height 15
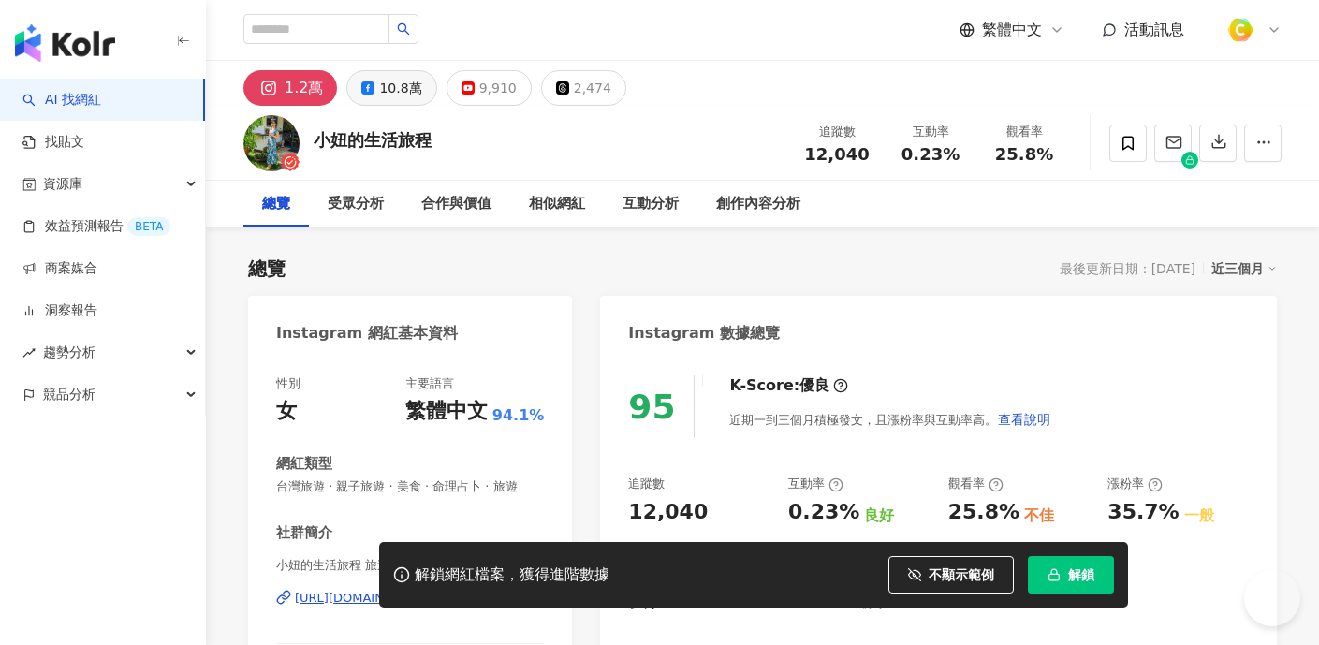
click at [394, 96] on div "10.8萬" at bounding box center [400, 88] width 42 height 26
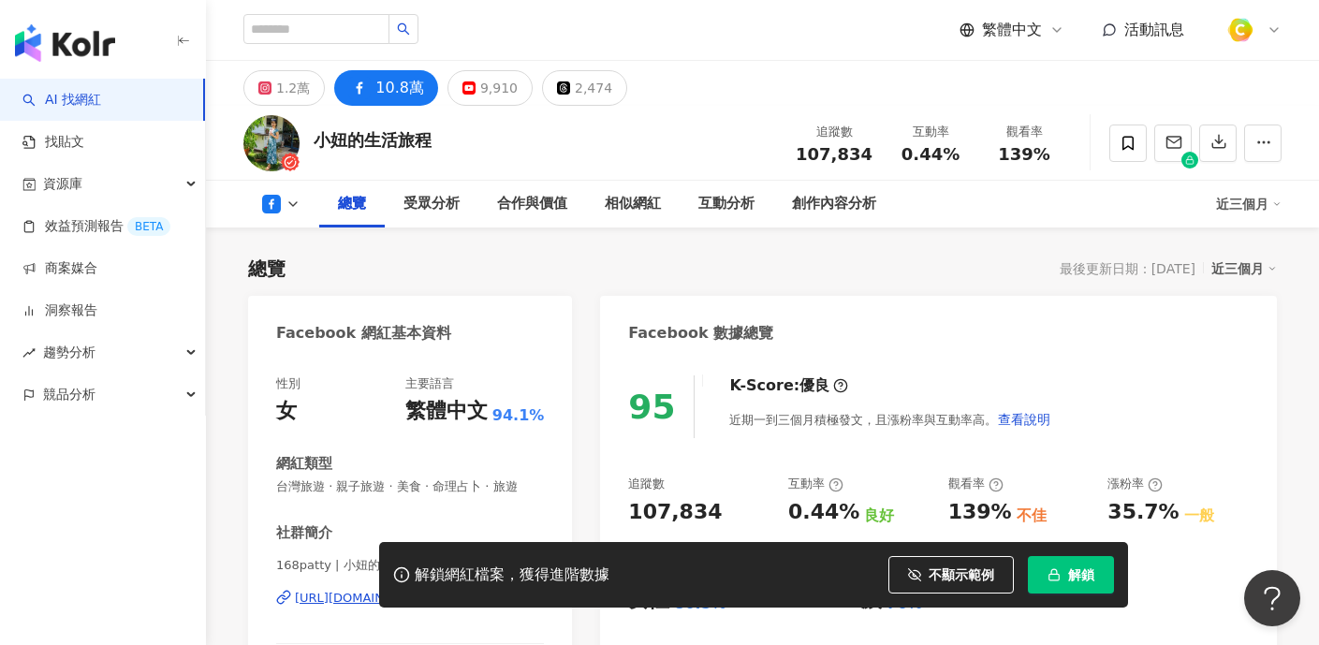
scroll to position [312, 0]
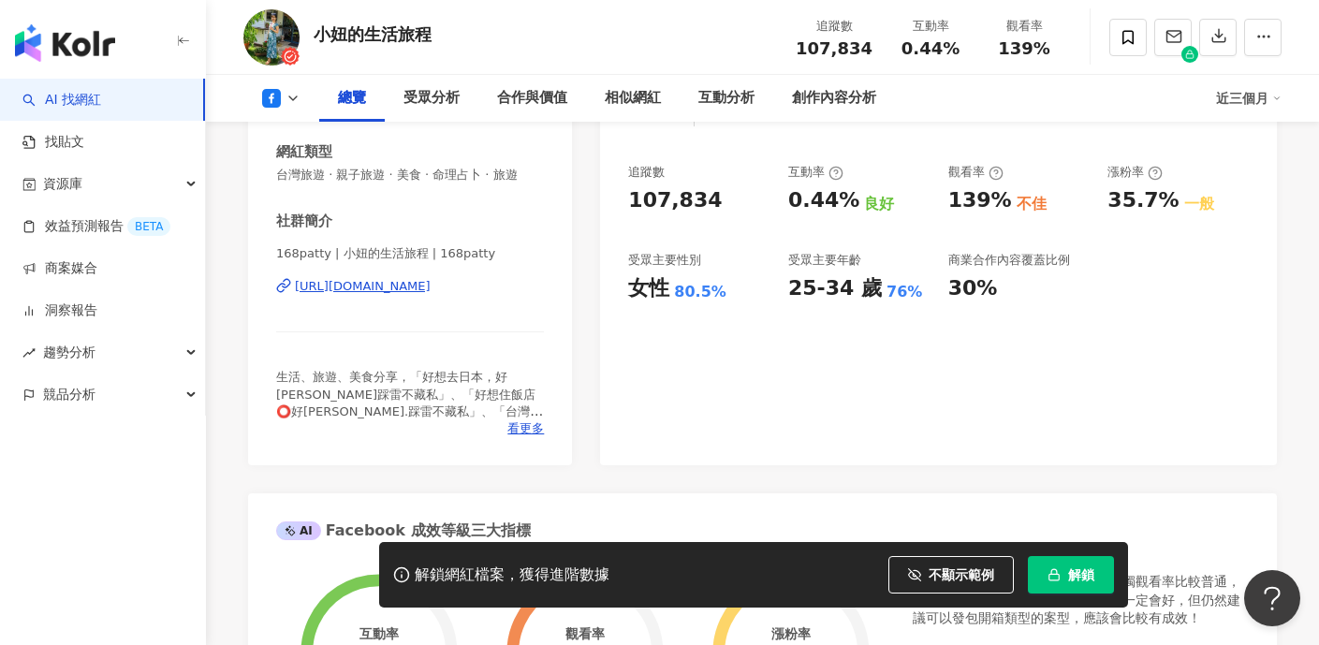
click at [431, 291] on div "https://www.facebook.com/1596426363925356" at bounding box center [363, 286] width 136 height 17
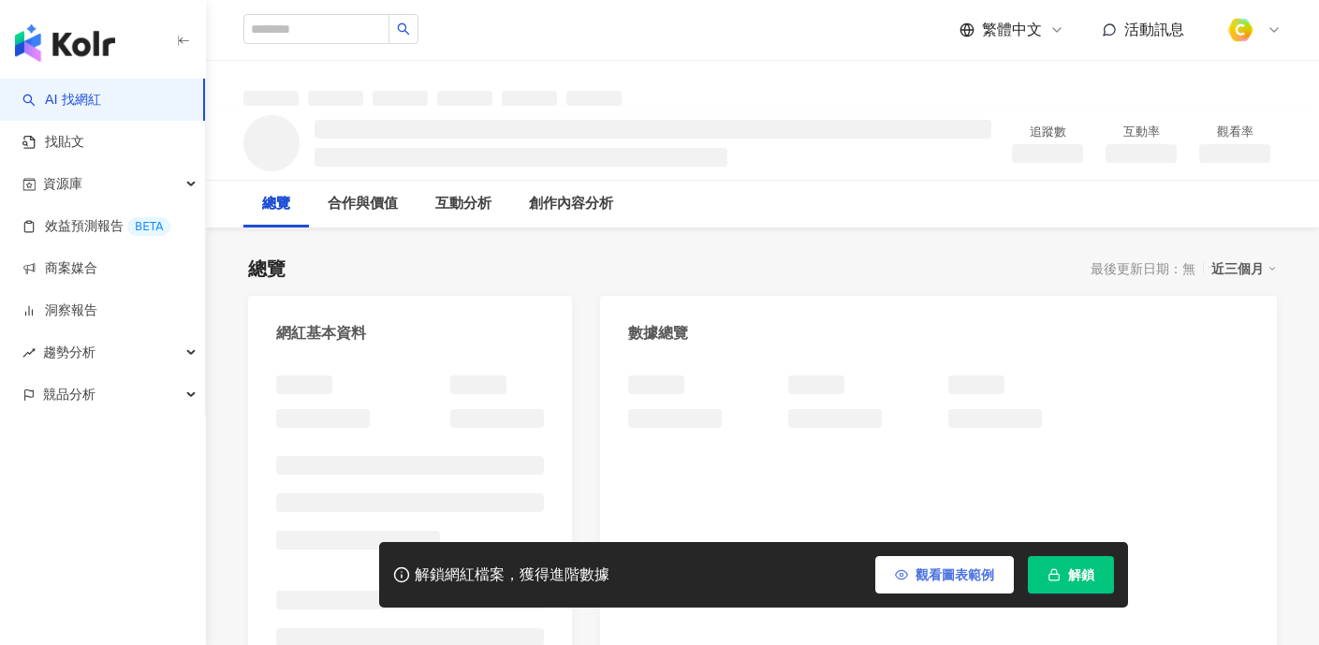
click at [917, 578] on span "觀看圖表範例" at bounding box center [955, 574] width 79 height 15
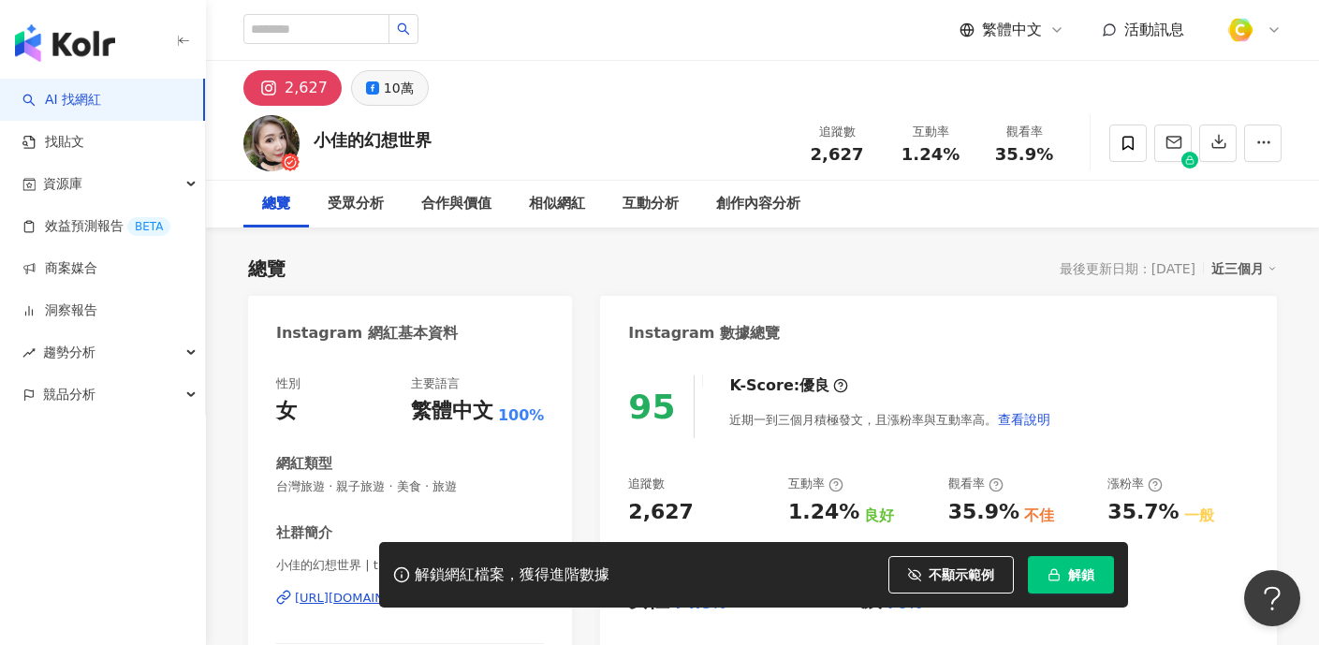
click at [409, 95] on button "10萬" at bounding box center [390, 88] width 78 height 36
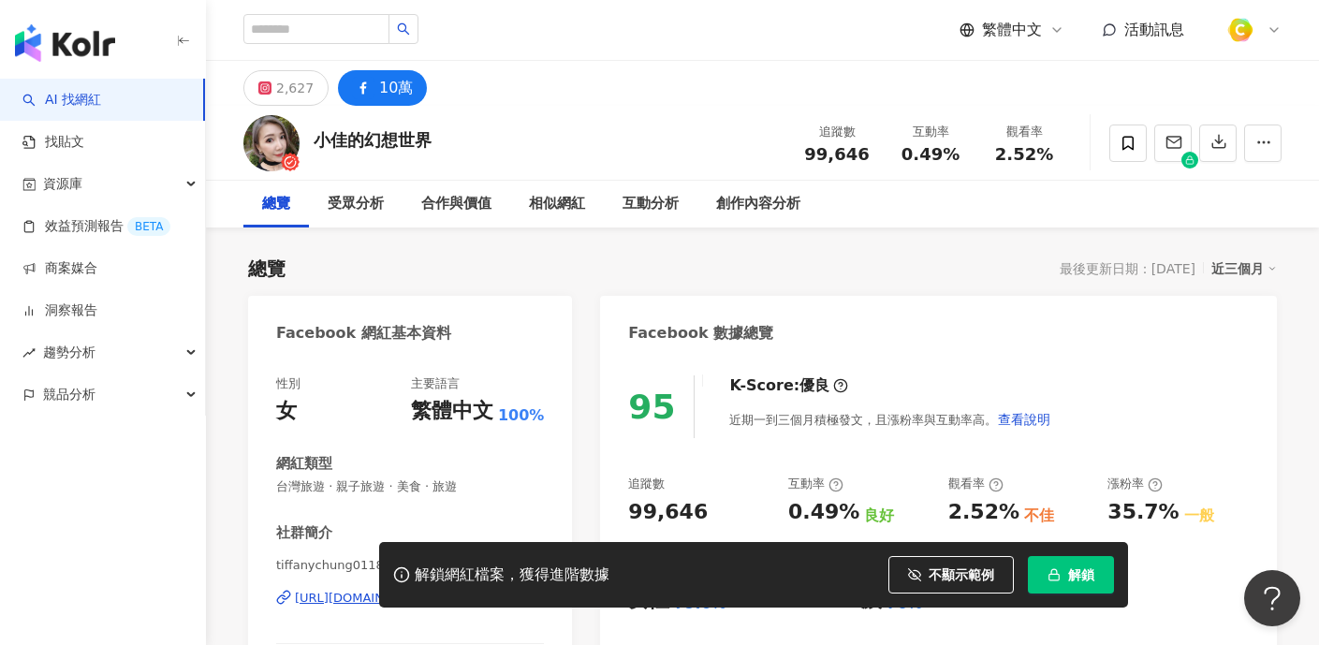
scroll to position [236, 0]
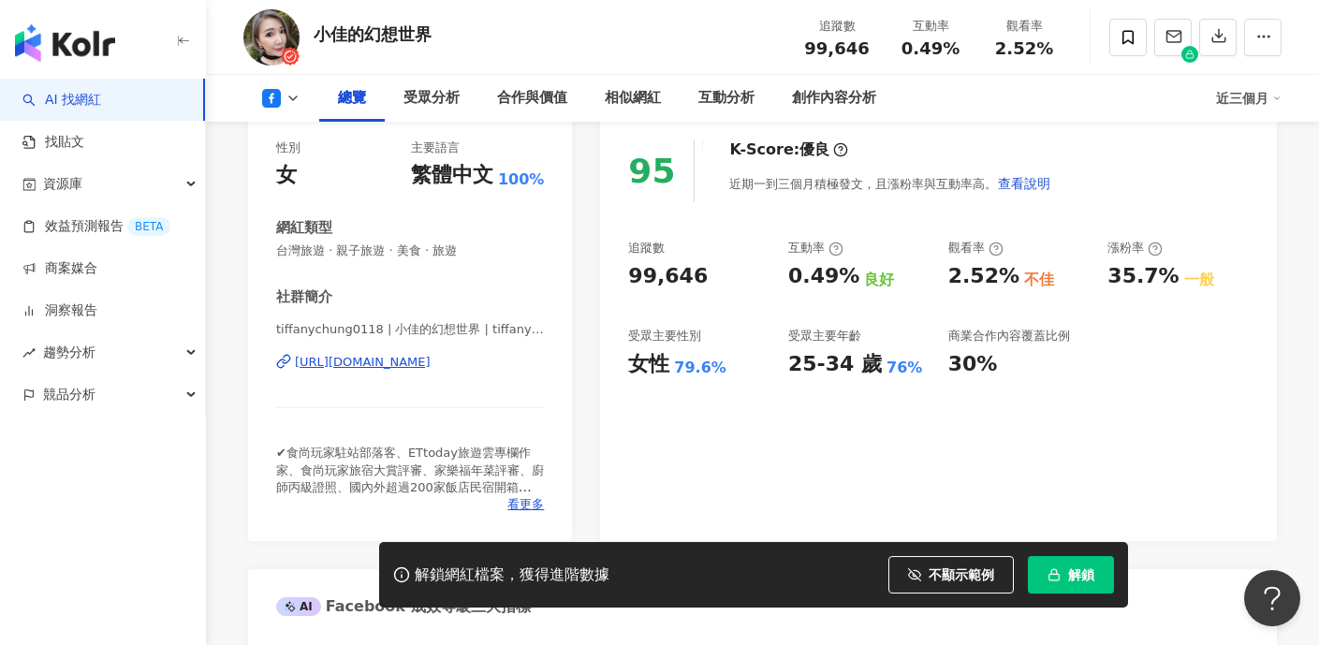
click at [417, 362] on div "[URL][DOMAIN_NAME]" at bounding box center [363, 362] width 136 height 17
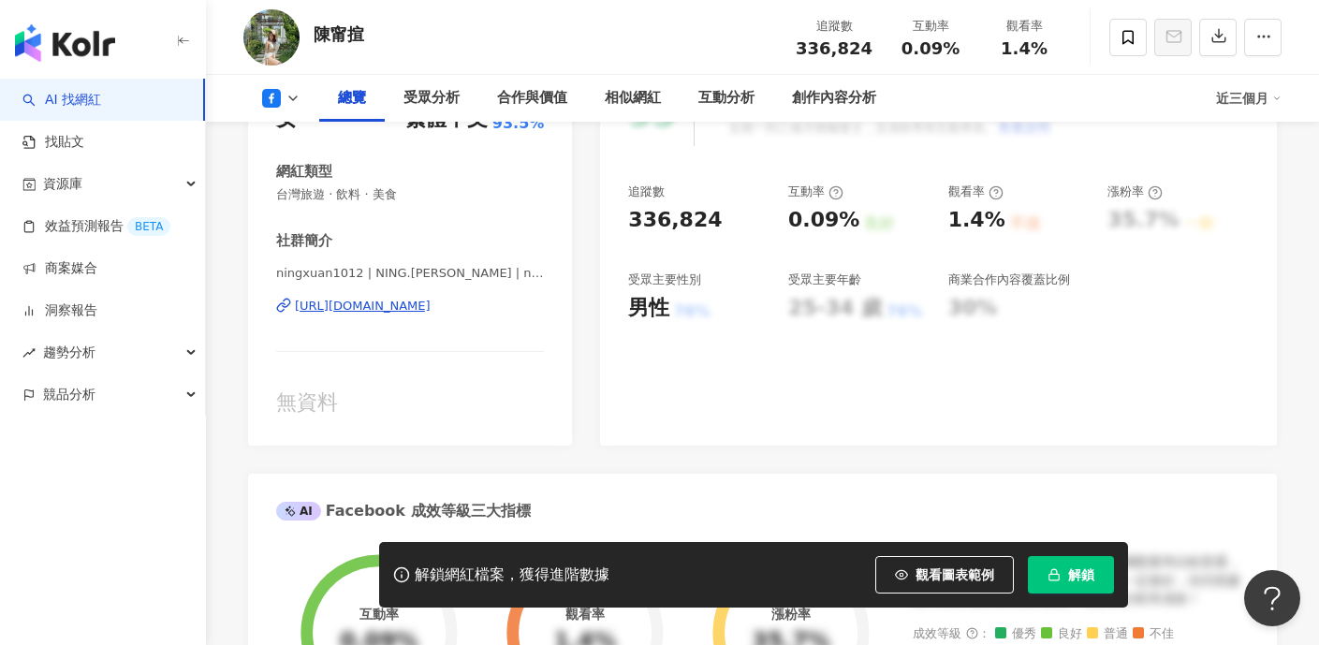
scroll to position [294, 0]
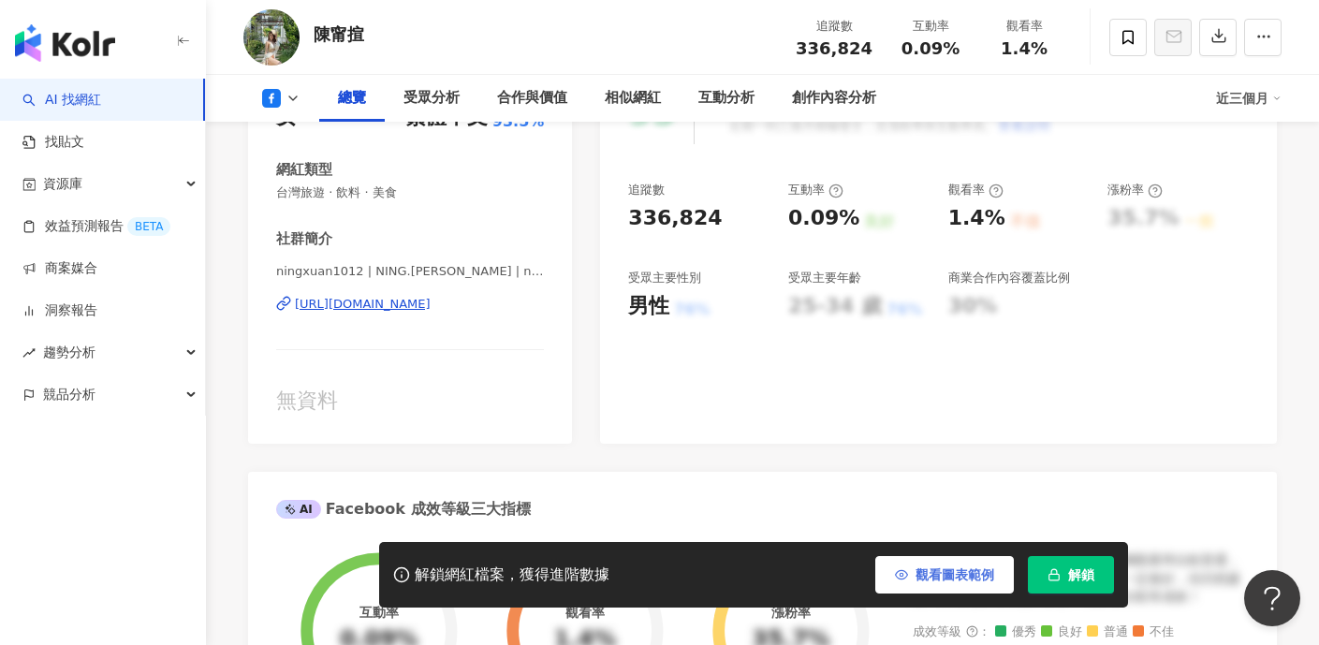
click at [925, 560] on button "觀看圖表範例" at bounding box center [944, 574] width 139 height 37
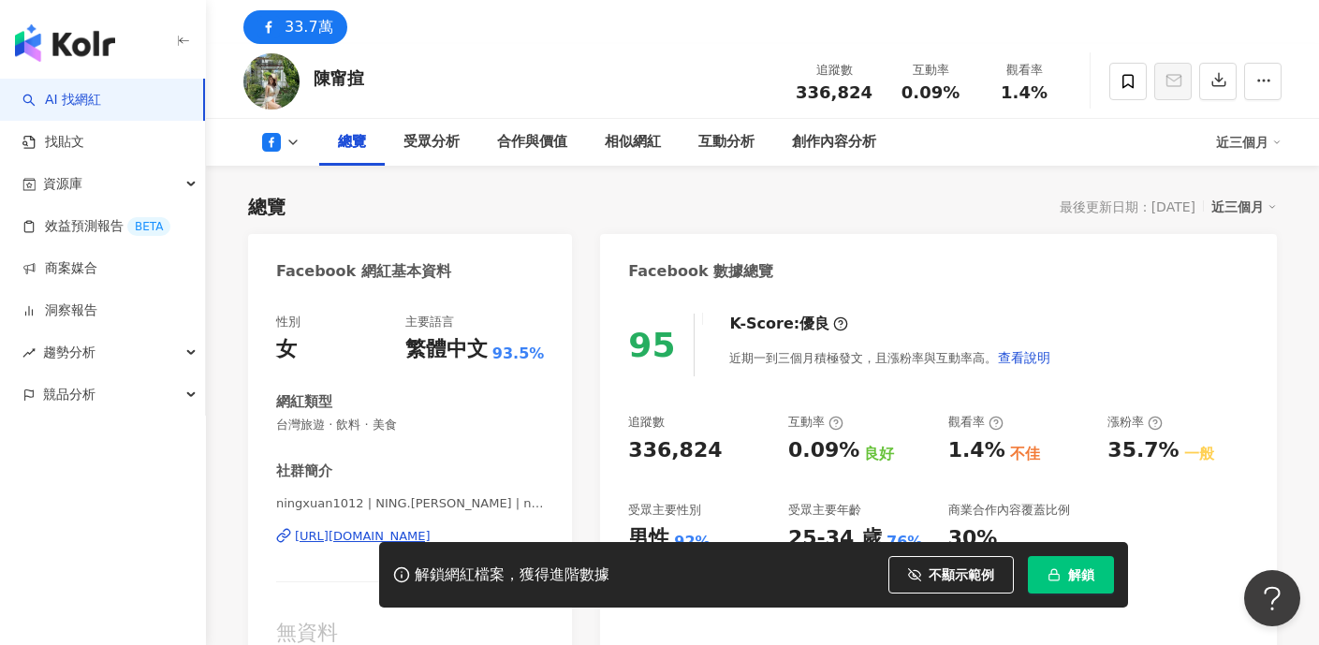
scroll to position [211, 0]
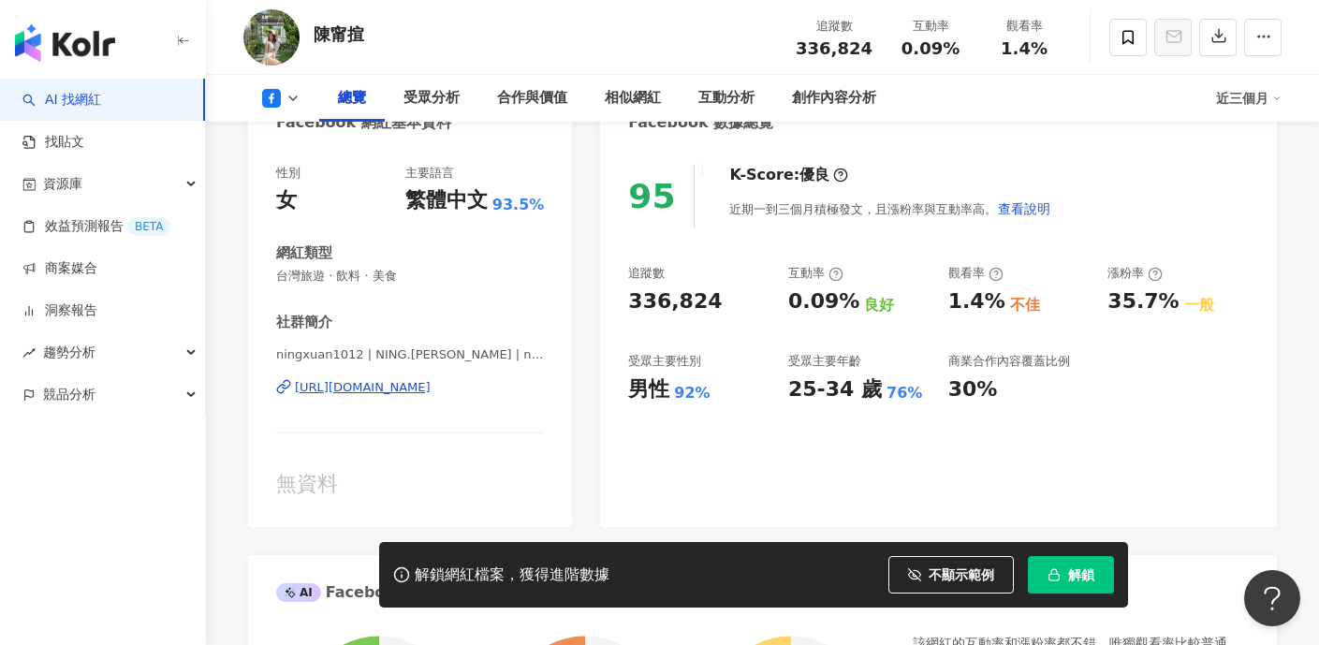
click at [431, 389] on div "https://www.facebook.com/379792675804092" at bounding box center [363, 387] width 136 height 17
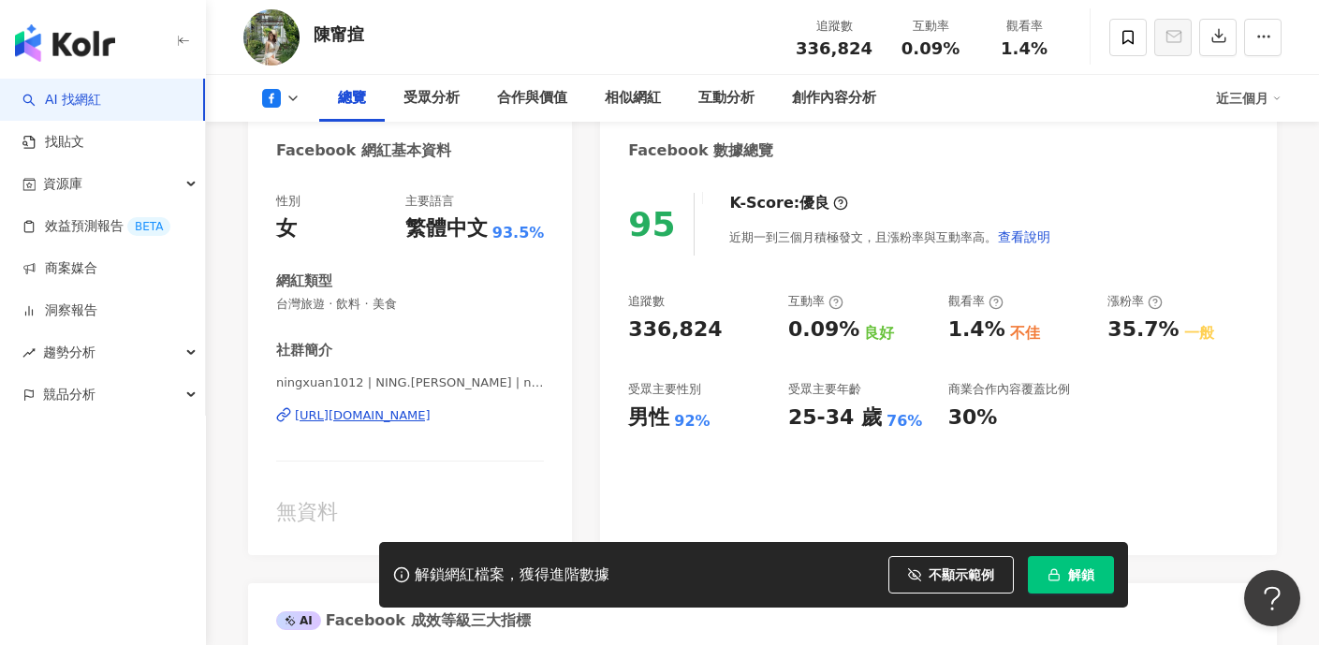
scroll to position [0, 0]
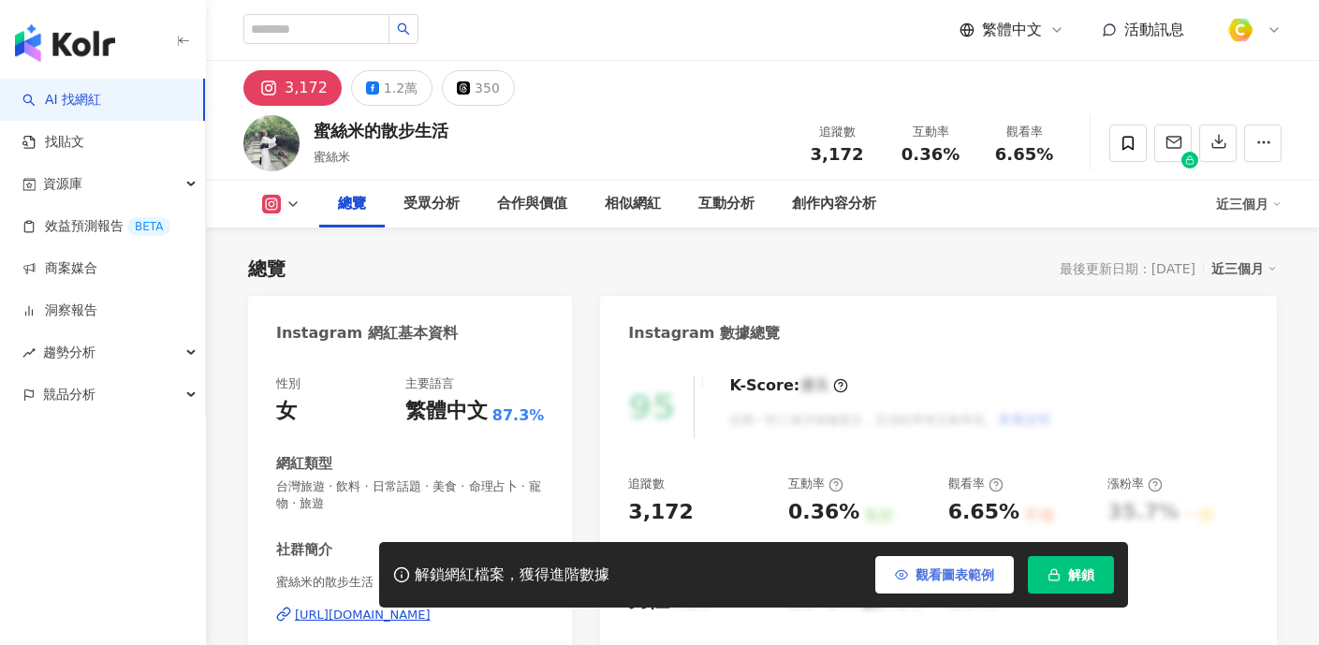
scroll to position [194, 0]
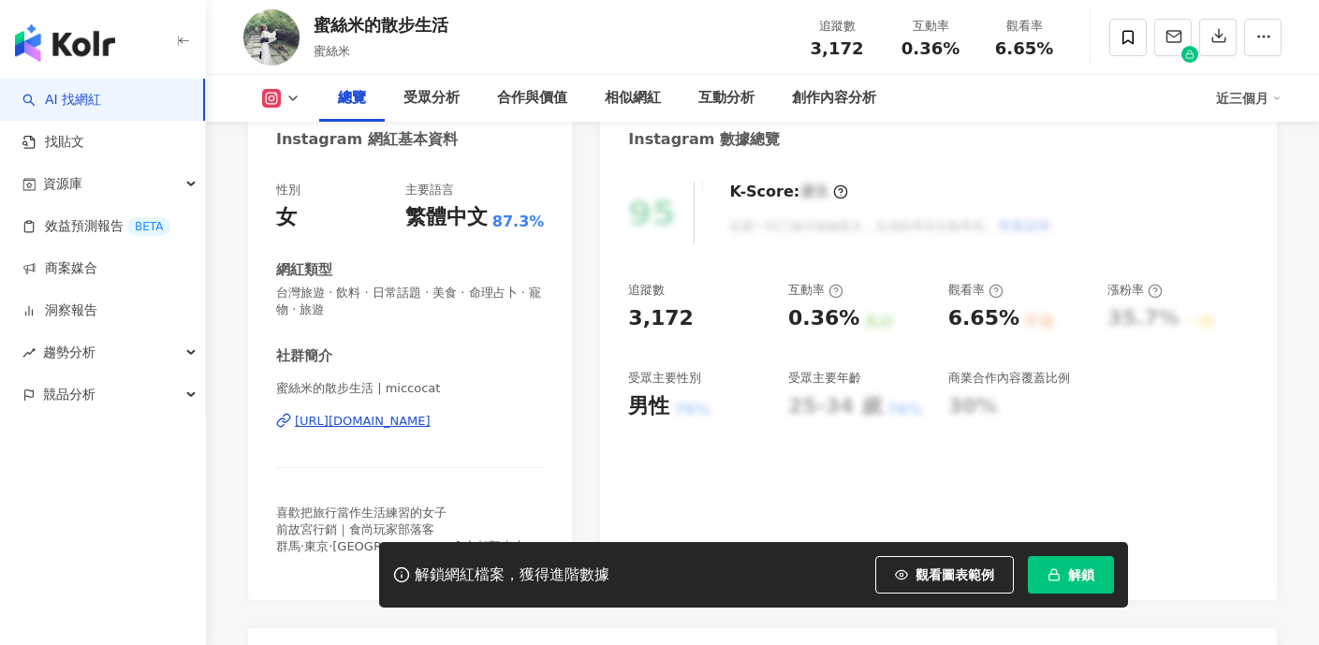
click at [931, 577] on span "觀看圖表範例" at bounding box center [955, 574] width 79 height 15
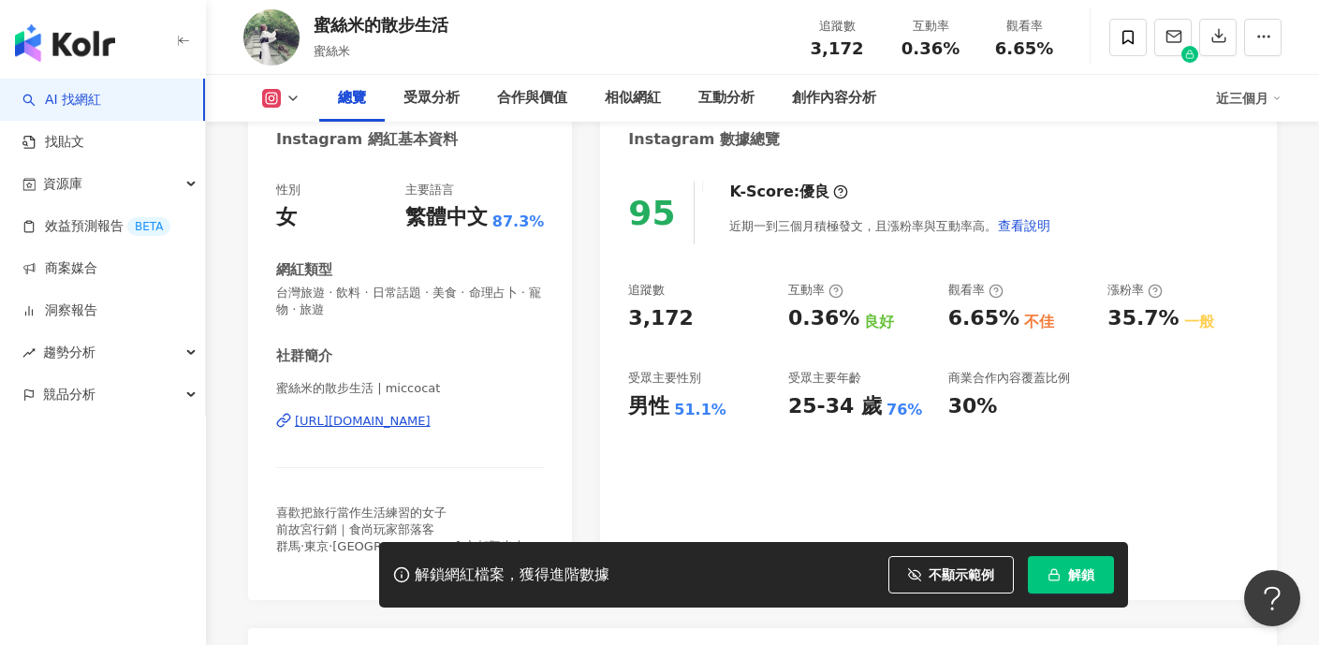
click at [431, 413] on div "[URL][DOMAIN_NAME]" at bounding box center [363, 421] width 136 height 17
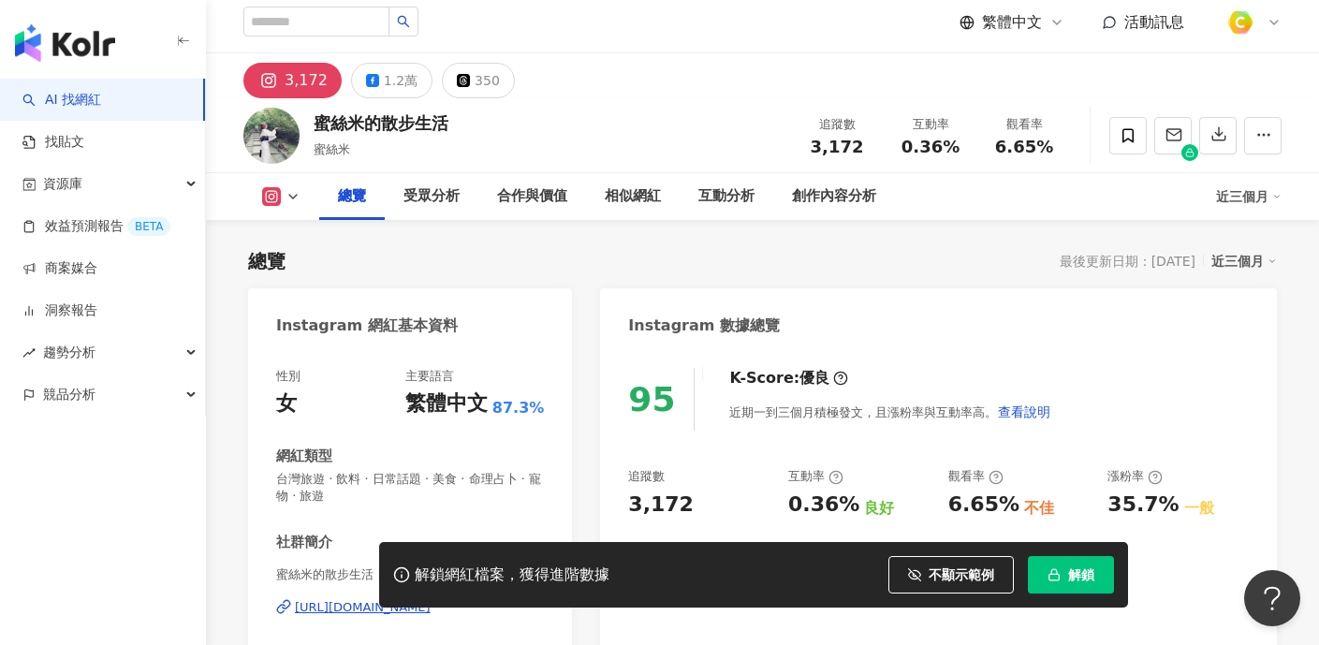
scroll to position [0, 0]
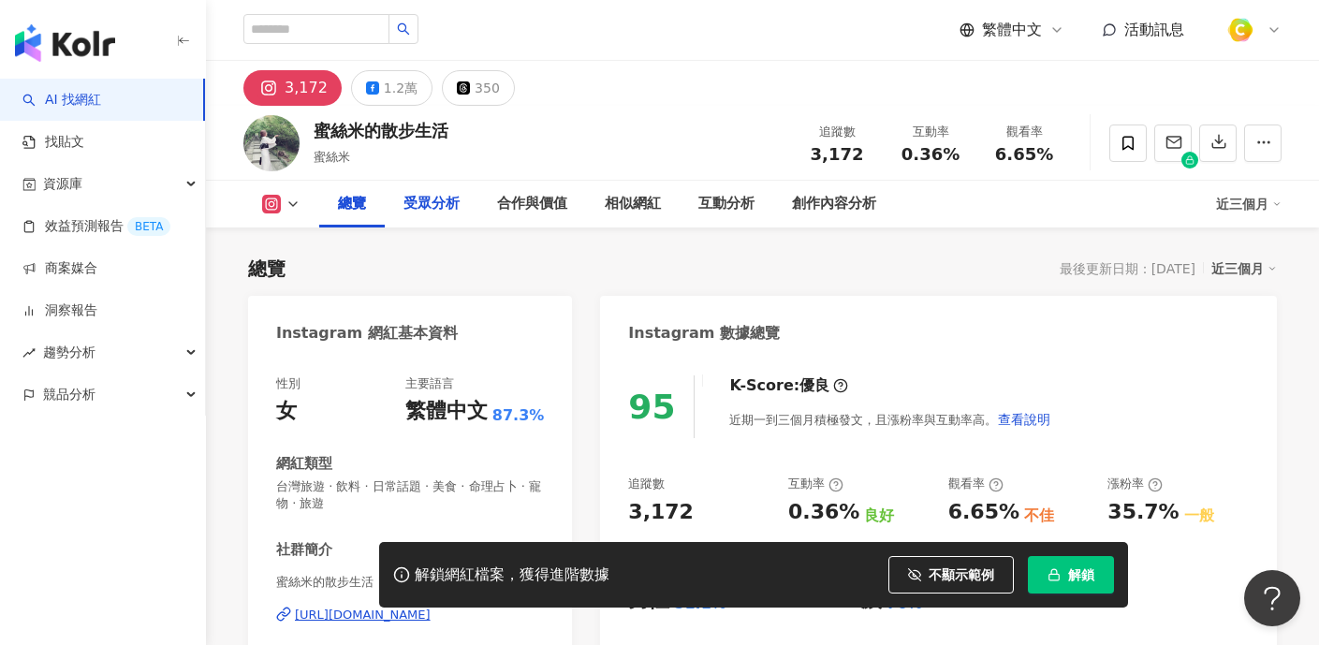
click at [411, 198] on div "受眾分析" at bounding box center [432, 204] width 56 height 22
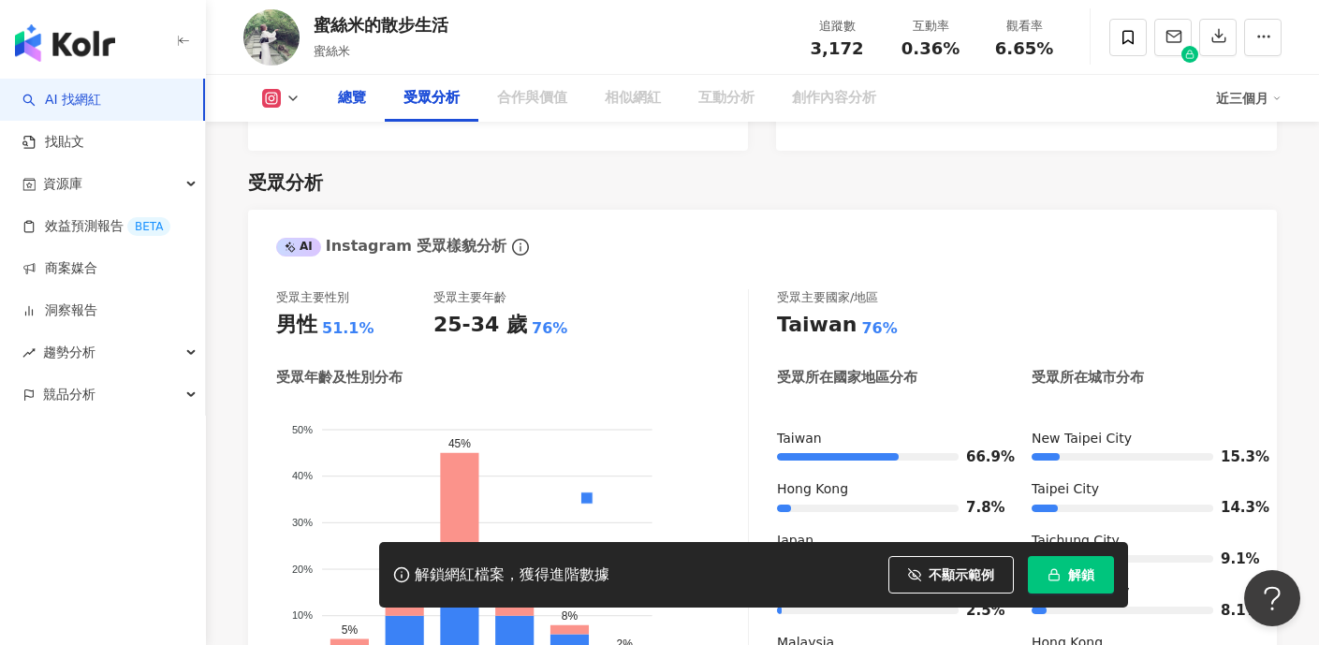
click at [360, 98] on div "總覽" at bounding box center [352, 98] width 28 height 22
click at [358, 96] on div "總覽" at bounding box center [352, 98] width 28 height 22
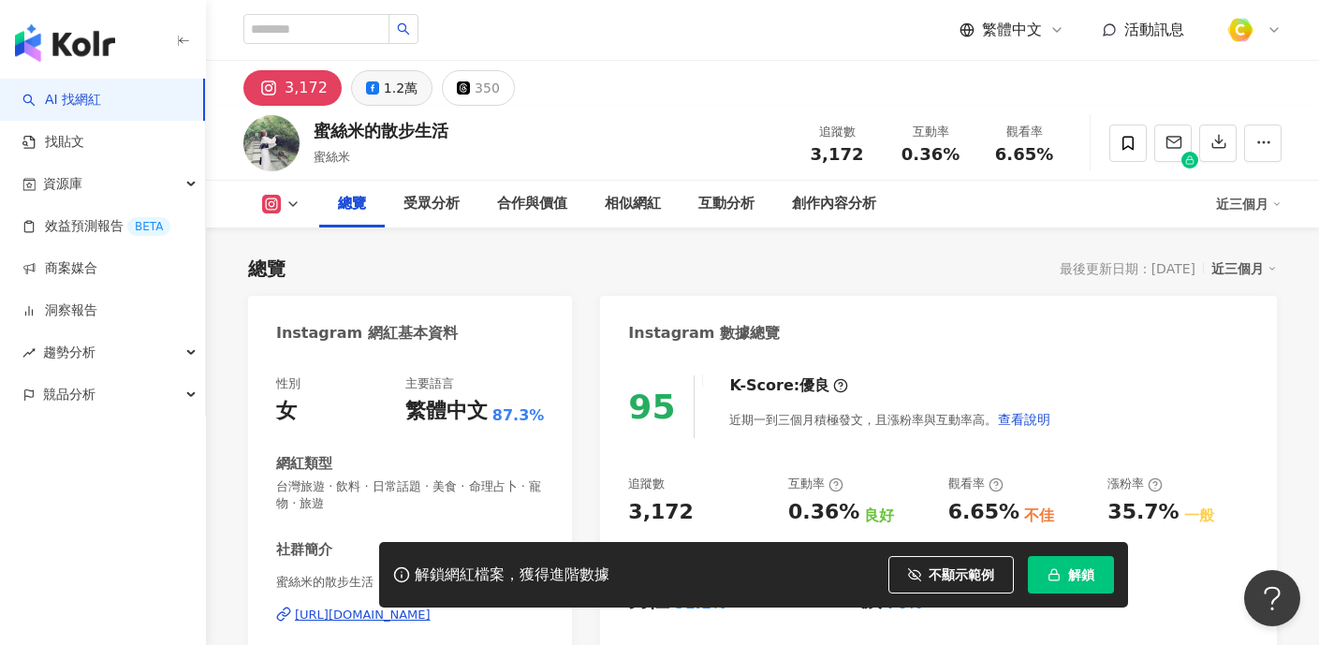
click at [384, 81] on div "1.2萬" at bounding box center [401, 88] width 34 height 26
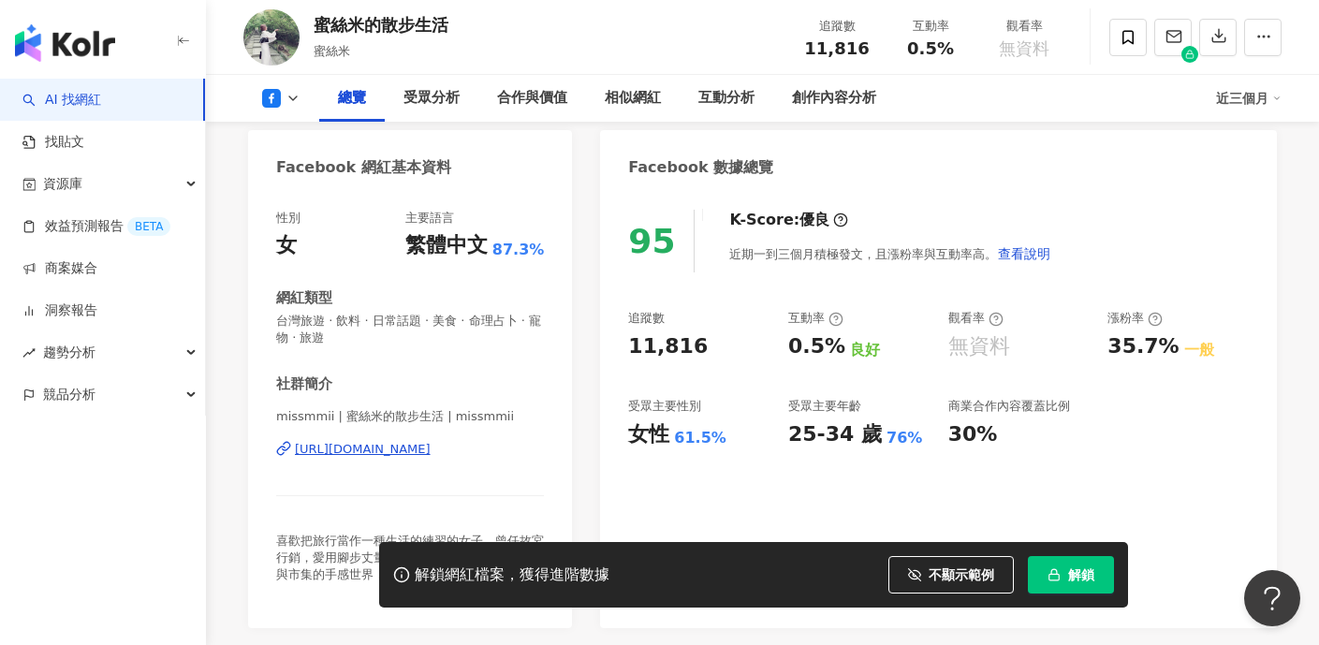
scroll to position [170, 0]
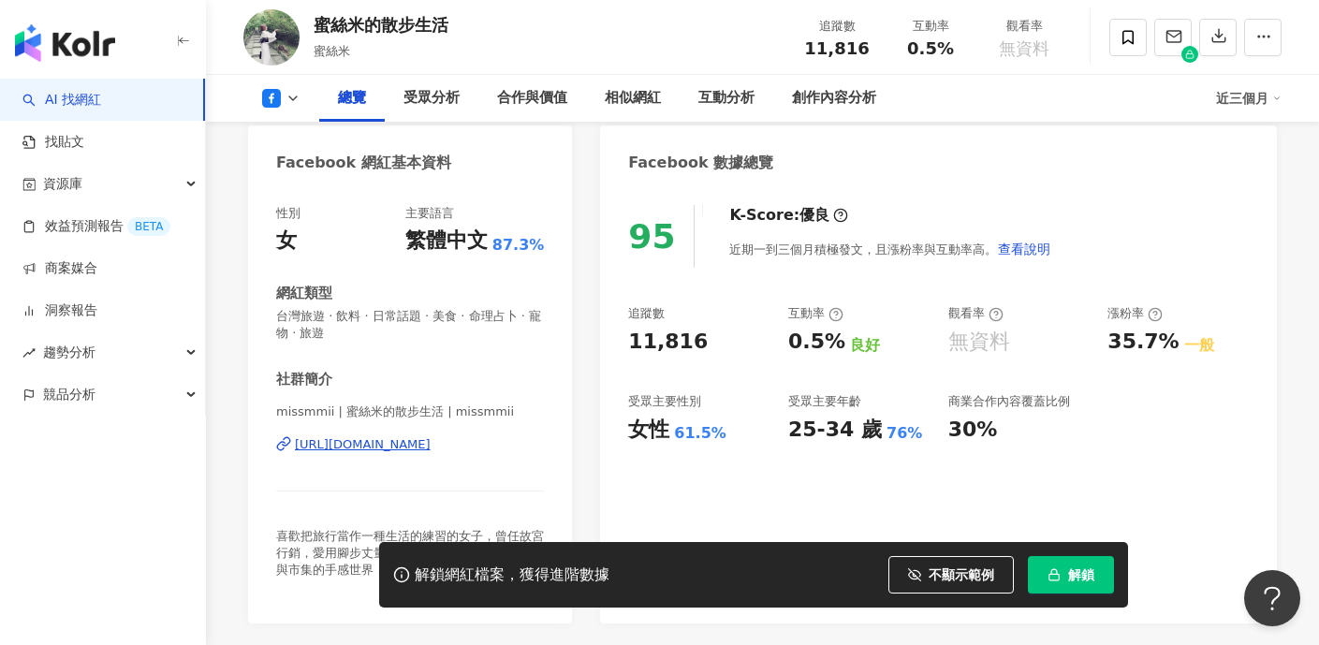
click at [403, 447] on div "https://www.facebook.com/1657165164529277" at bounding box center [363, 444] width 136 height 17
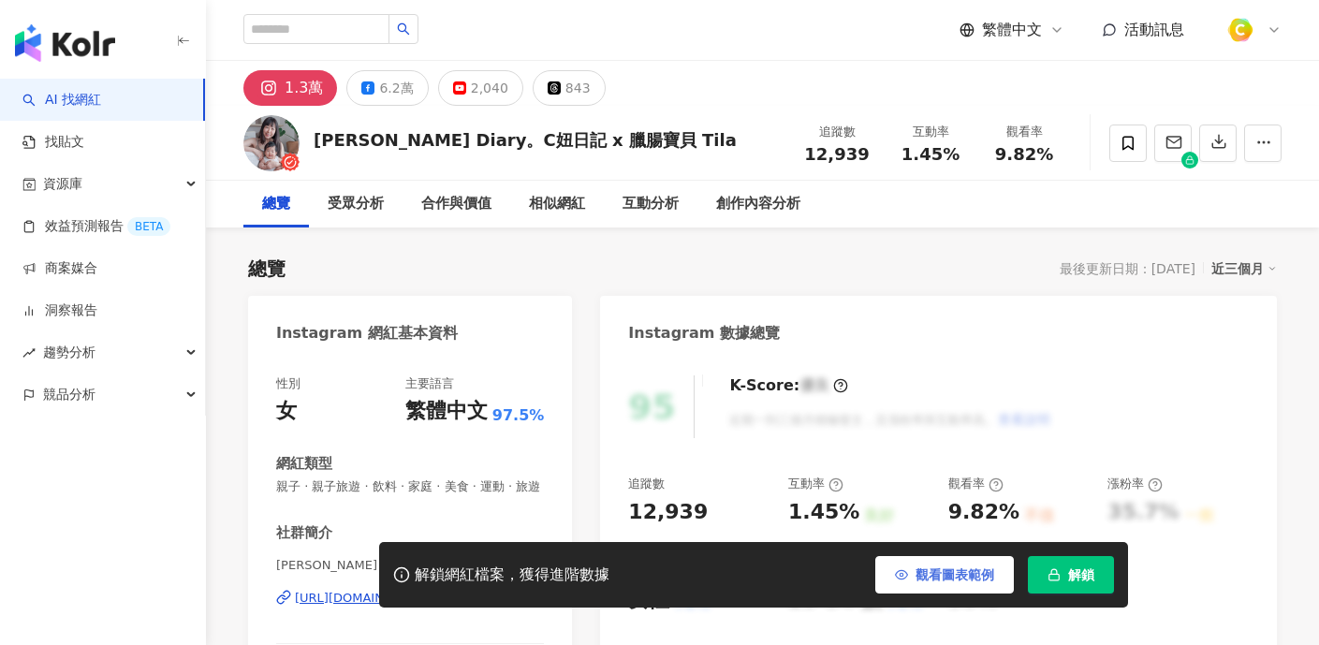
click at [938, 577] on span "觀看圖表範例" at bounding box center [955, 574] width 79 height 15
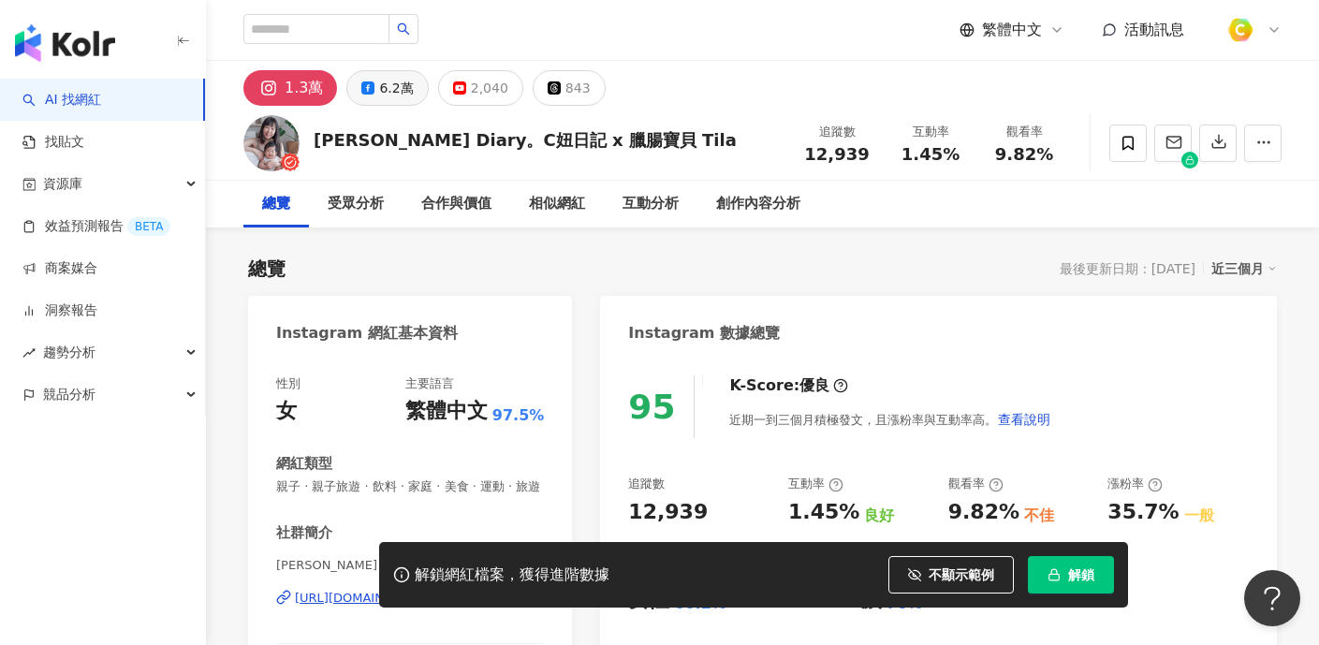
click at [361, 89] on icon at bounding box center [367, 87] width 13 height 13
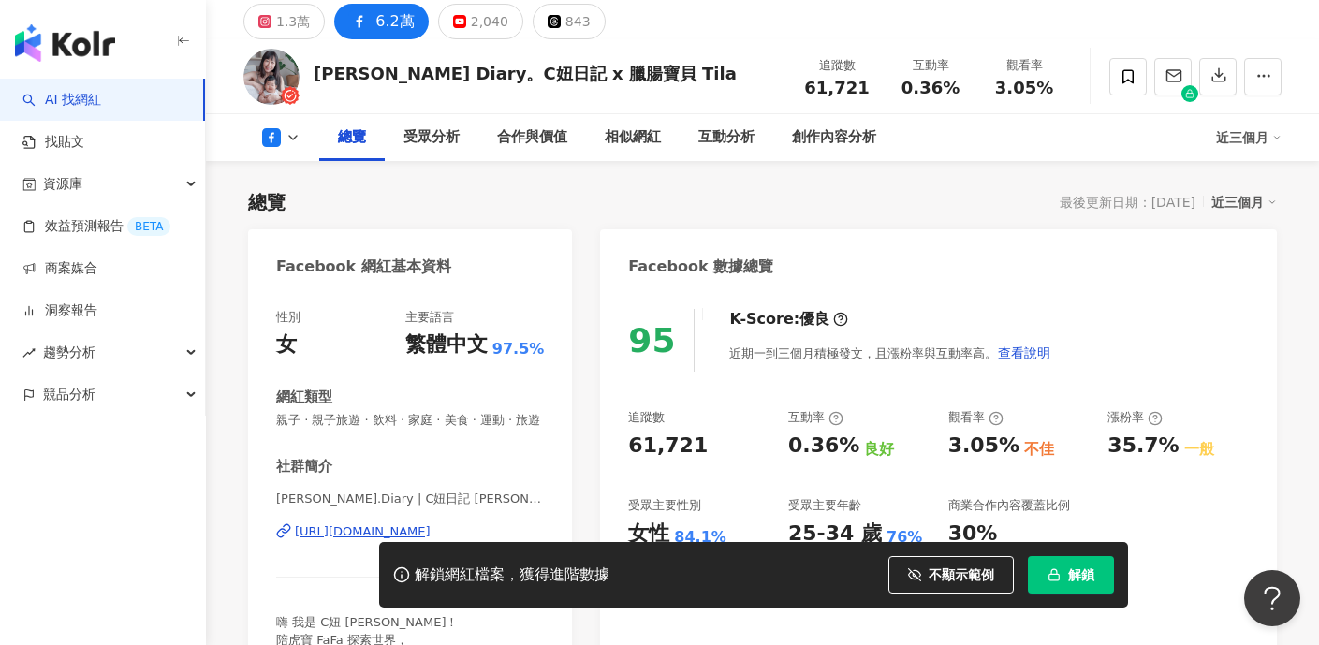
scroll to position [118, 0]
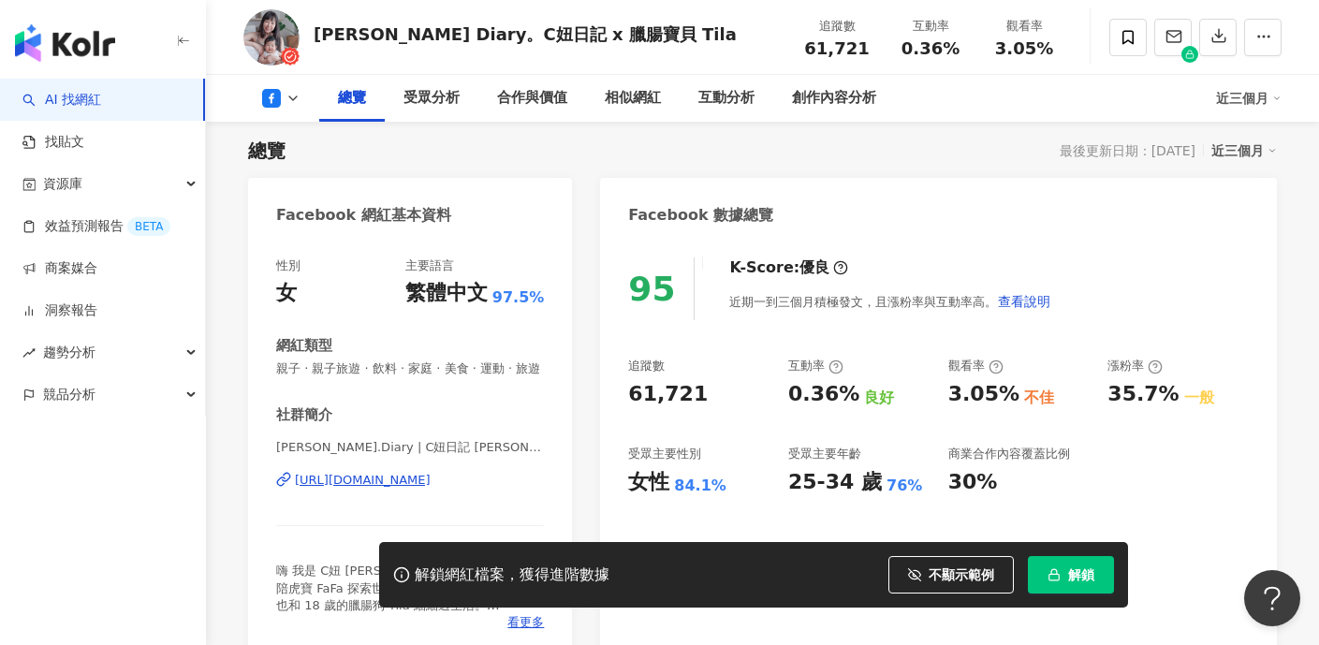
click at [431, 479] on div "[URL][DOMAIN_NAME]" at bounding box center [363, 480] width 136 height 17
click at [930, 569] on span "不顯示範例" at bounding box center [962, 574] width 66 height 15
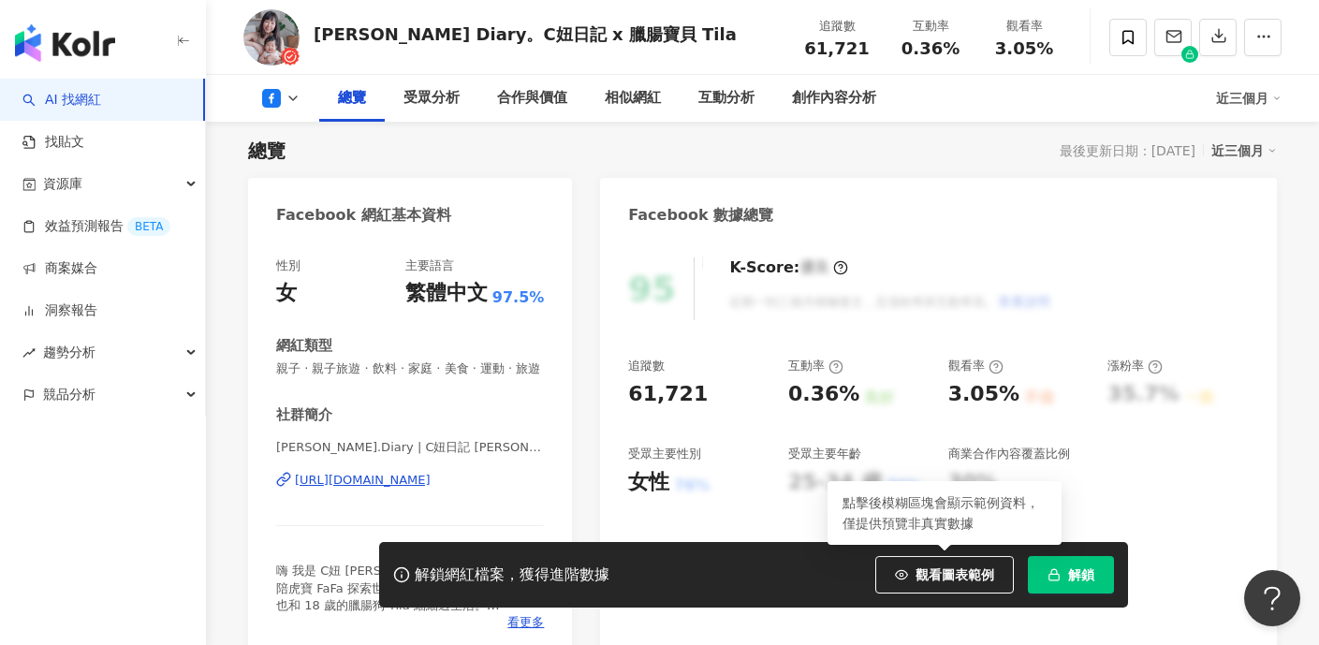
click at [956, 584] on button "觀看圖表範例" at bounding box center [944, 574] width 139 height 37
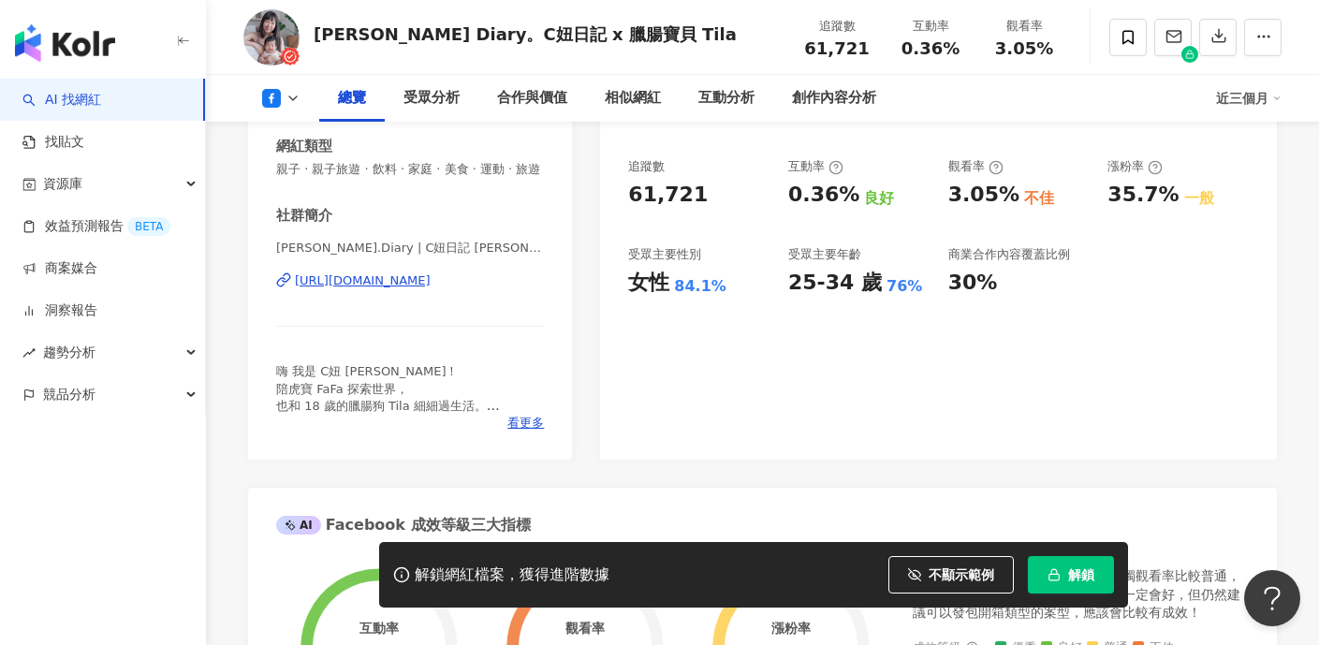
scroll to position [314, 0]
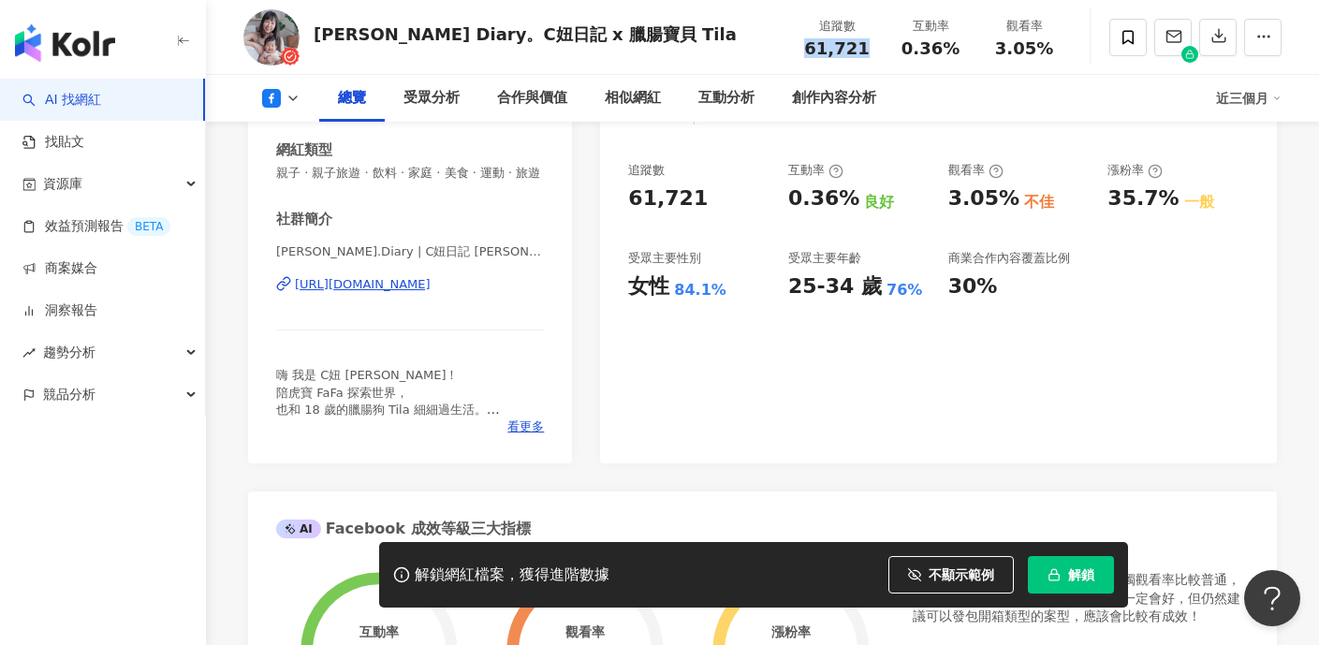
drag, startPoint x: 809, startPoint y: 49, endPoint x: 873, endPoint y: 49, distance: 64.6
click at [873, 49] on div "追蹤數 61,721" at bounding box center [837, 37] width 94 height 40
copy span "61,721"
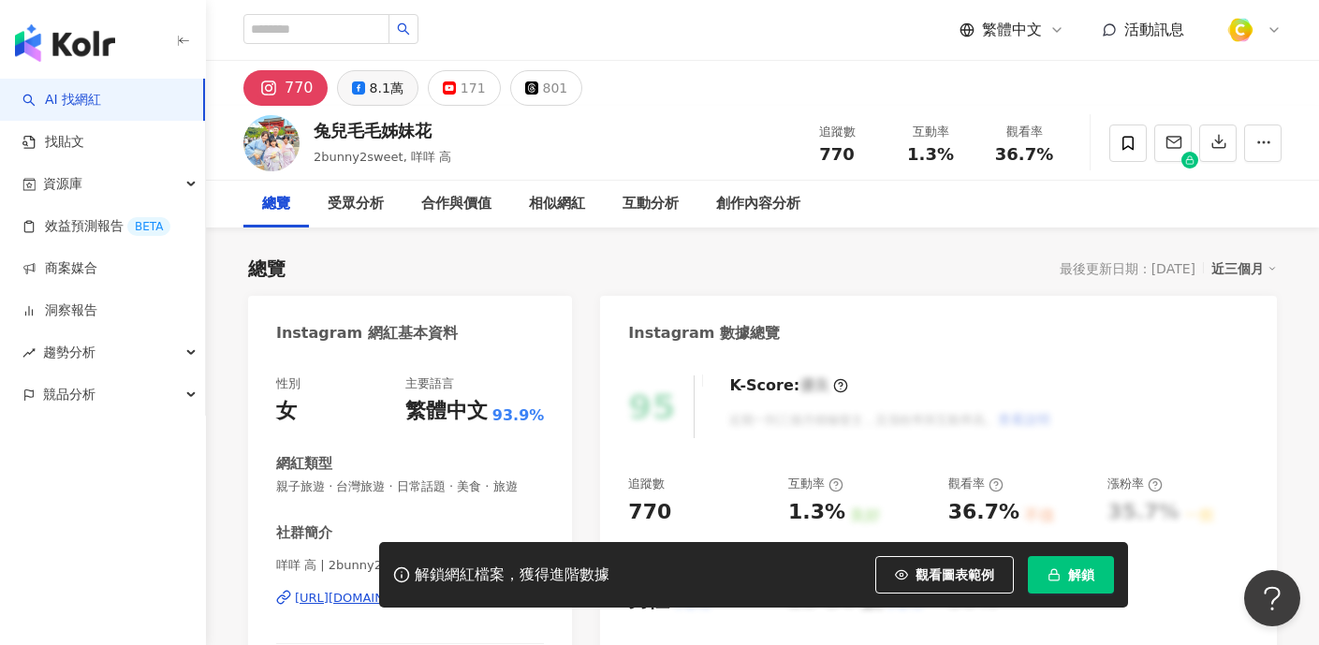
click at [378, 81] on div "8.1萬" at bounding box center [387, 88] width 34 height 26
click at [911, 560] on button "觀看圖表範例" at bounding box center [944, 574] width 139 height 37
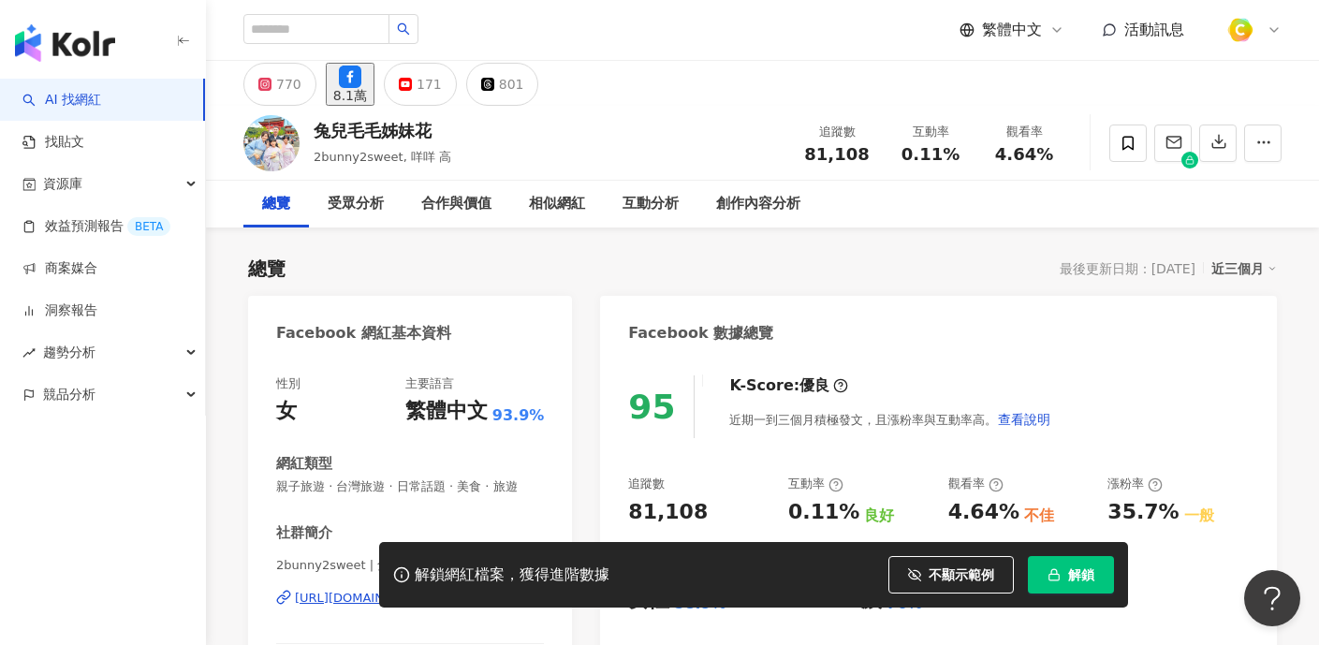
scroll to position [56, 0]
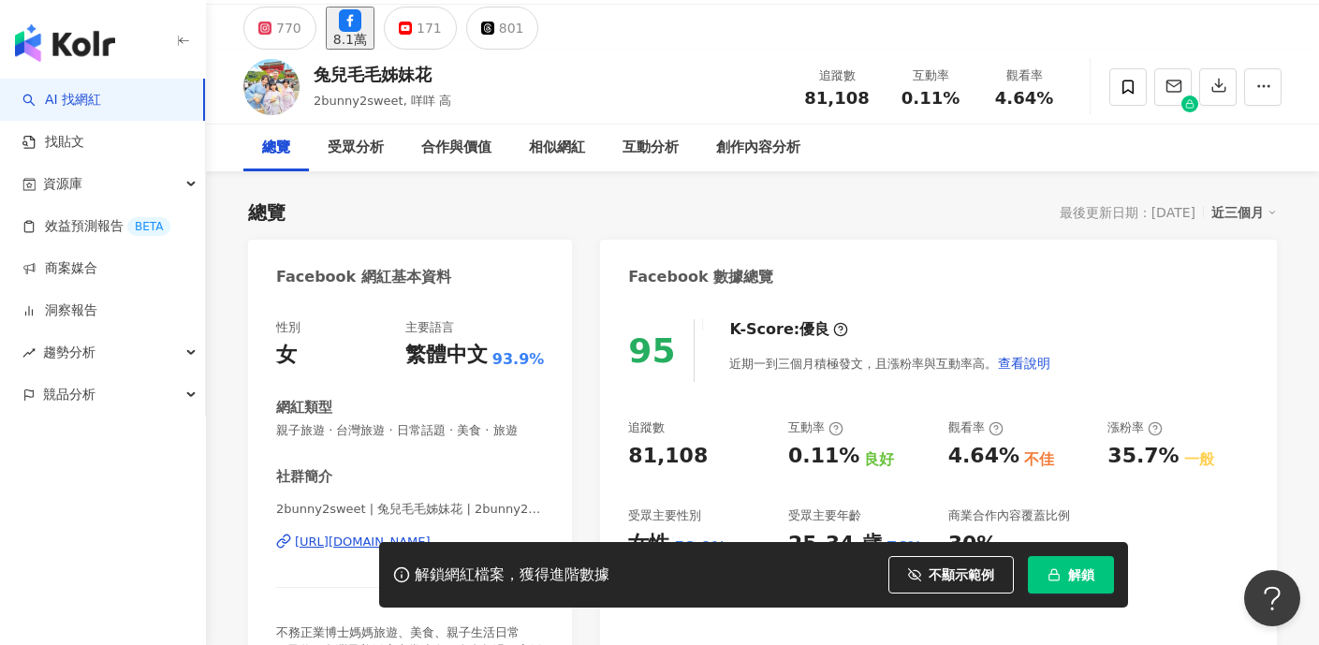
click at [427, 534] on div "https://www.facebook.com/655978884473370" at bounding box center [363, 542] width 136 height 17
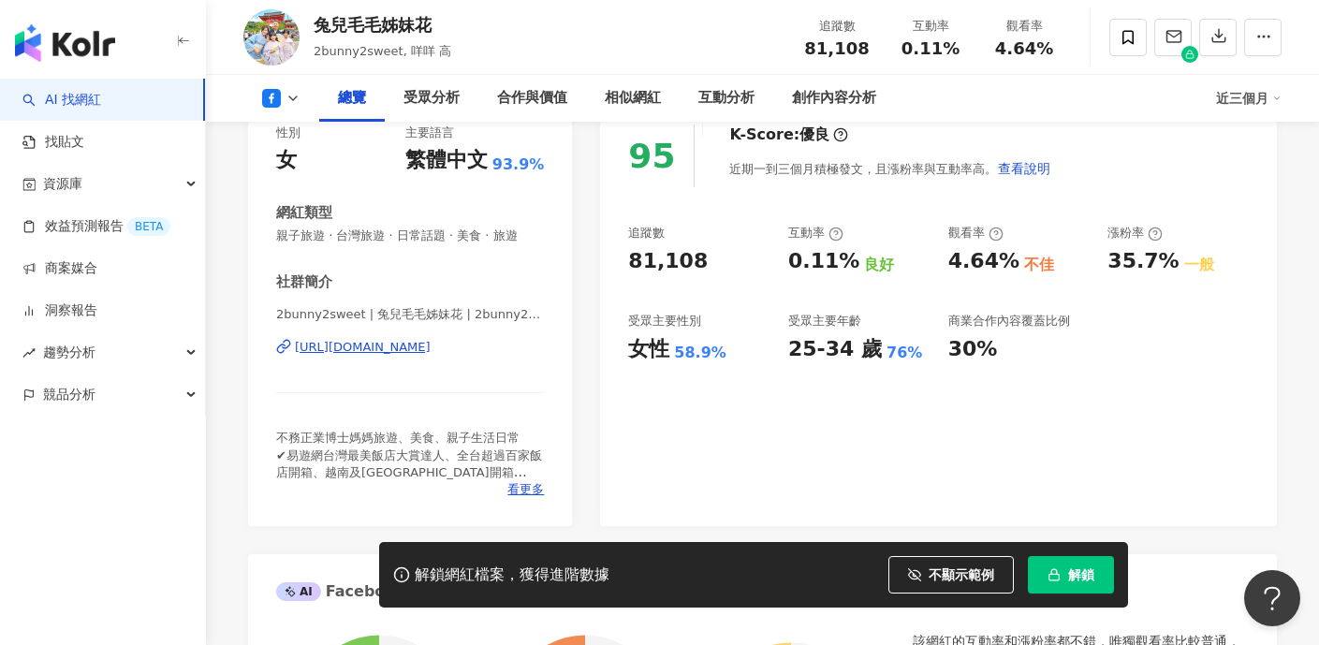
scroll to position [0, 0]
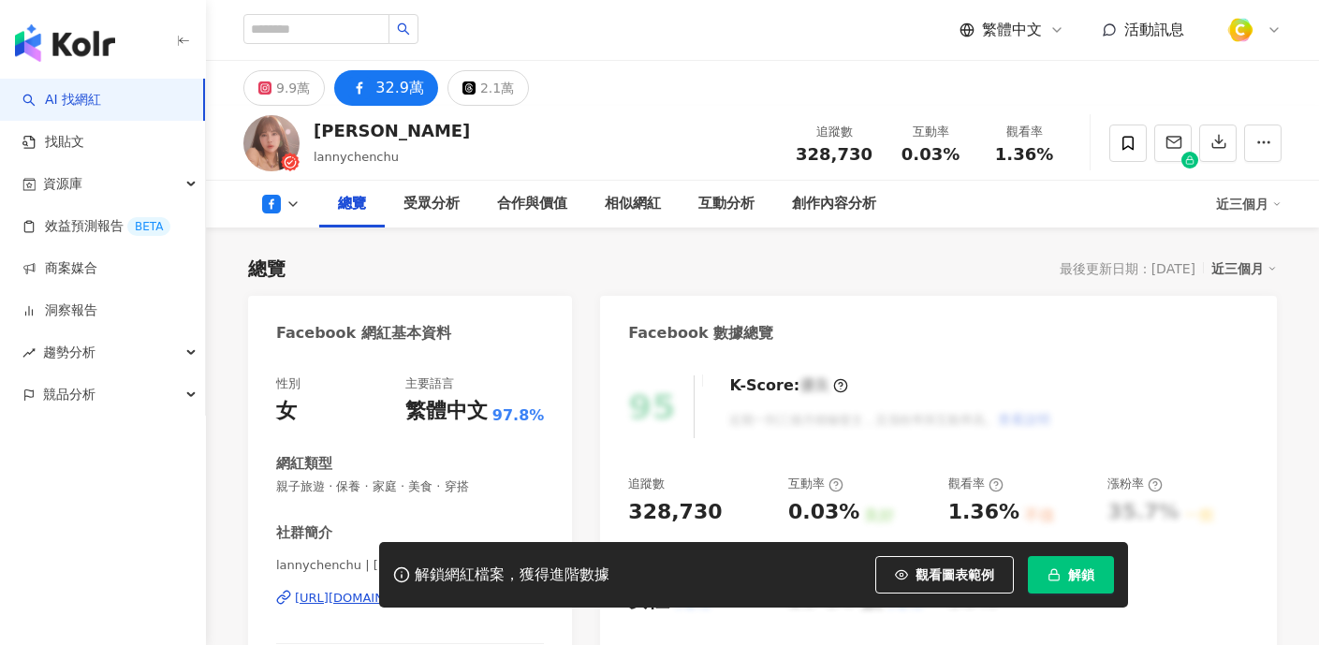
click at [431, 590] on div "[URL][DOMAIN_NAME]" at bounding box center [363, 598] width 136 height 17
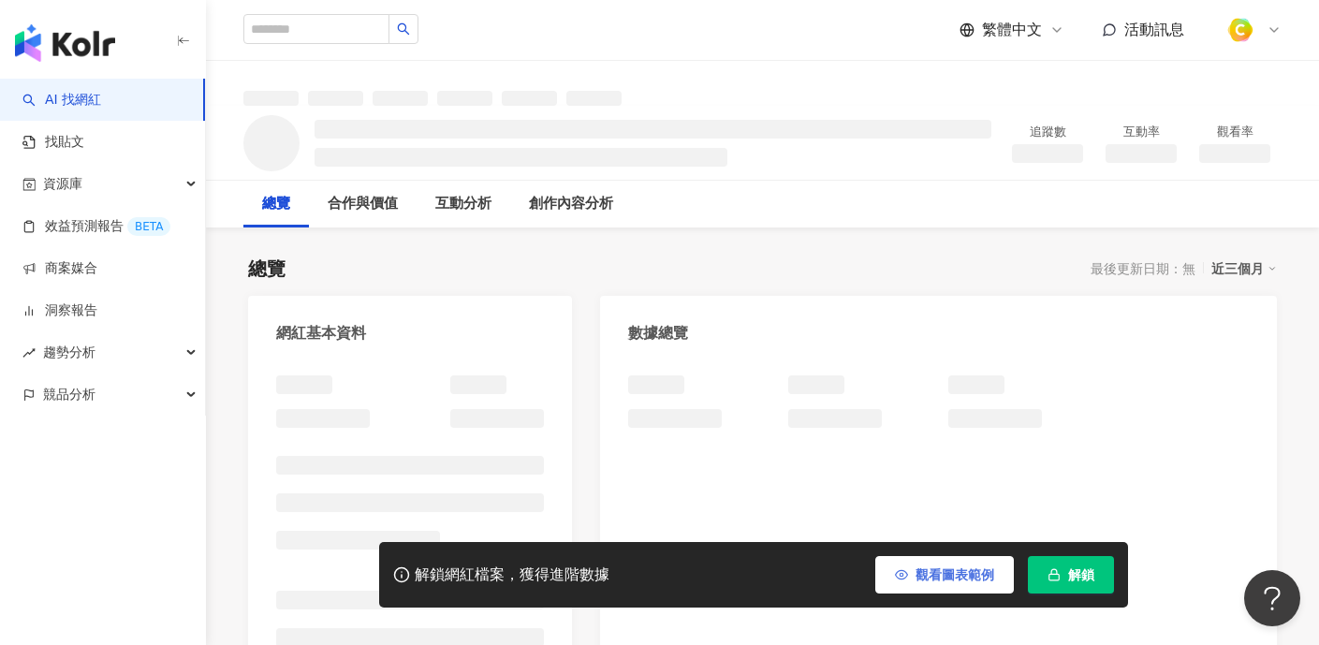
click at [902, 565] on button "觀看圖表範例" at bounding box center [944, 574] width 139 height 37
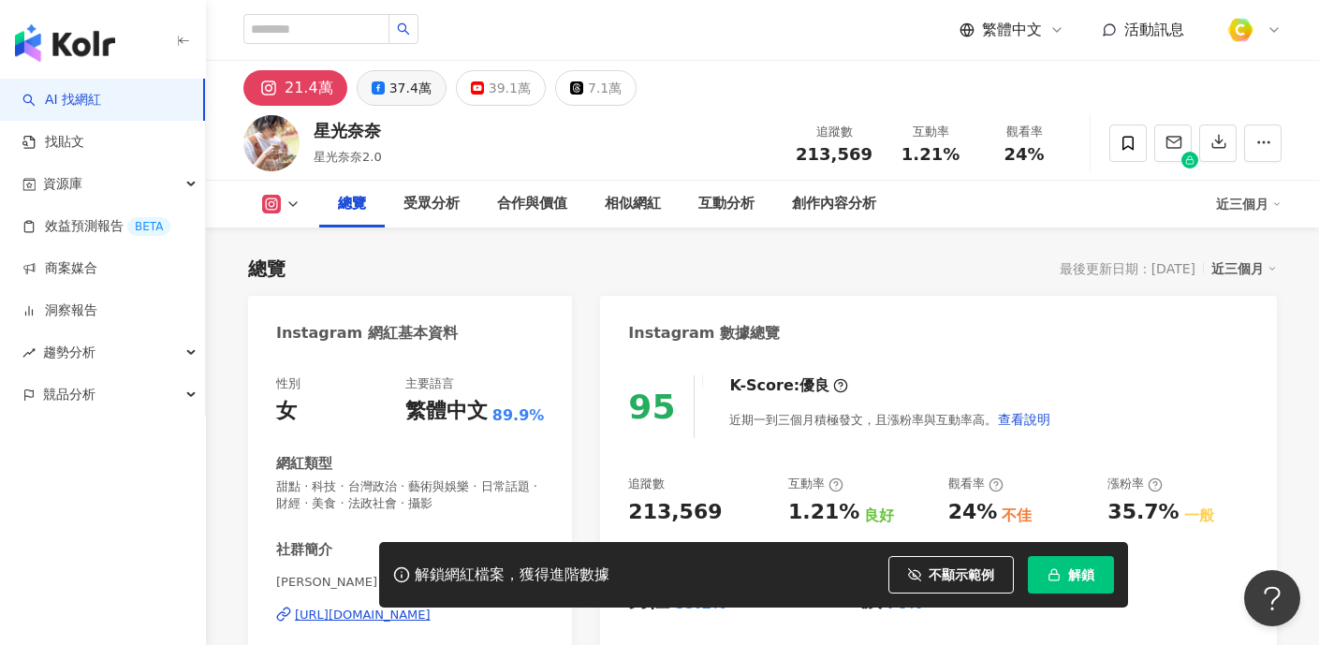
click at [393, 96] on div "37.4萬" at bounding box center [410, 88] width 42 height 26
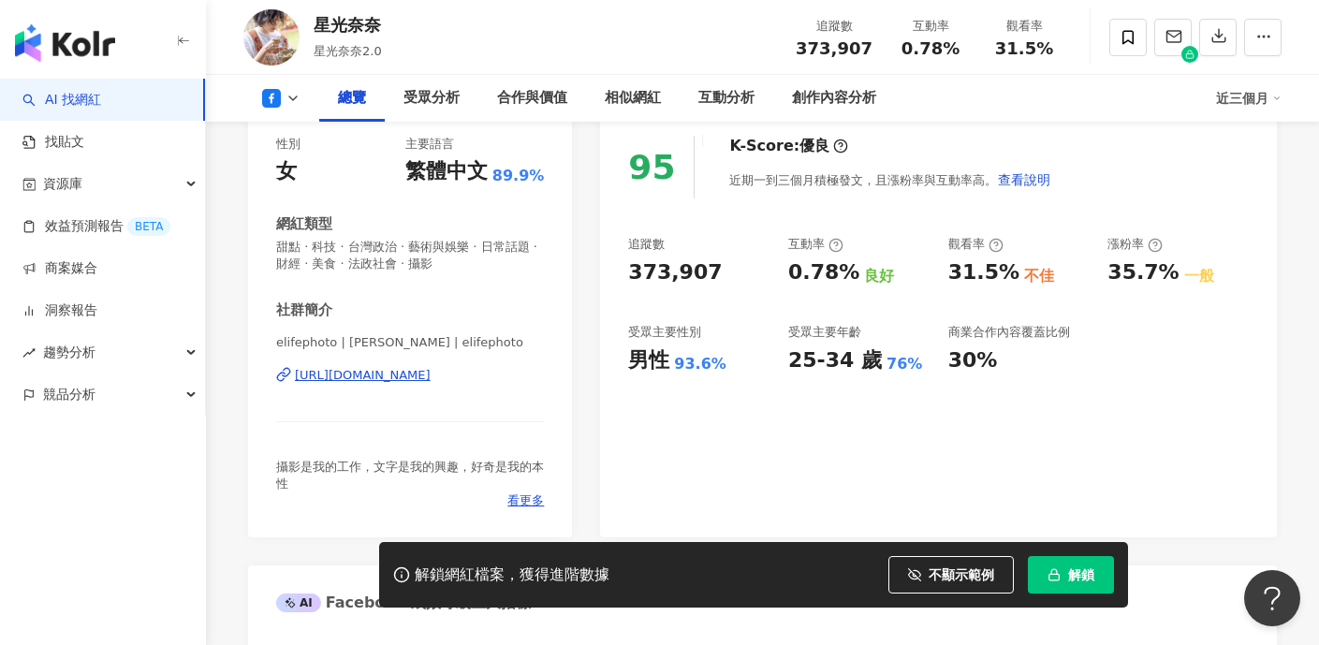
scroll to position [297, 0]
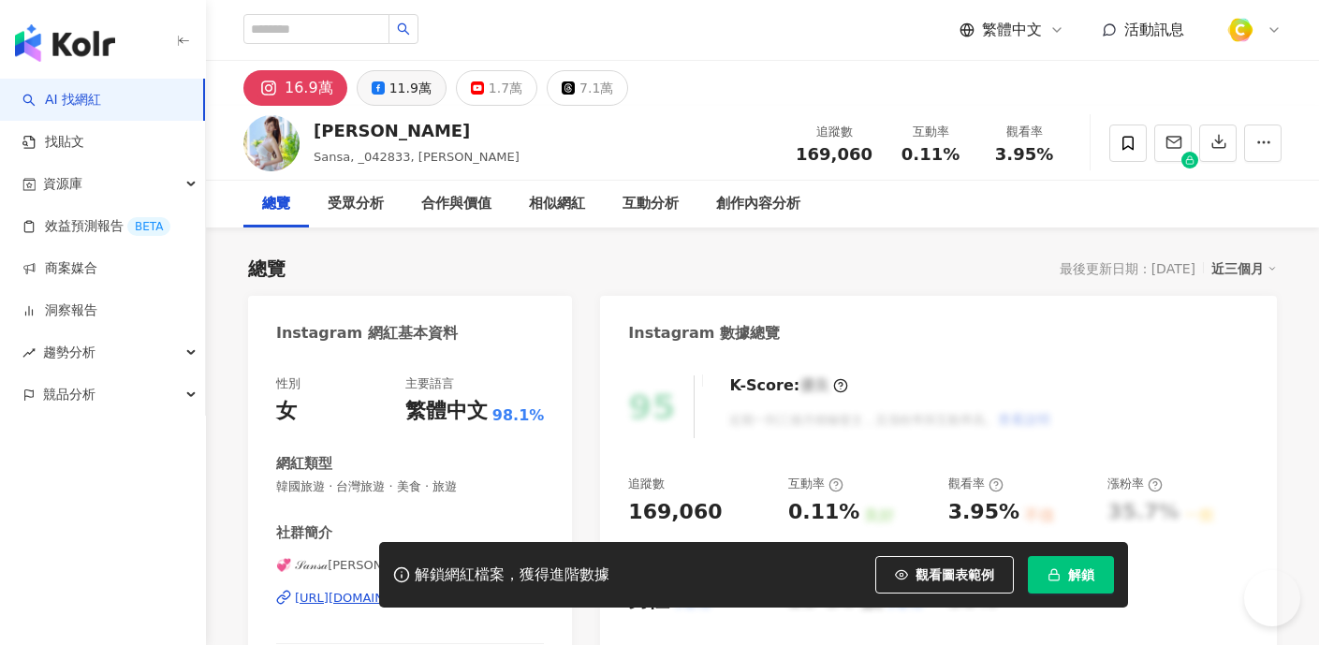
click at [409, 83] on div "11.9萬" at bounding box center [410, 88] width 42 height 26
click at [408, 85] on div "11.9萬" at bounding box center [410, 88] width 42 height 26
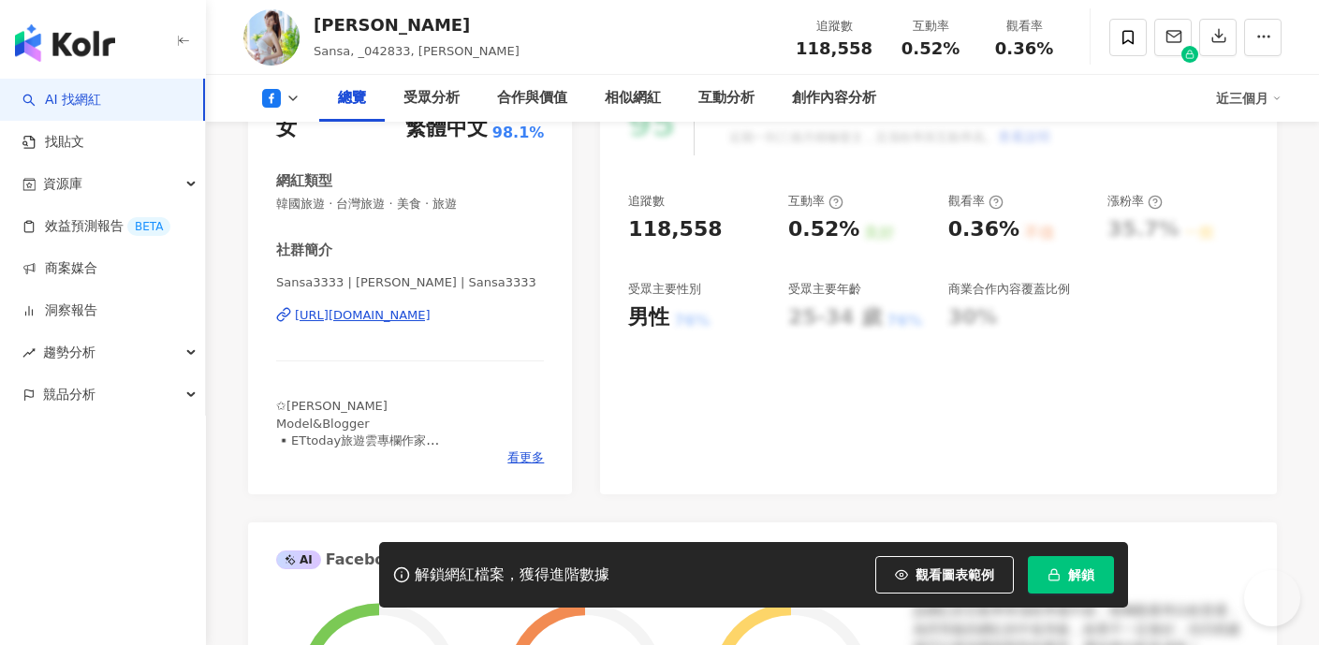
scroll to position [340, 0]
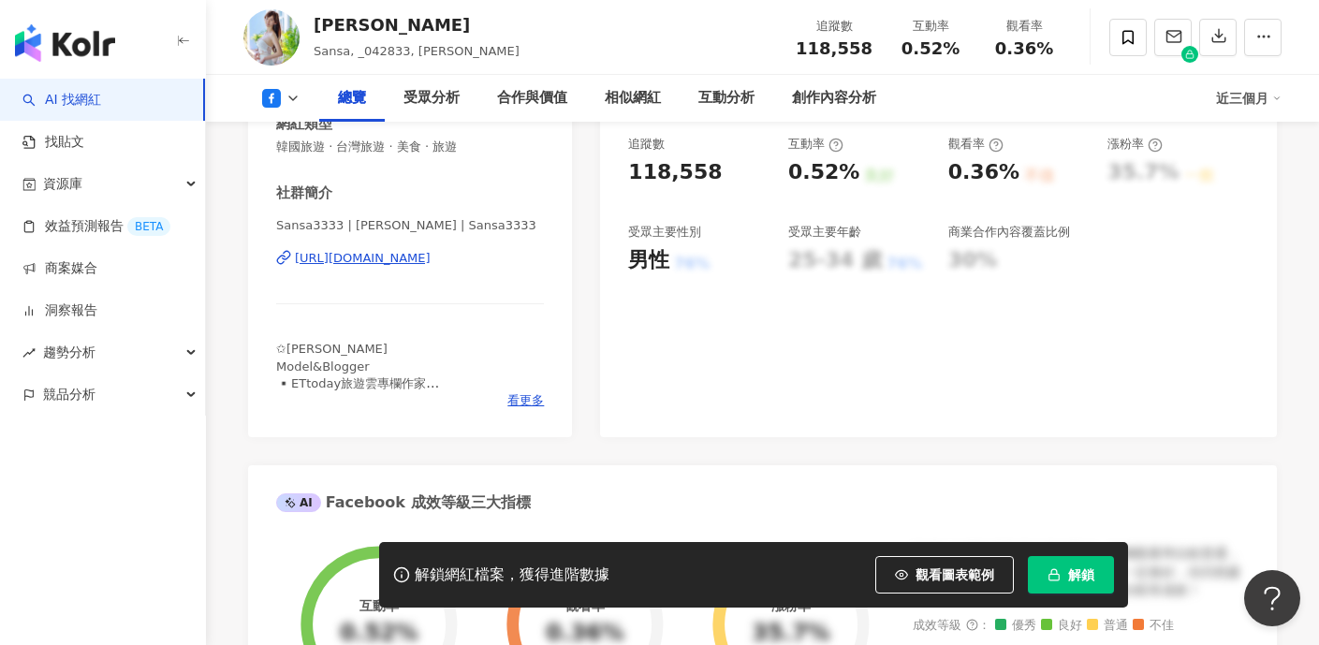
click at [431, 256] on div "https://www.facebook.com/100128261637145" at bounding box center [363, 258] width 136 height 17
drag, startPoint x: 808, startPoint y: 45, endPoint x: 869, endPoint y: 50, distance: 61.0
click at [869, 50] on div "118,558" at bounding box center [834, 48] width 77 height 19
copy span "118,558"
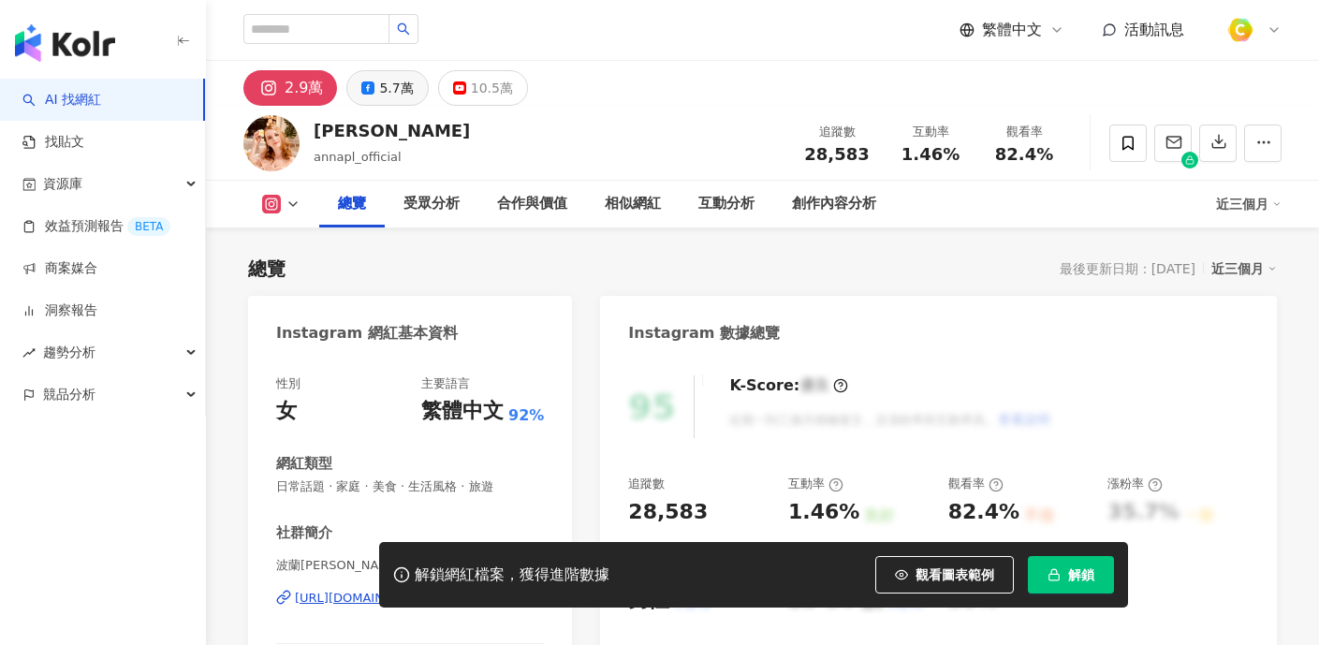
click at [379, 79] on div "5.7萬" at bounding box center [396, 88] width 34 height 26
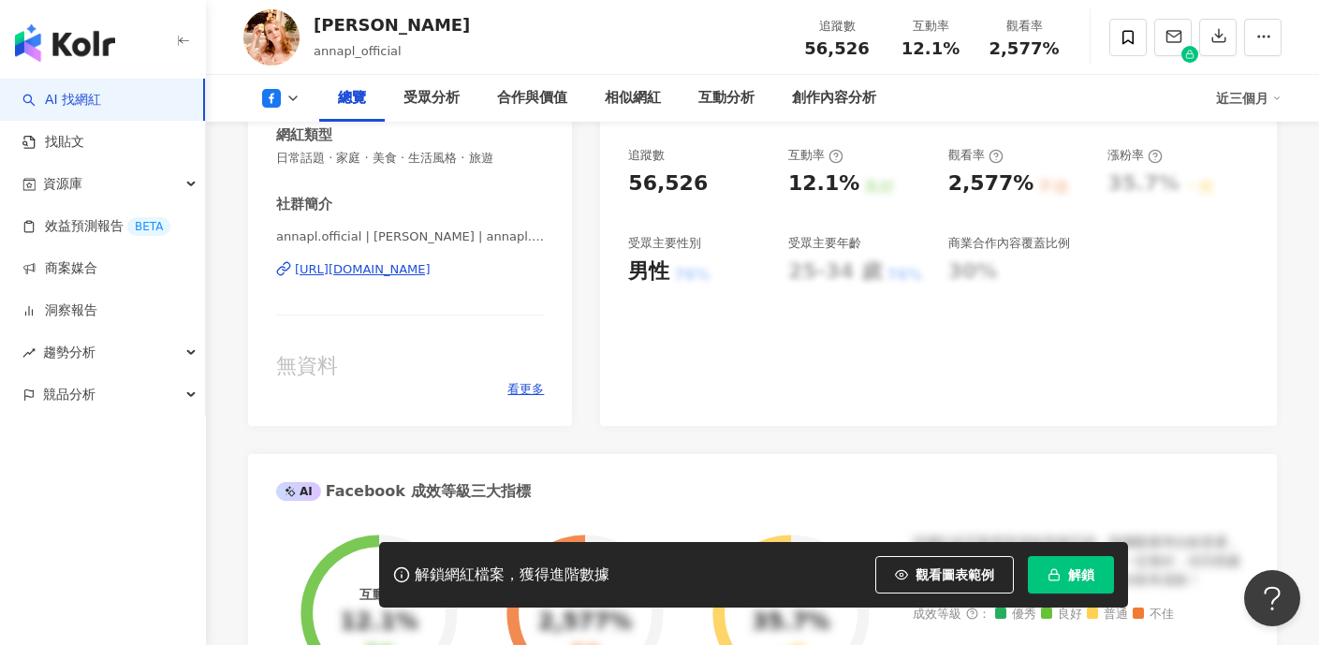
click at [382, 272] on div "https://www.facebook.com/1155888647851689" at bounding box center [363, 269] width 136 height 17
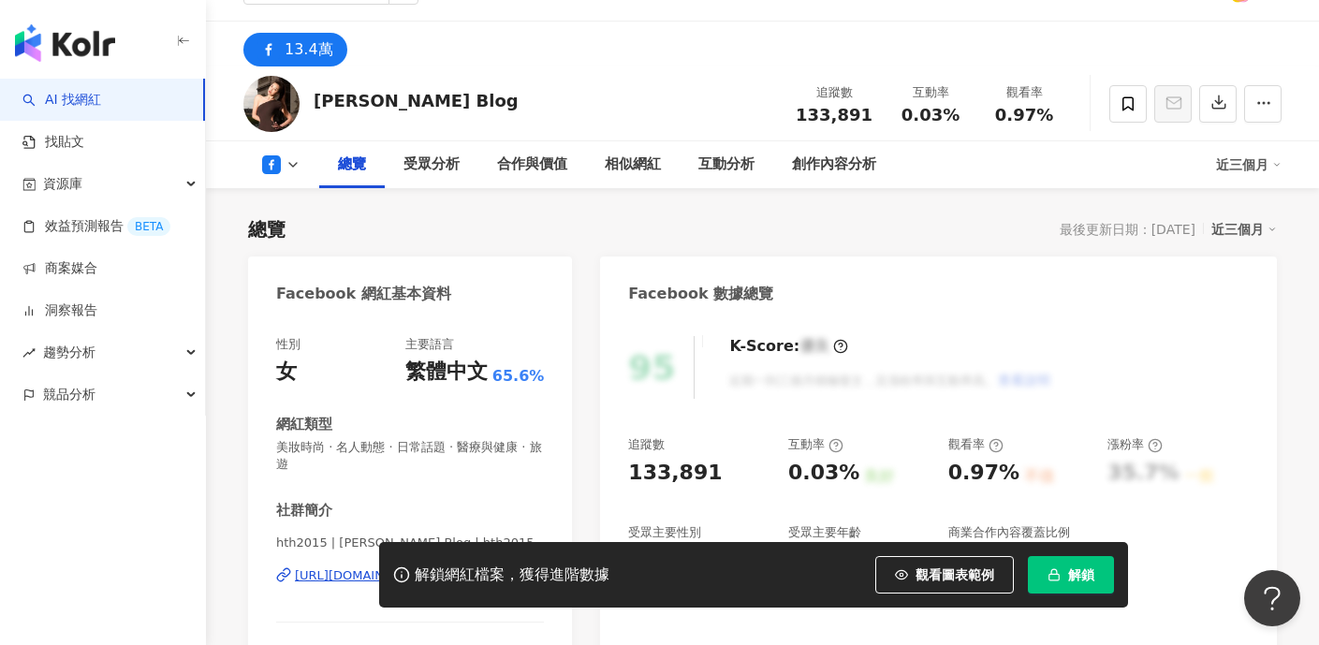
scroll to position [144, 0]
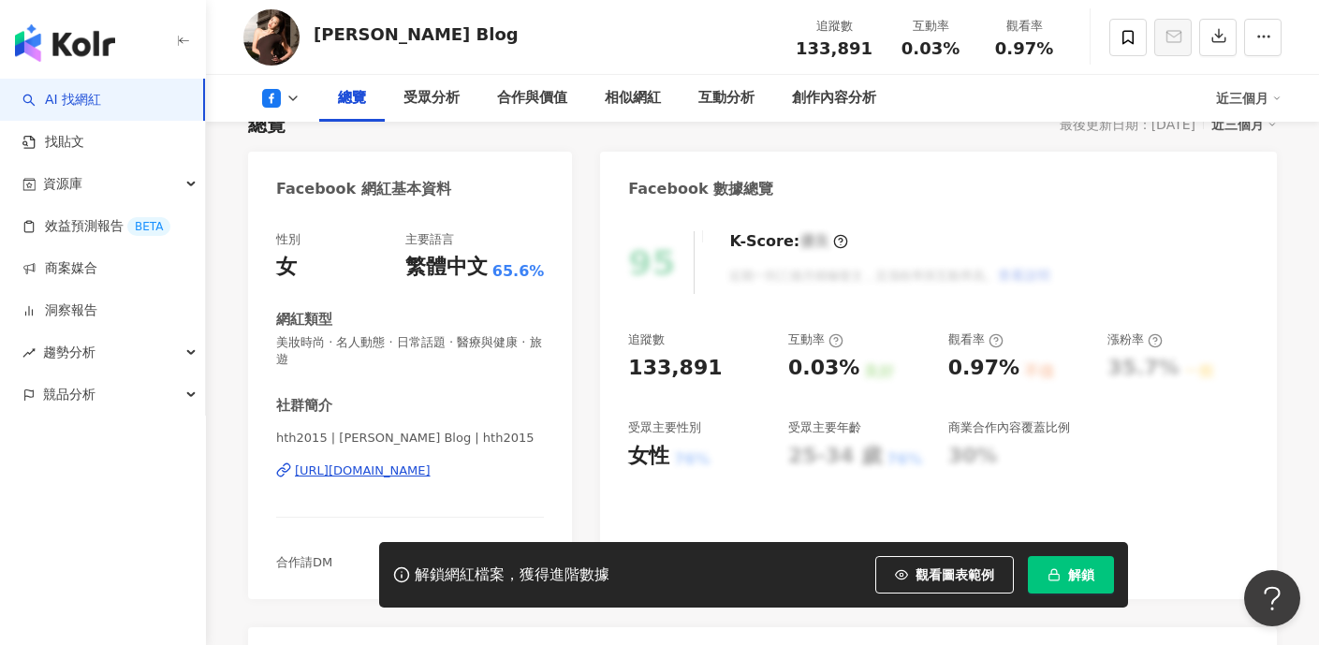
click at [375, 477] on div "[URL][DOMAIN_NAME]" at bounding box center [363, 470] width 136 height 17
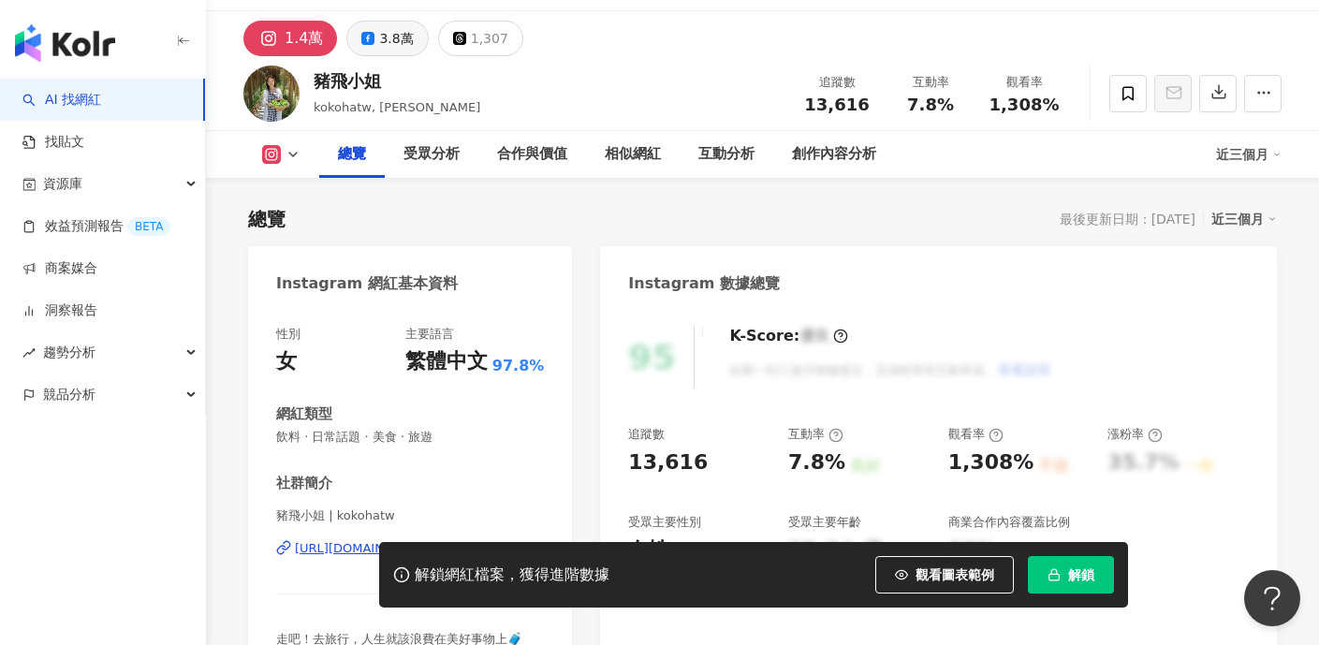
click at [395, 40] on div "3.8萬" at bounding box center [396, 38] width 34 height 26
click at [393, 37] on div "3.8萬" at bounding box center [396, 38] width 34 height 26
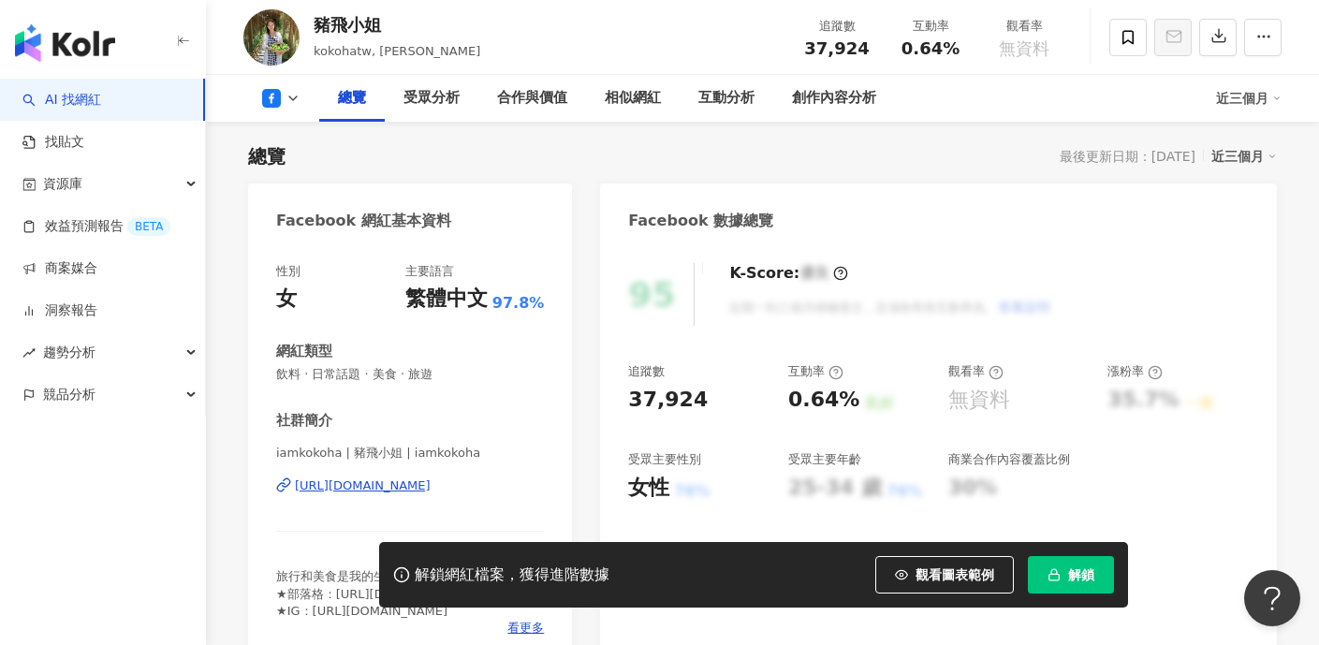
scroll to position [258, 0]
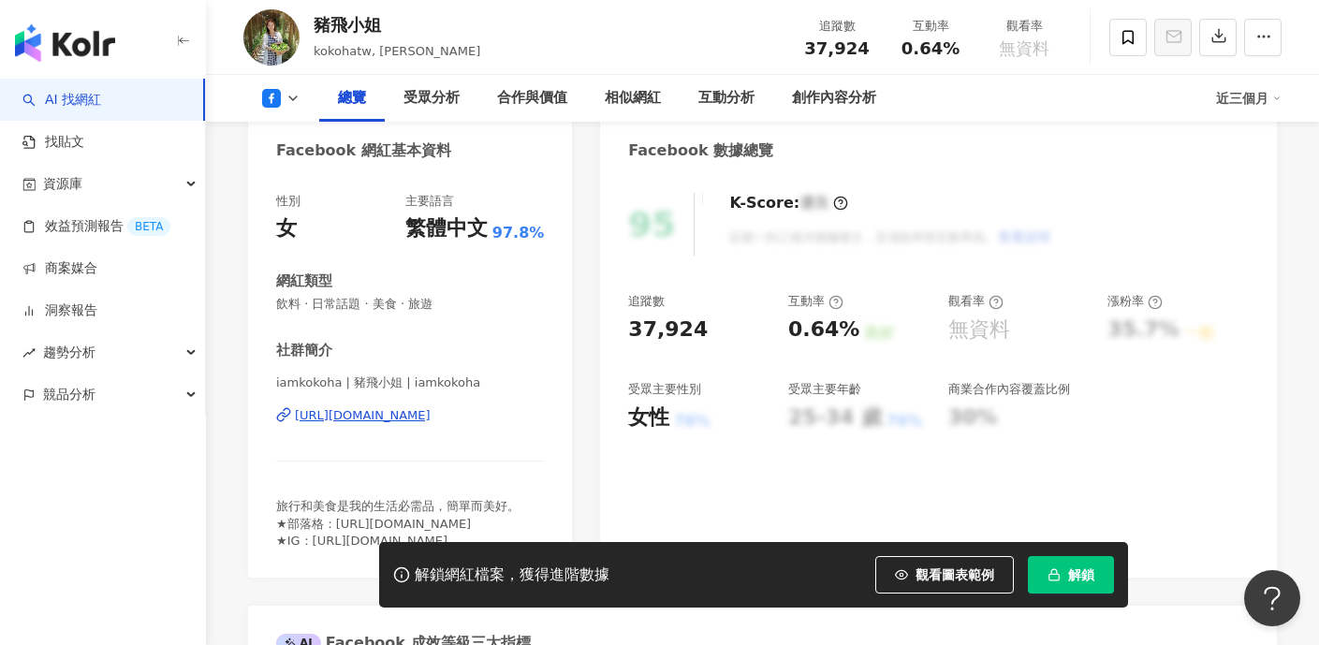
scroll to position [277, 0]
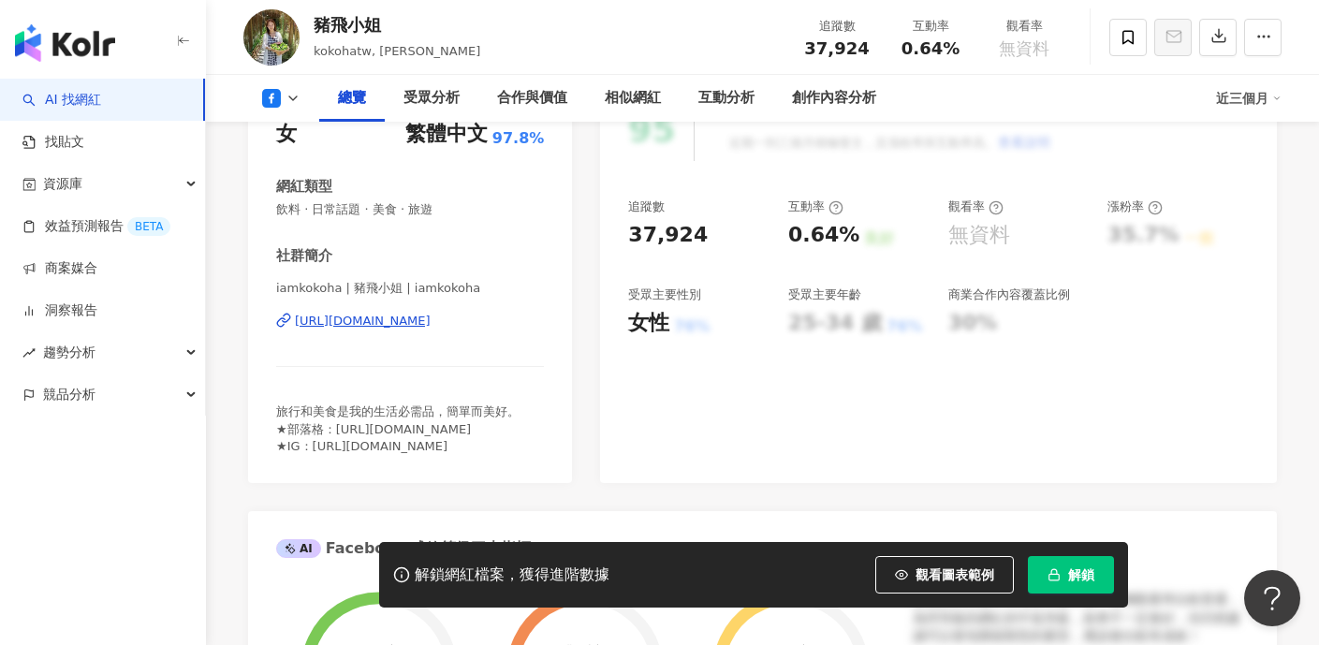
click at [431, 313] on div "[URL][DOMAIN_NAME]" at bounding box center [363, 321] width 136 height 17
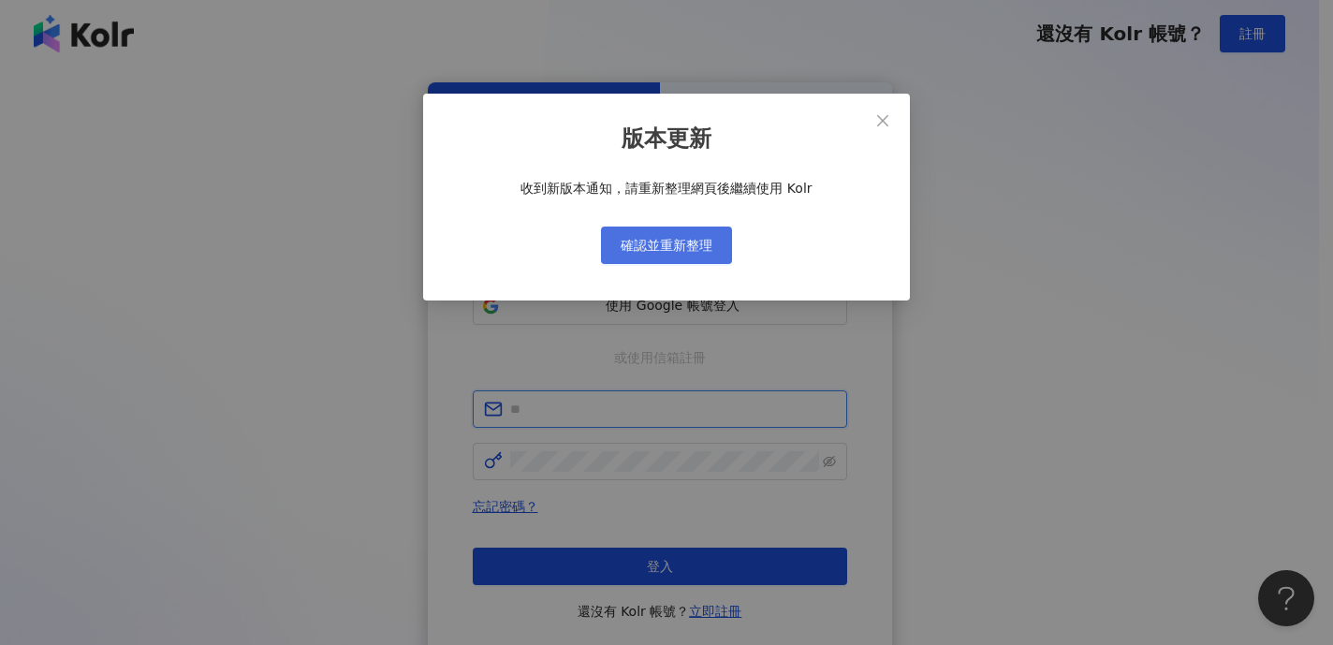
type input "**********"
click at [715, 249] on button "確認並重新整理" at bounding box center [666, 245] width 131 height 37
